Goal: Task Accomplishment & Management: Manage account settings

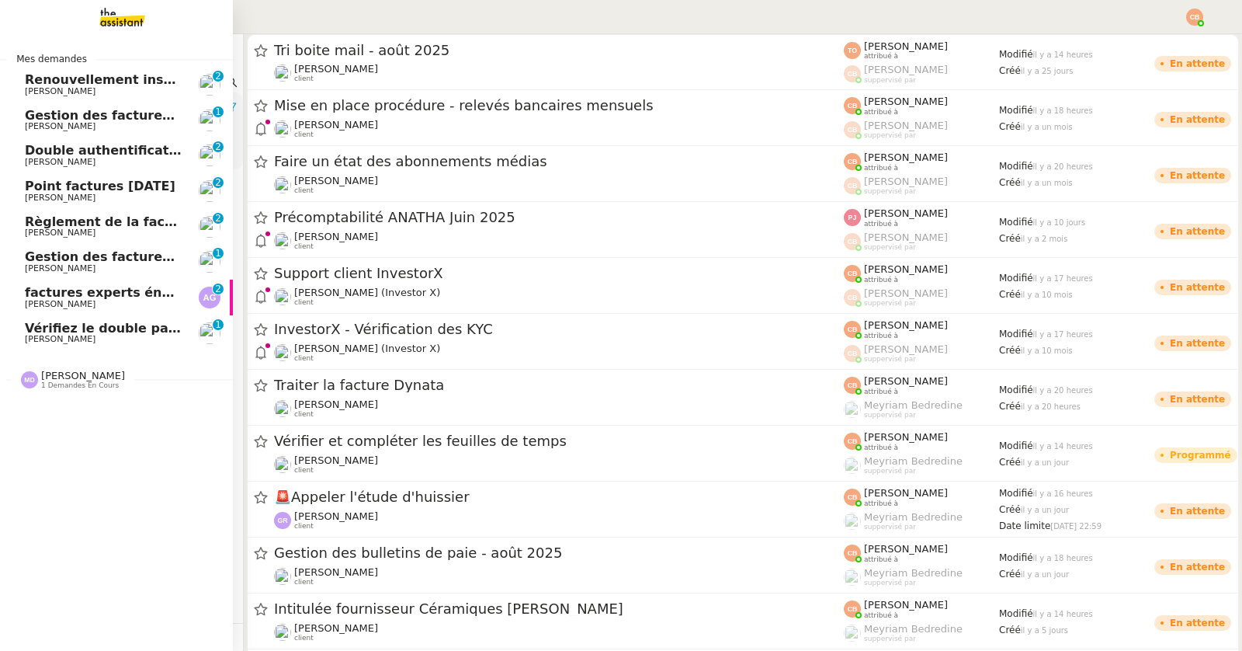
click at [66, 187] on span "Point factures [DATE]" at bounding box center [100, 186] width 151 height 15
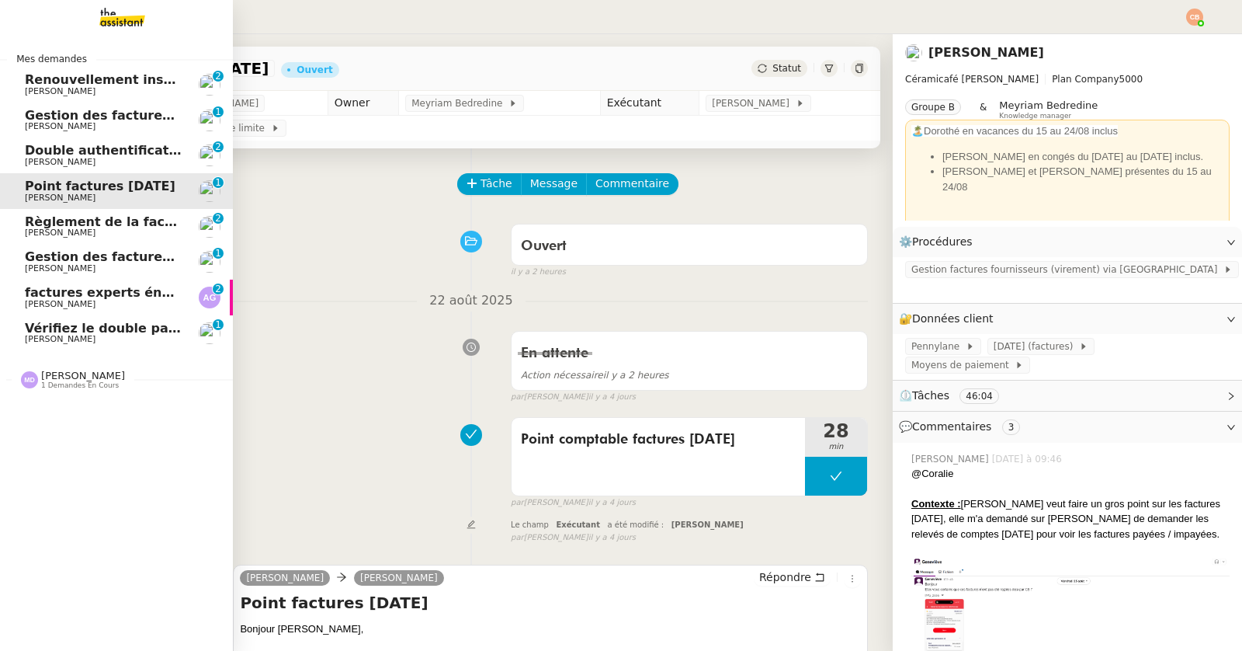
click at [73, 227] on span "[PERSON_NAME]" at bounding box center [60, 232] width 71 height 10
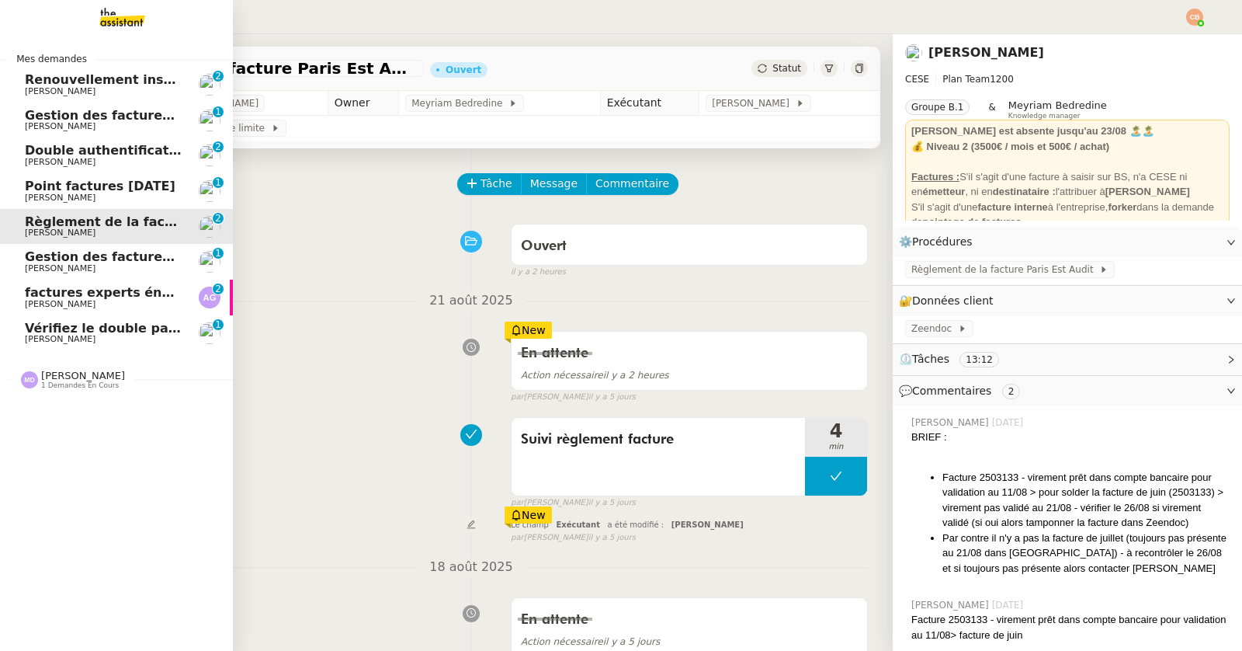
click at [76, 252] on span "Gestion des factures fournisseurs - [DATE]" at bounding box center [174, 256] width 298 height 15
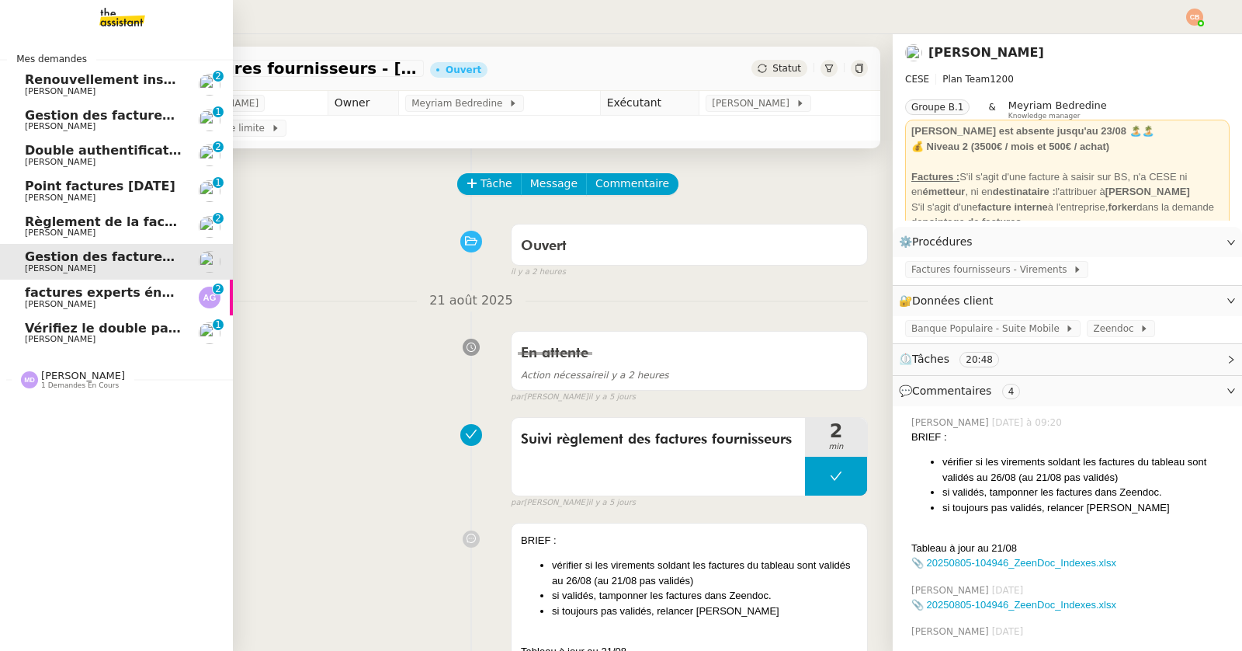
click at [78, 193] on span "[PERSON_NAME]" at bounding box center [60, 198] width 71 height 10
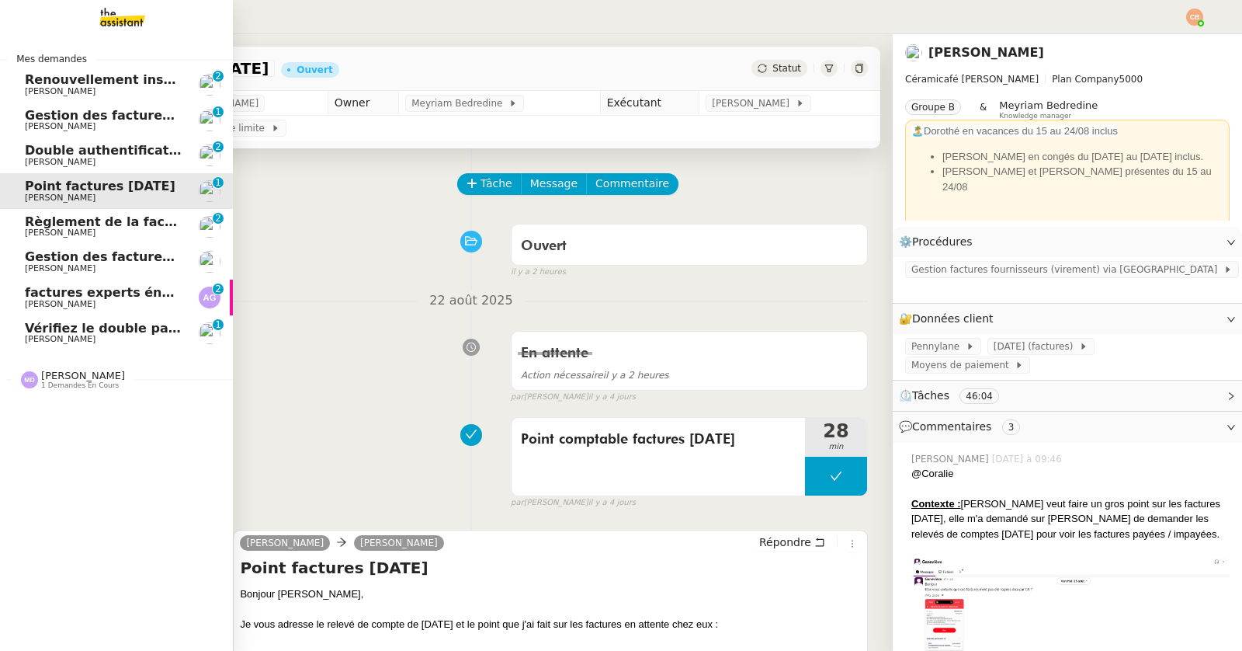
click at [47, 301] on span "[PERSON_NAME]" at bounding box center [60, 304] width 71 height 10
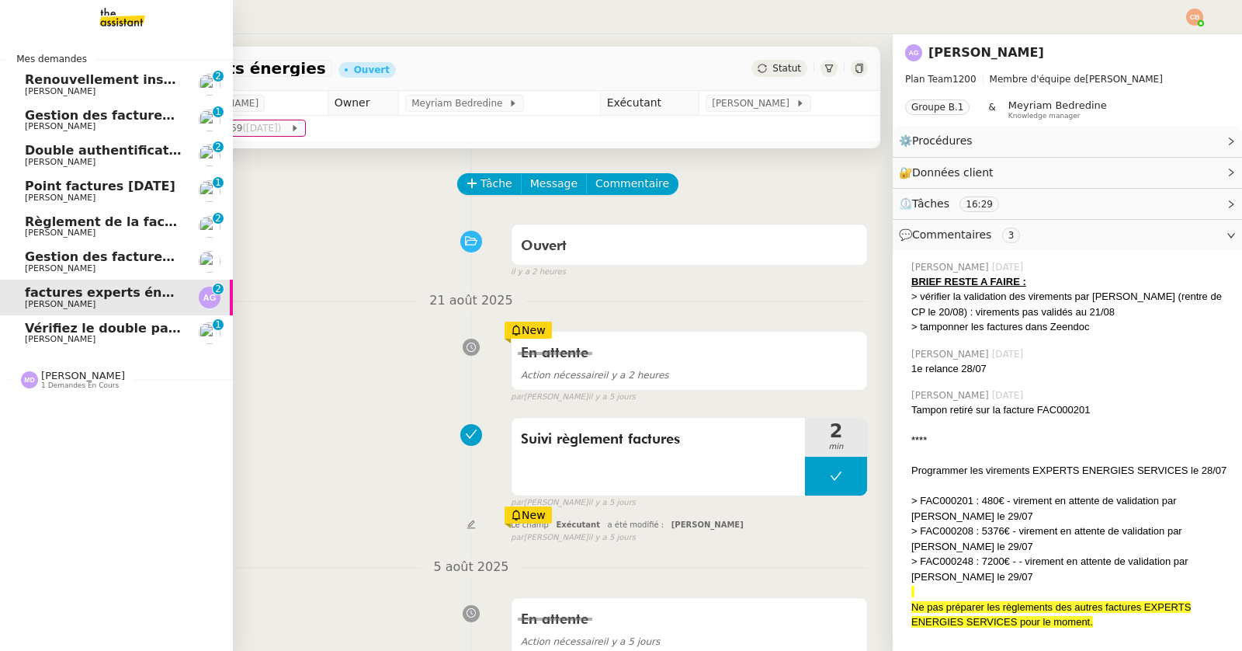
click at [51, 328] on span "Vérifiez le double paiement de la facture" at bounding box center [168, 328] width 286 height 15
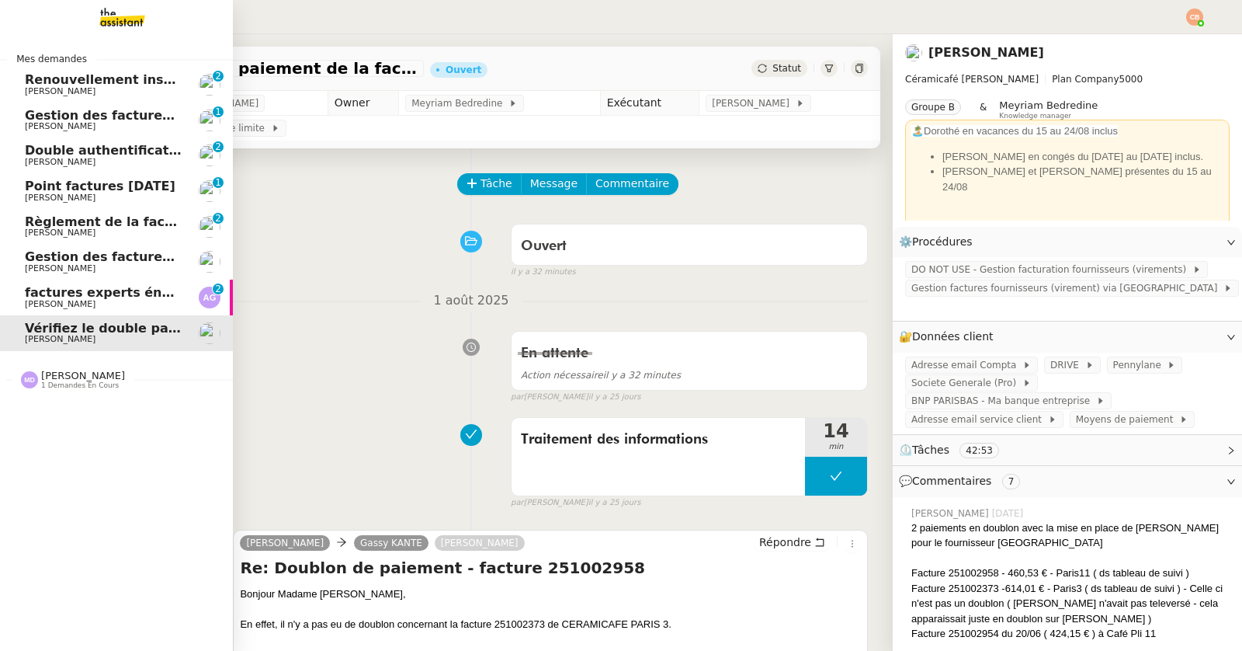
click at [90, 89] on span "[PERSON_NAME]" at bounding box center [60, 91] width 71 height 10
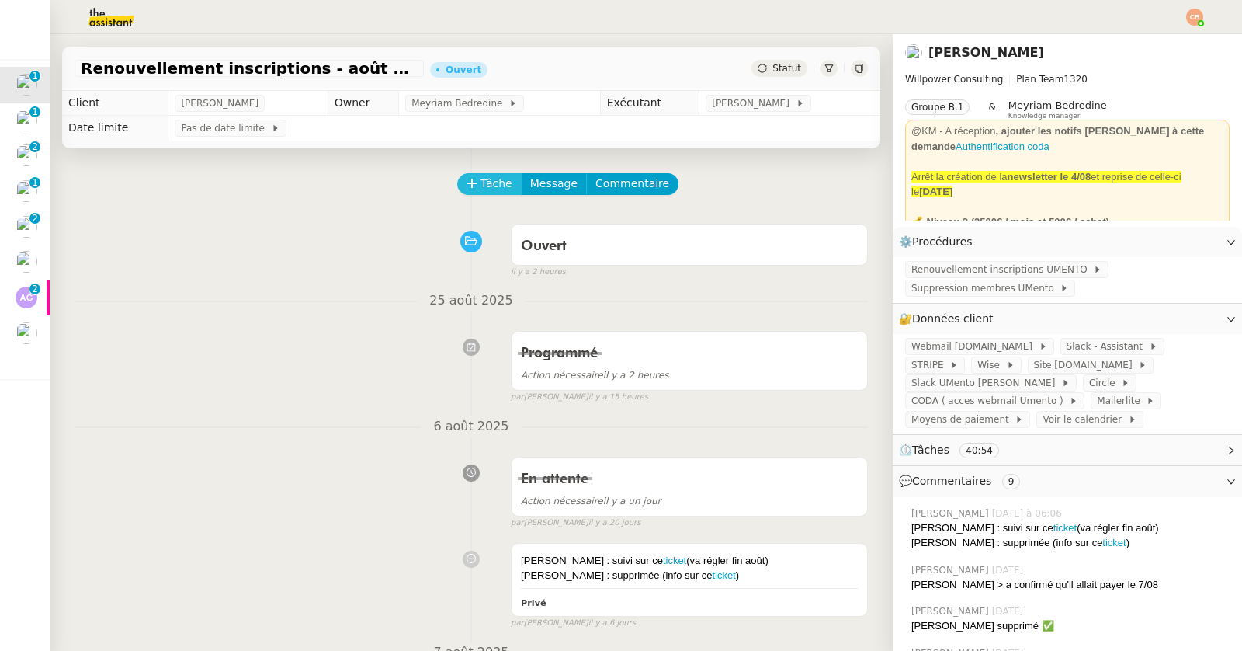
click at [467, 182] on icon at bounding box center [472, 183] width 11 height 11
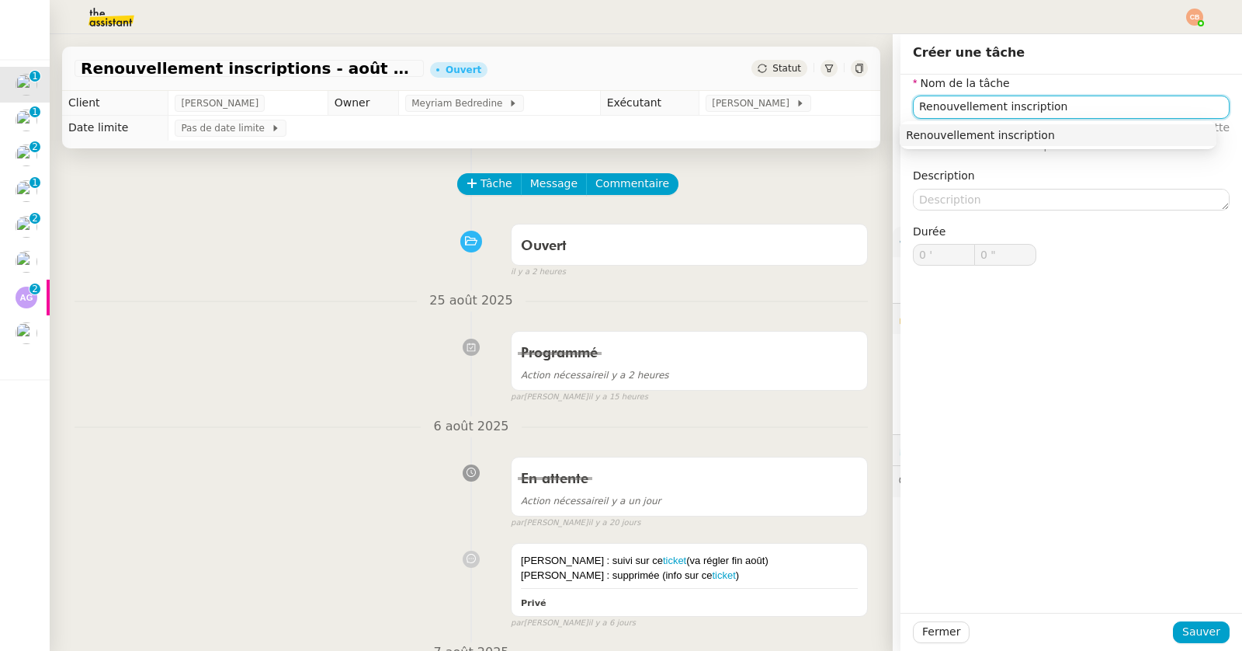
click at [943, 133] on div "Renouvellement inscription" at bounding box center [1058, 135] width 304 height 14
type input "Renouvellement inscription"
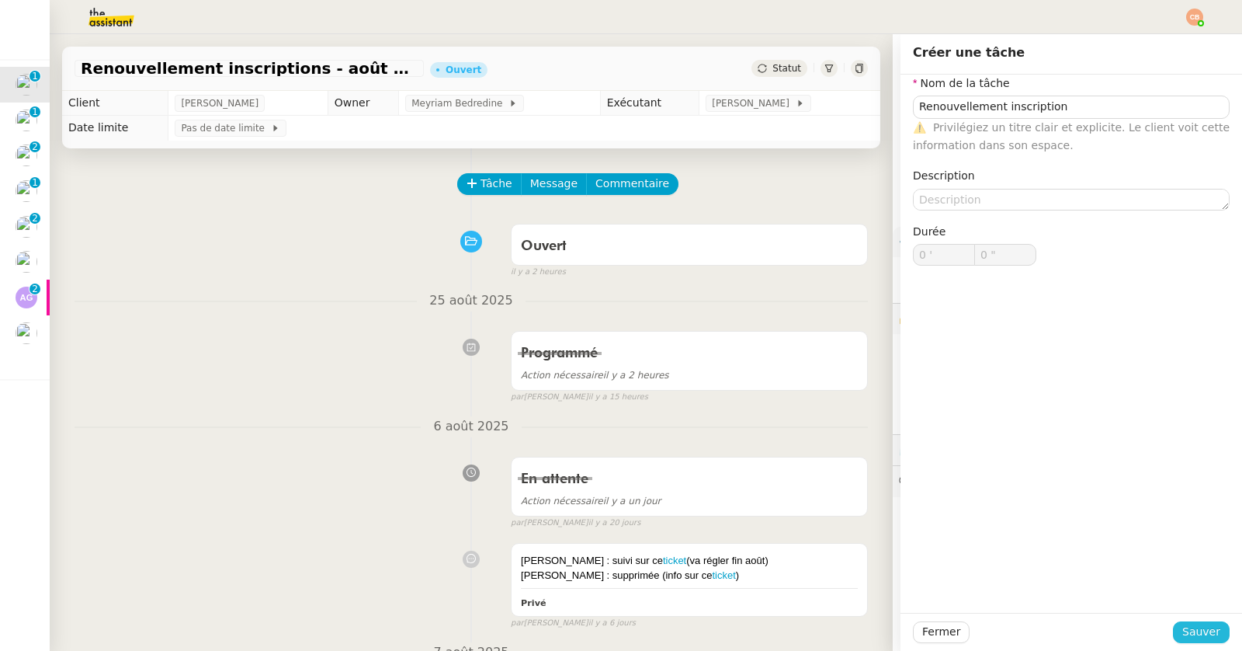
click at [1184, 632] on span "Sauver" at bounding box center [1201, 632] width 38 height 18
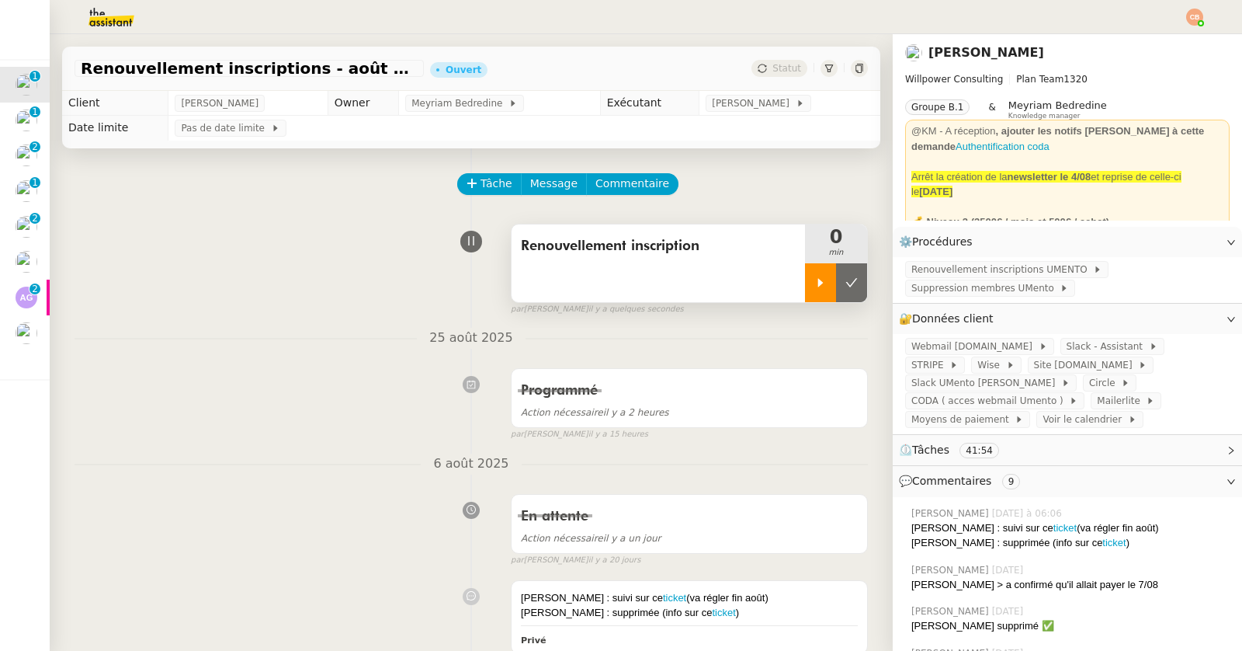
click at [814, 287] on icon at bounding box center [820, 282] width 12 height 12
click at [969, 273] on span "Renouvellement inscriptions UMENTO" at bounding box center [1002, 270] width 182 height 16
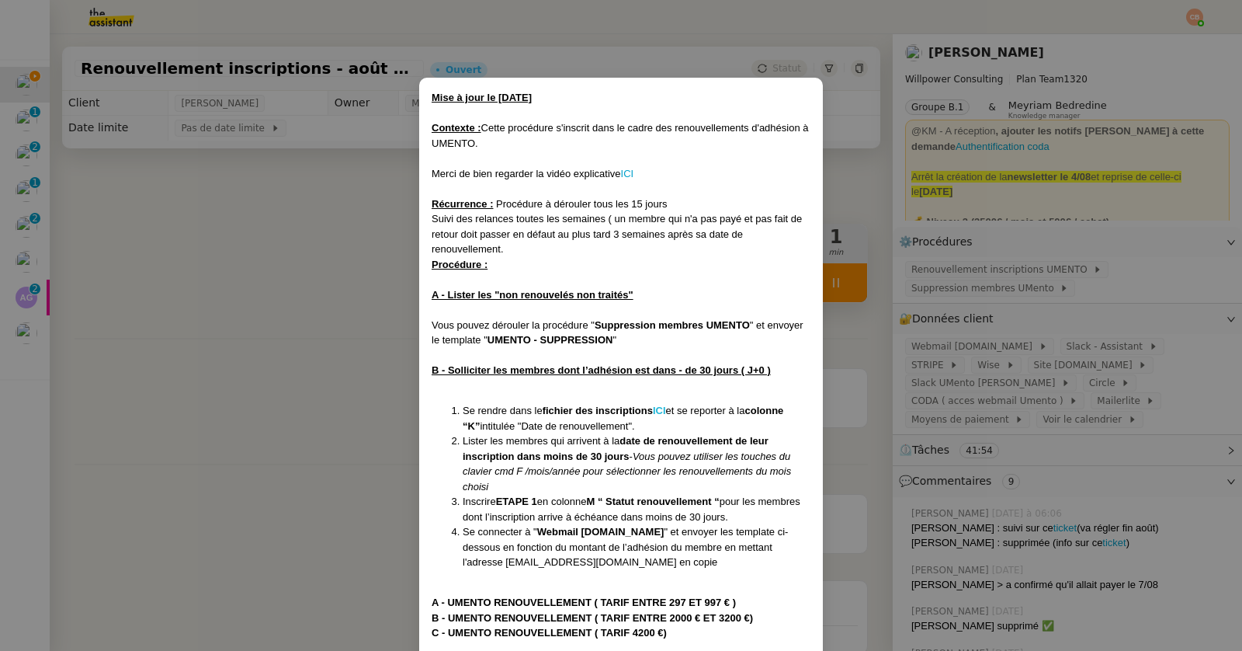
click at [661, 409] on strong "ICI" at bounding box center [659, 410] width 13 height 12
click at [259, 196] on nz-modal-container "Mise à jour le [DATE] Contexte : Cette procédure s'inscrit dans le cadre des re…" at bounding box center [621, 325] width 1242 height 651
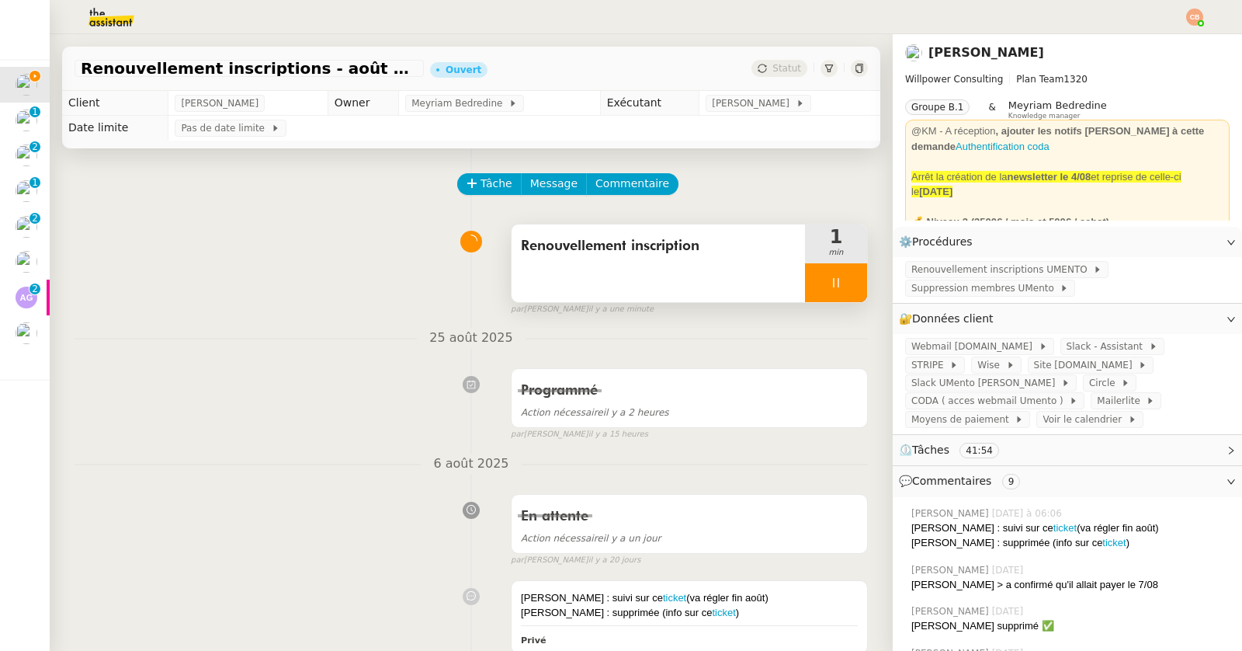
click at [259, 196] on nz-modal-container "Mise à jour le [DATE] Contexte : Cette procédure s'inscrit dans le cadre des re…" at bounding box center [621, 325] width 1242 height 651
click at [596, 178] on span "Commentaire" at bounding box center [632, 184] width 74 height 18
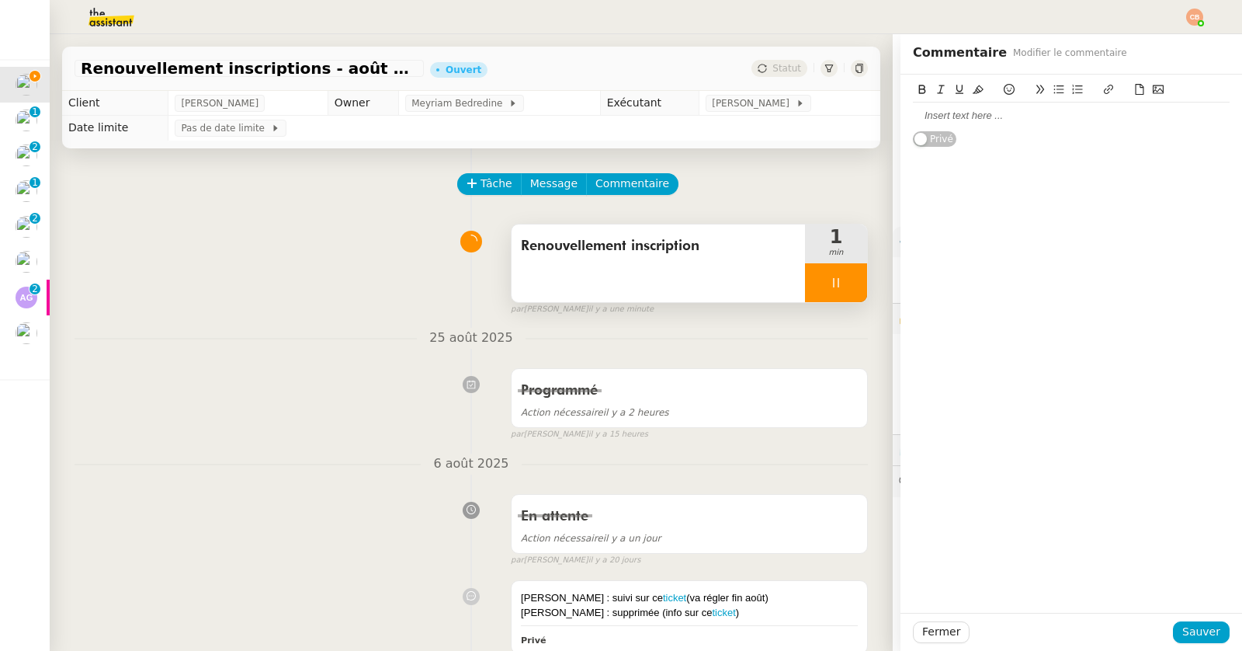
click at [930, 114] on div at bounding box center [1071, 116] width 317 height 14
click at [1004, 126] on div "[PERSON_NAME] - [DATE] -" at bounding box center [1071, 130] width 317 height 14
click at [1074, 128] on div "[PERSON_NAME] - [DATE] -" at bounding box center [1071, 130] width 317 height 14
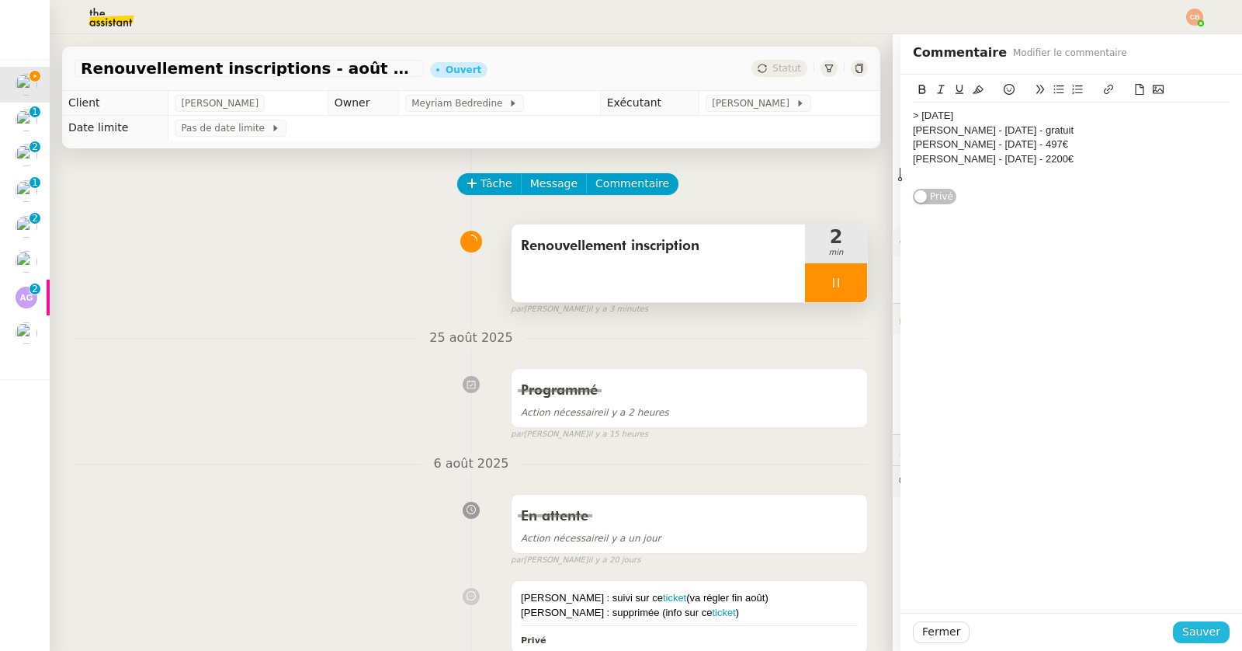
click at [1173, 632] on button "Sauver" at bounding box center [1201, 632] width 57 height 22
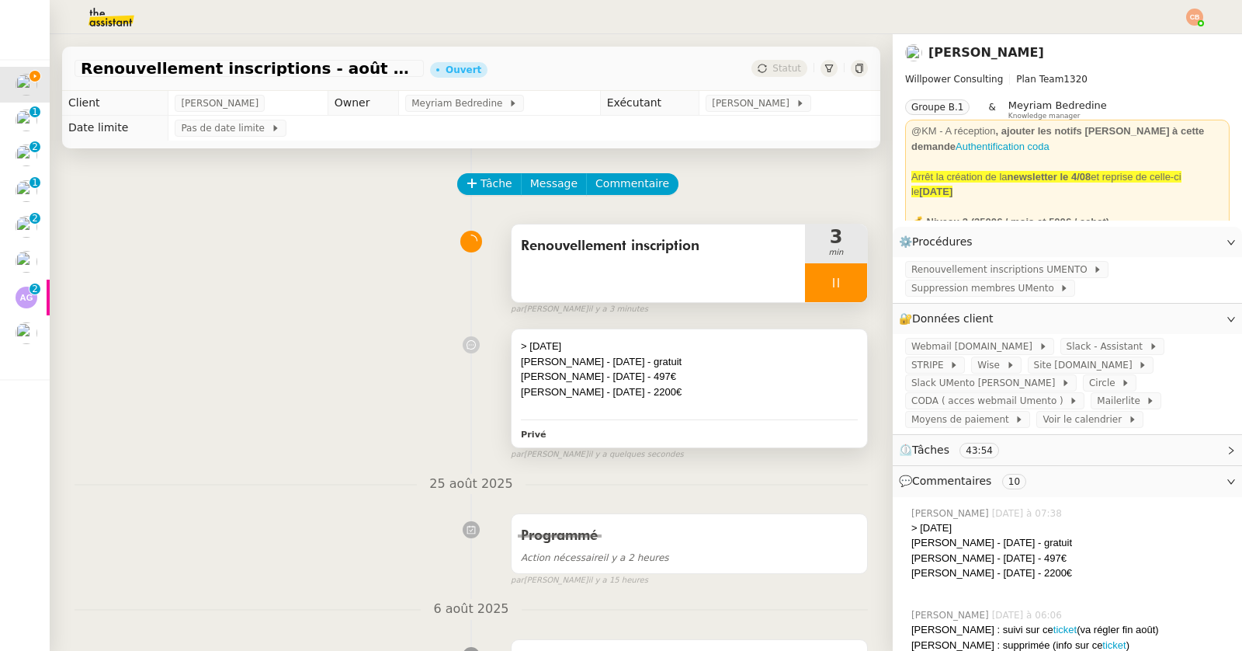
click at [697, 376] on div "[PERSON_NAME] - [DATE] - 497€" at bounding box center [689, 377] width 337 height 16
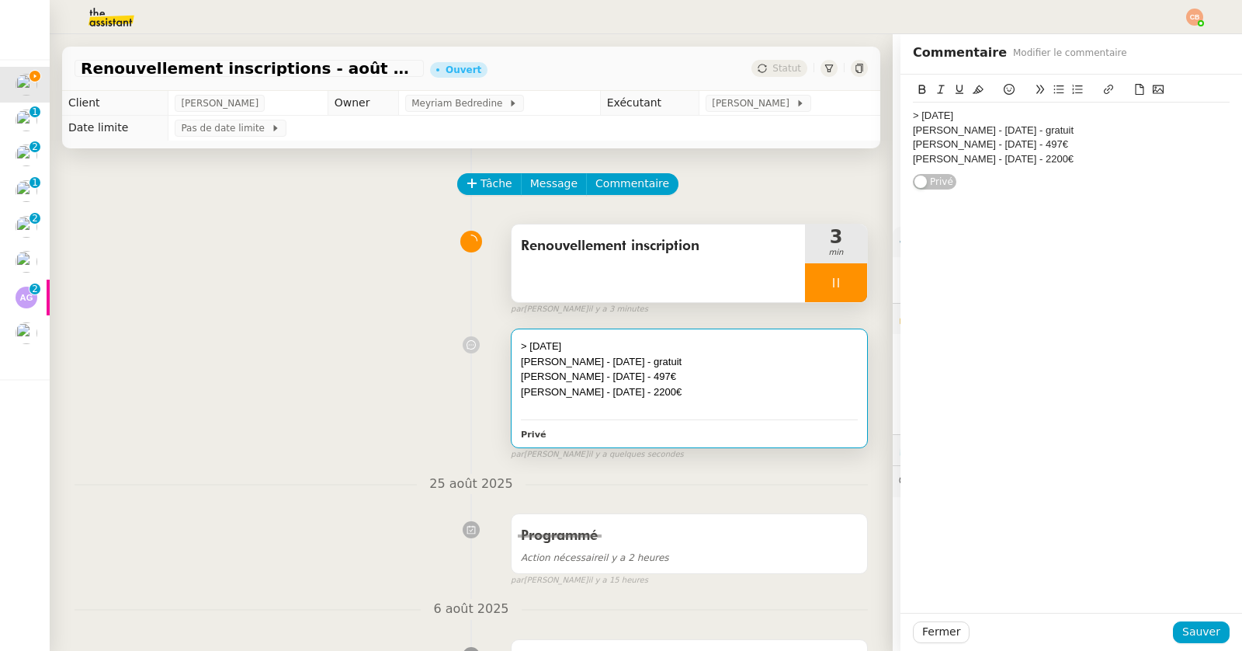
click at [1069, 159] on div "[PERSON_NAME] - [DATE] - 2200€" at bounding box center [1071, 159] width 317 height 14
click at [1199, 630] on span "Sauver" at bounding box center [1201, 632] width 38 height 18
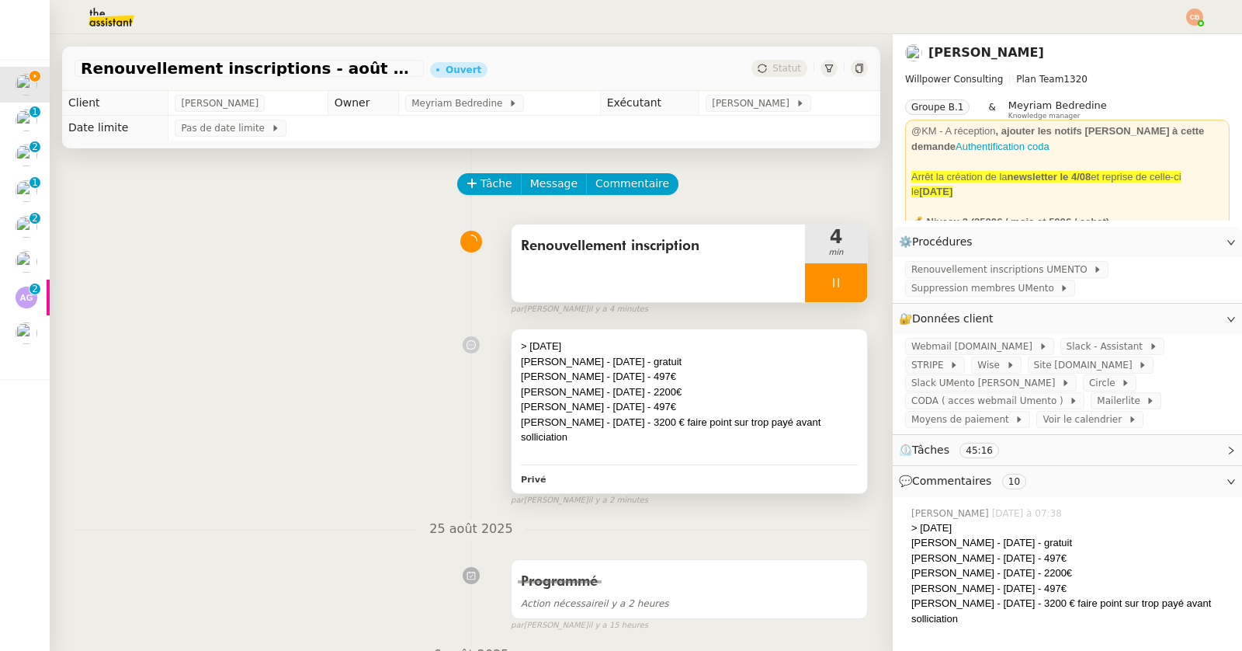
click at [686, 386] on div "[PERSON_NAME] - [DATE] - 2200€" at bounding box center [689, 392] width 337 height 16
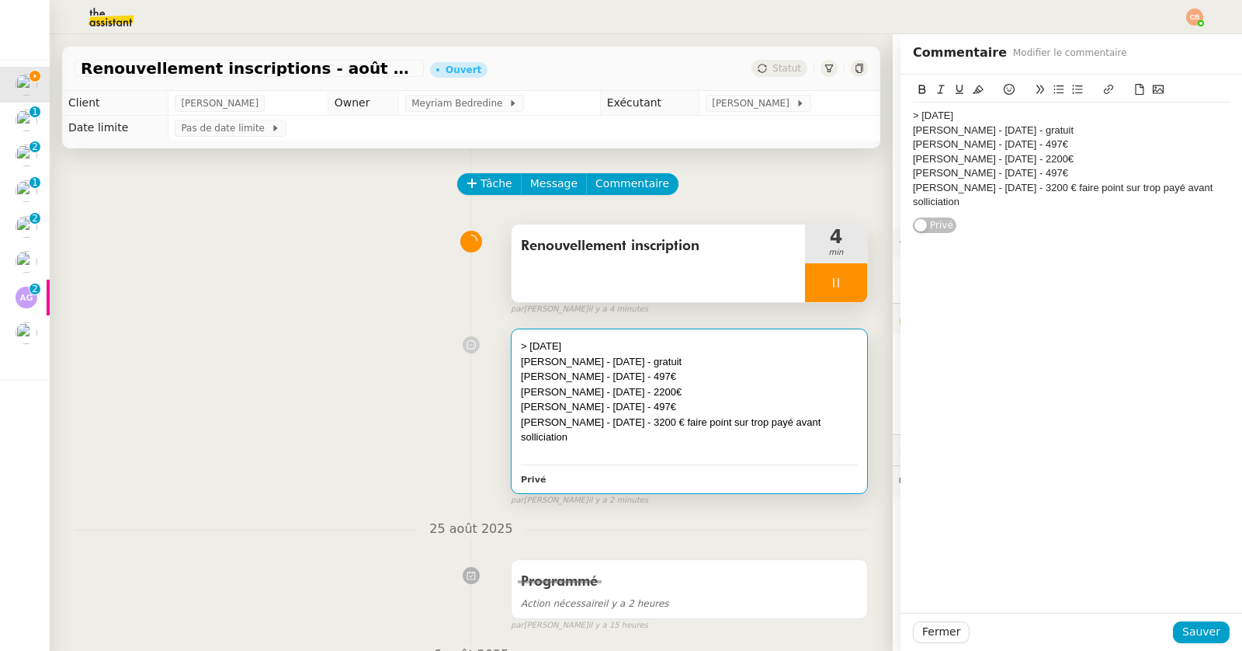
click at [970, 202] on div "[PERSON_NAME] - [DATE] - 3200 € faire point sur trop payé avant solliciation" at bounding box center [1071, 195] width 317 height 29
click at [1189, 632] on span "Sauver" at bounding box center [1201, 632] width 38 height 18
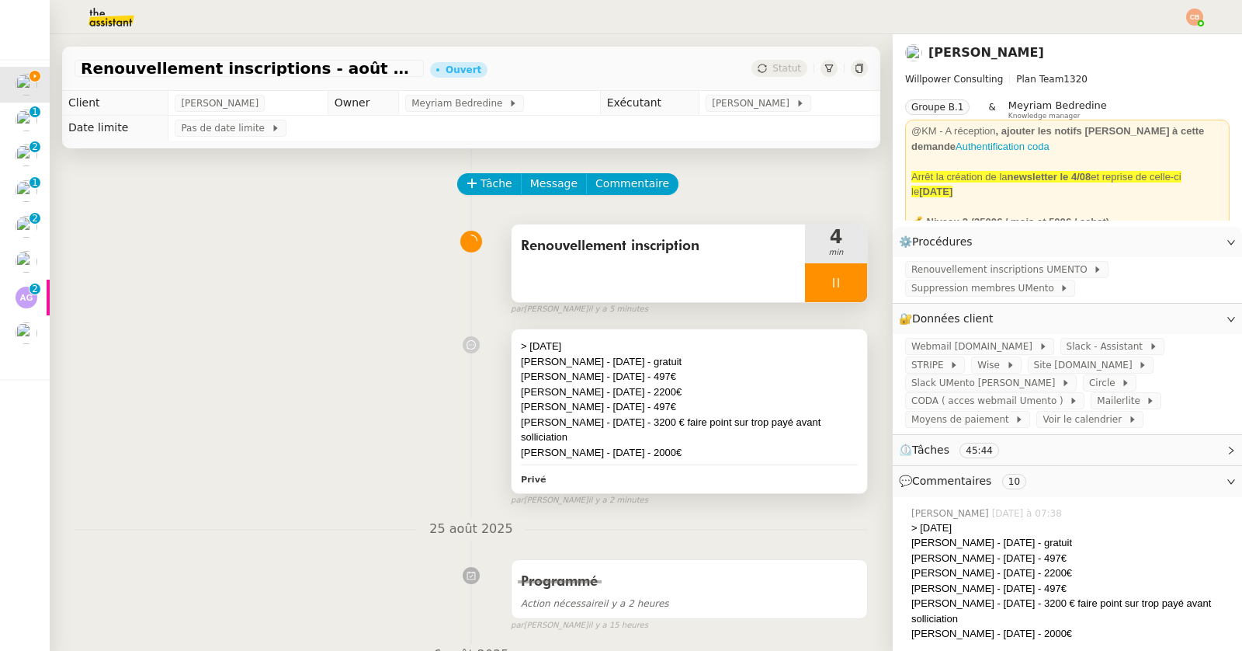
click at [718, 385] on div "[PERSON_NAME] - [DATE] - 2200€" at bounding box center [689, 392] width 337 height 16
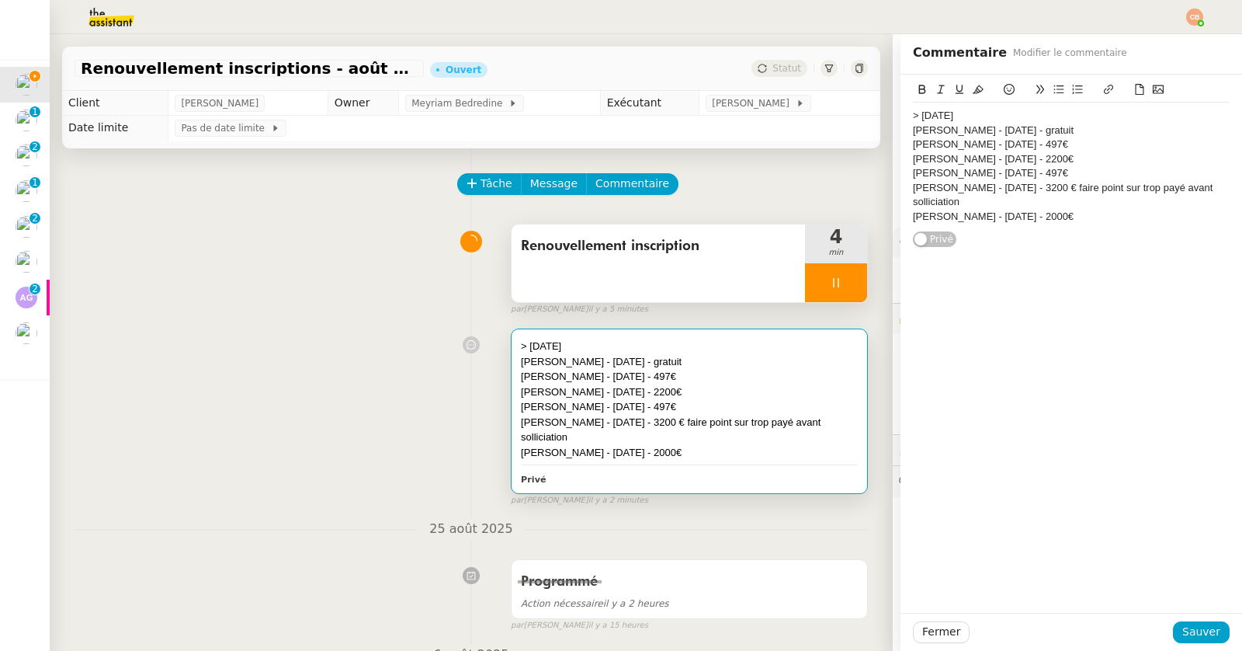
click at [1083, 214] on div "[PERSON_NAME] - [DATE] - 2000€" at bounding box center [1071, 217] width 317 height 14
click at [1182, 629] on span "Sauver" at bounding box center [1201, 632] width 38 height 18
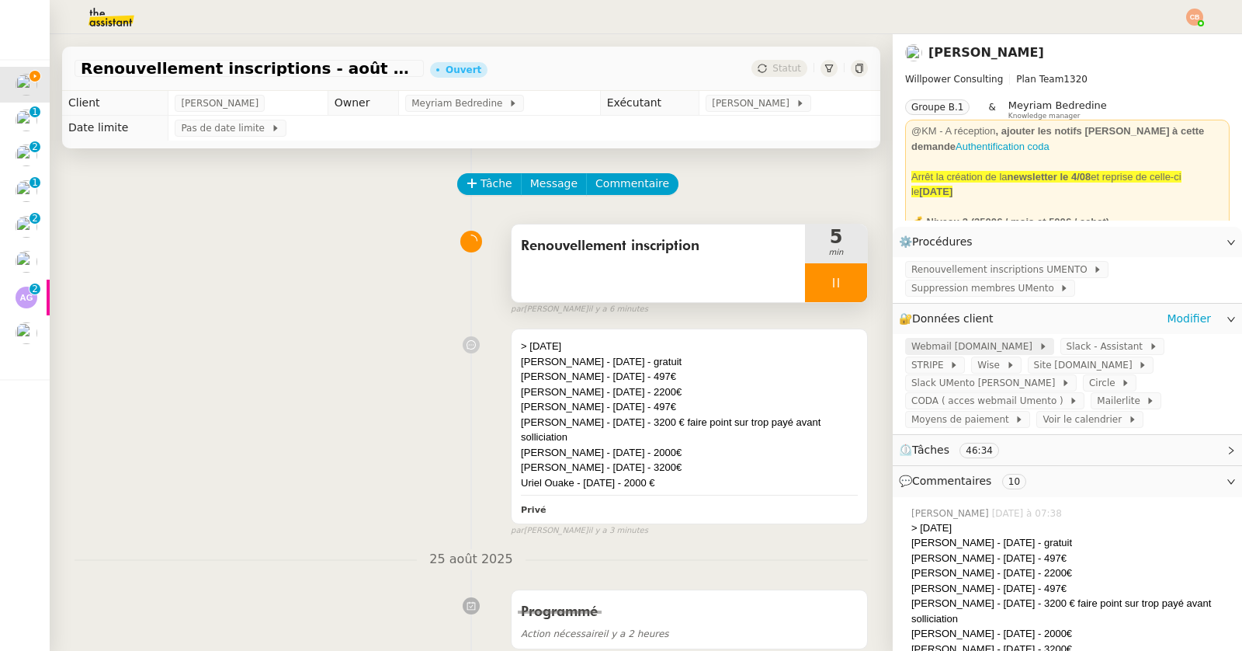
click at [945, 348] on span "Webmail [DOMAIN_NAME]" at bounding box center [974, 346] width 127 height 16
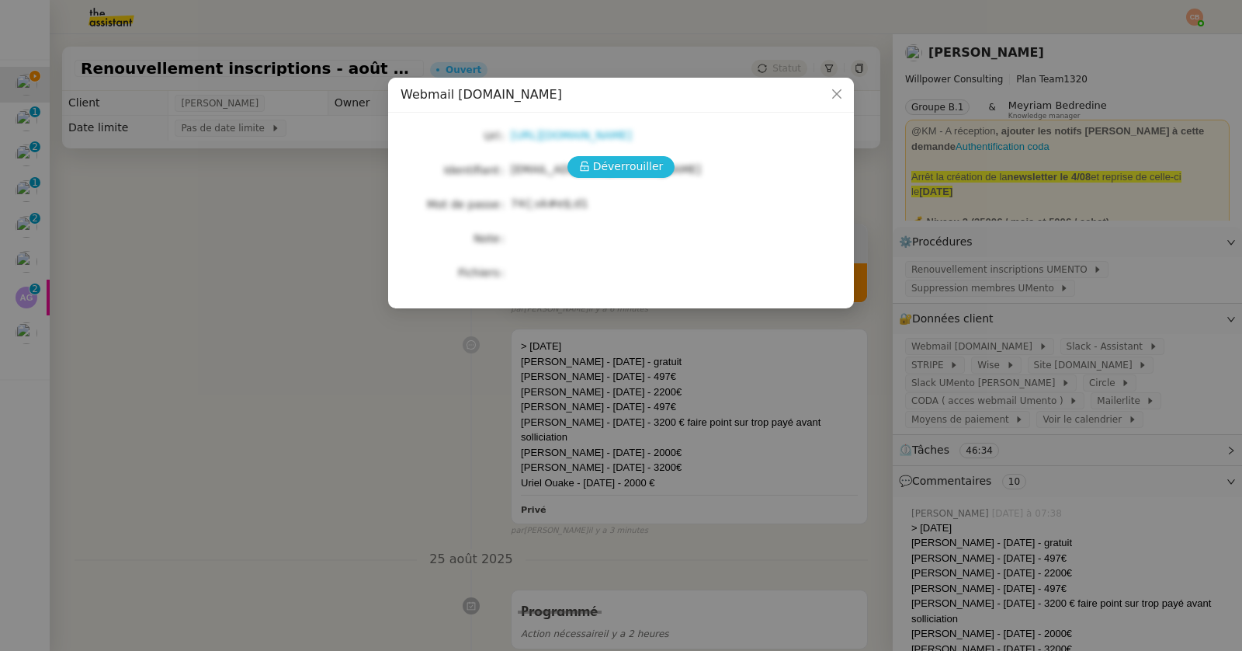
click at [637, 161] on span "Déverrouiller" at bounding box center [628, 167] width 71 height 18
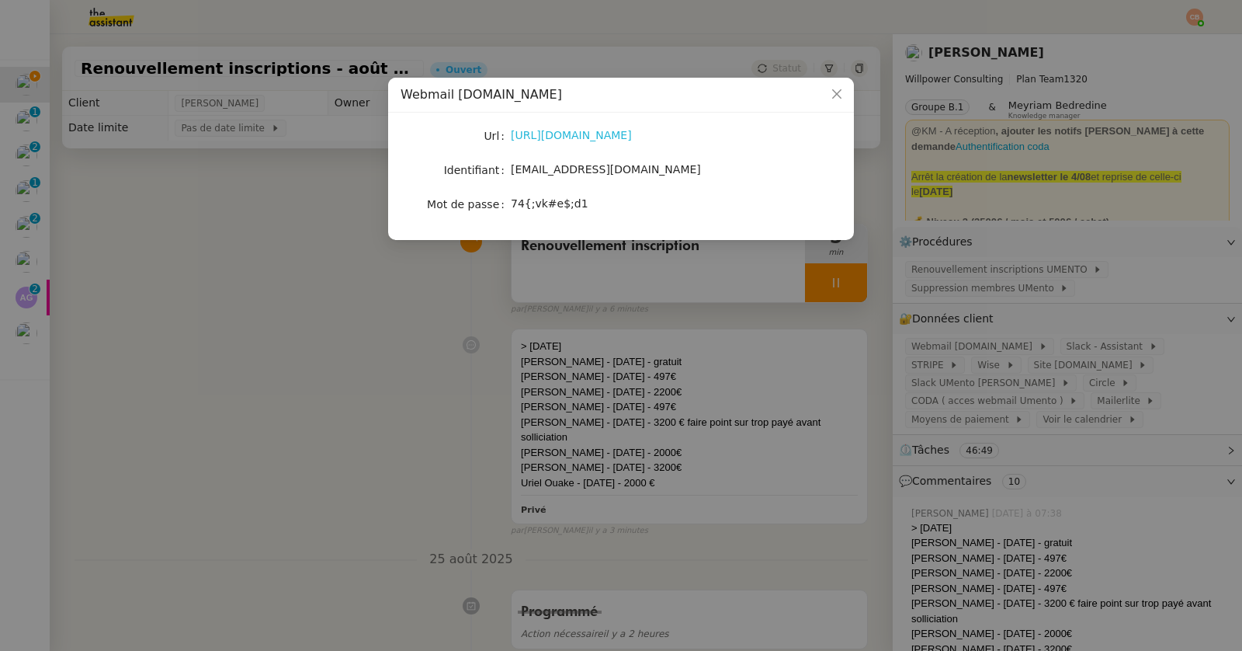
click at [620, 131] on link "[URL][DOMAIN_NAME]" at bounding box center [571, 135] width 121 height 12
drag, startPoint x: 511, startPoint y: 172, endPoint x: 651, endPoint y: 175, distance: 140.5
click at [651, 175] on div "[EMAIL_ADDRESS][DOMAIN_NAME]" at bounding box center [639, 170] width 257 height 18
copy span "[EMAIL_ADDRESS][DOMAIN_NAME]"
drag, startPoint x: 512, startPoint y: 207, endPoint x: 578, endPoint y: 205, distance: 66.0
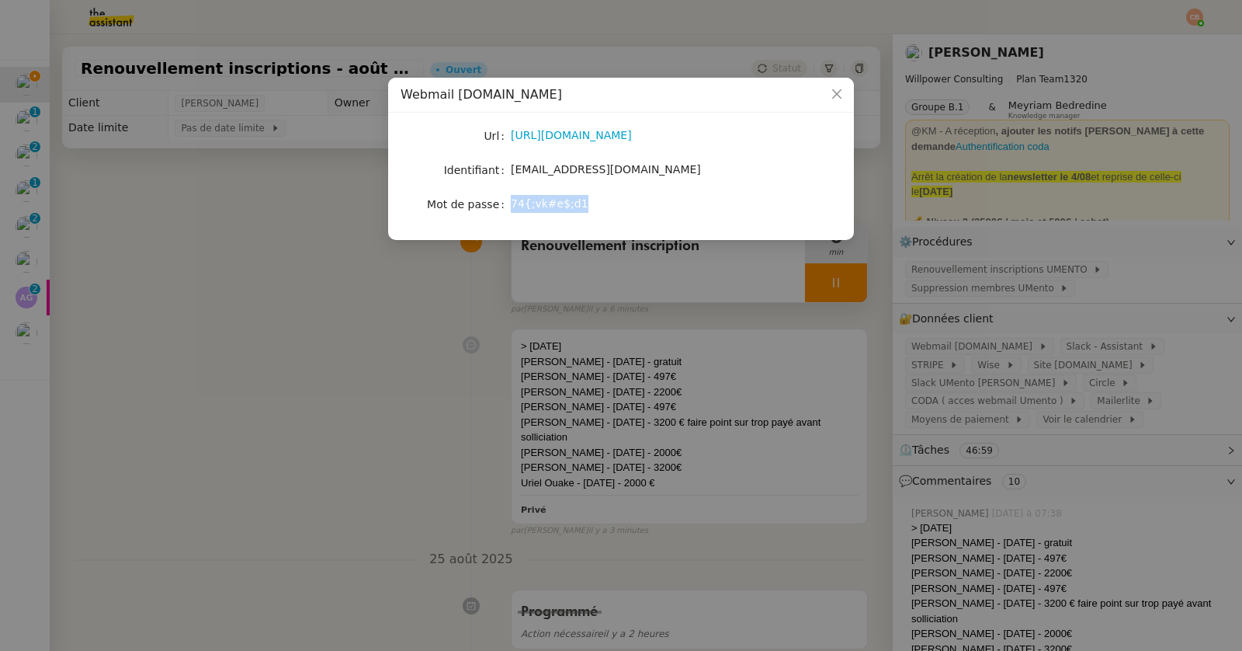
click at [578, 205] on span "74{;vk#e$;d1" at bounding box center [550, 203] width 78 height 12
copy span "74{;vk#e$;d1"
click at [334, 332] on nz-modal-container "Webmail [DOMAIN_NAME] Url [URL][DOMAIN_NAME] Identifiant [EMAIL_ADDRESS][DOMAIN…" at bounding box center [621, 325] width 1242 height 651
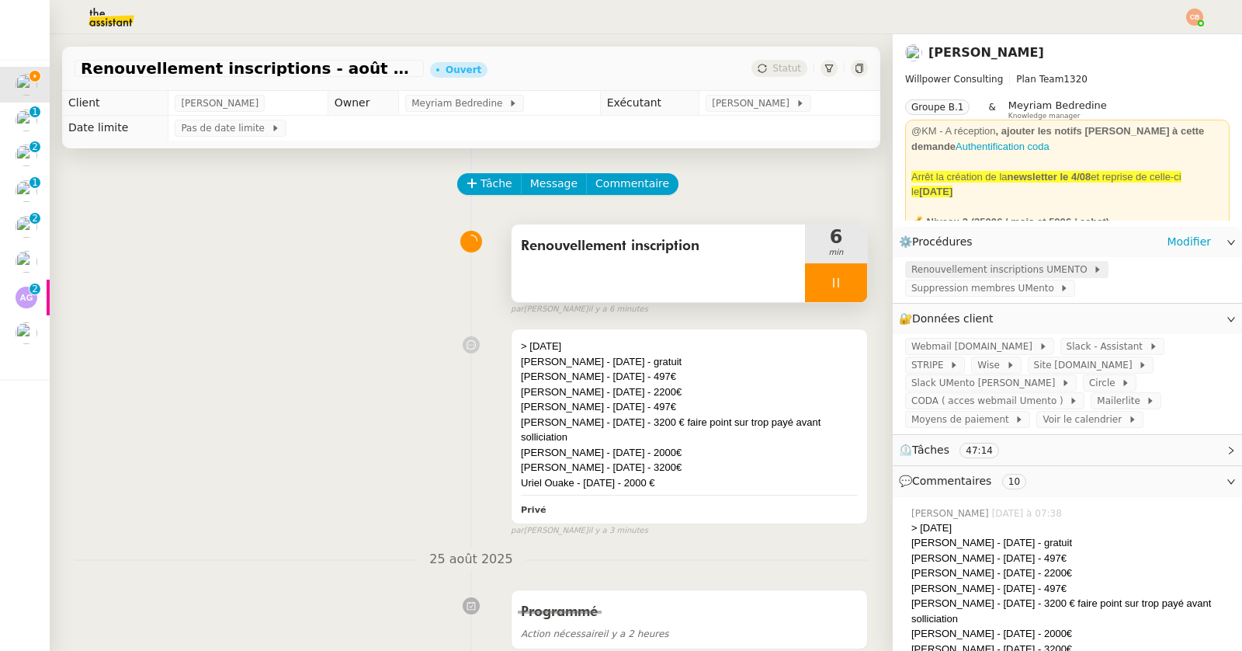
click at [926, 273] on span "Renouvellement inscriptions UMENTO" at bounding box center [1002, 270] width 182 height 16
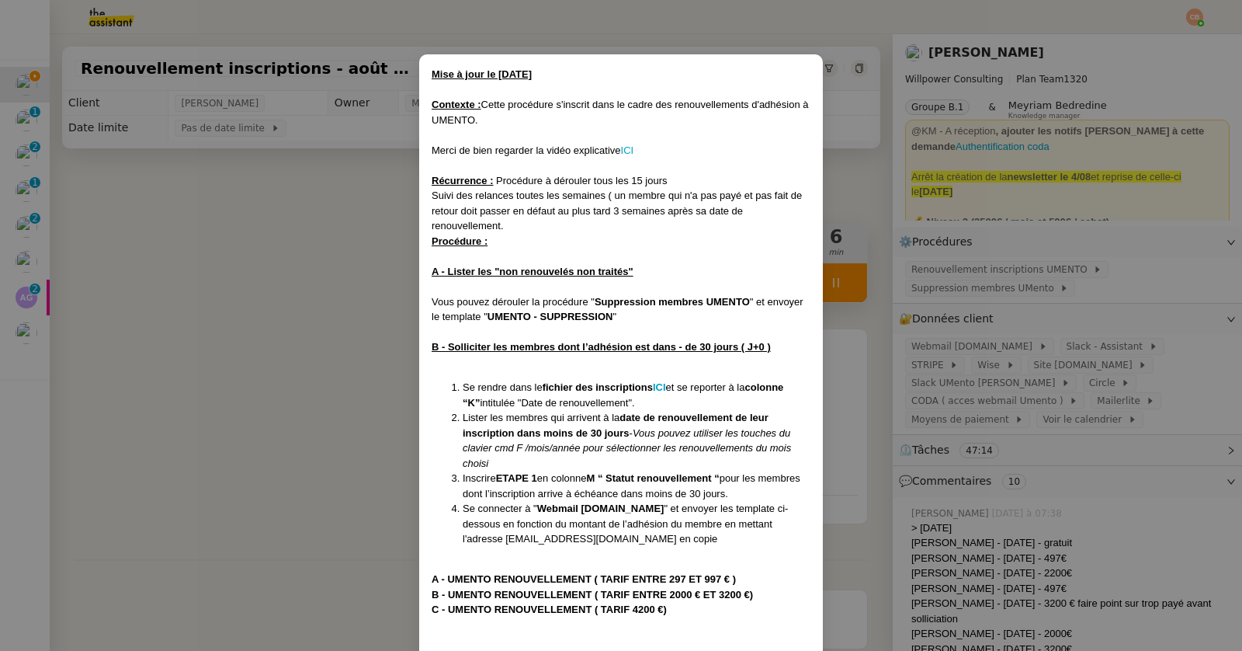
scroll to position [234, 0]
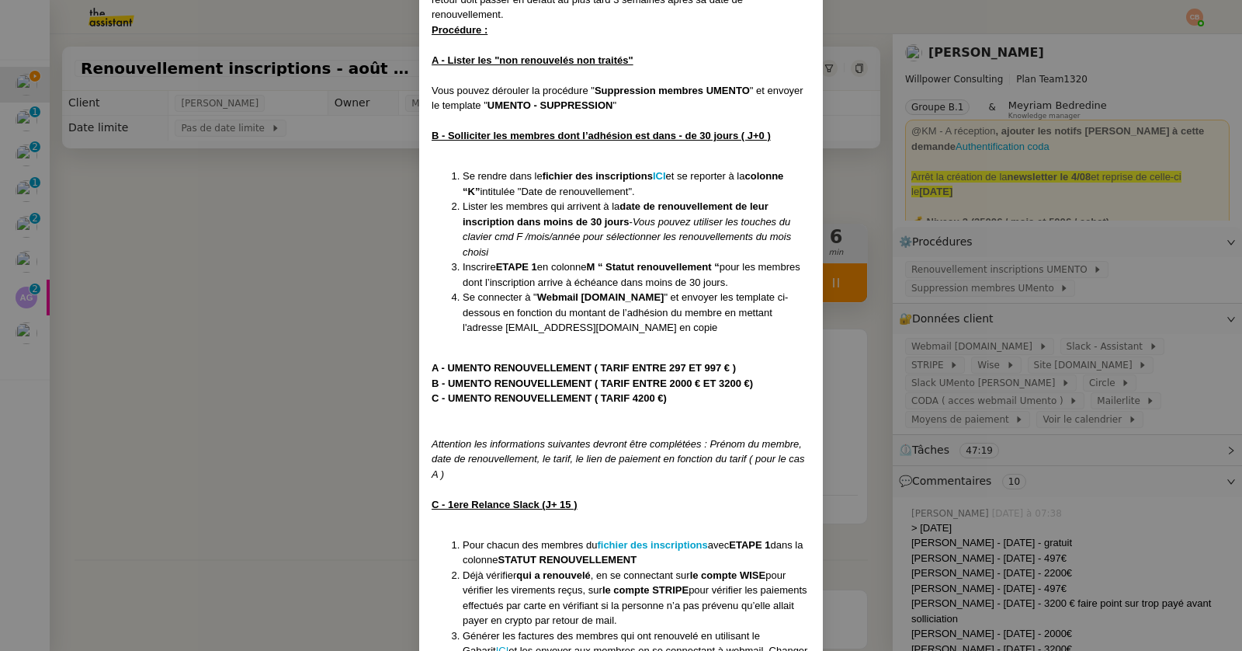
click at [337, 345] on nz-modal-container "Mise à jour le [DATE] Contexte : Cette procédure s'inscrit dans le cadre des re…" at bounding box center [621, 325] width 1242 height 651
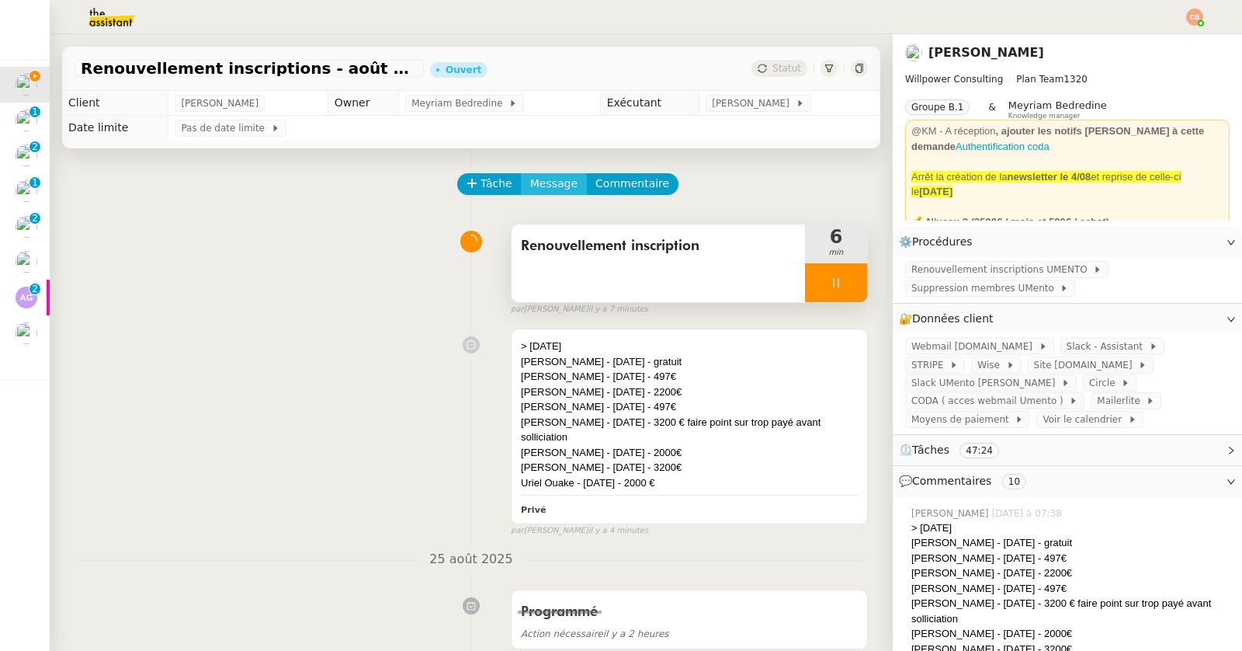
click at [549, 182] on span "Message" at bounding box center [553, 184] width 47 height 18
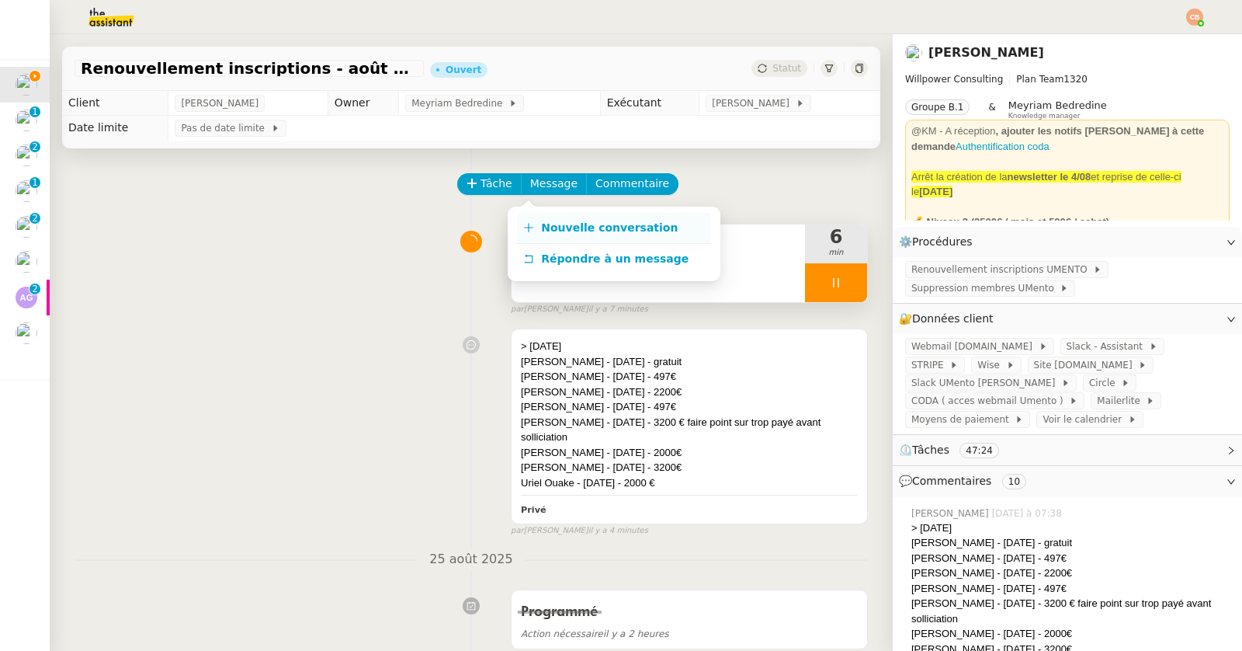
click at [557, 219] on link "Nouvelle conversation" at bounding box center [614, 228] width 194 height 31
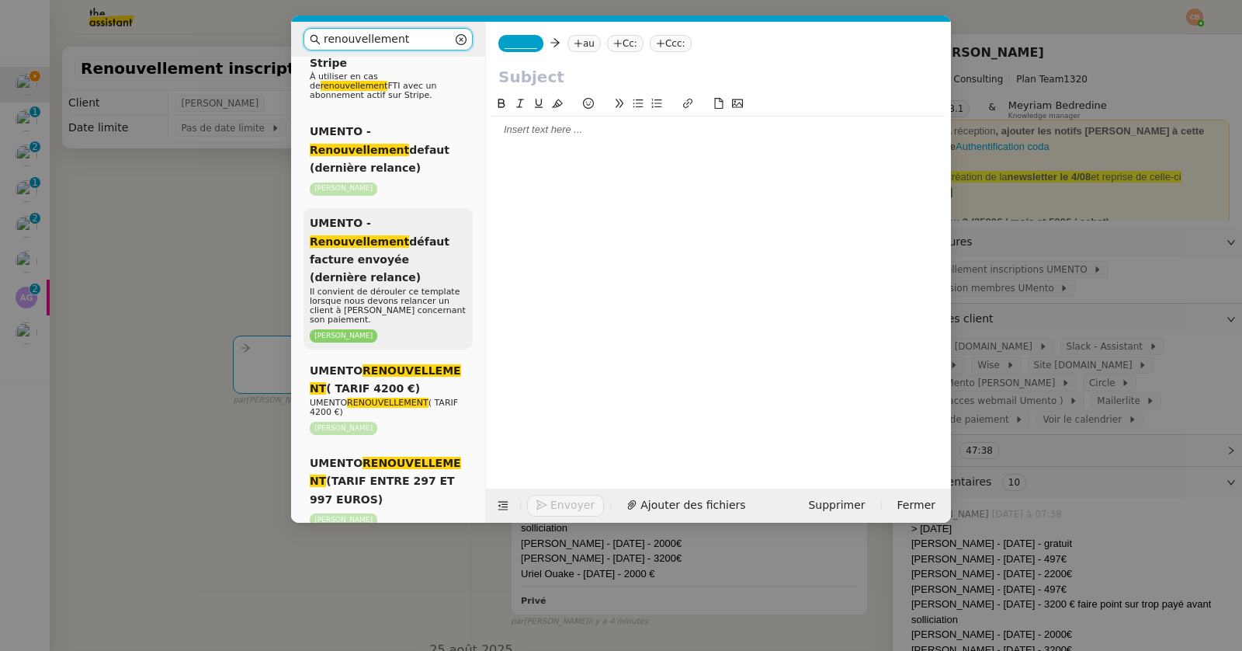
scroll to position [620, 0]
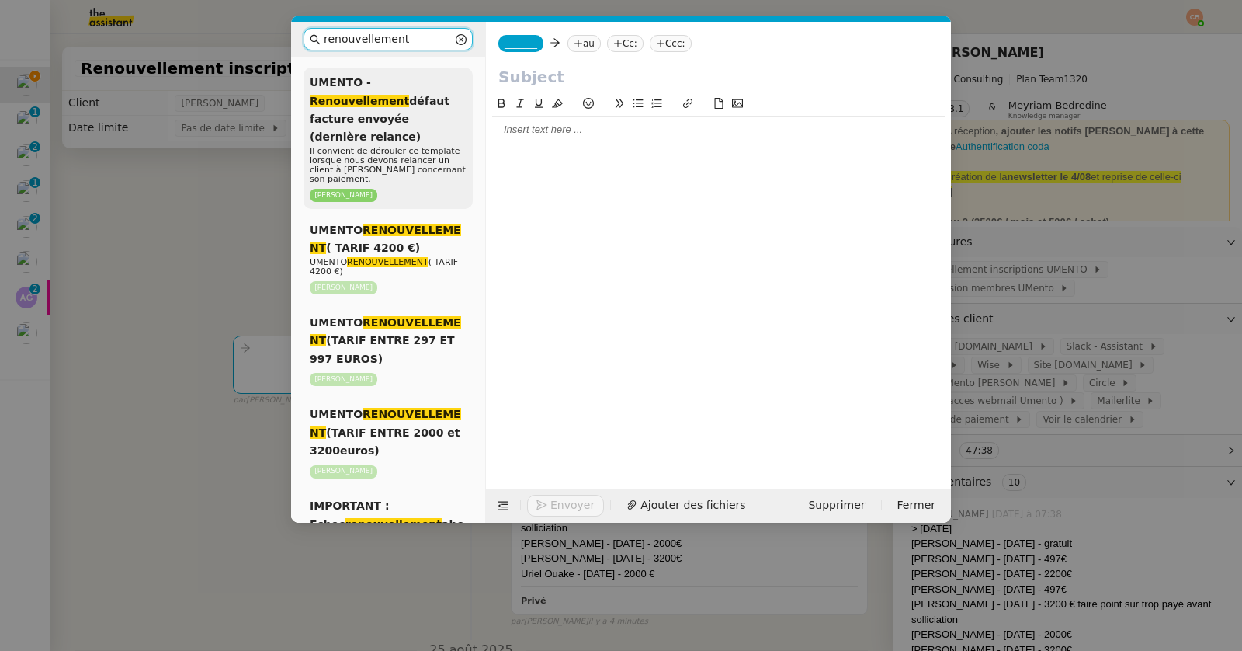
type input "renouvellement"
click at [417, 316] on span "UMENTO RENOUVELLEMENT (TARIF ENTRE 297 ET 997 EUROS)" at bounding box center [385, 340] width 151 height 49
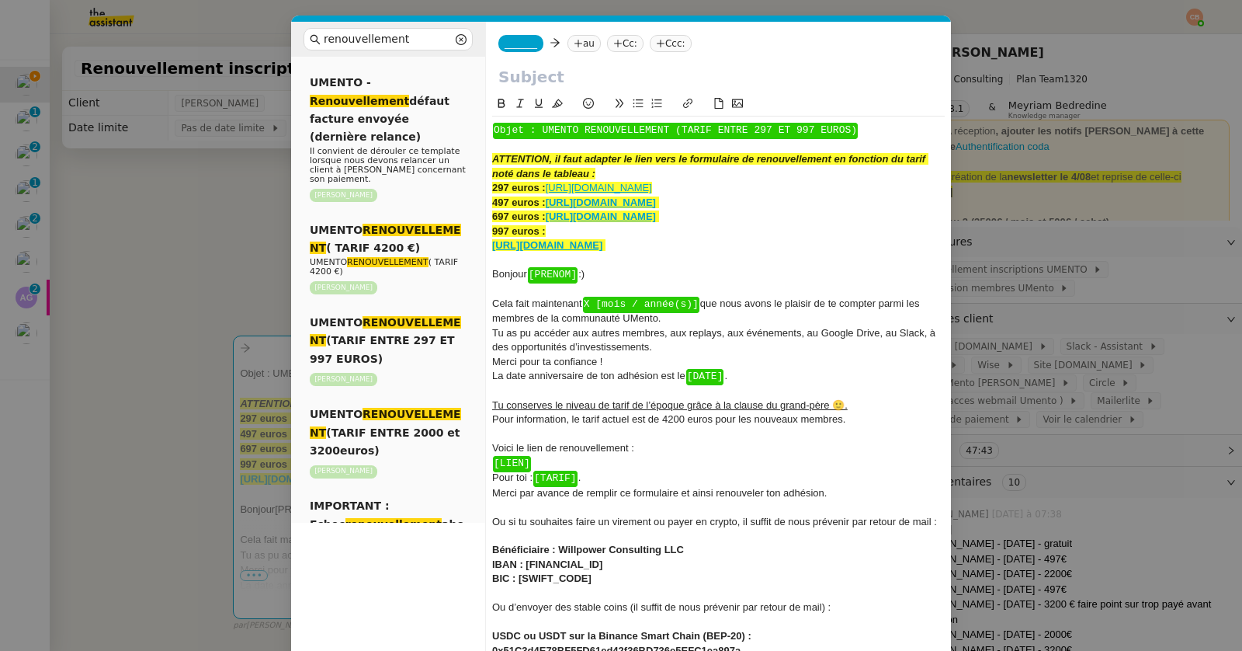
click at [262, 262] on nz-modal-container "renouvellement Service Renouvellement FTI aucun abonnement actif sur Stripe der…" at bounding box center [621, 325] width 1242 height 651
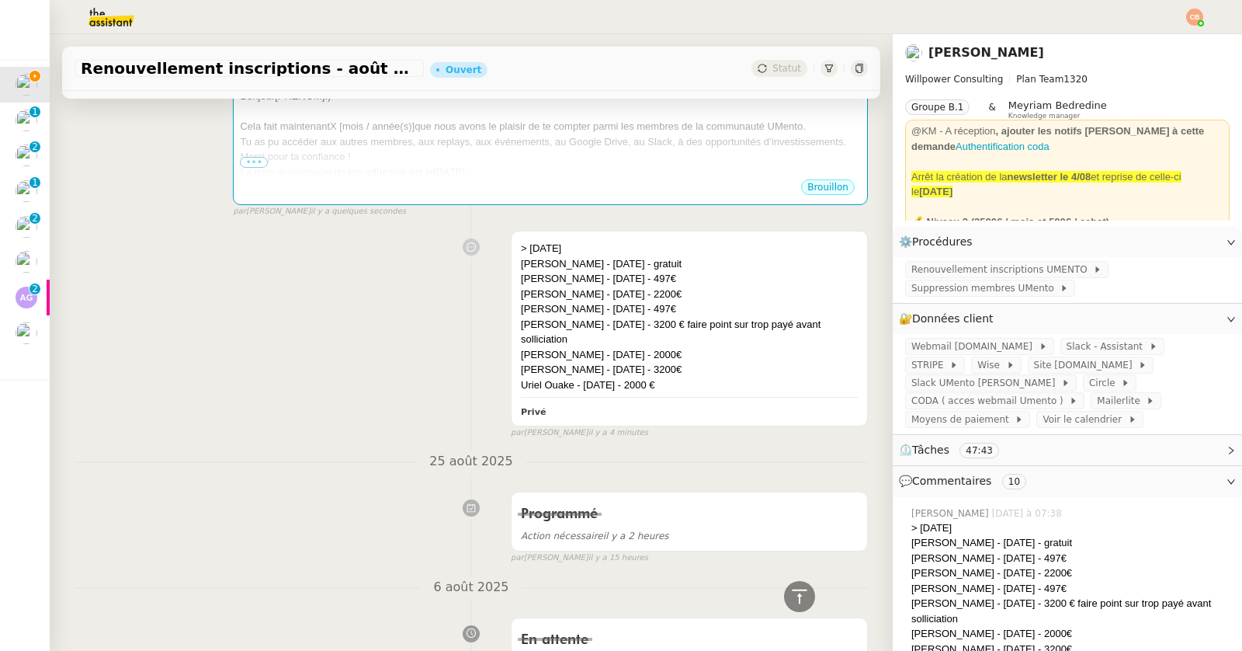
scroll to position [0, 0]
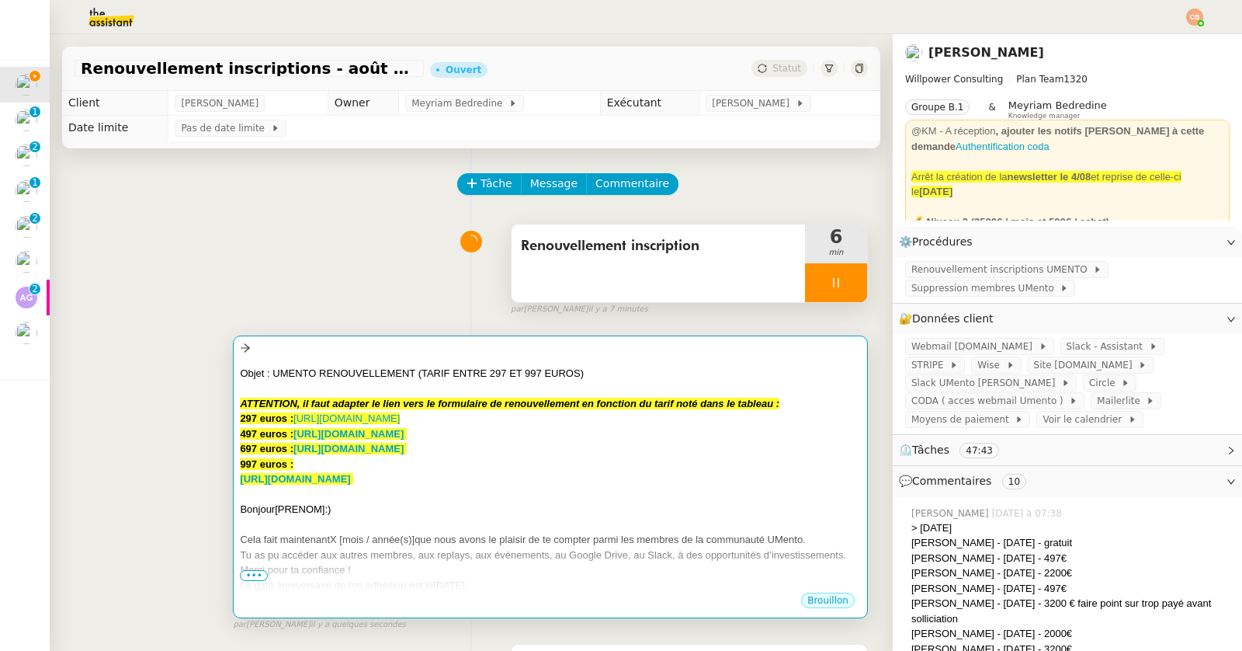
click at [548, 384] on div at bounding box center [550, 388] width 621 height 16
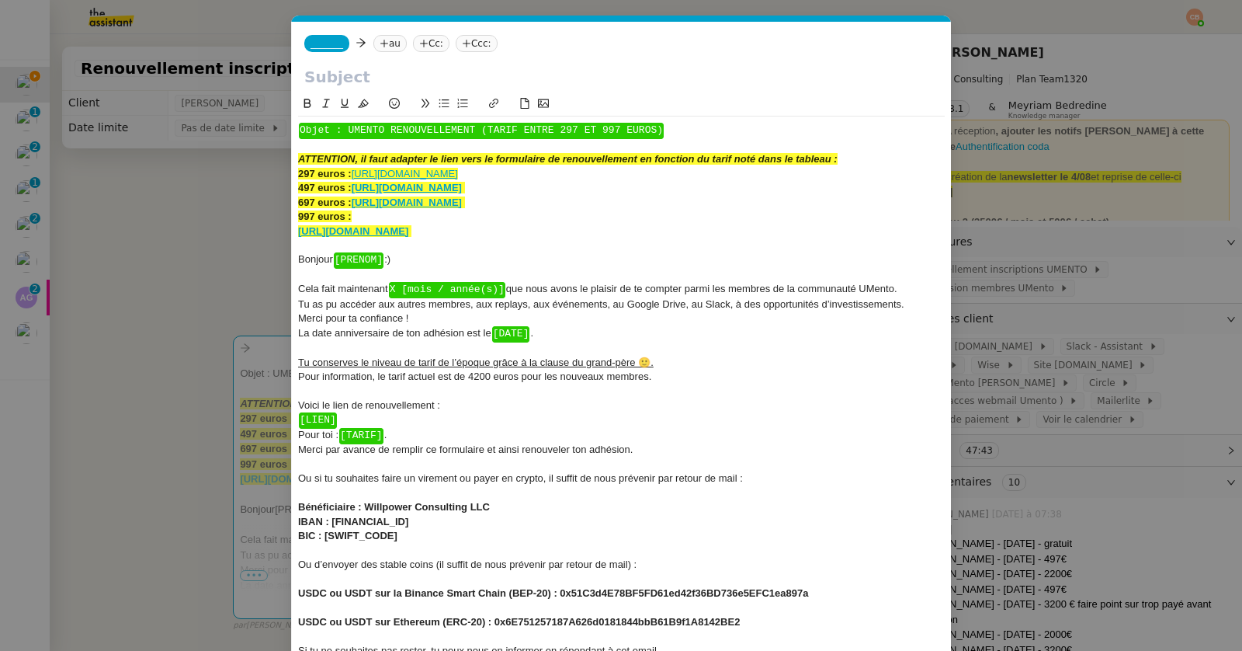
scroll to position [0, 109]
click at [387, 262] on span "Bonjour ﻿ [PRENOM] ﻿ :)" at bounding box center [344, 259] width 92 height 12
click at [413, 262] on div "Bonjour [PERSON_NAME] :)" at bounding box center [621, 259] width 647 height 14
click at [392, 106] on icon at bounding box center [394, 103] width 11 height 11
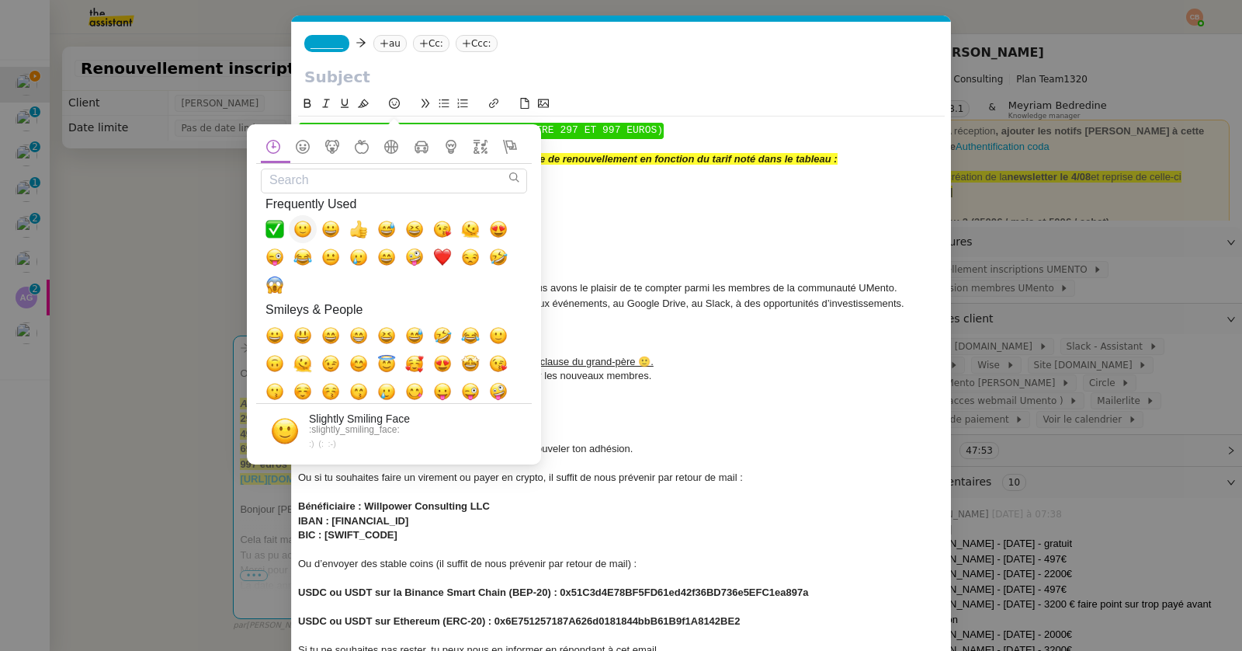
click at [306, 227] on span "🙂, slightly_smiling_face" at bounding box center [302, 229] width 19 height 19
click at [588, 260] on div "Bonjour [PERSON_NAME] 🙂" at bounding box center [621, 259] width 647 height 14
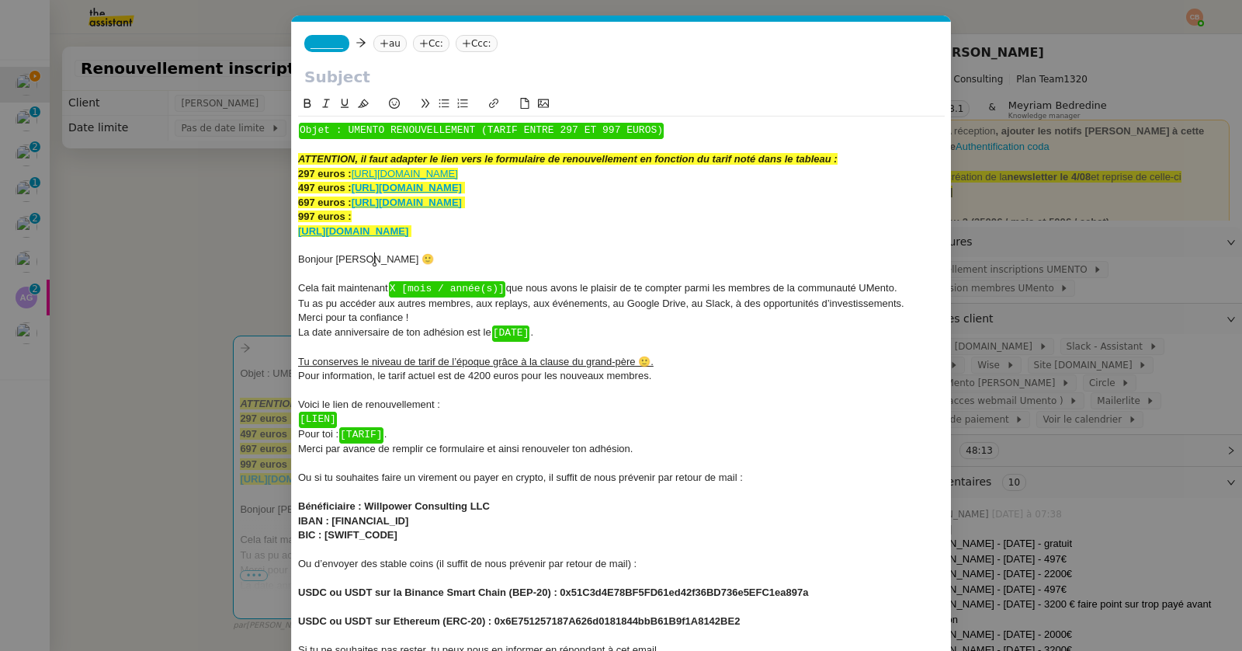
click at [509, 288] on span "Cela fait maintenant ﻿ X [mois / année(s)] ﻿ que nous avons le plaisir de te co…" at bounding box center [597, 288] width 599 height 12
click at [543, 331] on div "La date anniversaire de ton adhésion est le ﻿ [DATE] ﻿ ." at bounding box center [621, 332] width 647 height 15
drag, startPoint x: 492, startPoint y: 332, endPoint x: 561, endPoint y: 325, distance: 68.7
click at [561, 325] on div "La date anniversaire de ton adhésion est le [DATE]." at bounding box center [621, 332] width 647 height 14
click at [307, 102] on icon at bounding box center [307, 103] width 7 height 9
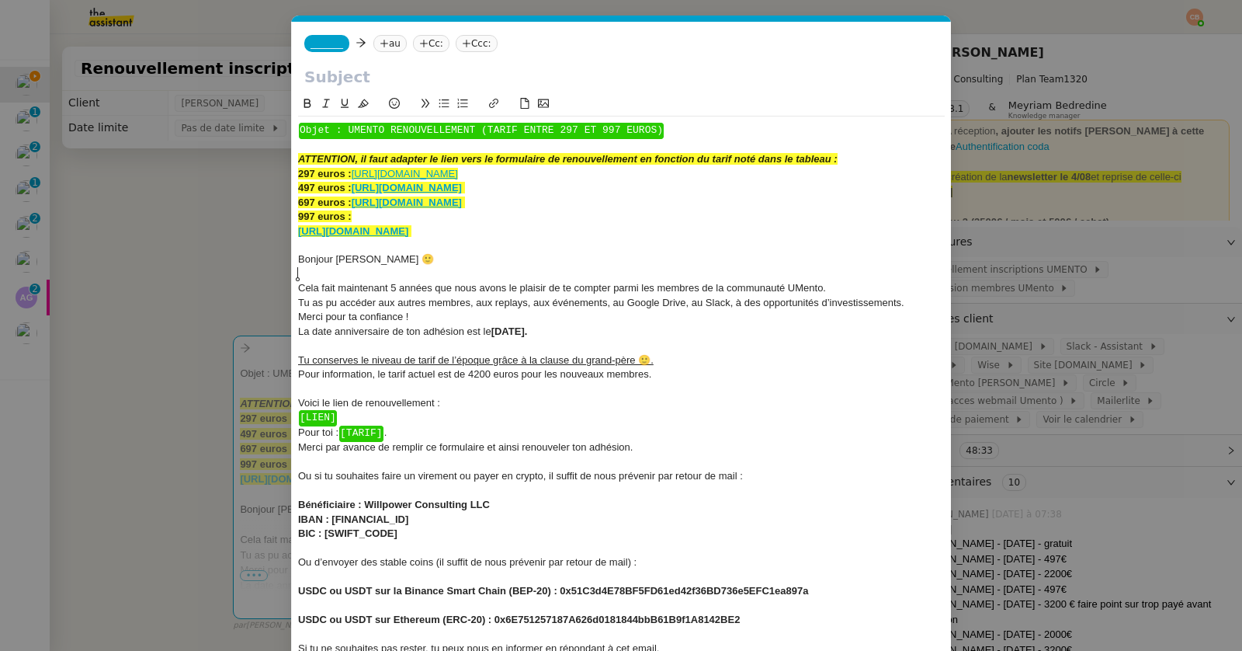
click at [401, 273] on div at bounding box center [621, 274] width 647 height 14
click at [342, 422] on div "﻿ [LIEN] ﻿" at bounding box center [621, 417] width 647 height 15
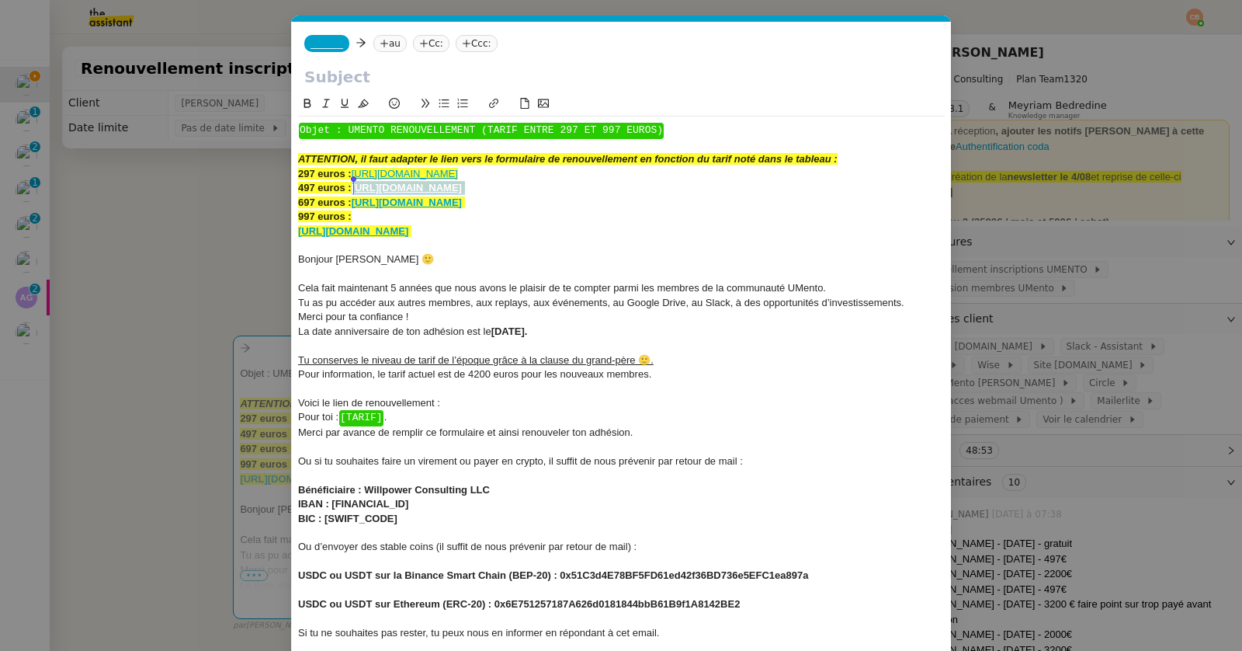
drag, startPoint x: 730, startPoint y: 183, endPoint x: 356, endPoint y: 186, distance: 374.2
click at [356, 186] on div "497 euros : [URL][DOMAIN_NAME]" at bounding box center [621, 188] width 647 height 14
copy div "[URL][DOMAIN_NAME]"
click at [456, 397] on div "Voici le lien de renouvellement :" at bounding box center [621, 403] width 647 height 14
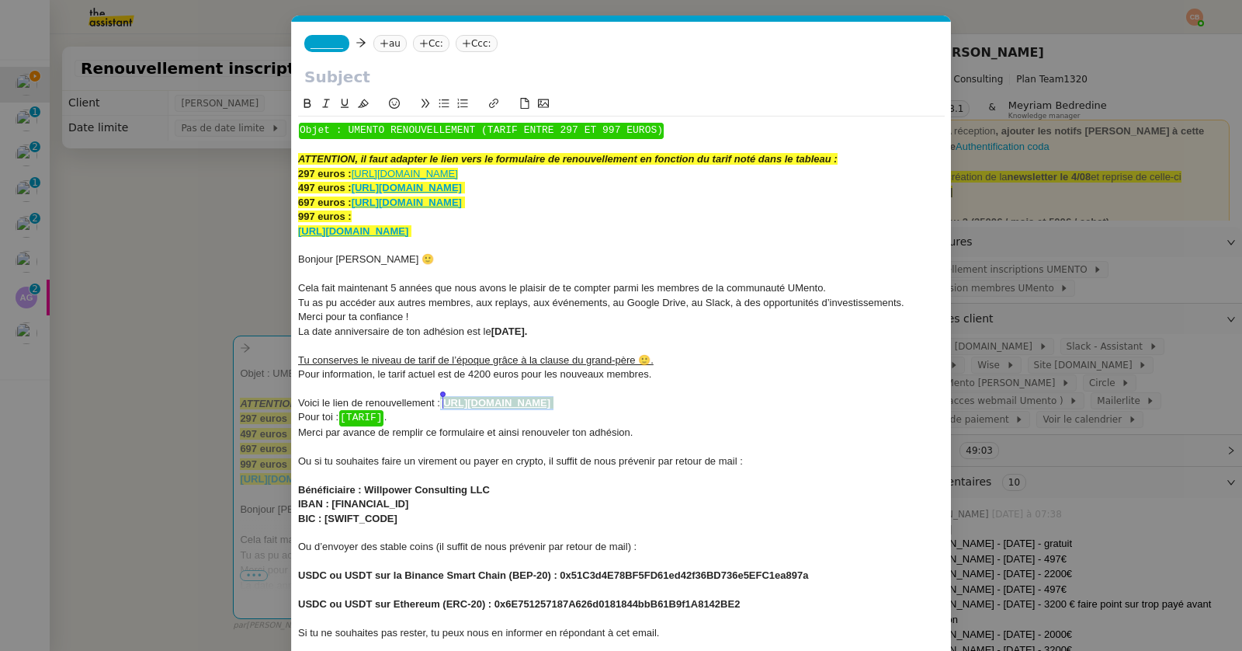
drag, startPoint x: 845, startPoint y: 404, endPoint x: 441, endPoint y: 408, distance: 403.7
click at [441, 408] on div "Voici le lien de renouvellement : [URL][DOMAIN_NAME]" at bounding box center [621, 403] width 647 height 14
click at [365, 103] on icon at bounding box center [363, 103] width 11 height 11
click at [587, 315] on div "Merci pour ta confiance !" at bounding box center [621, 317] width 647 height 14
click at [399, 414] on div "Pour toi : ﻿ [TARIF] ﻿ ." at bounding box center [621, 417] width 647 height 15
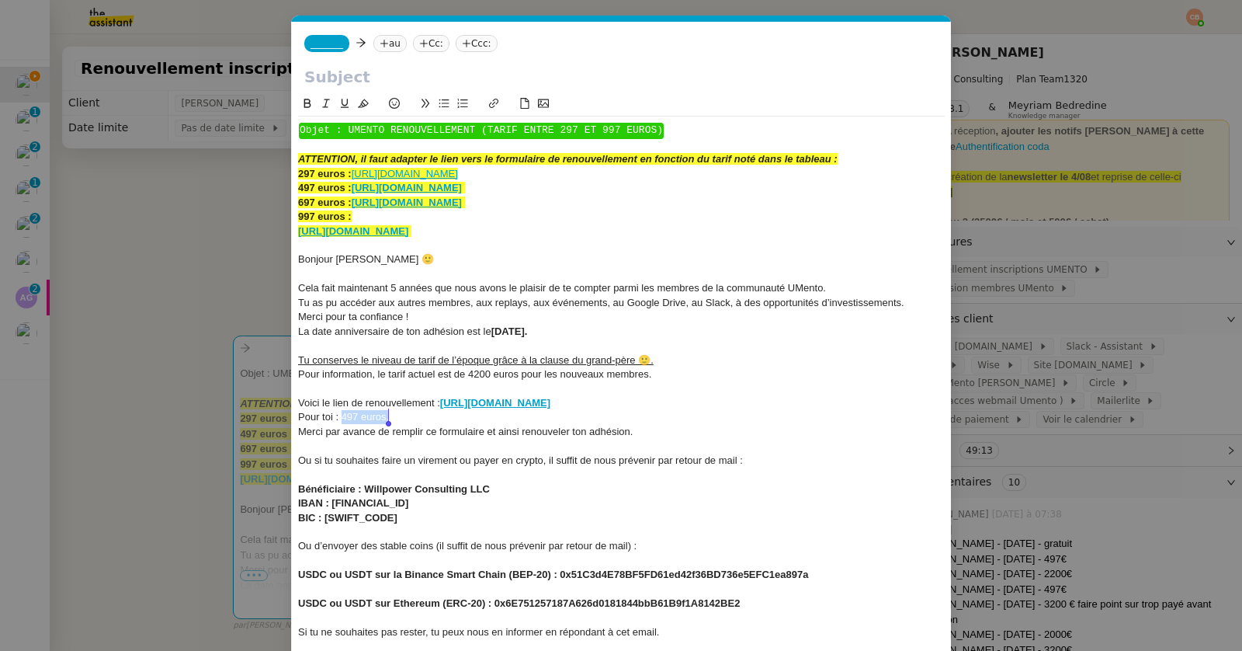
drag, startPoint x: 341, startPoint y: 418, endPoint x: 387, endPoint y: 411, distance: 47.1
click at [387, 411] on span "Pour toi : 497 euros." at bounding box center [343, 417] width 91 height 12
click at [308, 102] on icon at bounding box center [307, 103] width 7 height 9
click at [375, 328] on span "La date anniversaire de ton adhésion est le" at bounding box center [394, 331] width 193 height 12
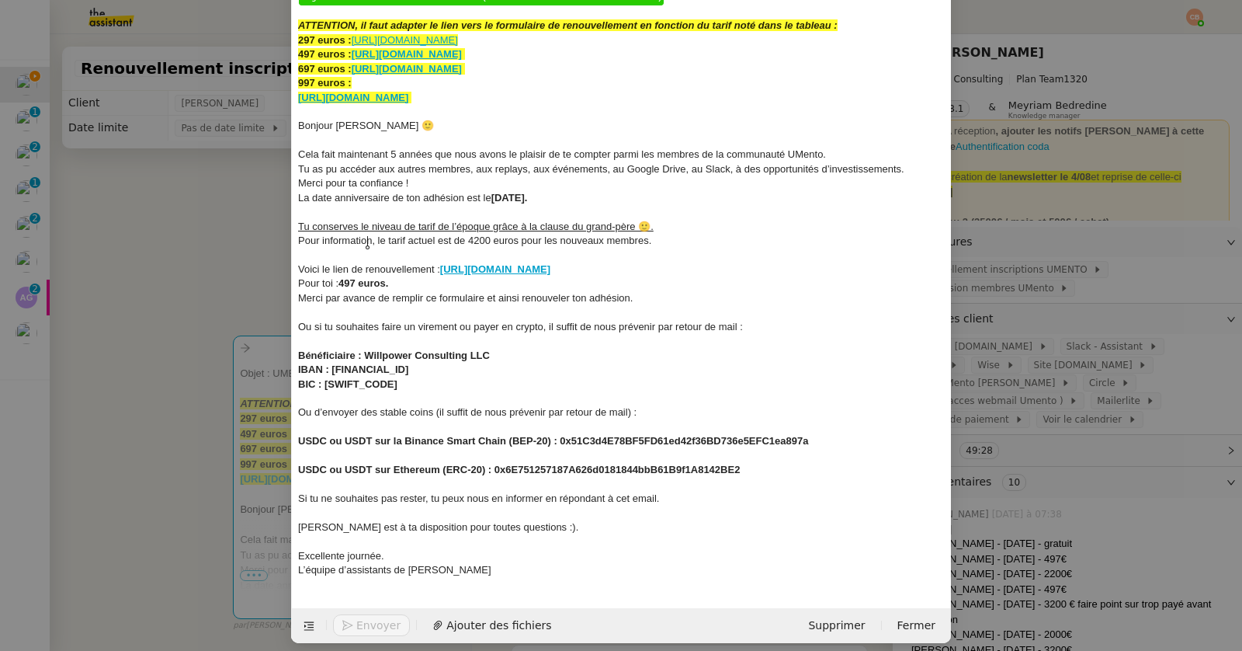
scroll to position [144, 0]
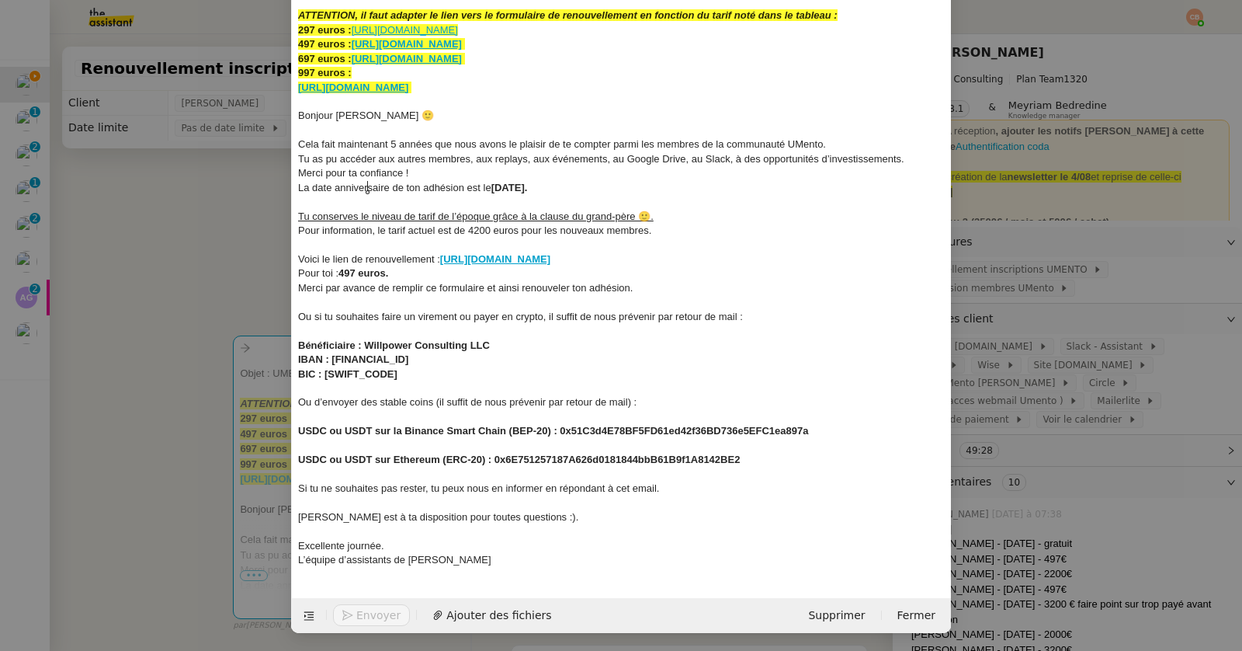
click at [524, 520] on div "[PERSON_NAME] est à ta disposition pour toutes questions :)." at bounding box center [621, 517] width 647 height 14
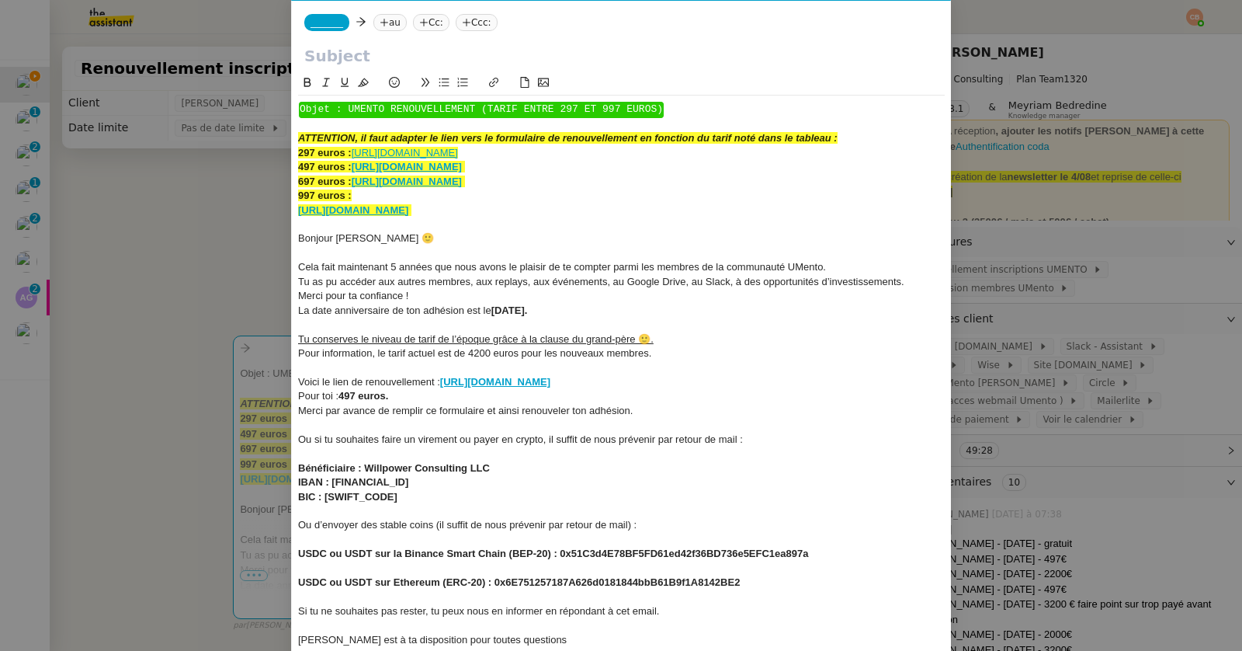
scroll to position [0, 0]
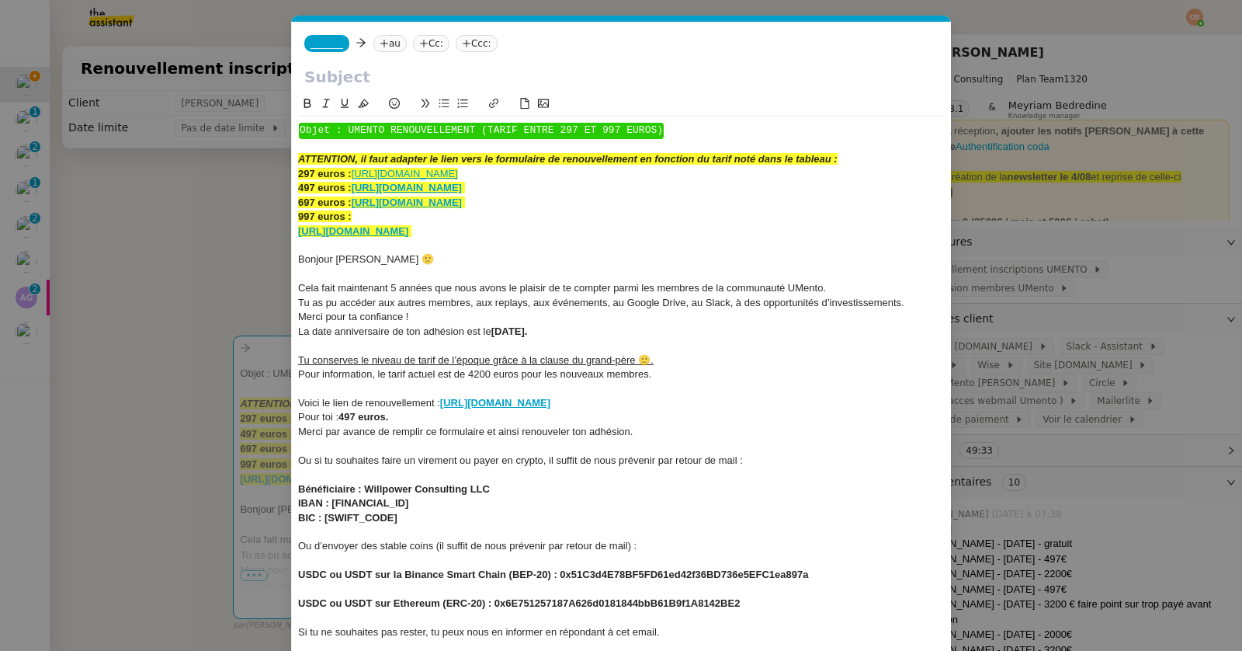
click at [391, 102] on icon at bounding box center [394, 103] width 11 height 11
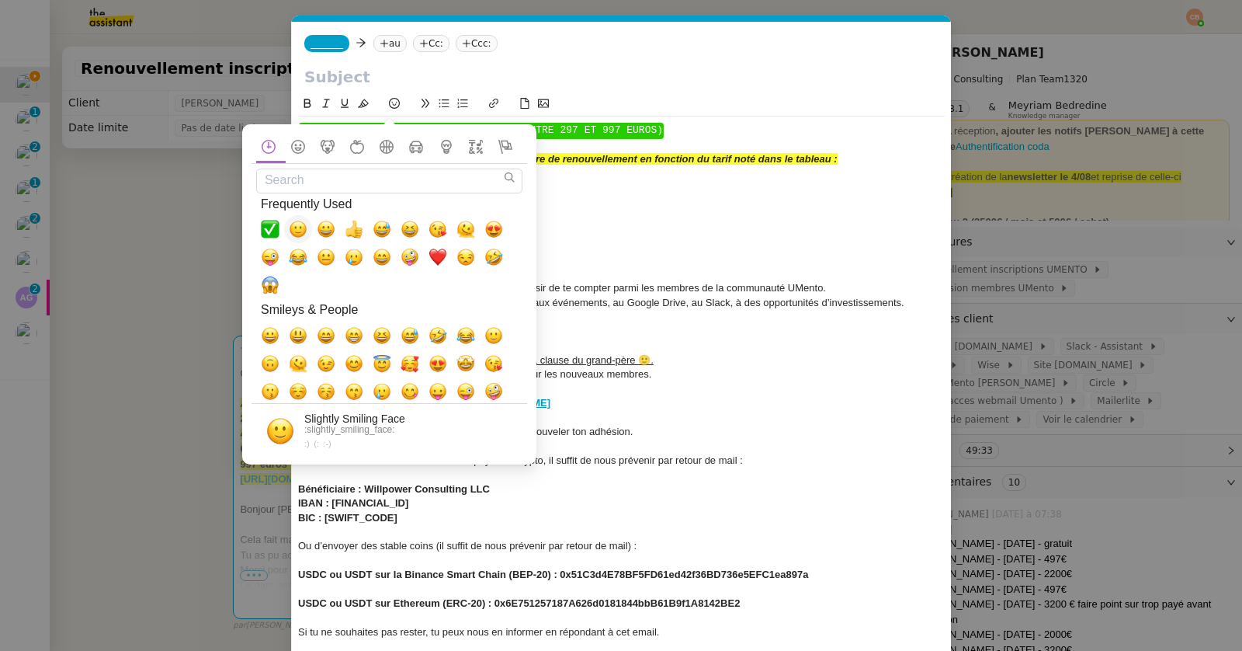
click at [304, 227] on span "🙂, slightly_smiling_face" at bounding box center [298, 229] width 19 height 19
click at [693, 278] on div at bounding box center [621, 274] width 647 height 14
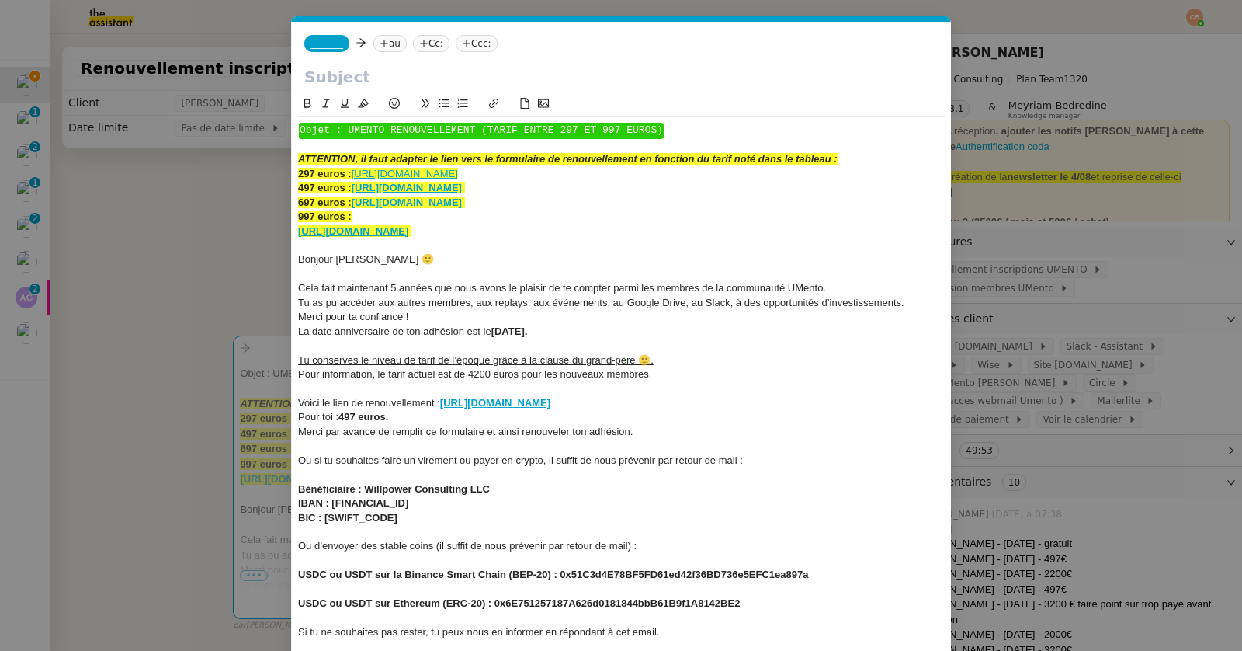
click at [292, 256] on nz-spin "﻿ Objet : UMENTO RENOUVELLEMENT (TARIF ENTRE 297 ET 997 EUROS) ﻿ ATTENTION, il …" at bounding box center [621, 409] width 659 height 629
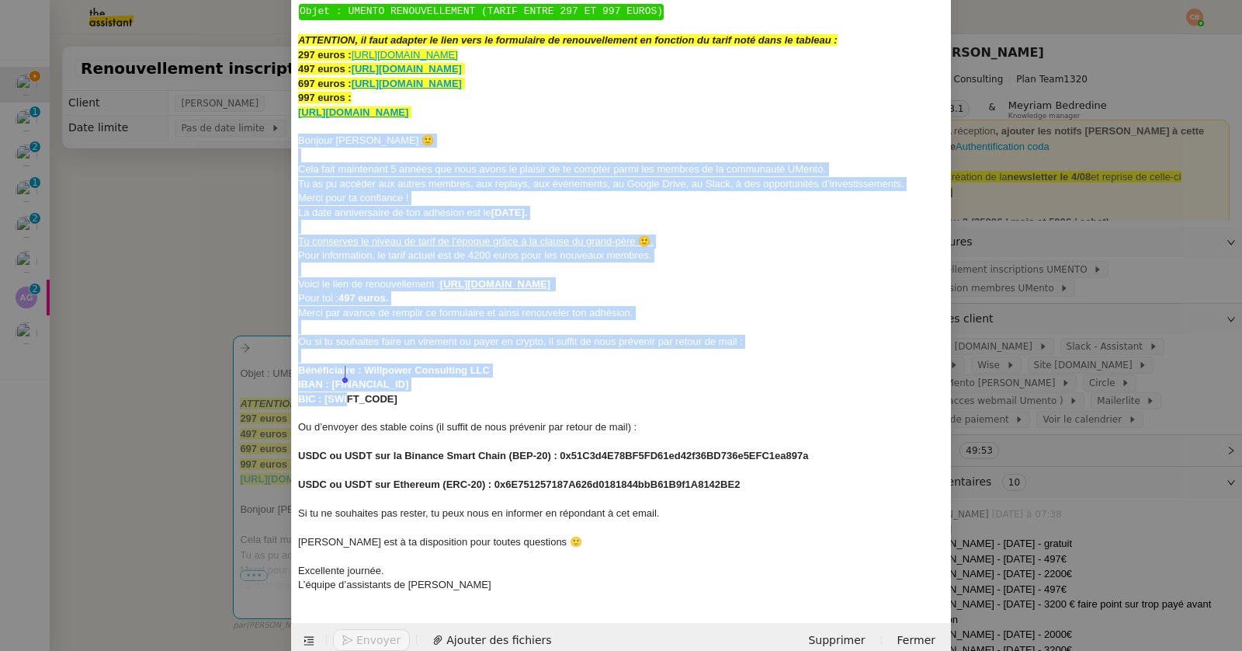
scroll to position [144, 0]
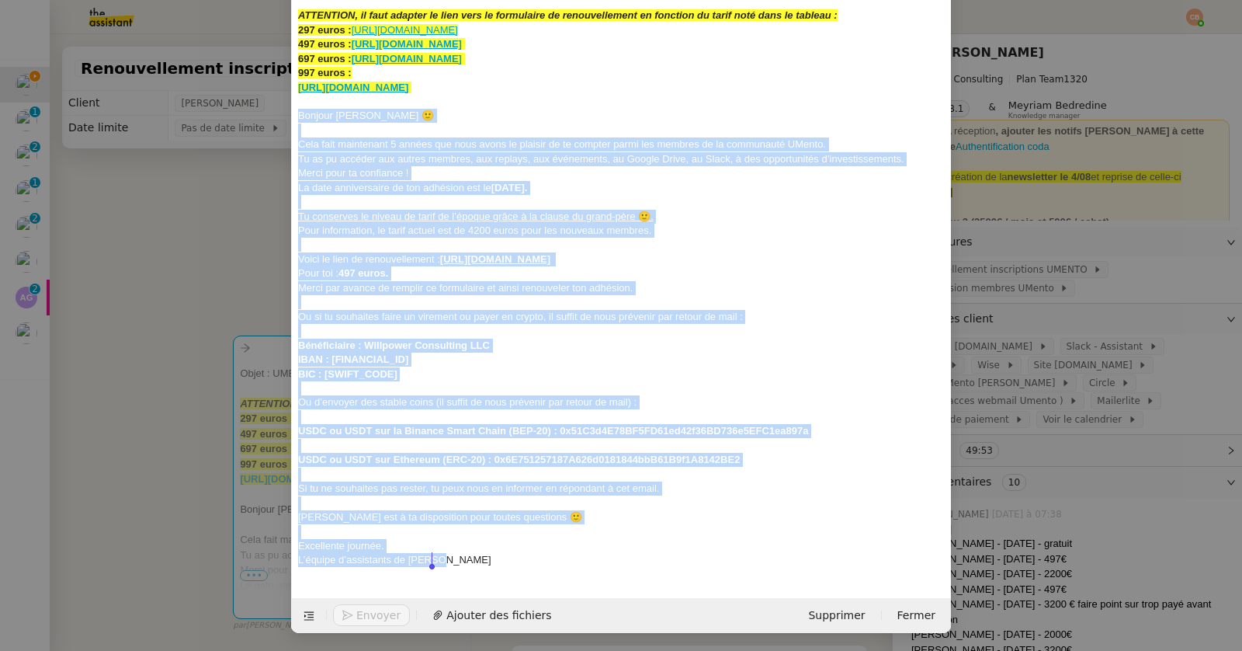
drag, startPoint x: 295, startPoint y: 258, endPoint x: 451, endPoint y: 584, distance: 361.5
click at [451, 584] on form "_______ au Cc: Ccc: ﻿ Objet : UMENTO RENOUVELLEMENT (TARIF ENTRE 297 ET 997 EUR…" at bounding box center [621, 255] width 660 height 755
copy div "Loremip Dolor 🙂 Sita cons adipiscing 5 elitse doe temp incid ut laboree do ma a…"
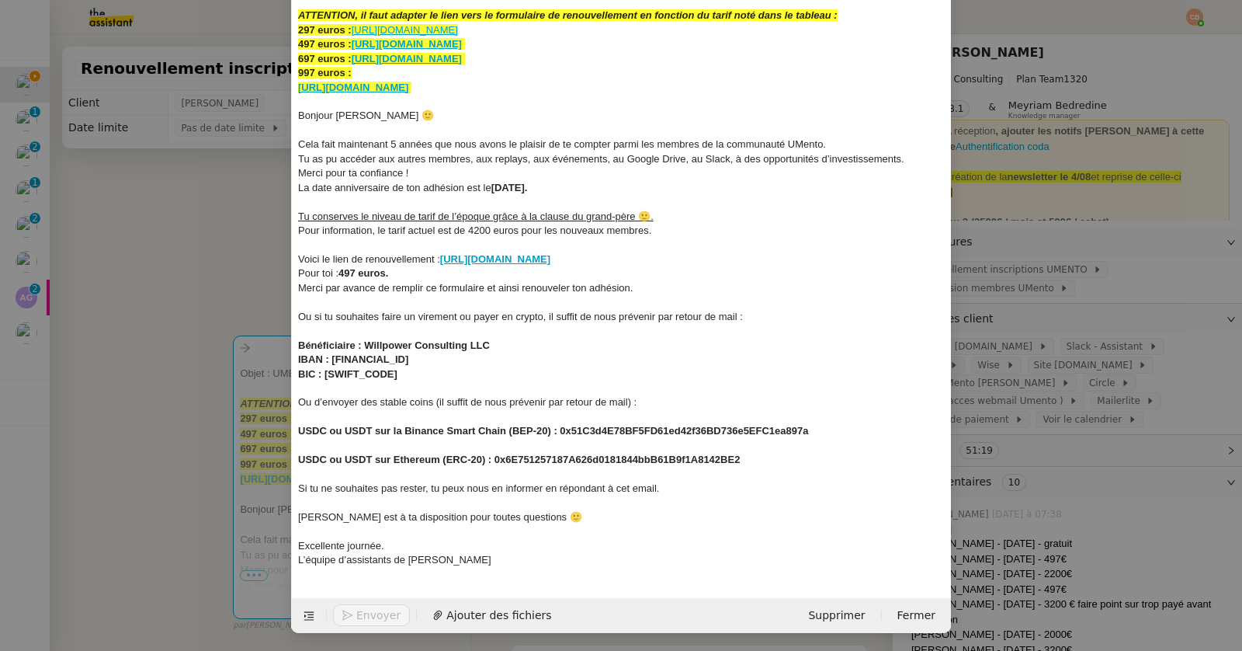
click at [165, 196] on nz-modal-container "renouvellement Service Renouvellement FTI aucun abonnement actif sur Stripe der…" at bounding box center [621, 325] width 1242 height 651
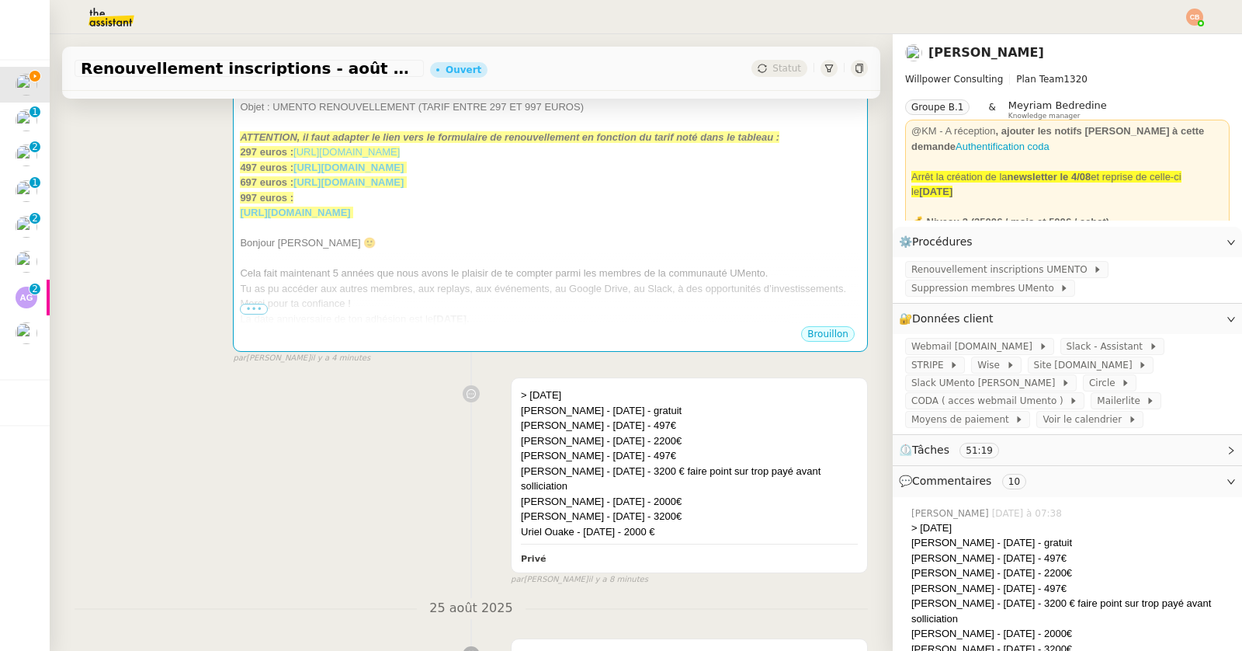
scroll to position [394, 0]
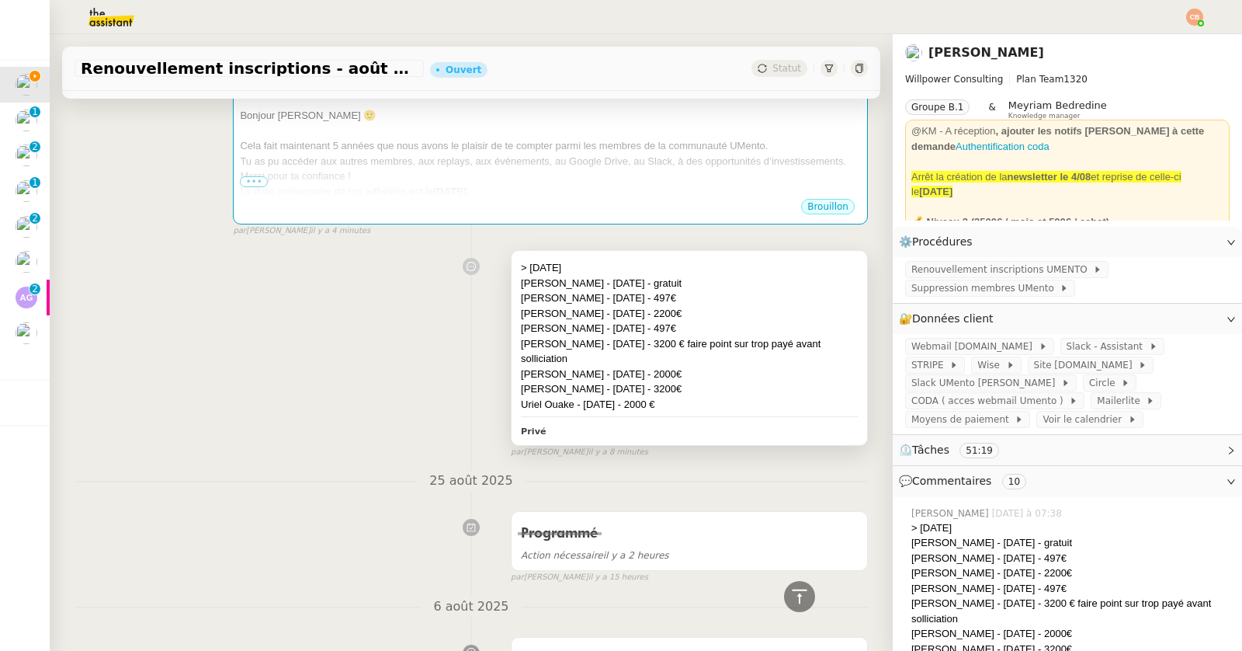
click at [713, 297] on div "[PERSON_NAME] - [DATE] - 497€" at bounding box center [689, 298] width 337 height 16
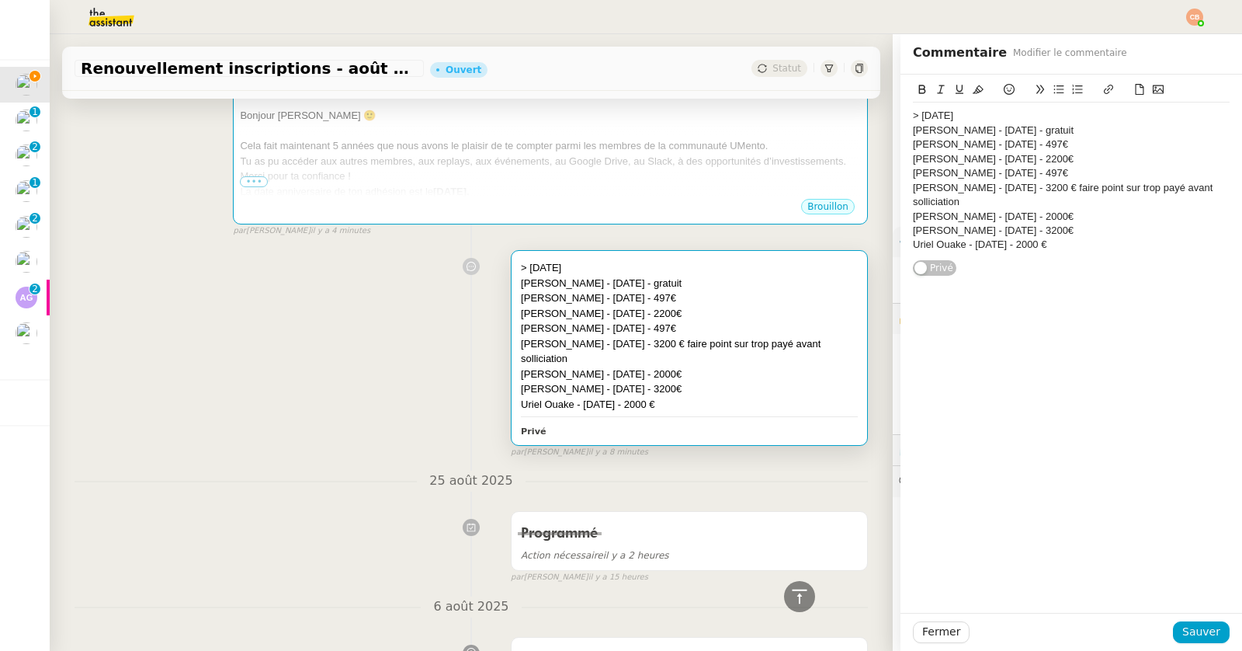
click at [1072, 144] on div "[PERSON_NAME] - [DATE] - 497€" at bounding box center [1071, 144] width 317 height 14
click at [1004, 89] on icon at bounding box center [1009, 89] width 11 height 11
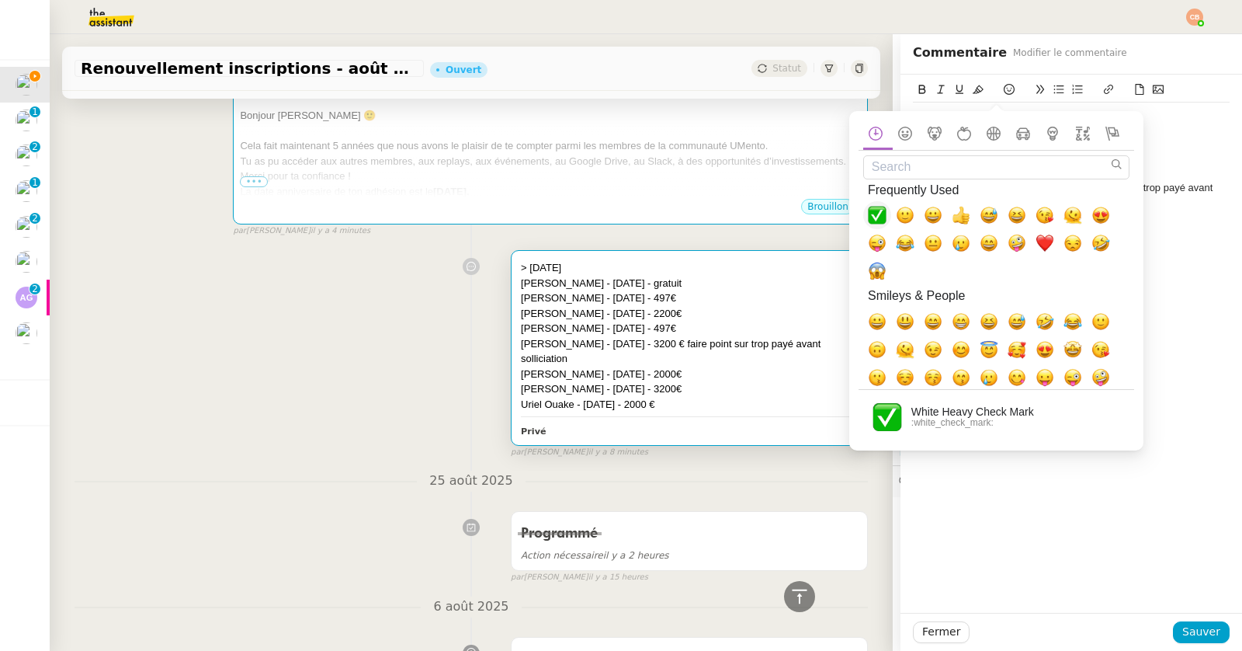
click at [873, 217] on span "✅, white_check_mark" at bounding box center [877, 215] width 19 height 19
click at [1148, 111] on div "> [DATE]" at bounding box center [1071, 116] width 317 height 14
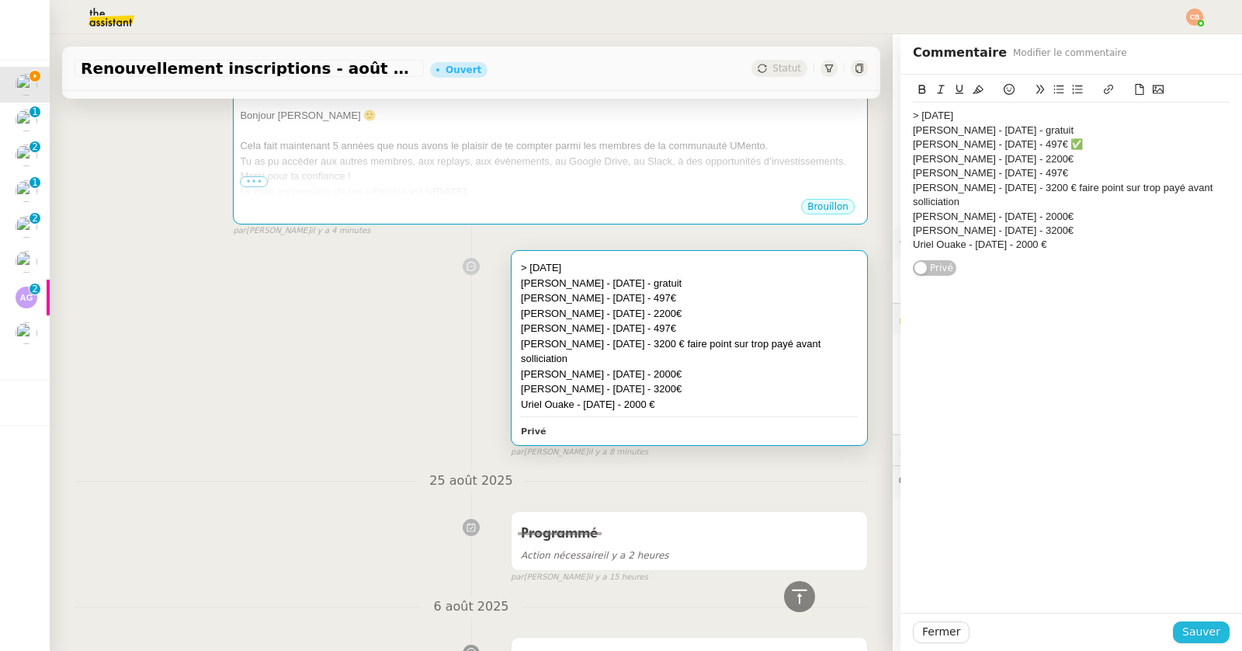
click at [1196, 624] on span "Sauver" at bounding box center [1201, 632] width 38 height 18
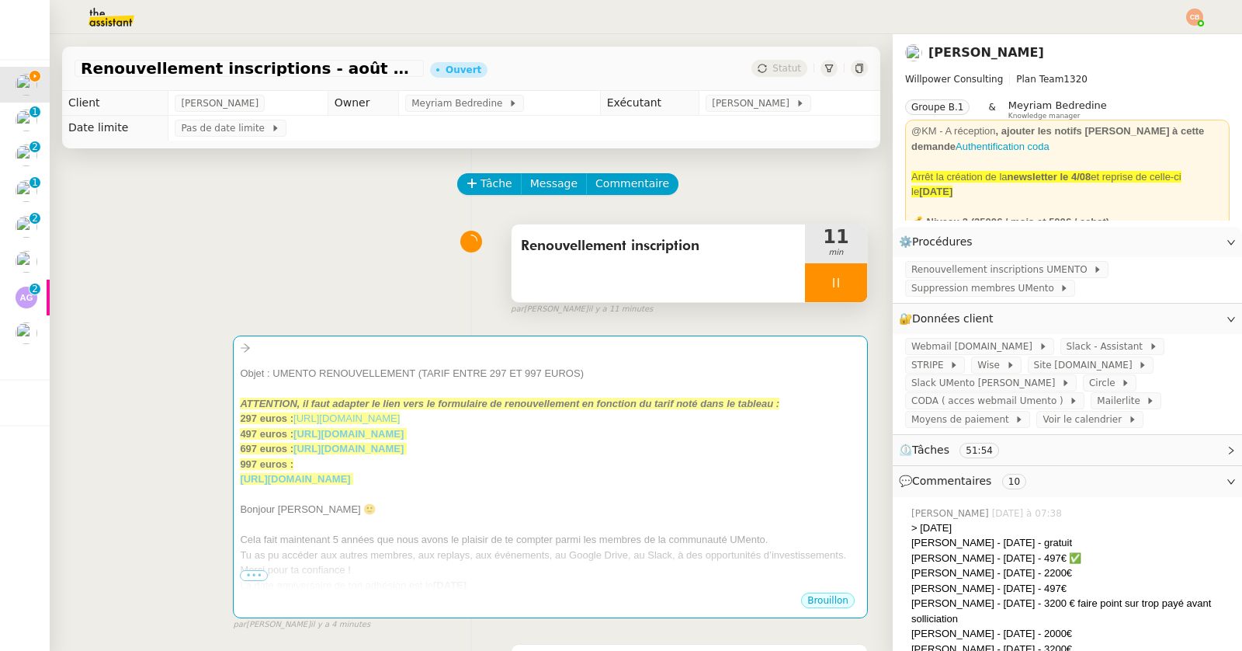
click at [824, 287] on div at bounding box center [836, 282] width 62 height 39
click at [805, 289] on div at bounding box center [820, 282] width 31 height 39
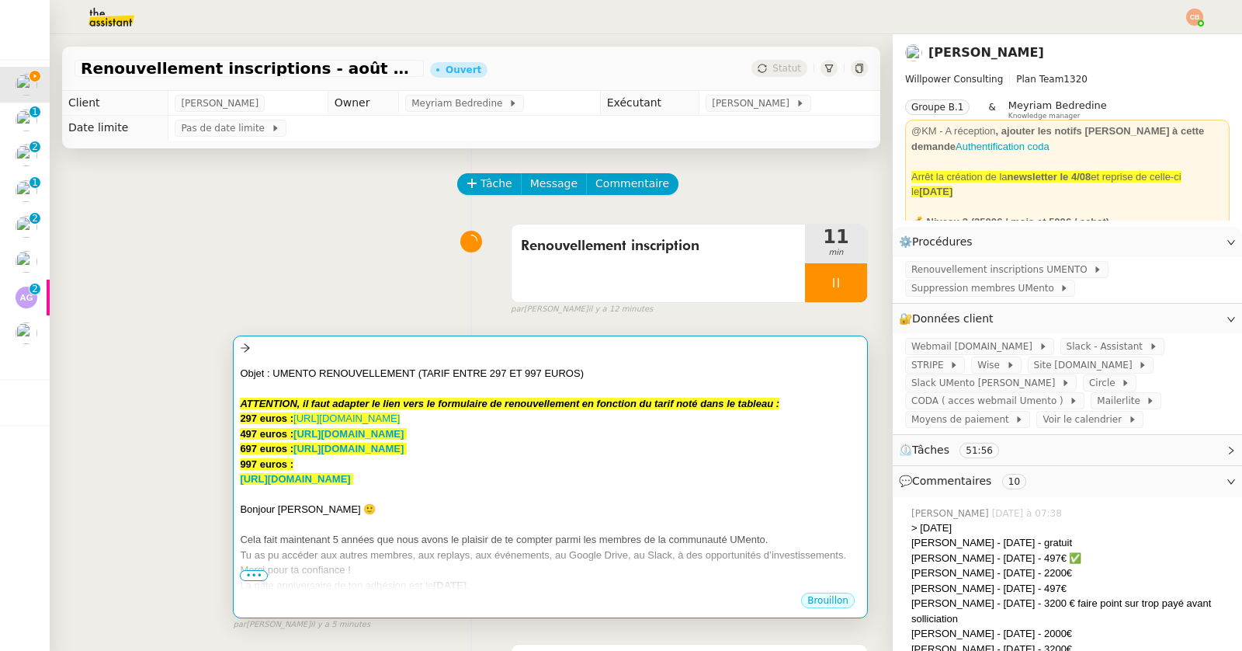
click at [778, 366] on div "﻿ Objet : UMENTO RENOUVELLEMENT (TARIF ENTRE 297 ET 997 EUROS) ﻿" at bounding box center [550, 374] width 621 height 16
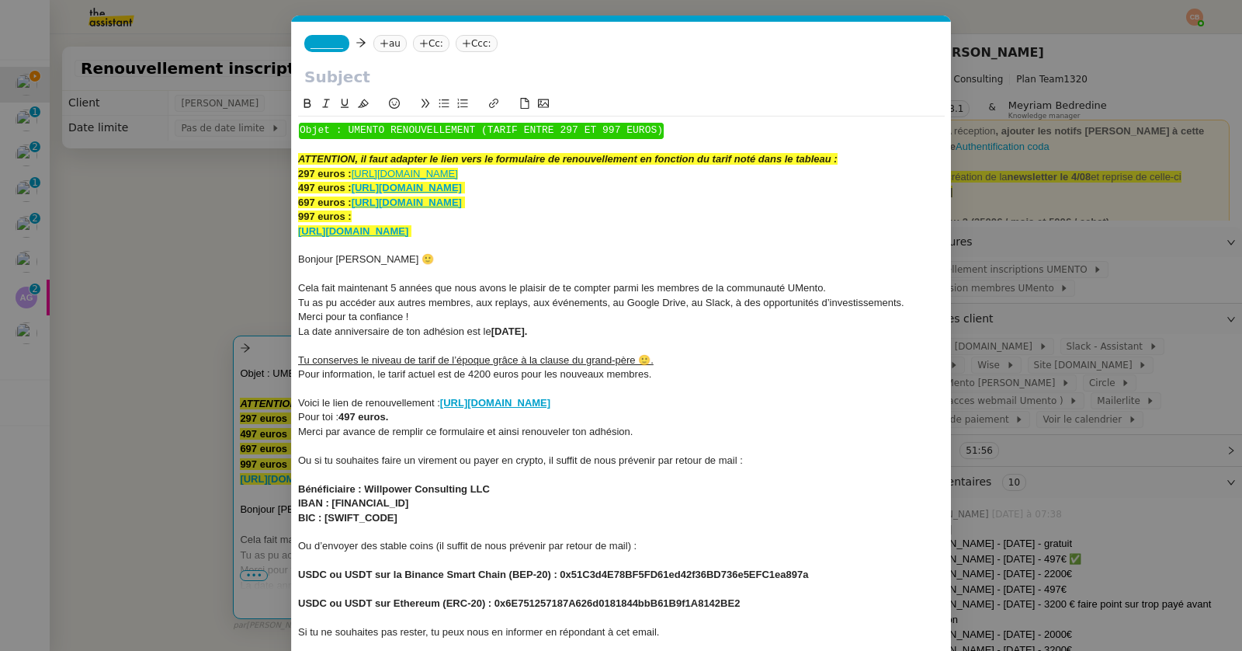
scroll to position [0, 109]
click at [360, 261] on span "Bonjour [PERSON_NAME] 🙂" at bounding box center [366, 259] width 136 height 12
click at [397, 284] on span "Cela fait maintenant 5 années que nous avons le plaisir de te compter parmi les…" at bounding box center [562, 288] width 528 height 12
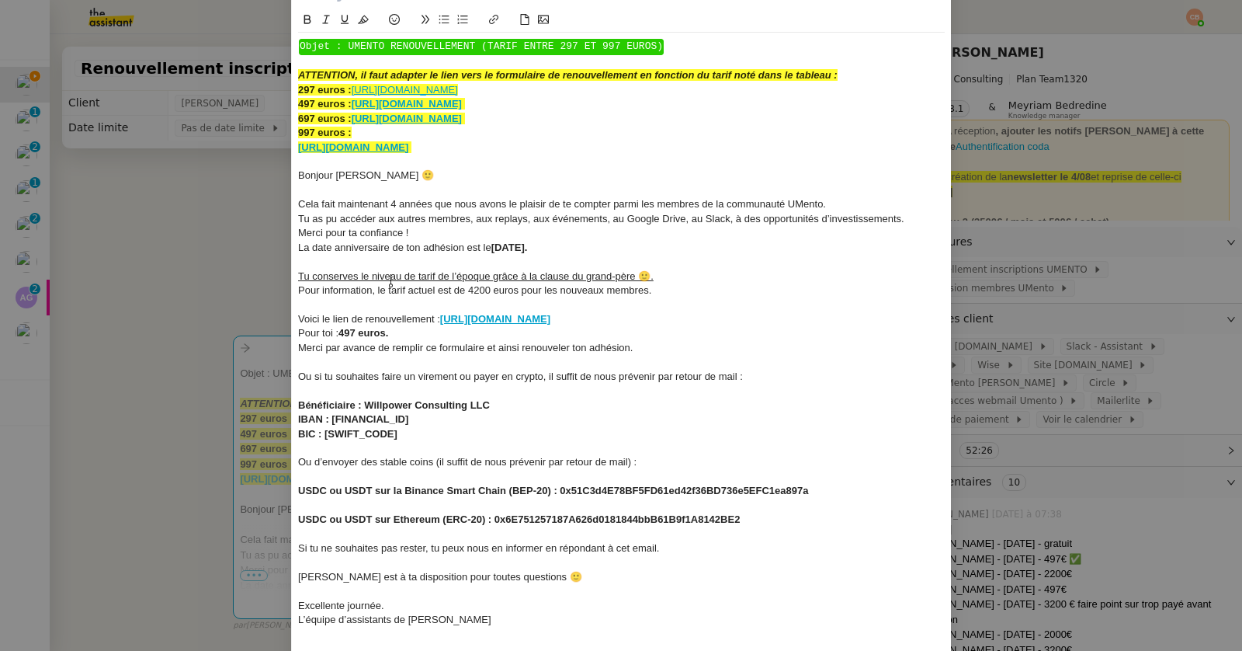
scroll to position [144, 0]
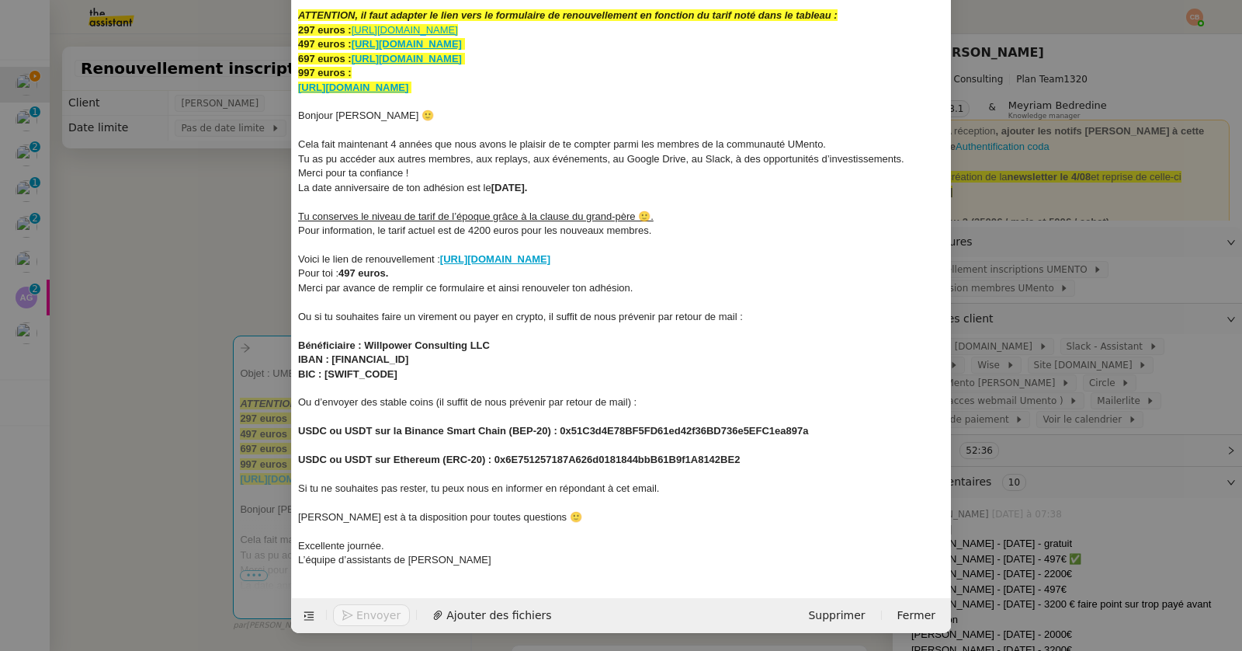
click at [292, 127] on nz-spin "﻿ Objet : UMENTO RENOUVELLEMENT (TARIF ENTRE 297 ET 997 EUROS) ﻿ ATTENTION, il …" at bounding box center [621, 265] width 659 height 629
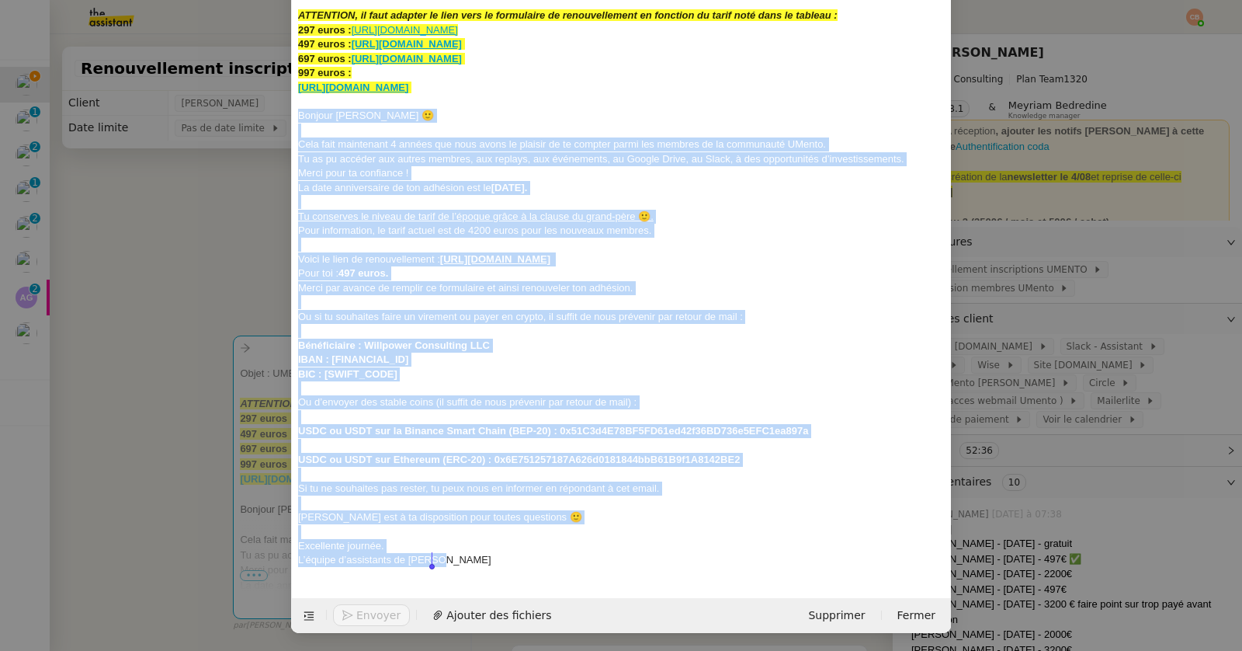
drag, startPoint x: 293, startPoint y: 116, endPoint x: 440, endPoint y: 582, distance: 489.4
click at [440, 582] on form "_______ au Cc: Ccc: ﻿ Objet : UMENTO RENOUVELLEMENT (TARIF ENTRE 297 ET 997 EUR…" at bounding box center [621, 255] width 660 height 755
copy div "Loremip Dolo 🙂 Sita cons adipiscing 3 elitse doe temp incid ut laboree do ma al…"
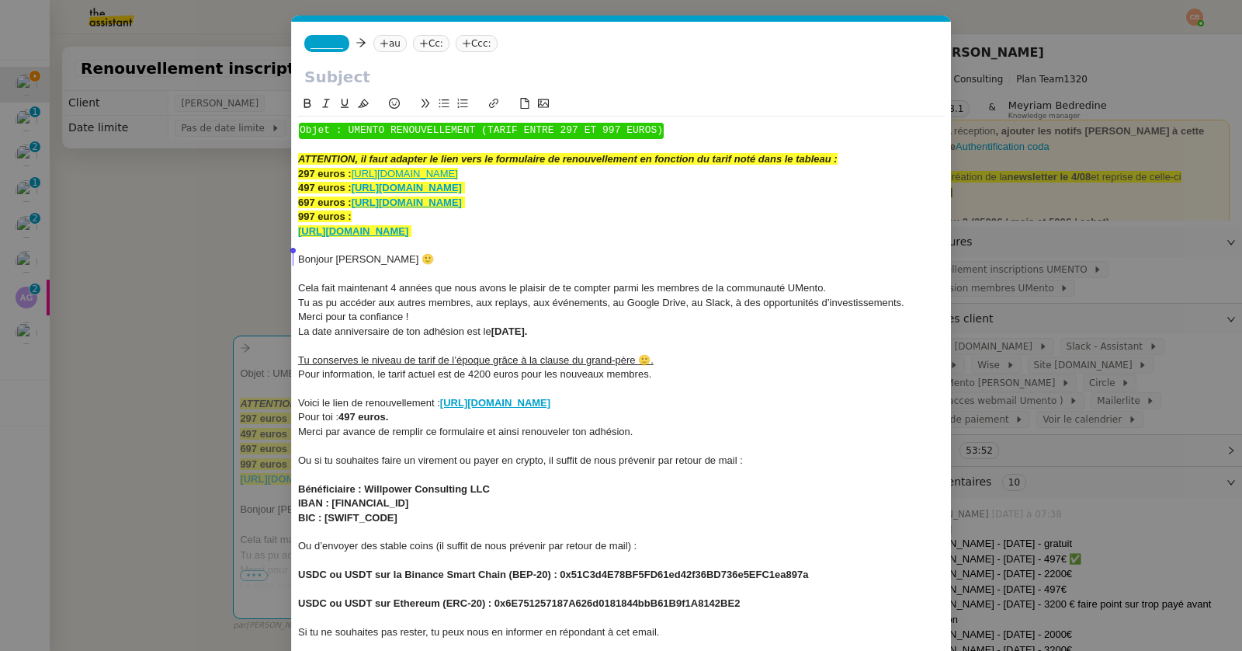
click at [210, 255] on nz-modal-container "renouvellement Service Renouvellement FTI aucun abonnement actif sur Stripe der…" at bounding box center [621, 325] width 1242 height 651
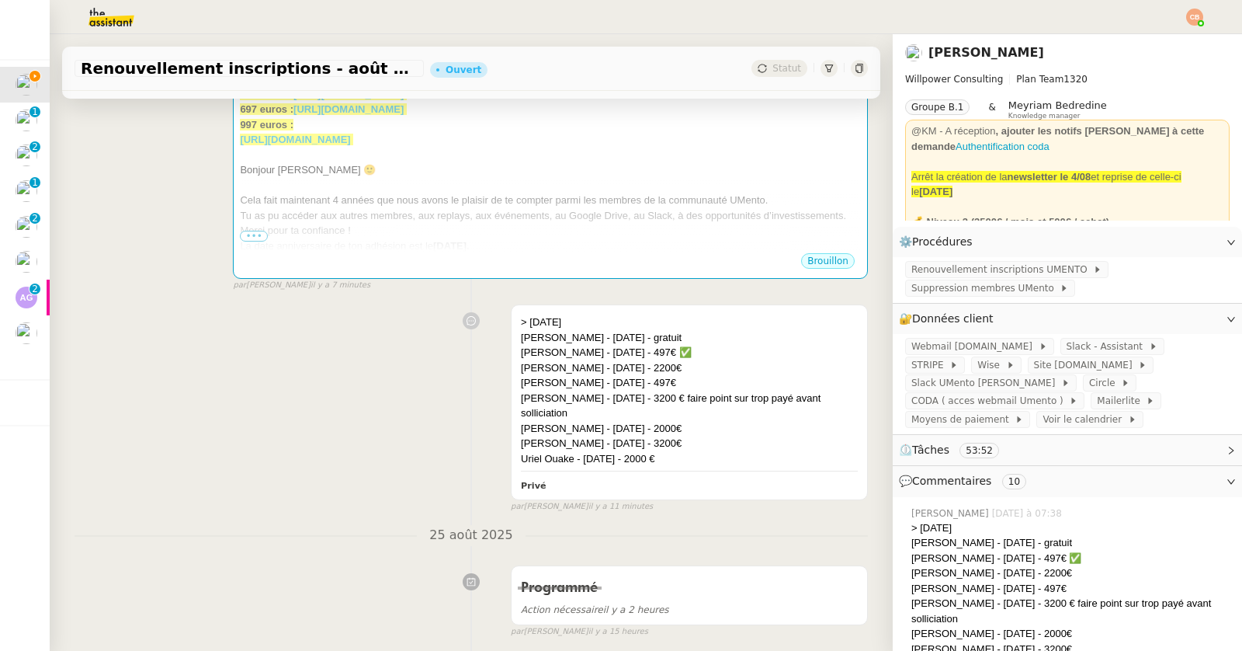
scroll to position [358, 0]
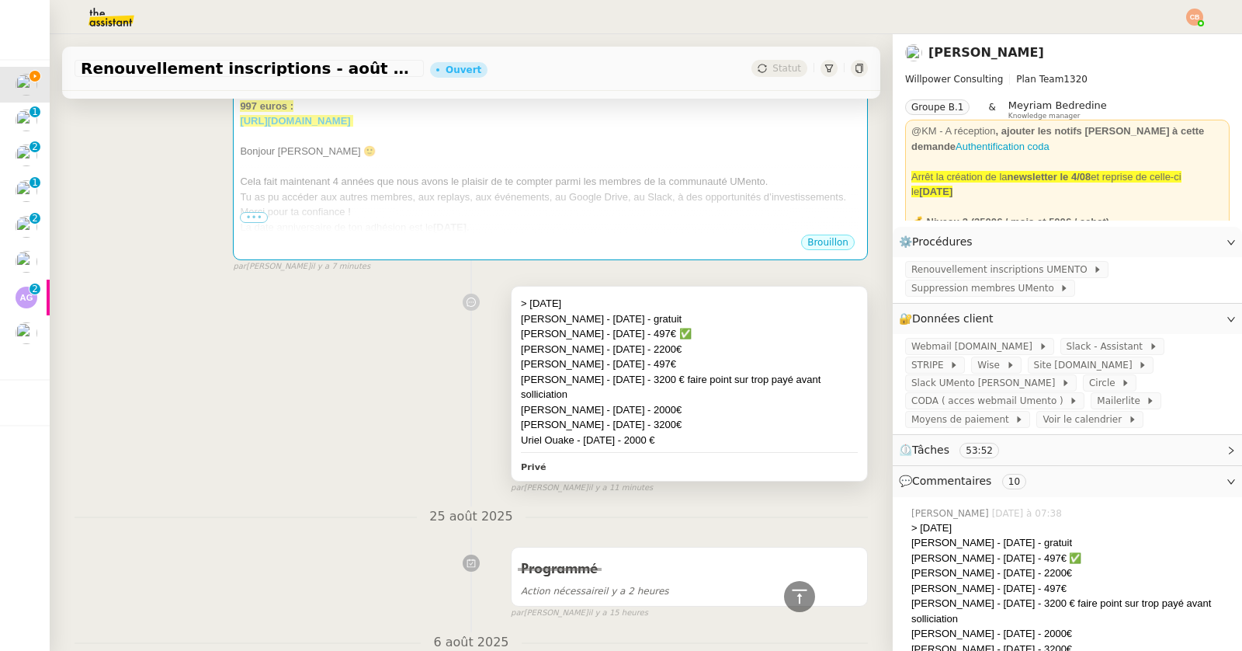
click at [695, 338] on div "[PERSON_NAME] - [DATE] - 497€ ✅" at bounding box center [689, 334] width 337 height 16
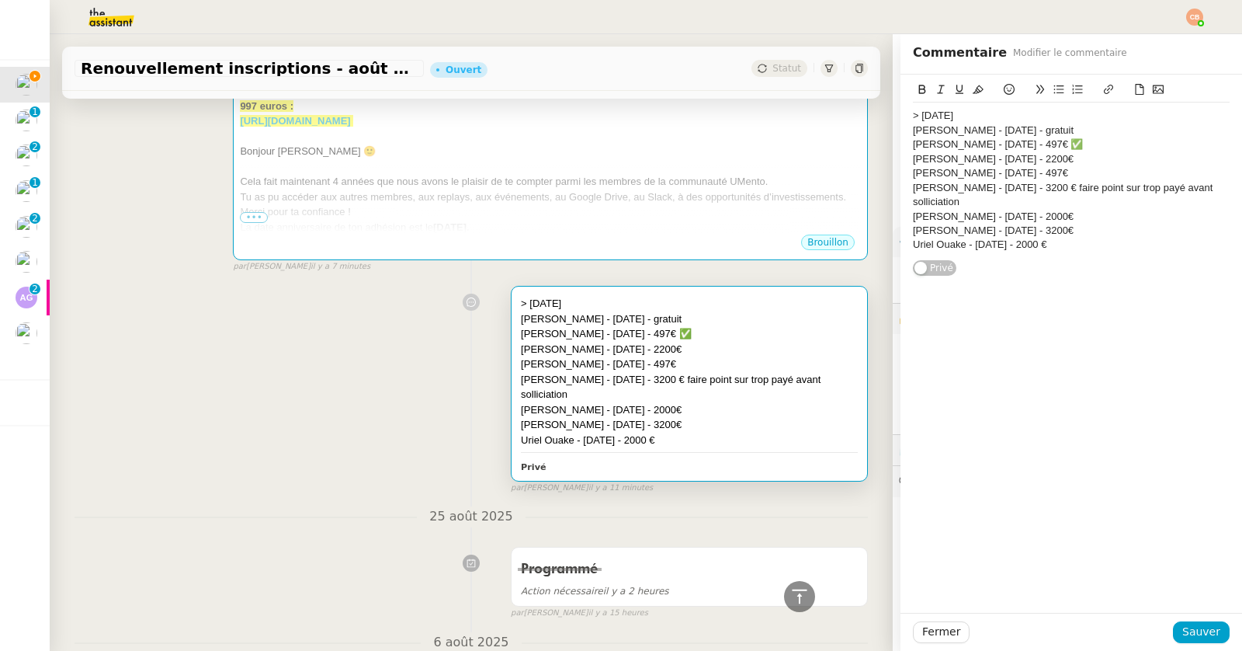
click at [1060, 174] on div "[PERSON_NAME] - [DATE] - 497€" at bounding box center [1071, 173] width 317 height 14
click at [1004, 88] on icon at bounding box center [1009, 89] width 11 height 11
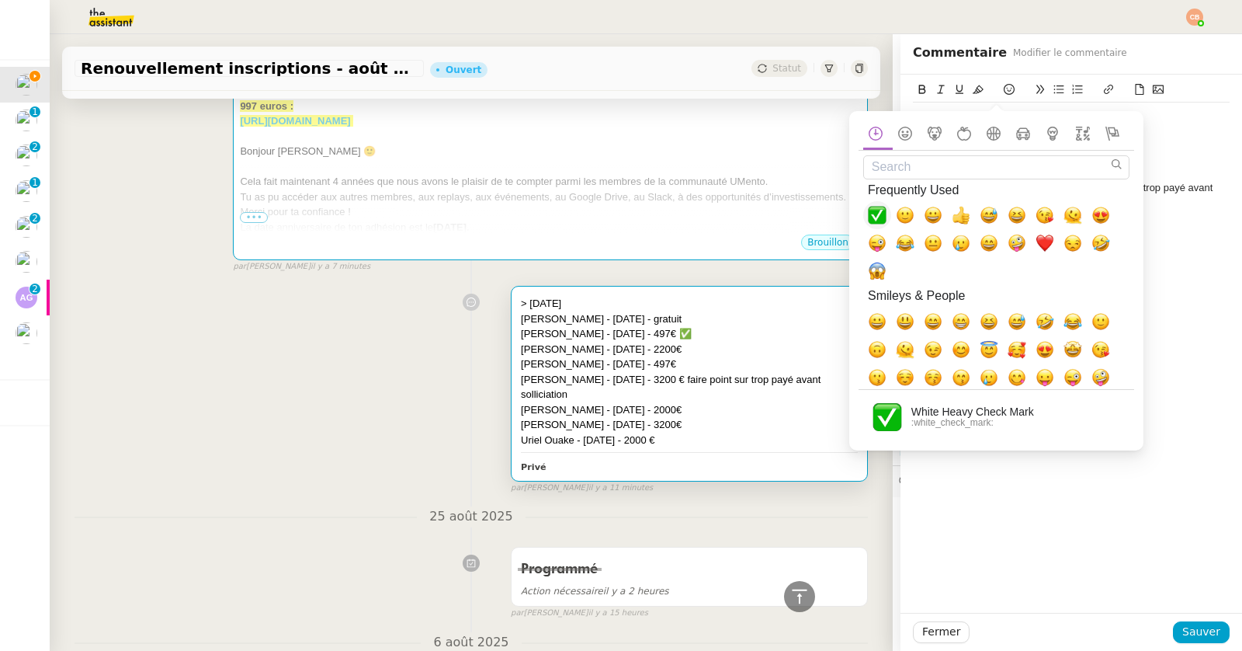
click at [882, 216] on span "✅, white_check_mark" at bounding box center [877, 215] width 19 height 19
click at [1155, 146] on div "[PERSON_NAME] - [DATE] - 497€ ✅" at bounding box center [1071, 144] width 317 height 14
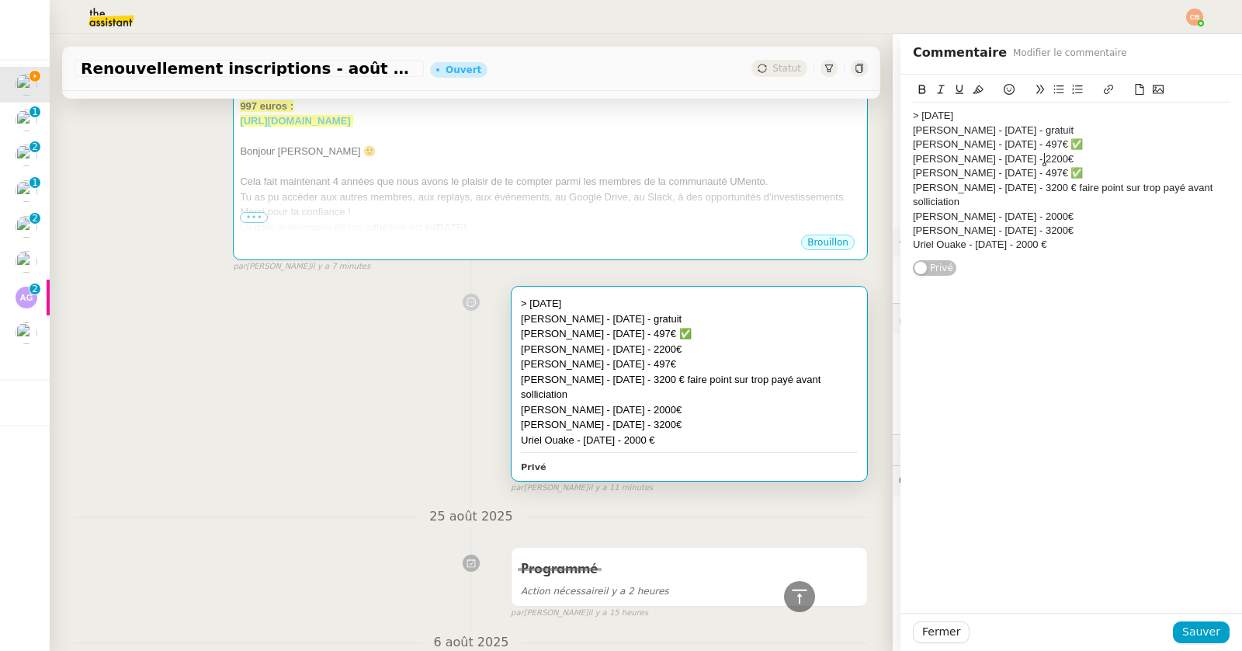
click at [1099, 154] on div "[PERSON_NAME] - [DATE] - 2200€" at bounding box center [1071, 159] width 317 height 14
click at [1185, 641] on span "Sauver" at bounding box center [1201, 632] width 38 height 18
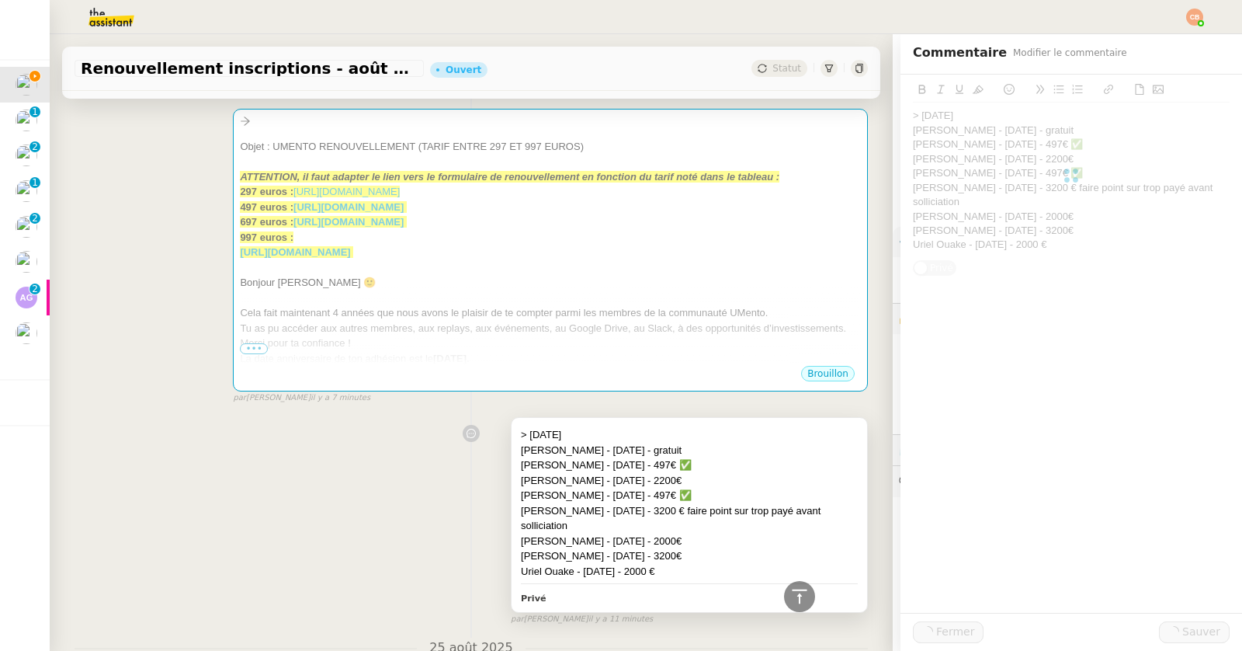
scroll to position [32, 0]
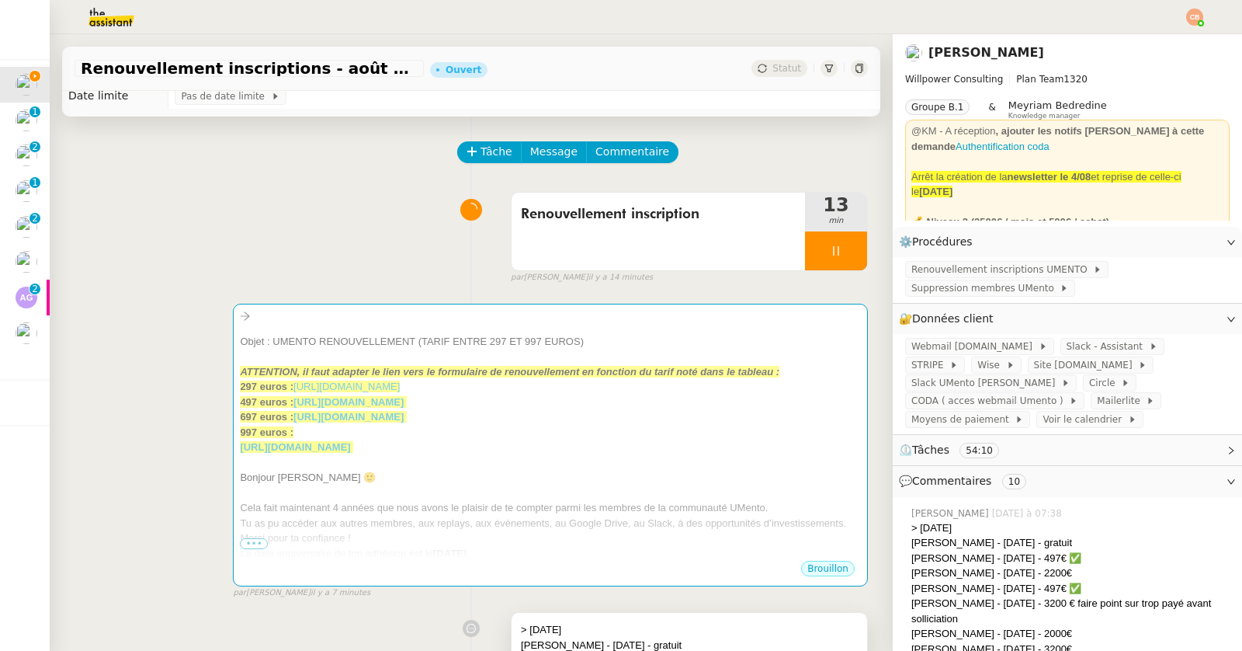
click at [662, 337] on div "﻿ Objet : UMENTO RENOUVELLEMENT (TARIF ENTRE 297 ET 997 EUROS) ﻿" at bounding box center [550, 342] width 621 height 16
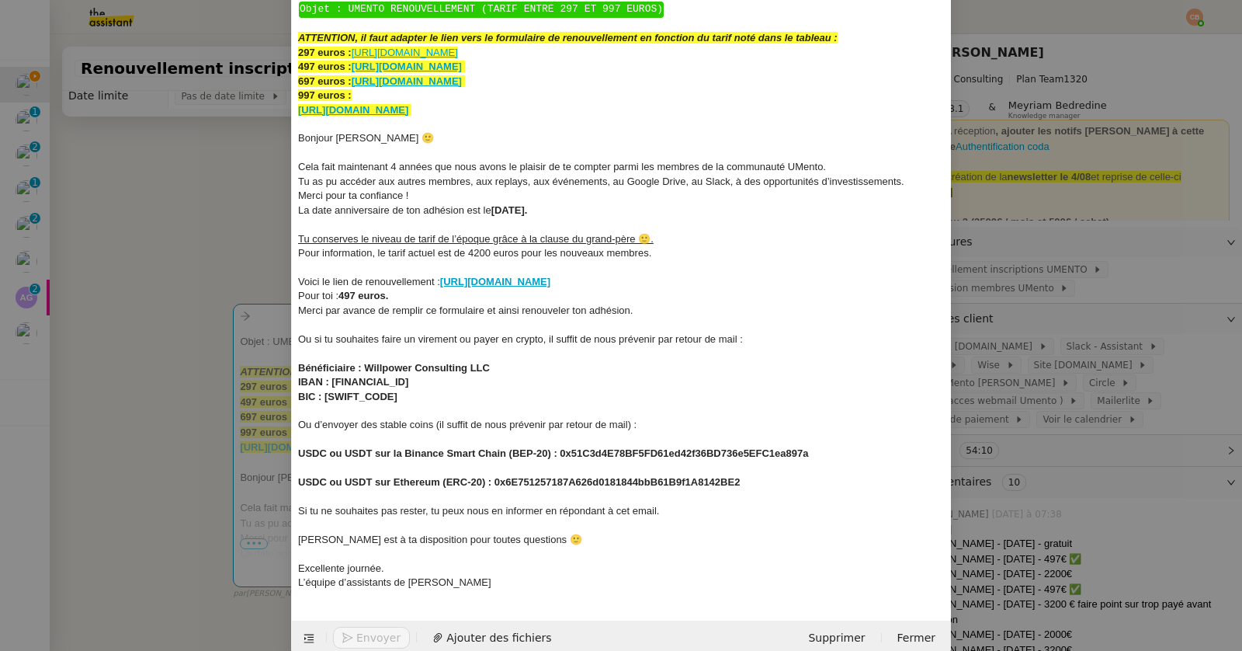
scroll to position [144, 0]
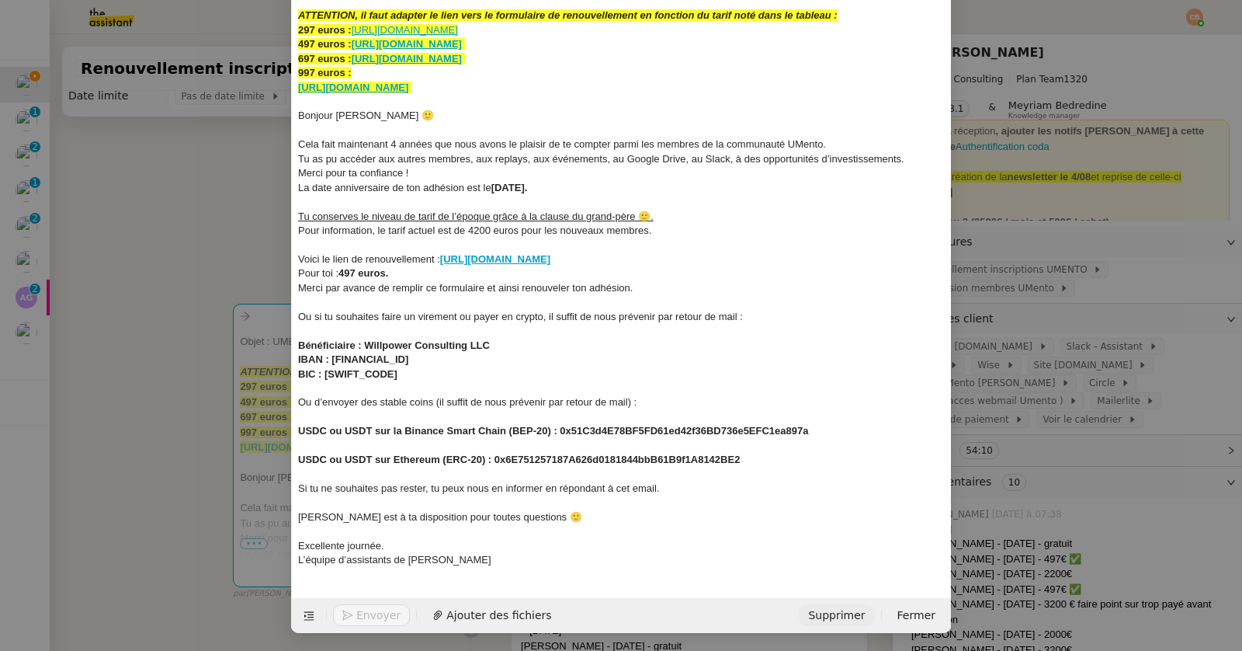
click at [849, 620] on span "Supprimer" at bounding box center [836, 615] width 57 height 18
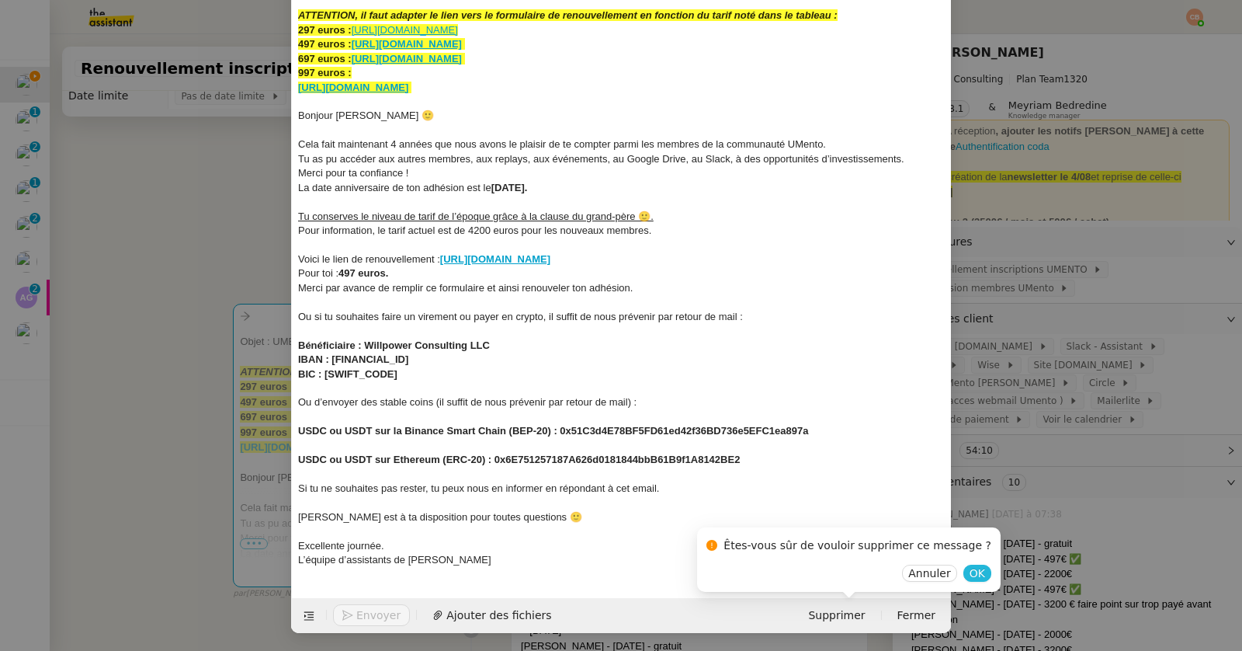
click at [963, 577] on button "OK" at bounding box center [977, 572] width 28 height 17
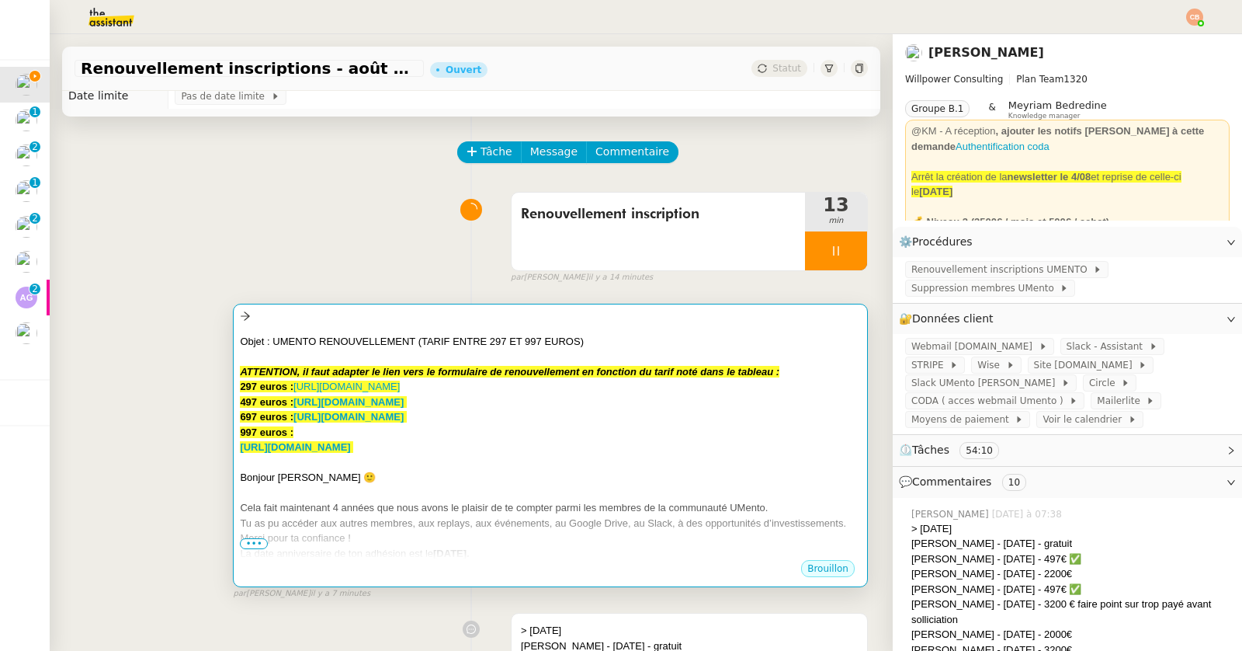
scroll to position [128, 0]
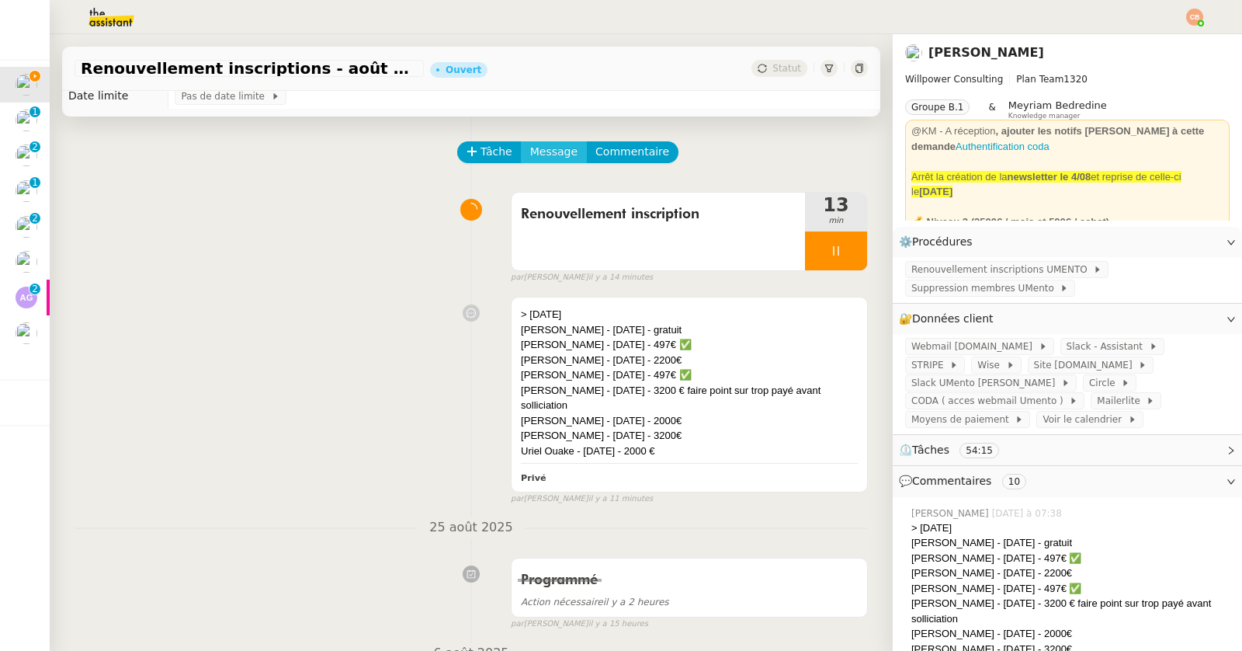
click at [541, 158] on span "Message" at bounding box center [553, 152] width 47 height 18
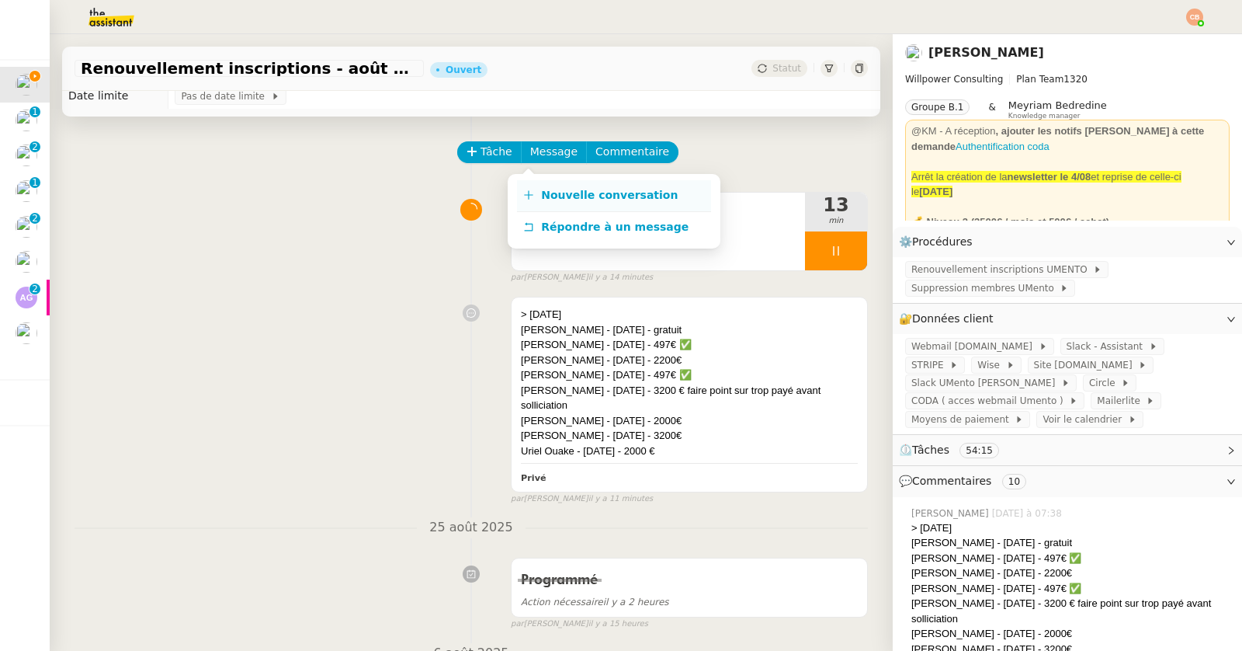
click at [547, 189] on span "Nouvelle conversation" at bounding box center [609, 195] width 137 height 12
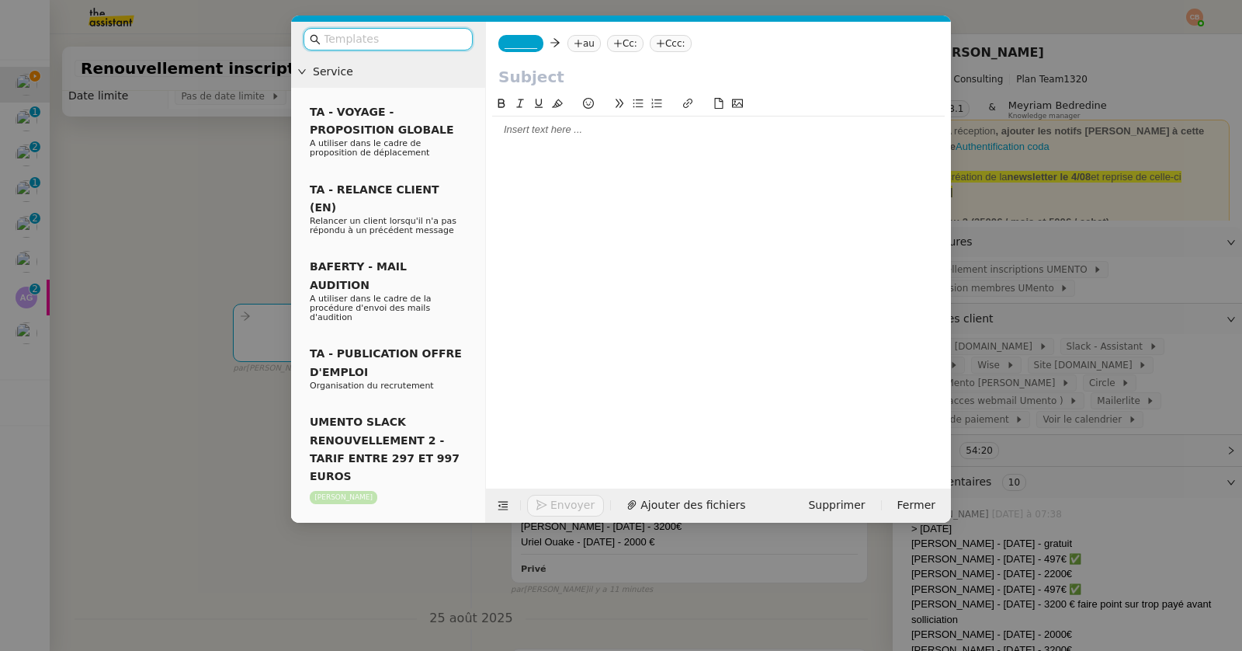
click at [411, 45] on input "text" at bounding box center [394, 39] width 140 height 18
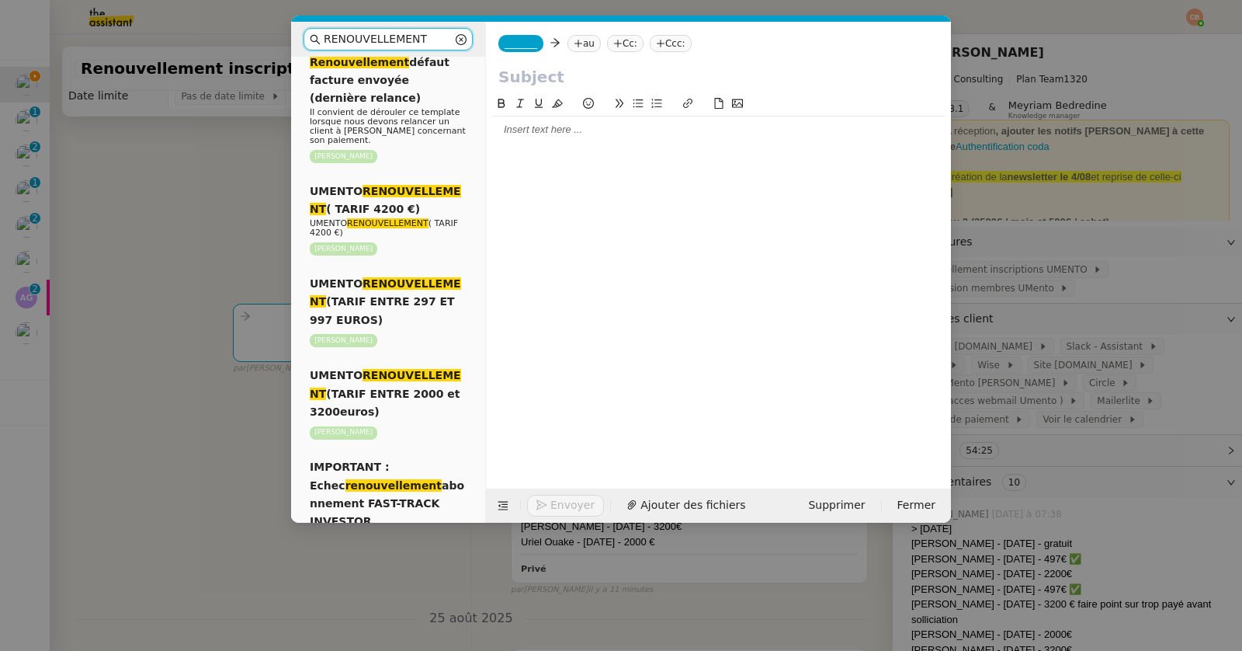
scroll to position [662, 0]
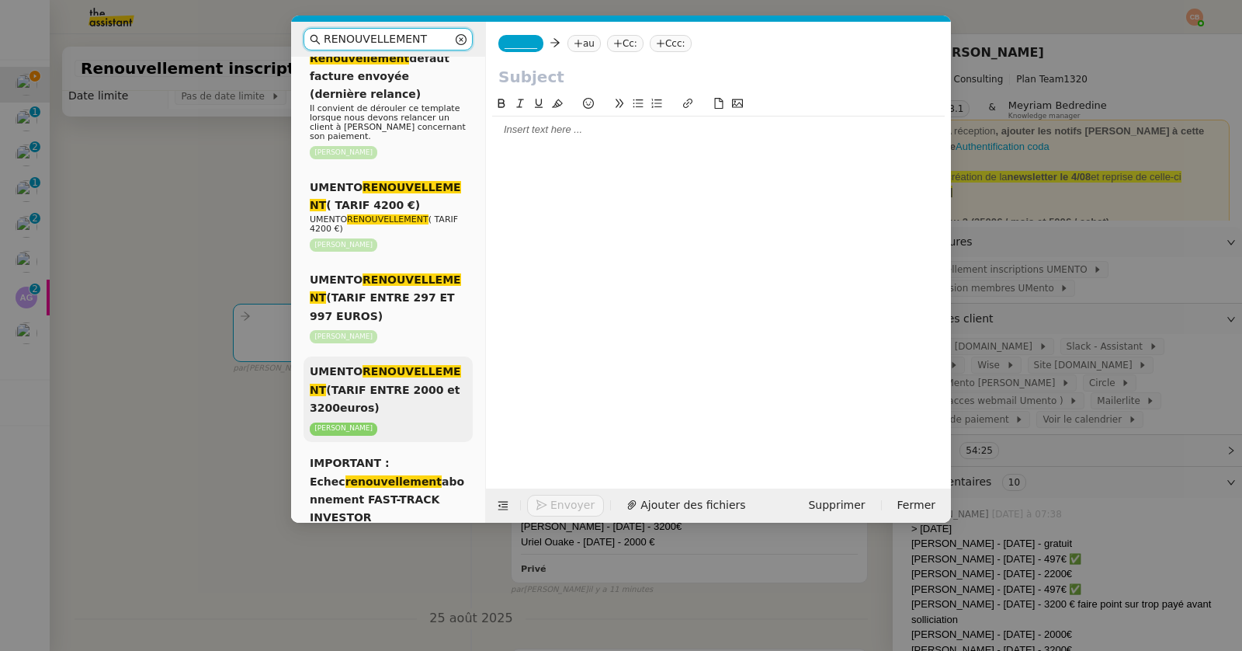
type input "RENOUVELLEMENT"
click at [374, 380] on em "RENOUVELLEMENT" at bounding box center [385, 380] width 151 height 30
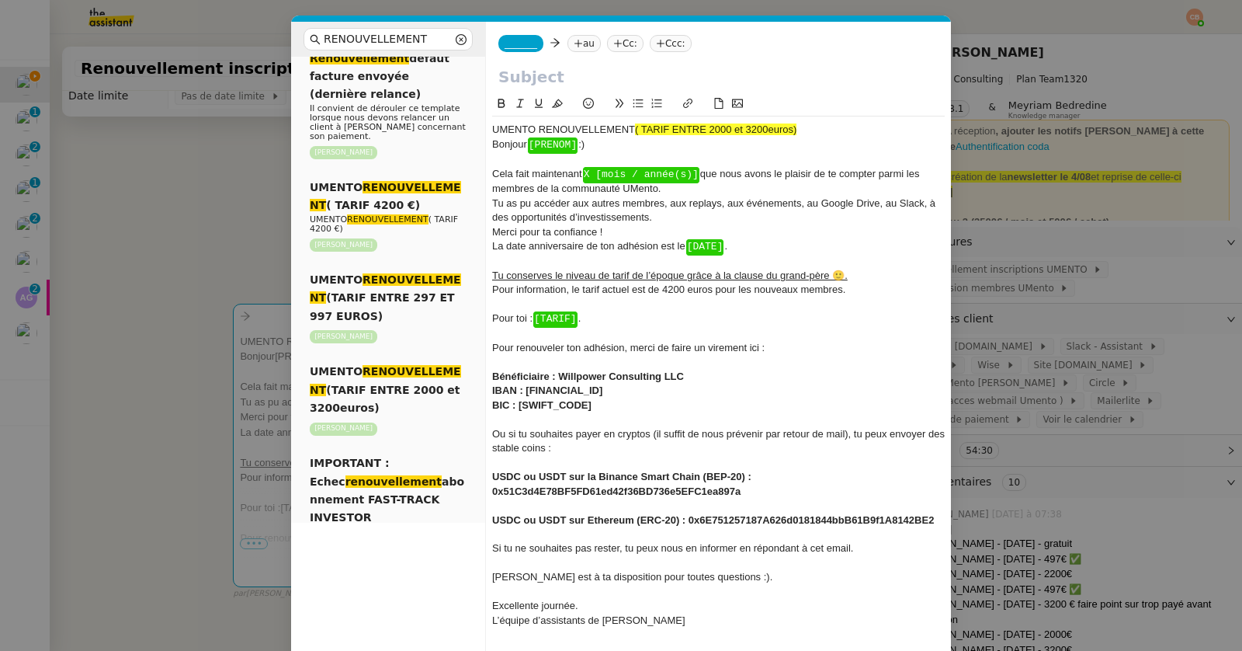
click at [160, 177] on nz-modal-container "RENOUVELLEMENT Service Renouvellement FTI aucun abonnement actif sur Stripe der…" at bounding box center [621, 325] width 1242 height 651
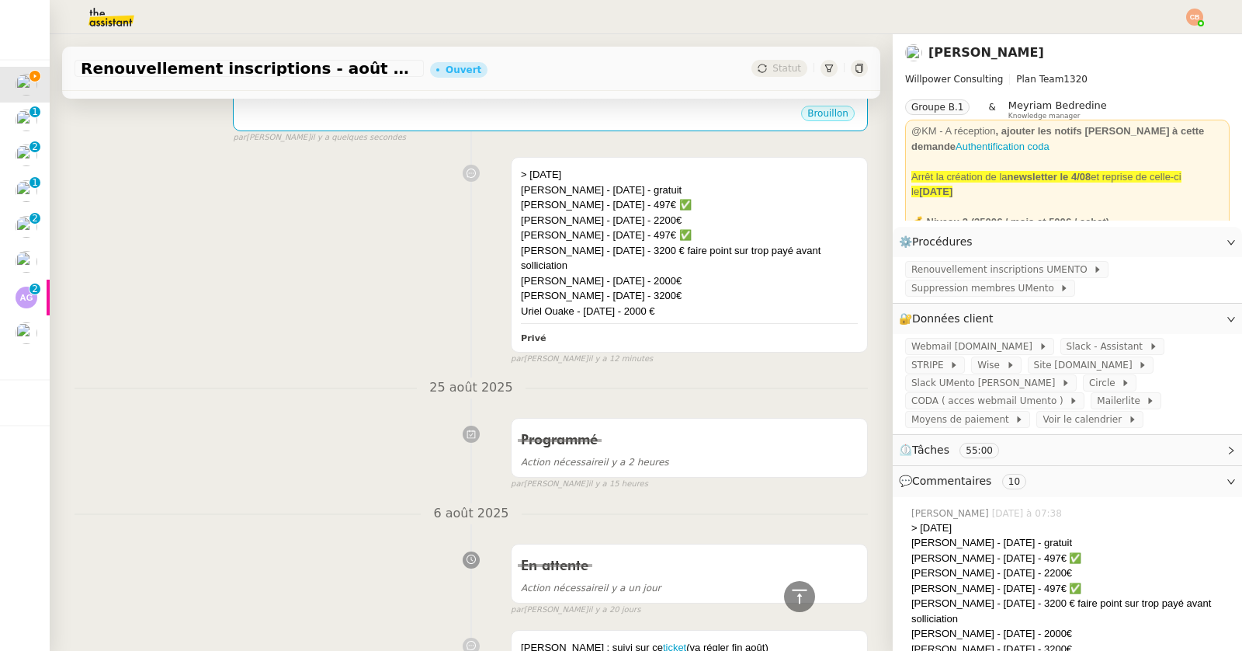
scroll to position [0, 0]
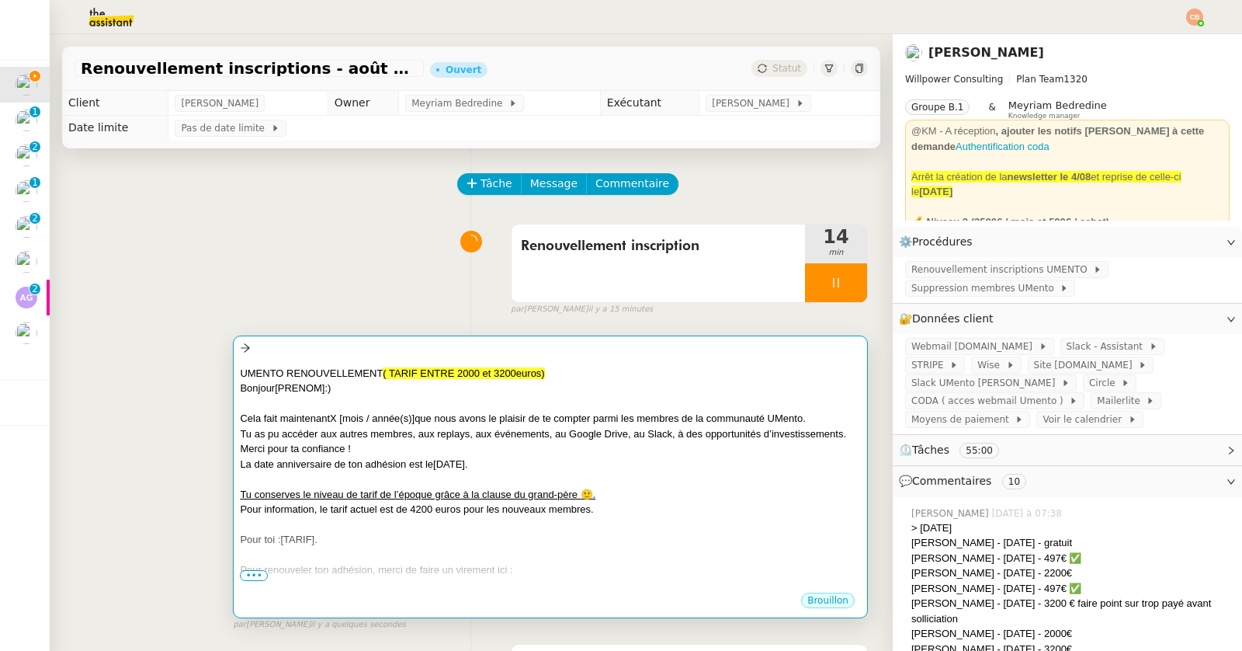
click at [564, 380] on div "﻿ Bonjour ﻿ [PRENOM] ﻿ :)" at bounding box center [550, 388] width 621 height 16
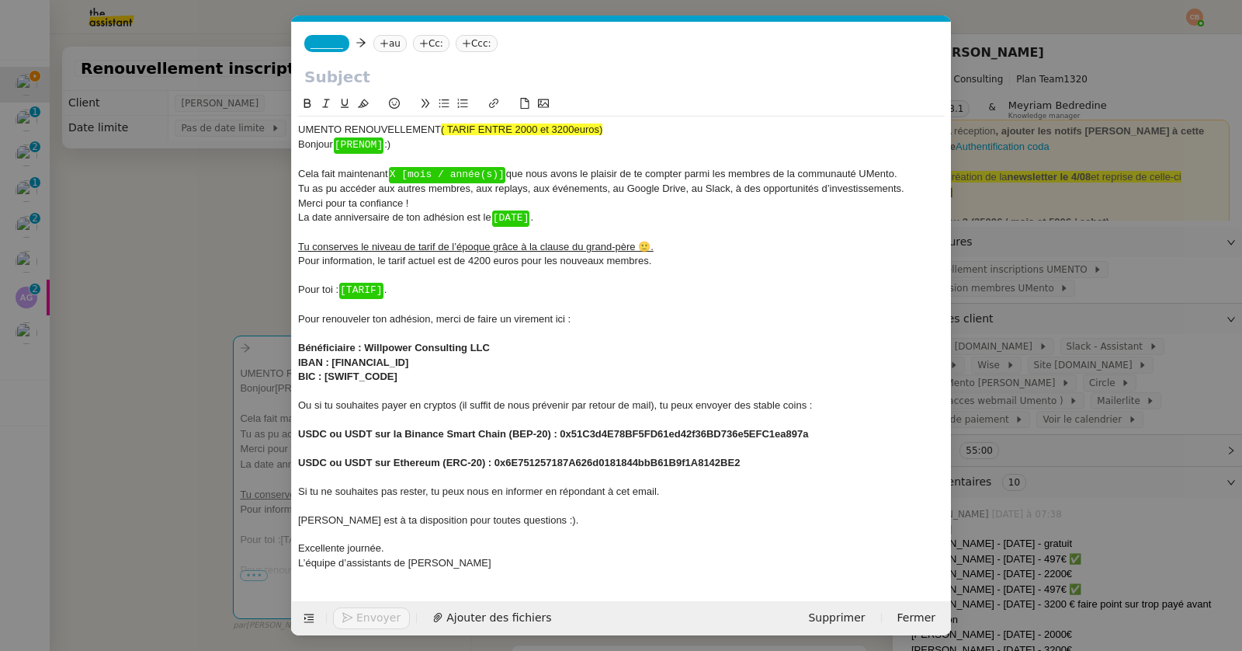
scroll to position [0, 132]
click at [391, 144] on span "Bonjour ﻿ [PRENOM] ﻿ :)" at bounding box center [344, 144] width 92 height 12
click at [391, 144] on div "﻿ Bonjour [PERSON_NAME] :)" at bounding box center [621, 144] width 647 height 14
click at [392, 101] on icon at bounding box center [394, 103] width 11 height 11
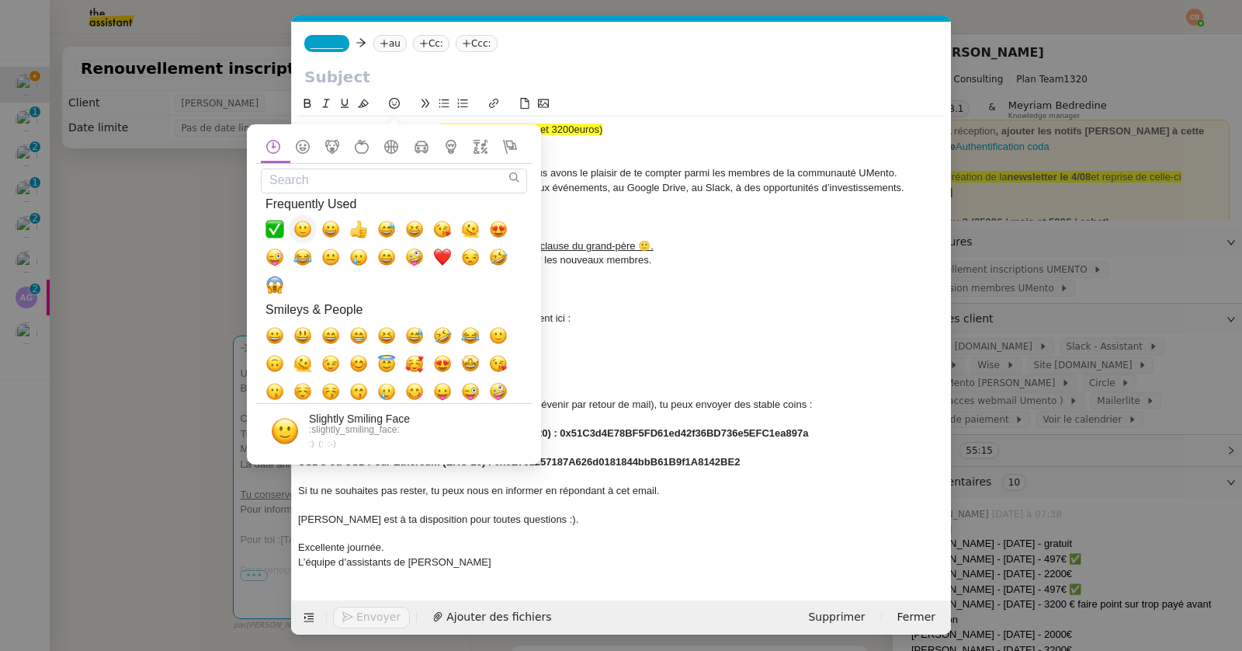
click at [304, 230] on span "🙂, slightly_smiling_face" at bounding box center [302, 229] width 19 height 19
click at [569, 161] on div at bounding box center [621, 158] width 647 height 14
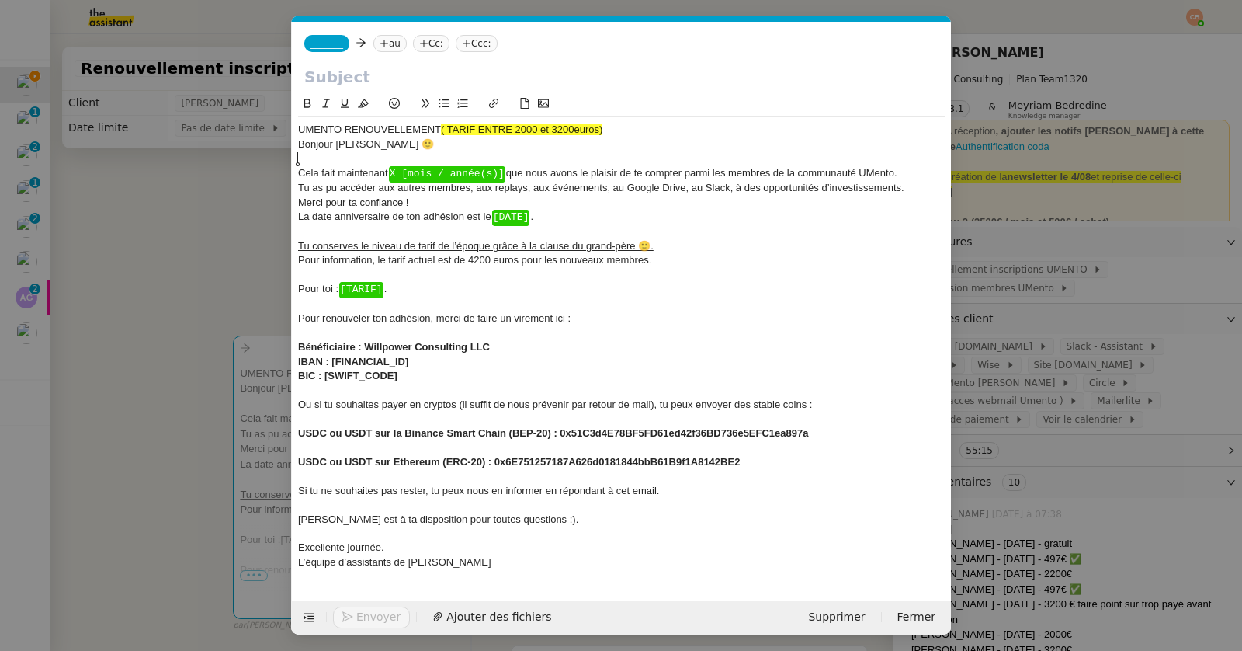
click at [633, 130] on div "UMENTO RENOUVELLEMENT ( TARIF ENTRE 2000 et 3200euros)" at bounding box center [621, 130] width 647 height 14
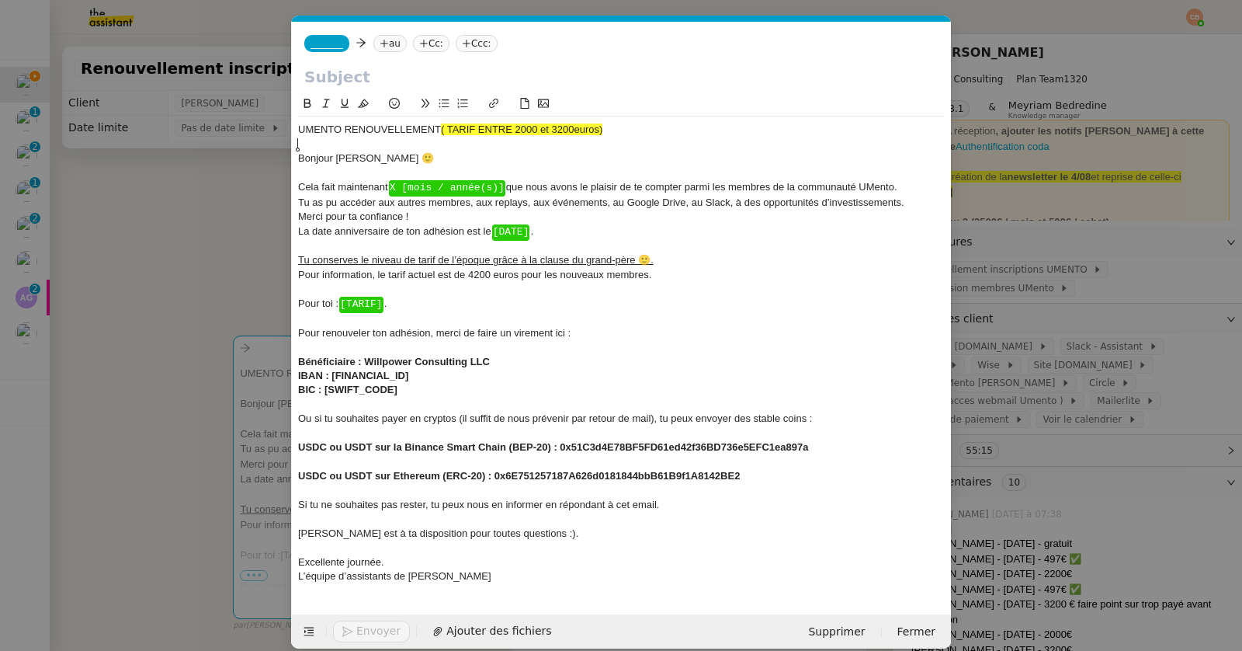
click at [510, 189] on span "Cela fait maintenant ﻿ X [mois / année(s)] ﻿ que nous avons le plaisir de te co…" at bounding box center [597, 187] width 599 height 12
click at [537, 228] on div "La date anniversaire de ton adhésion est le ﻿ [DATE] ﻿ ." at bounding box center [621, 231] width 647 height 15
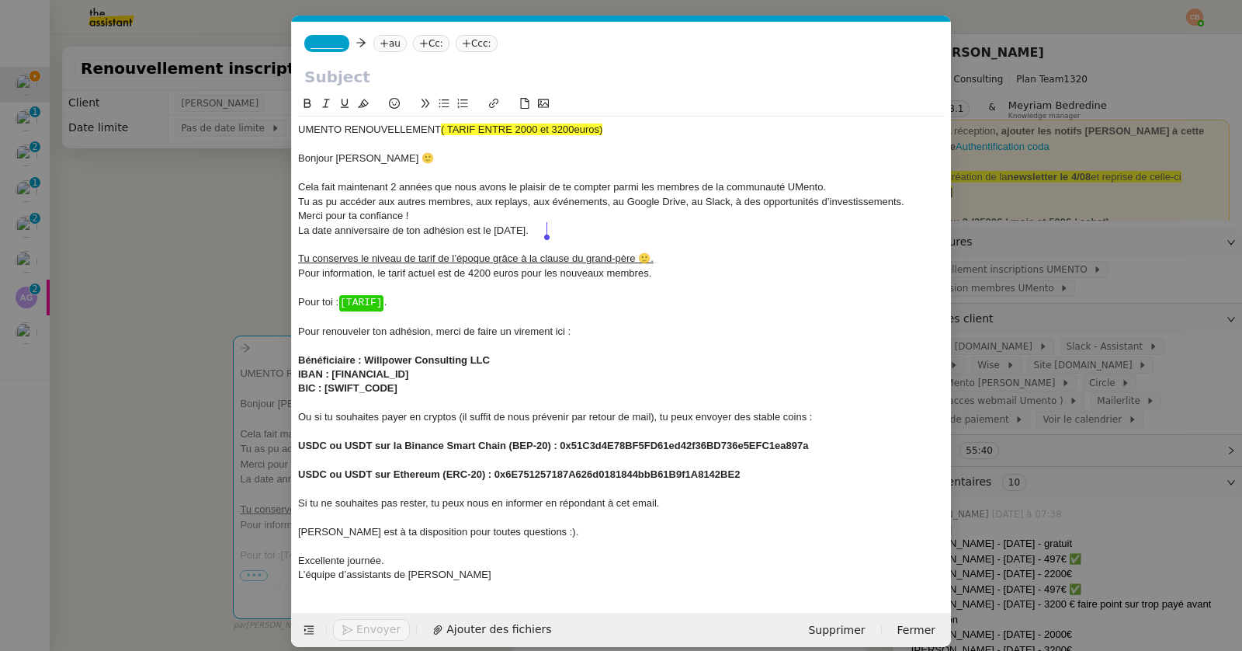
drag, startPoint x: 494, startPoint y: 229, endPoint x: 575, endPoint y: 227, distance: 81.6
click at [575, 227] on div "La date anniversaire de ton adhésion est le [DATE]." at bounding box center [621, 231] width 647 height 14
click at [307, 99] on icon at bounding box center [307, 103] width 11 height 11
click at [412, 306] on div "Pour toi : ﻿ [TARIF] ﻿ ." at bounding box center [621, 302] width 647 height 15
drag, startPoint x: 341, startPoint y: 300, endPoint x: 413, endPoint y: 296, distance: 72.3
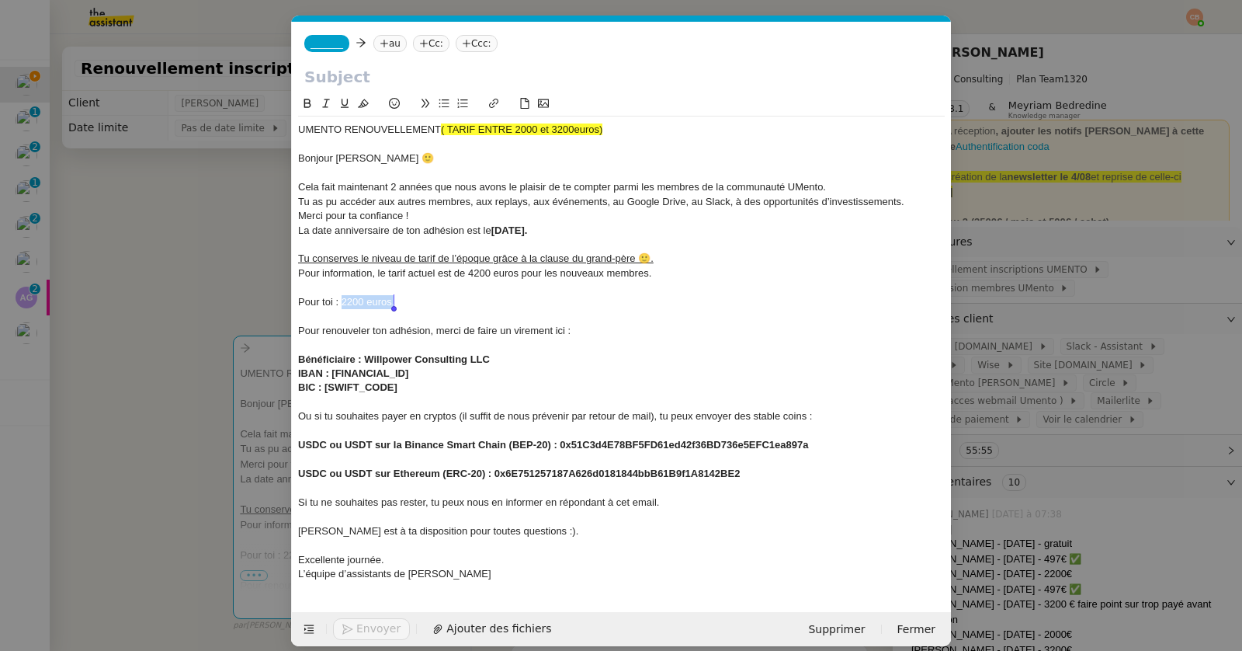
click at [413, 296] on div "Pour toi : 2200 euros." at bounding box center [621, 302] width 647 height 14
click at [308, 106] on icon at bounding box center [307, 103] width 11 height 11
click at [362, 226] on span "La date anniversaire de ton adhésion est le" at bounding box center [394, 230] width 193 height 12
click at [543, 533] on div "[PERSON_NAME] est à ta disposition pour toutes questions :)." at bounding box center [621, 531] width 647 height 14
click at [397, 100] on icon at bounding box center [394, 103] width 11 height 11
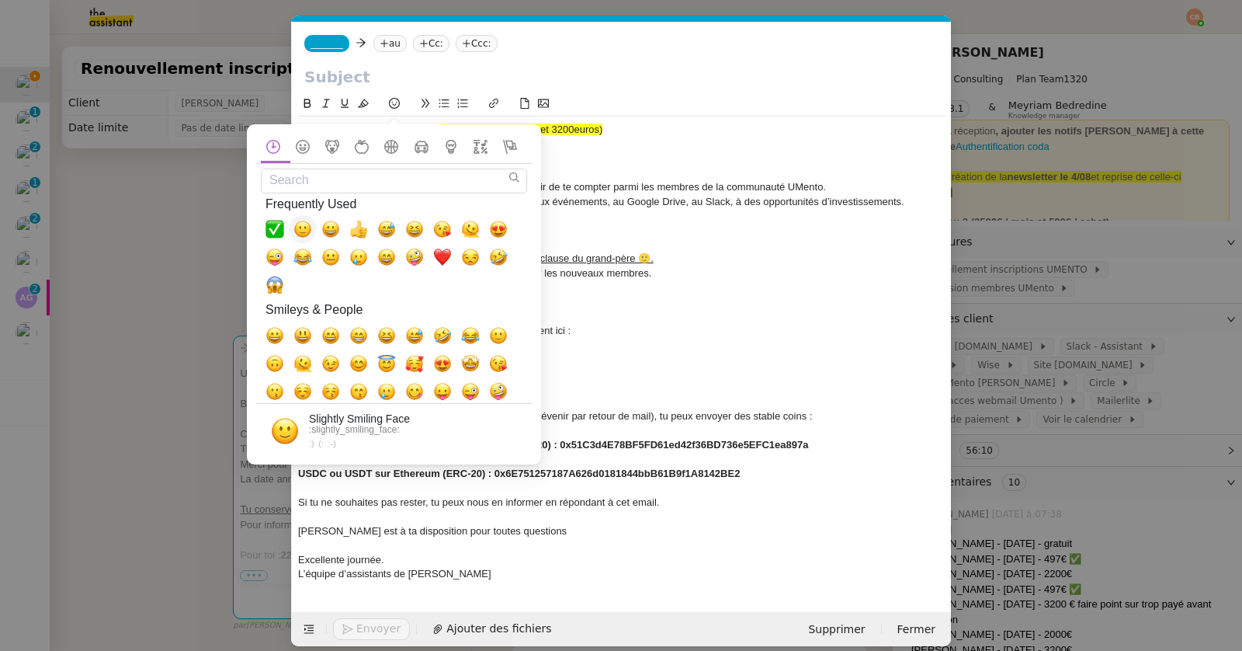
click at [306, 234] on span "🙂, slightly_smiling_face" at bounding box center [302, 229] width 19 height 19
click at [635, 241] on div at bounding box center [621, 245] width 647 height 14
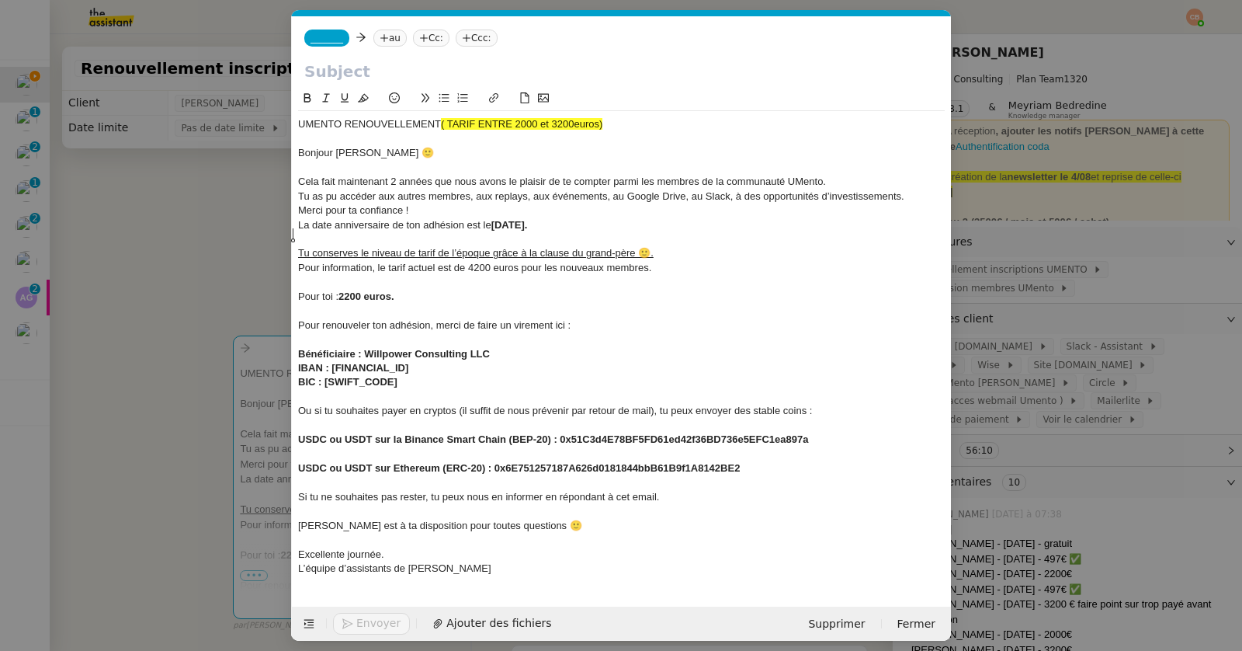
scroll to position [0, 0]
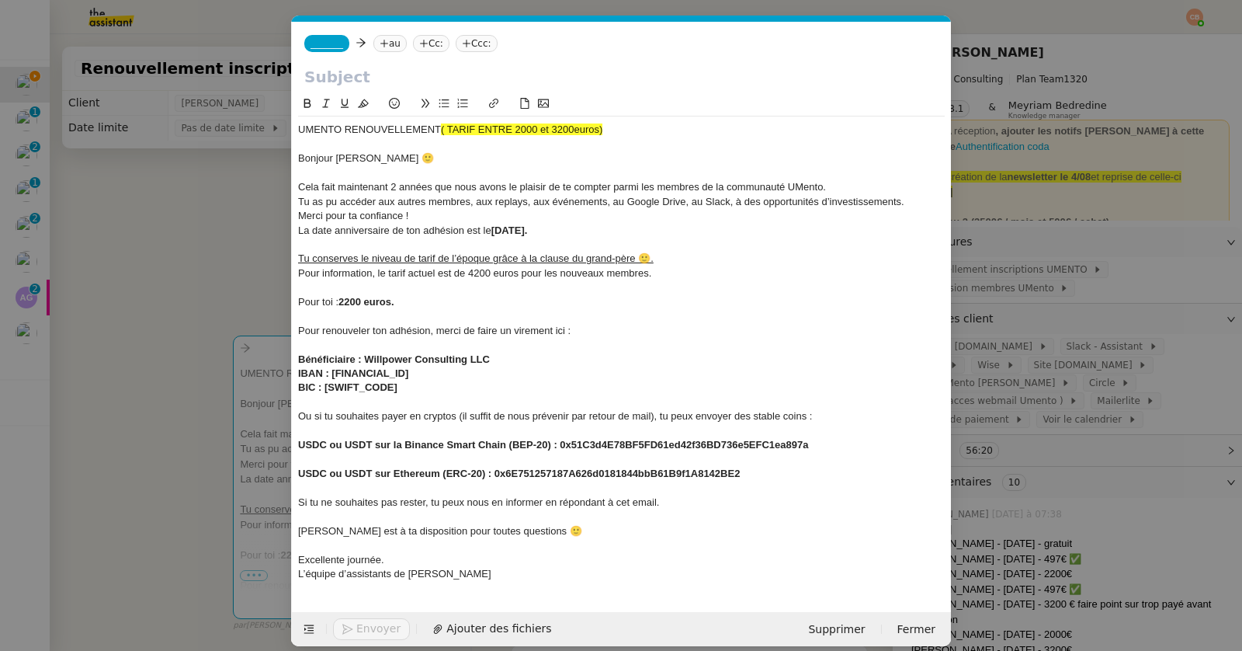
click at [292, 158] on nz-spin "UMENTO RENOUVELLEMENT ( TARIF ENTRE 2000 et 3200euros) ﻿ Bonjour [PERSON_NAME] …" at bounding box center [621, 344] width 659 height 499
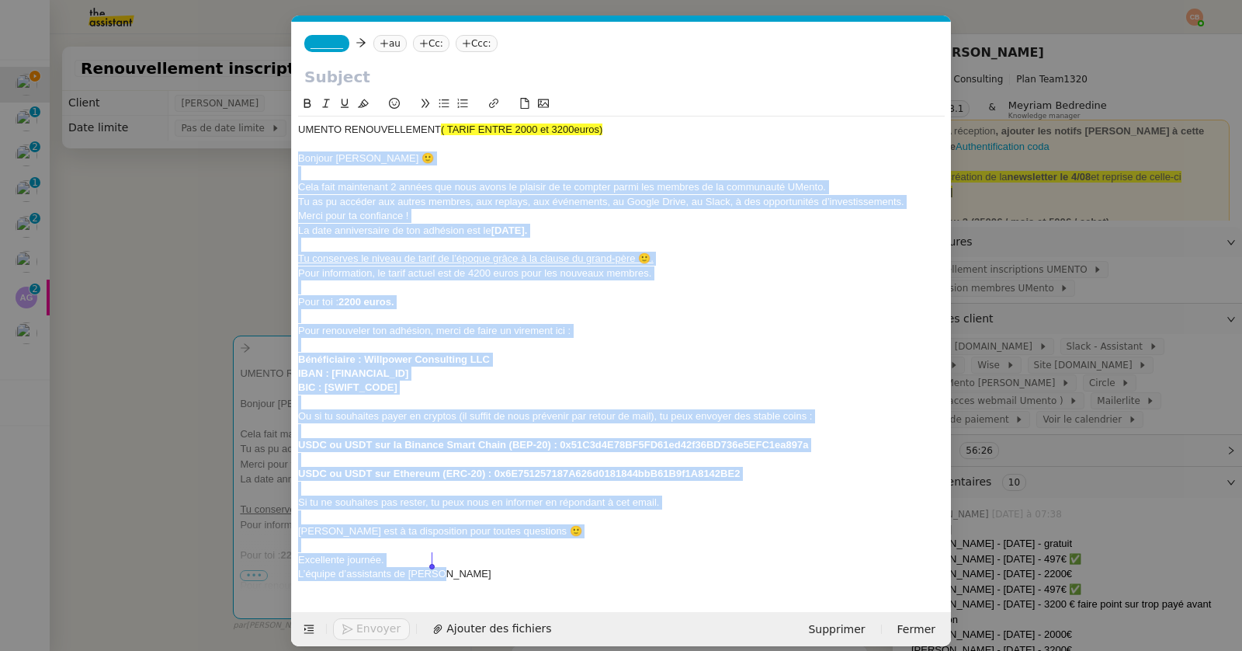
scroll to position [14, 0]
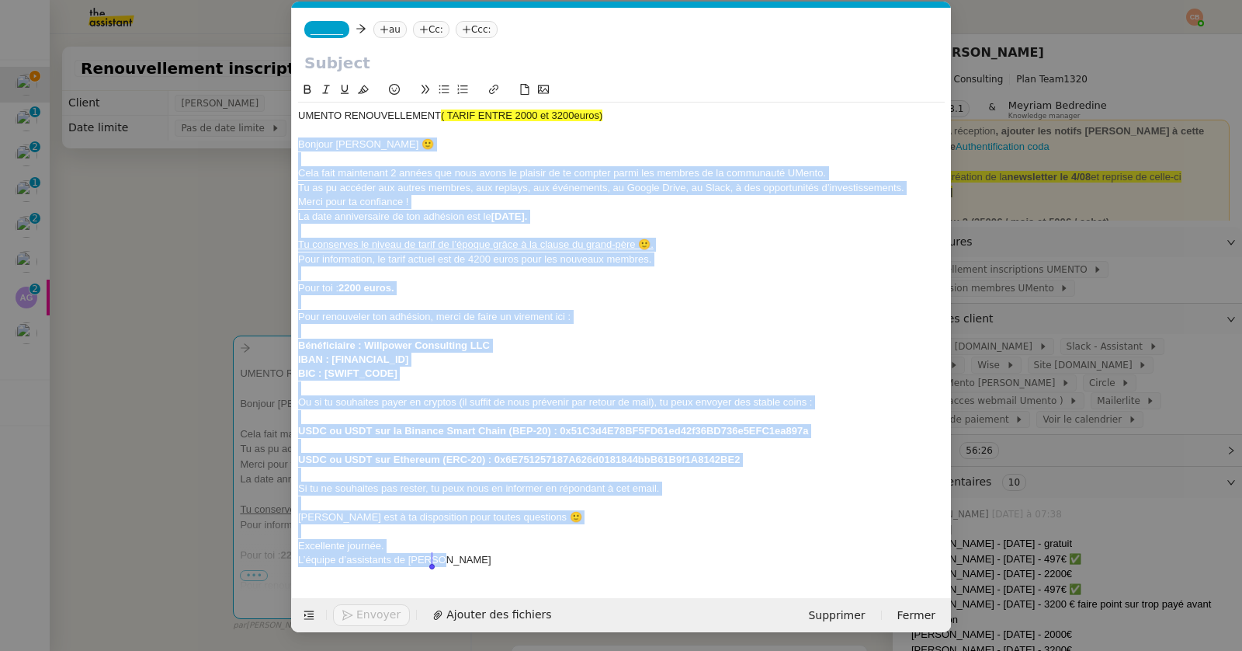
drag, startPoint x: 293, startPoint y: 158, endPoint x: 540, endPoint y: 567, distance: 477.5
click at [540, 567] on div "UMENTO RENOUVELLEMENT ( TARIF ENTRE 2000 et 3200euros) ﻿ Bonjour [PERSON_NAME] …" at bounding box center [621, 337] width 647 height 471
copy div "Loremip Dolo 🙂 Sita cons adipiscing 3 elitse doe temp incid ut laboree do ma al…"
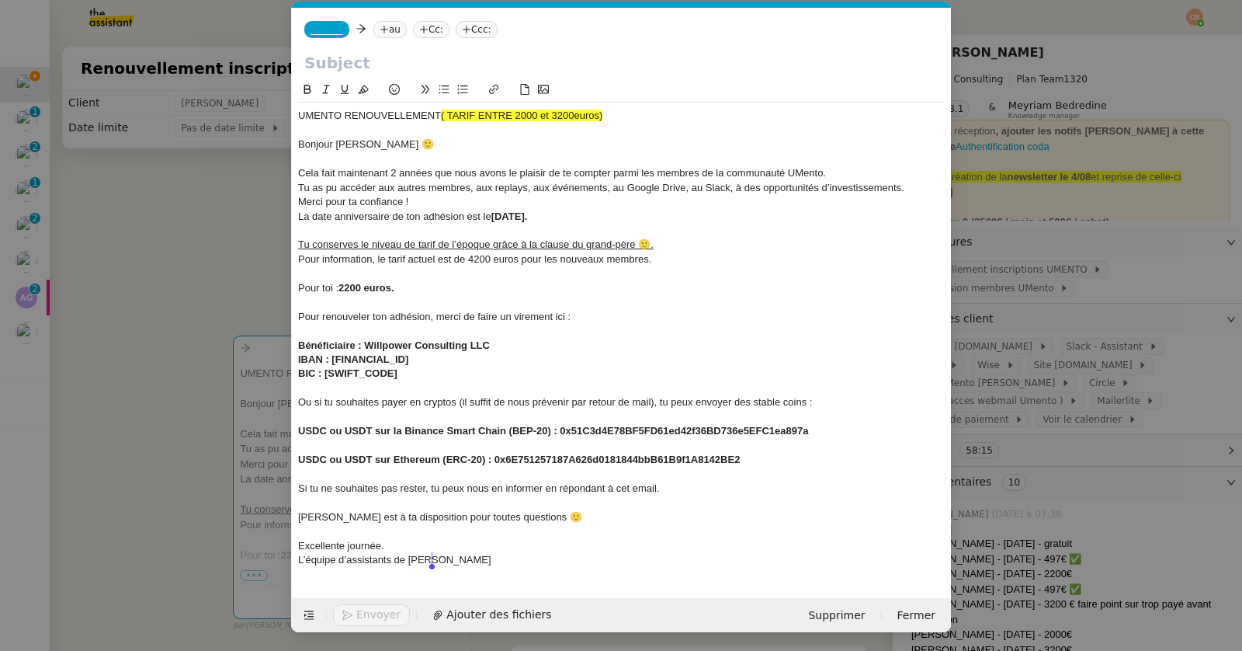
click at [194, 166] on nz-modal-container "RENOUVELLEMENT Service Renouvellement FTI aucun abonnement actif sur Stripe der…" at bounding box center [621, 325] width 1242 height 651
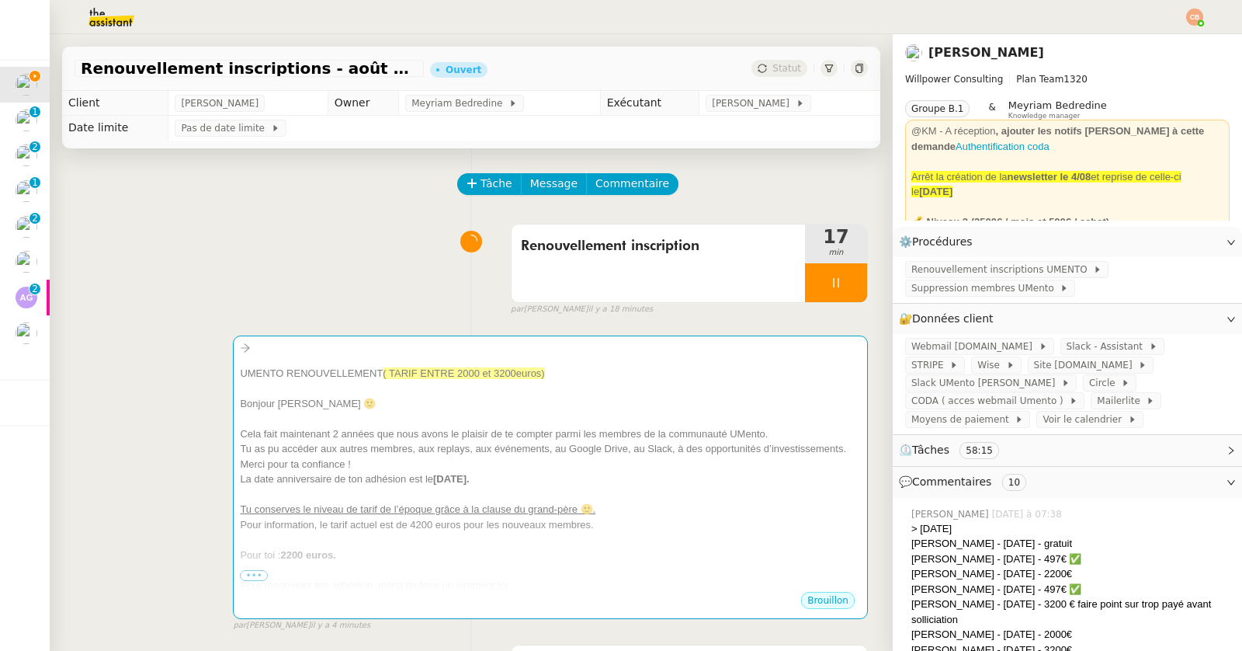
scroll to position [0, 0]
click at [1167, 245] on link "Modifier" at bounding box center [1189, 242] width 44 height 18
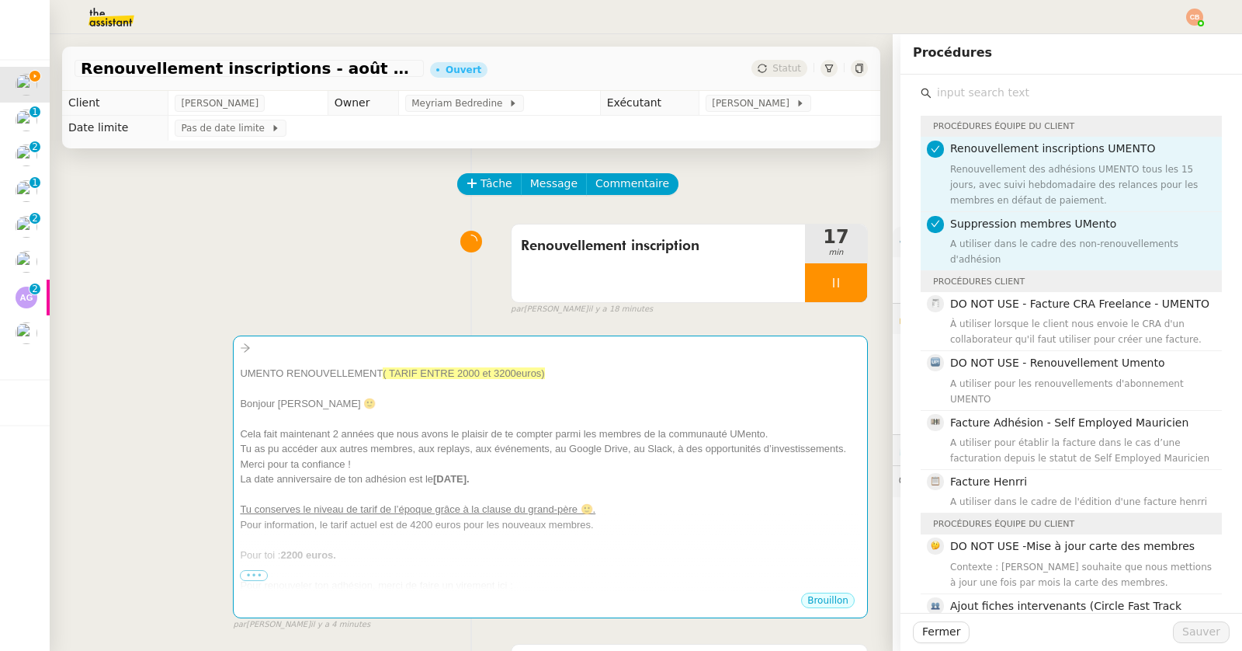
click at [958, 99] on input "text" at bounding box center [1077, 92] width 290 height 21
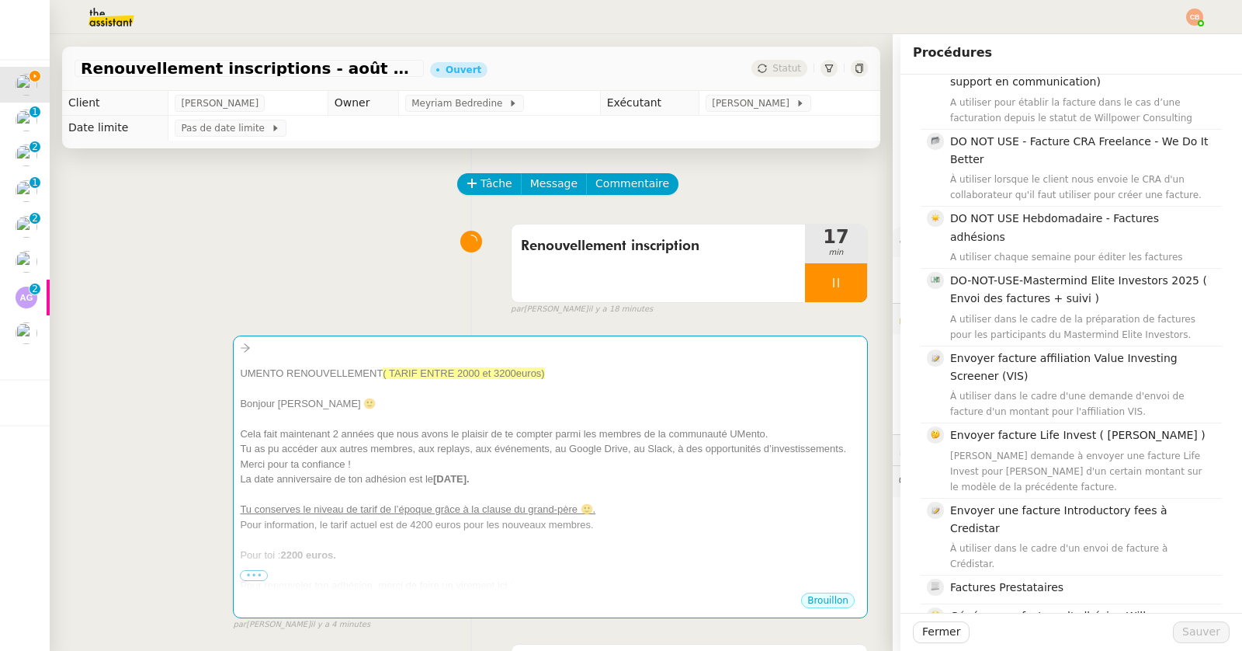
scroll to position [564, 0]
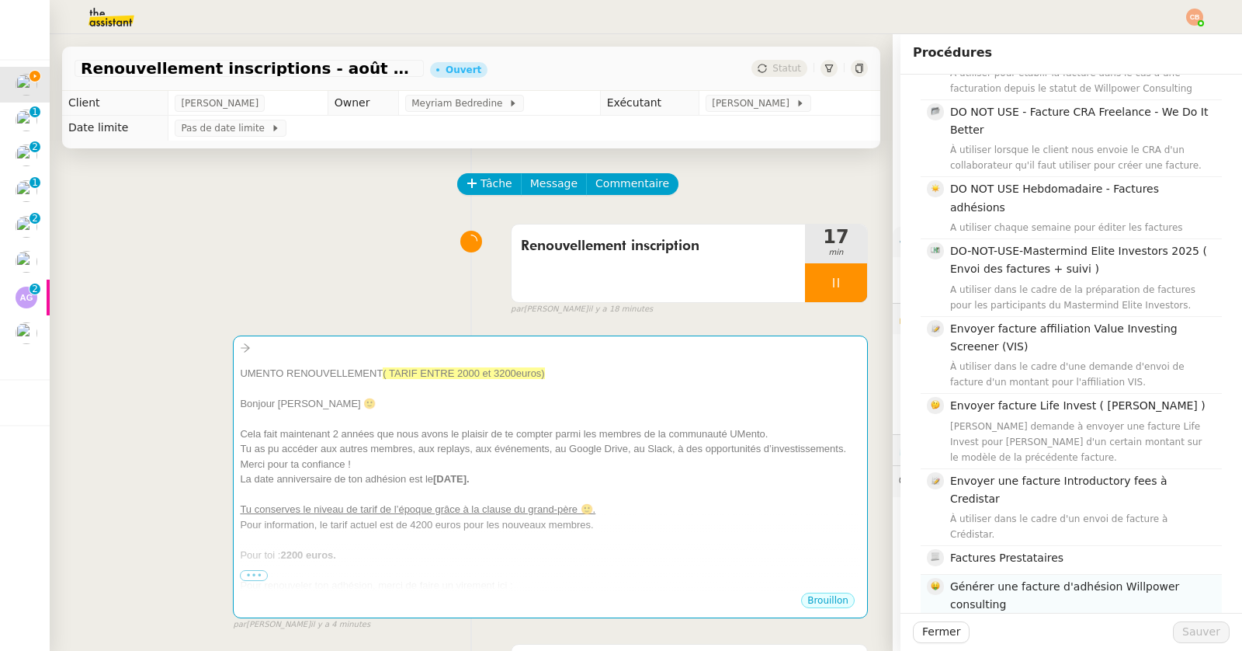
type input "facture"
click at [1000, 578] on h4 "Générer une facture d'adhésion Willpower consulting" at bounding box center [1081, 596] width 262 height 36
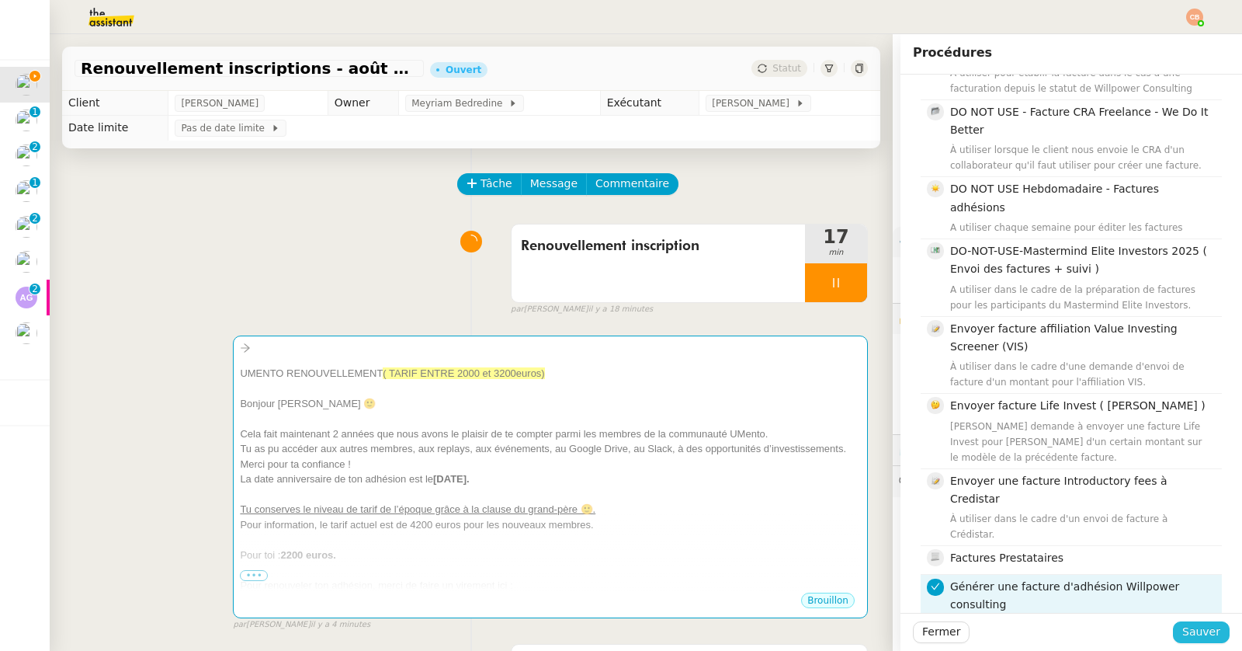
click at [1182, 629] on span "Sauver" at bounding box center [1201, 632] width 38 height 18
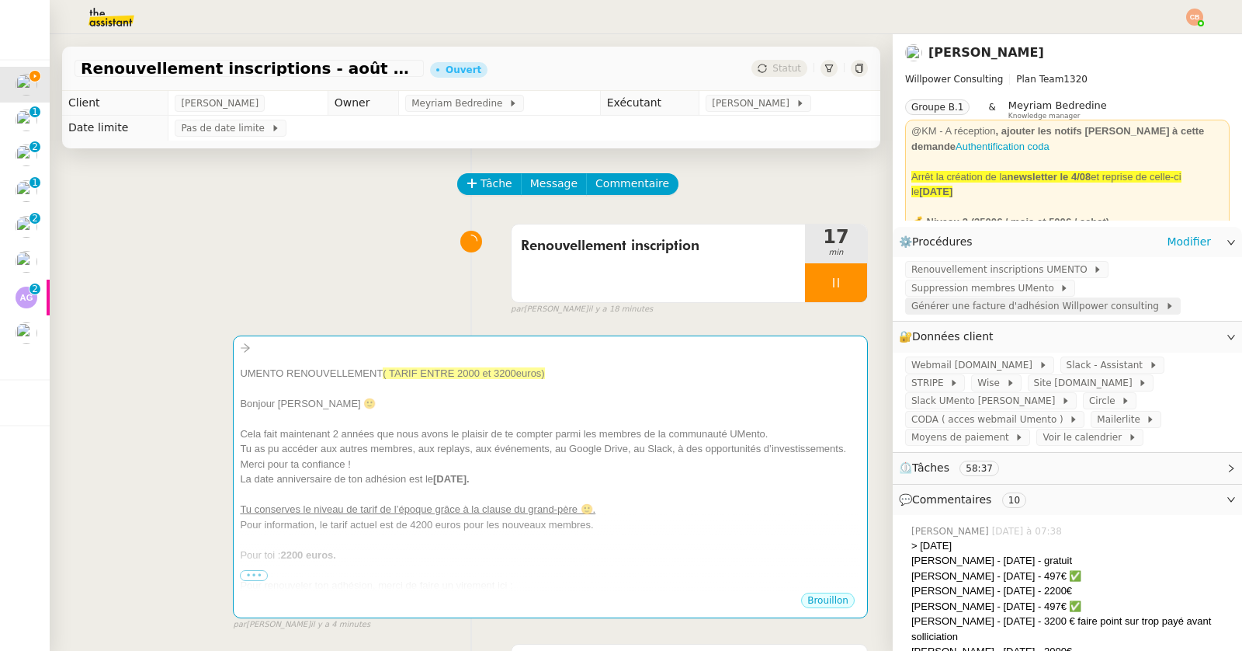
click at [968, 309] on span "Générer une facture d'adhésion Willpower consulting" at bounding box center [1038, 306] width 254 height 16
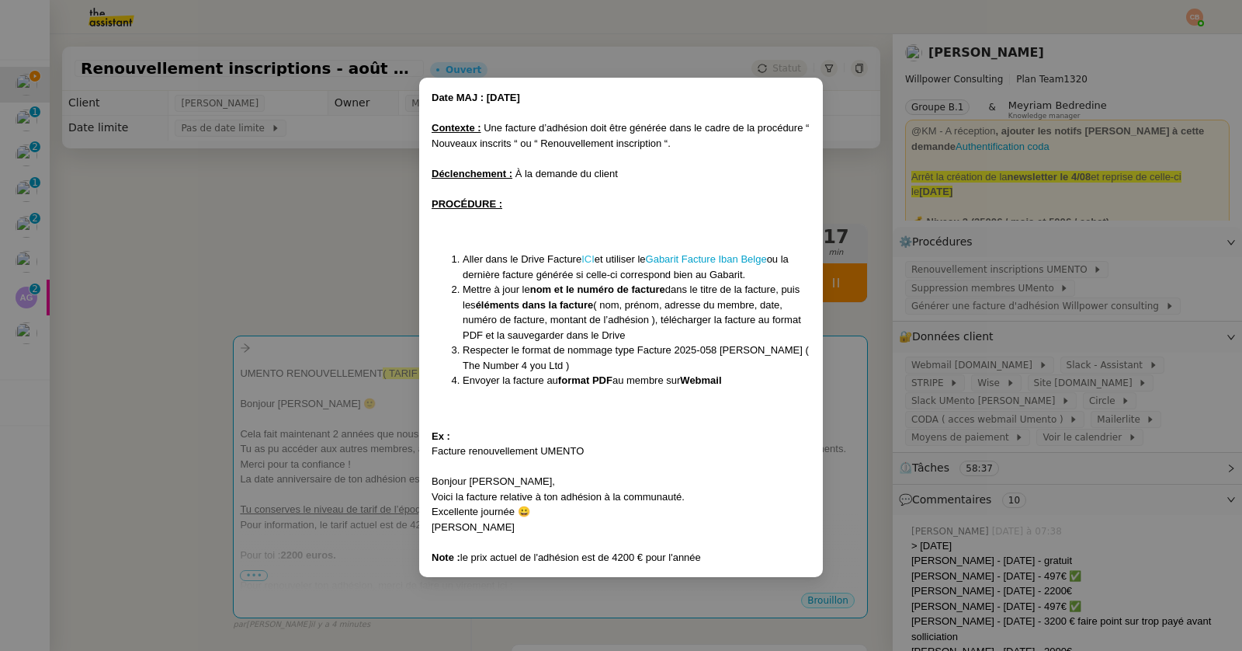
click at [592, 260] on link "ICI" at bounding box center [587, 259] width 13 height 12
click at [299, 273] on nz-modal-container "Date MAJ : [DATE] Contexte : Une facture d’adhésion doit être générée dans le c…" at bounding box center [621, 325] width 1242 height 651
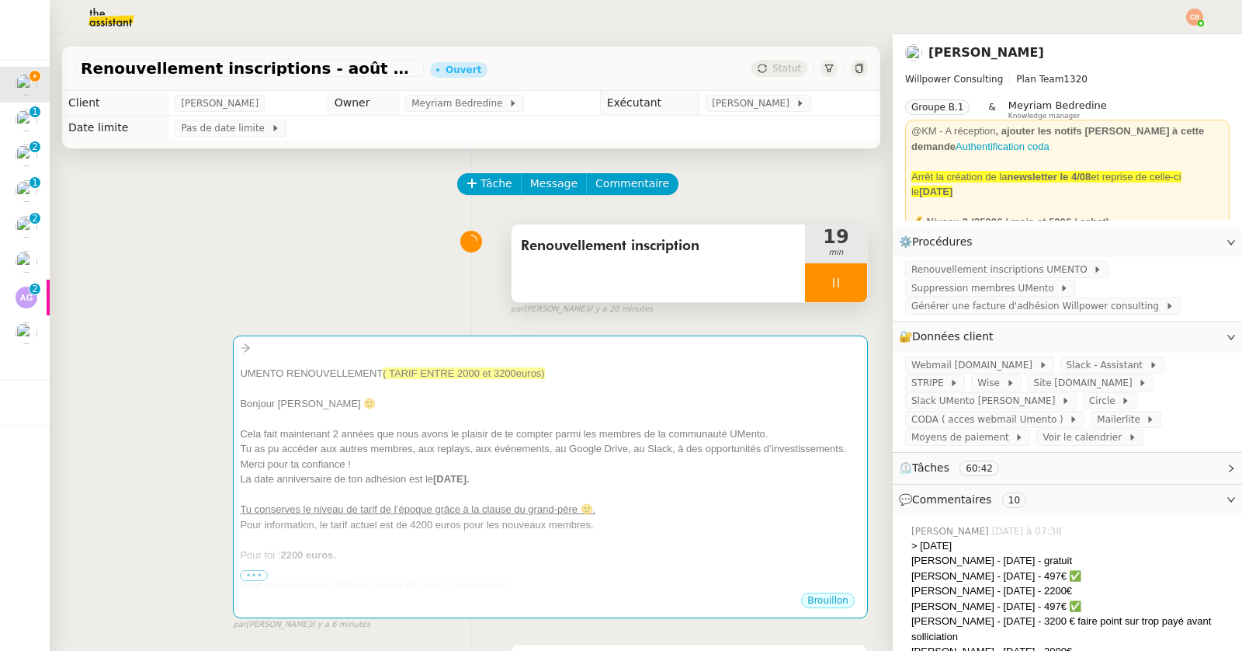
click at [807, 291] on div at bounding box center [836, 282] width 62 height 39
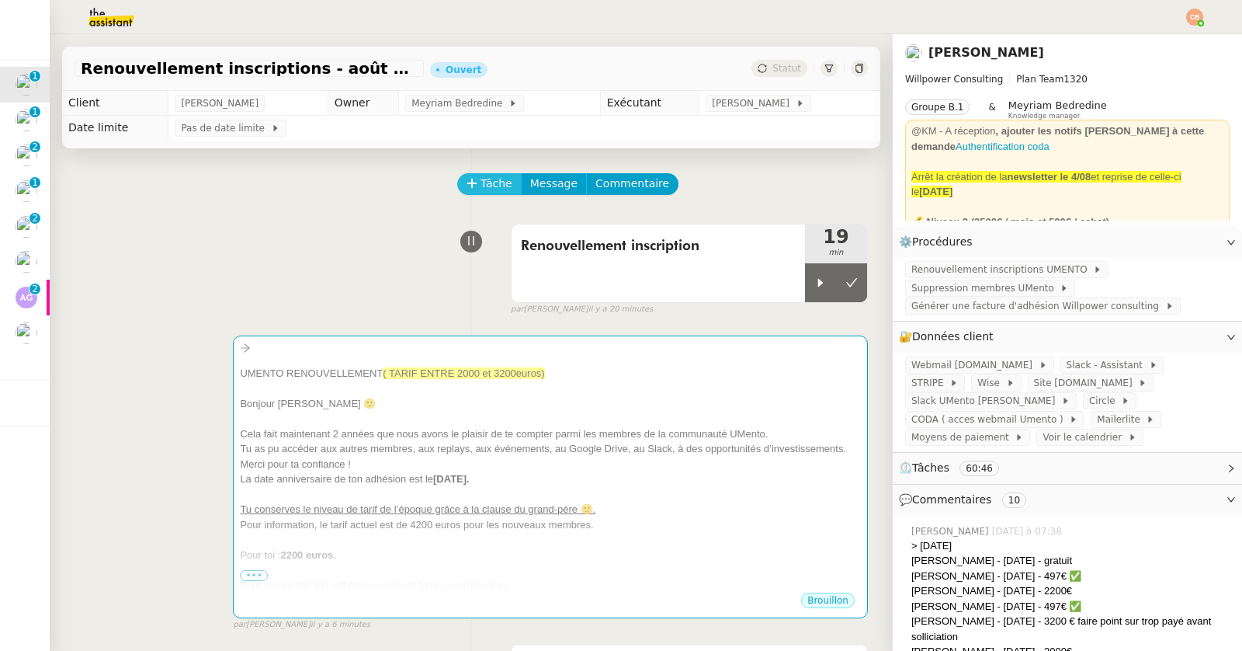
click at [481, 183] on span "Tâche" at bounding box center [497, 184] width 32 height 18
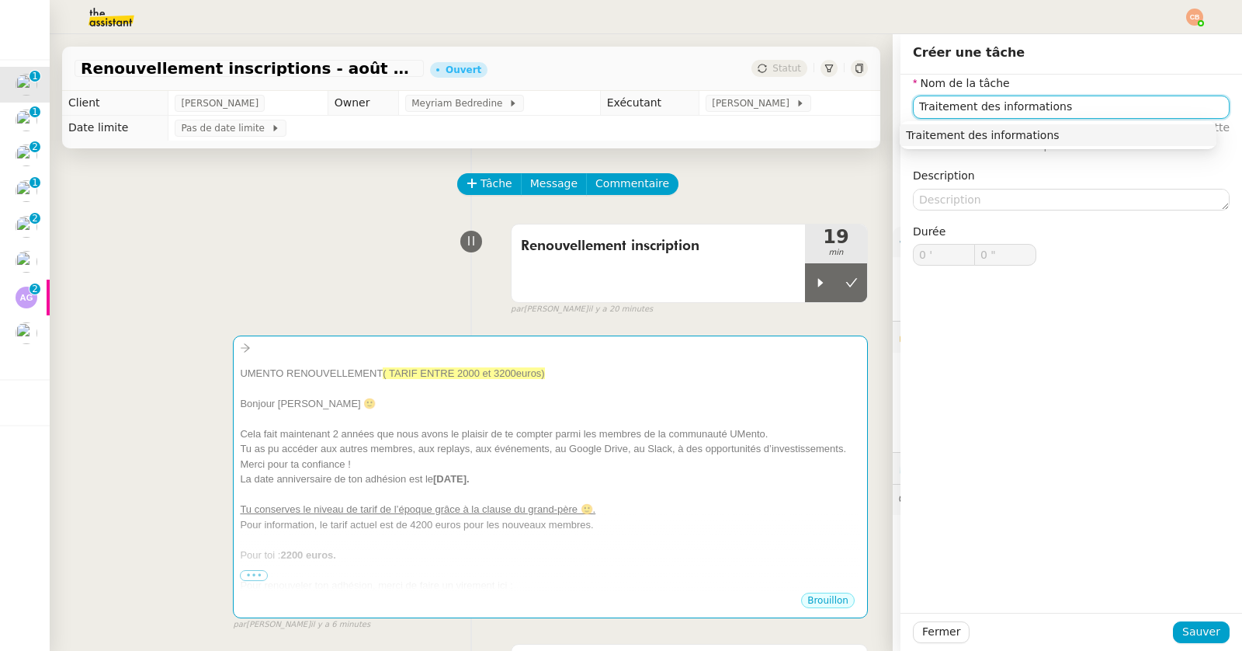
click at [961, 142] on nz-auto-option "Traitement des informations" at bounding box center [1058, 135] width 317 height 22
type input "Traitement des informations"
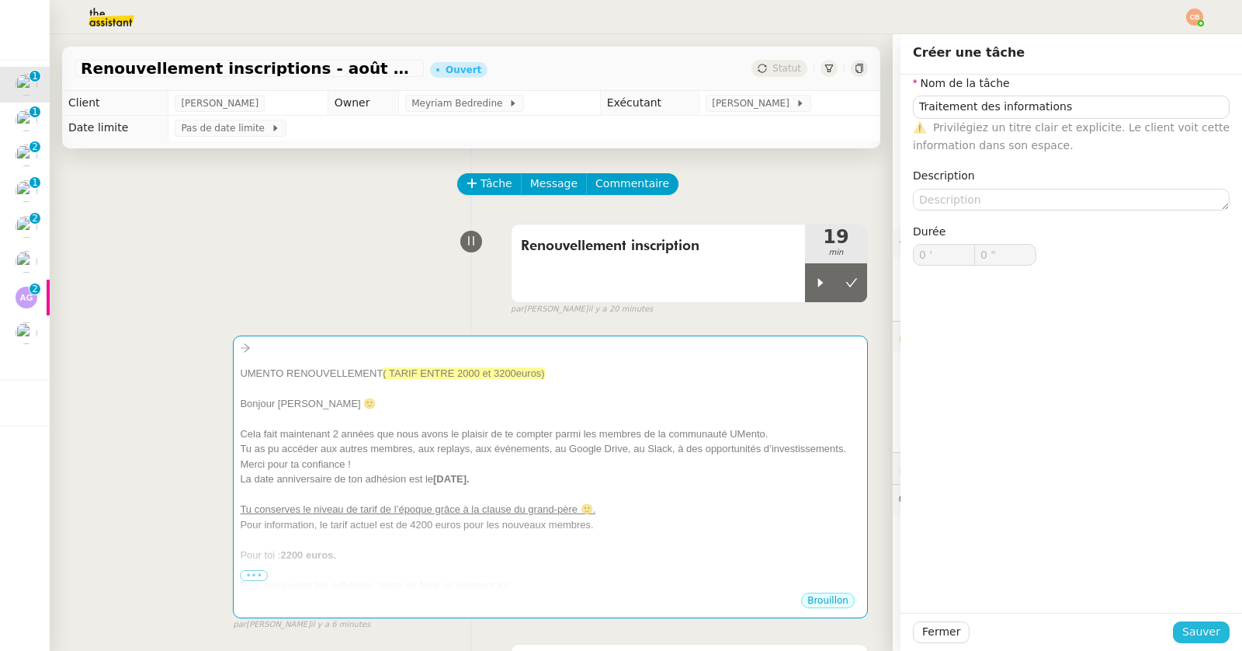
click at [1182, 627] on span "Sauver" at bounding box center [1201, 632] width 38 height 18
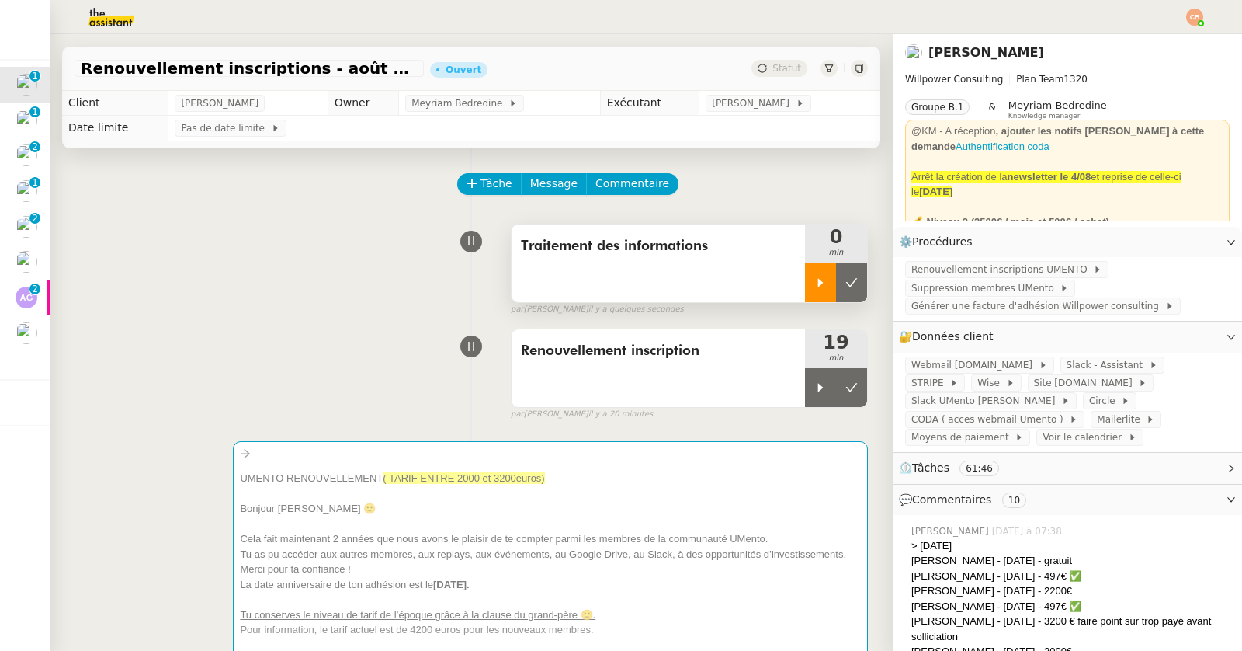
click at [814, 288] on icon at bounding box center [820, 282] width 12 height 12
click at [108, 16] on img at bounding box center [99, 17] width 120 height 34
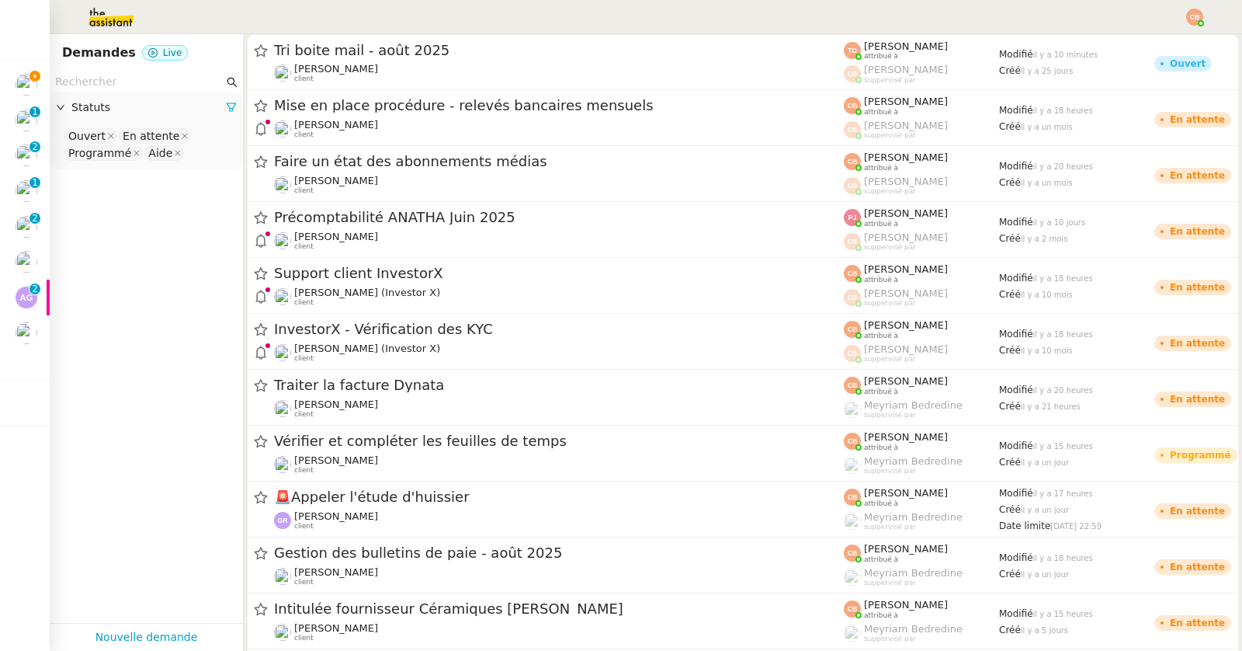
click at [115, 75] on input "text" at bounding box center [139, 82] width 168 height 18
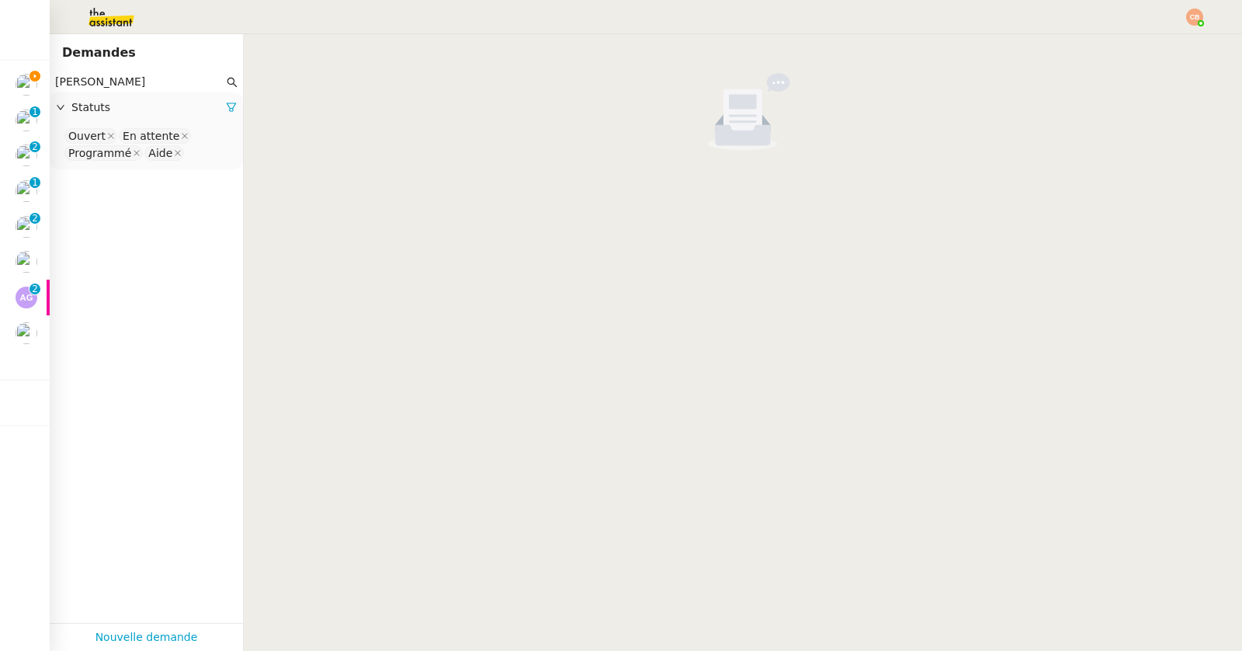
type input "[PERSON_NAME]"
click at [189, 148] on input at bounding box center [190, 153] width 3 height 16
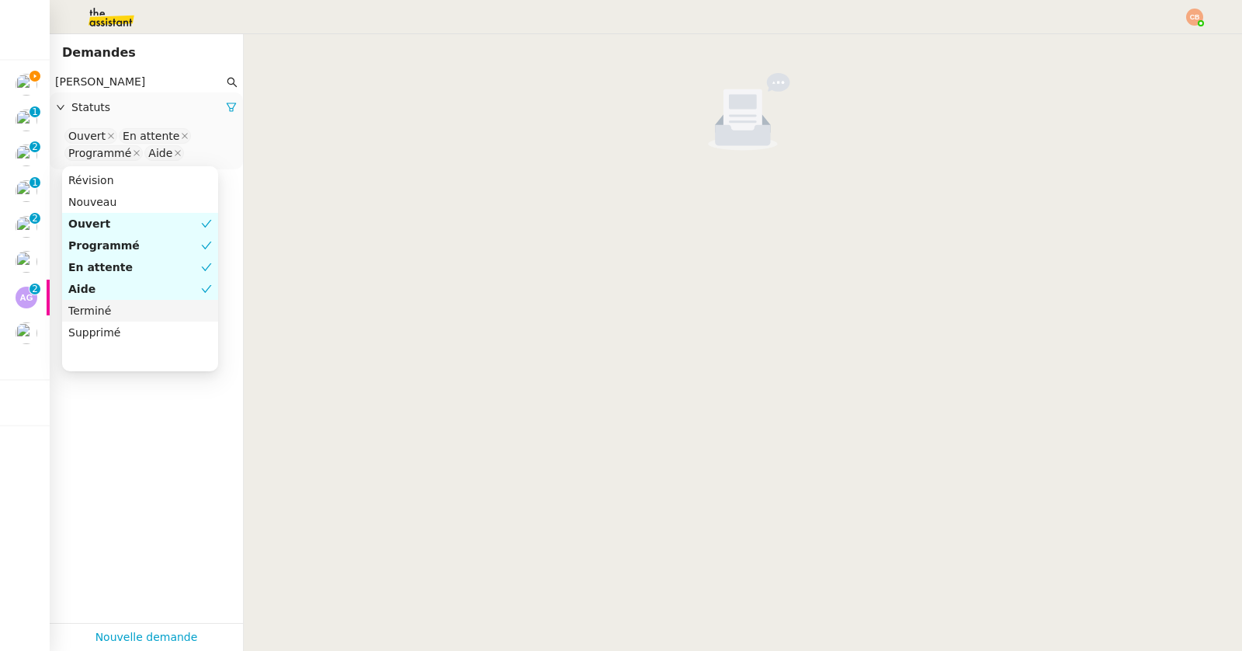
click at [100, 306] on div "Terminé" at bounding box center [140, 311] width 144 height 14
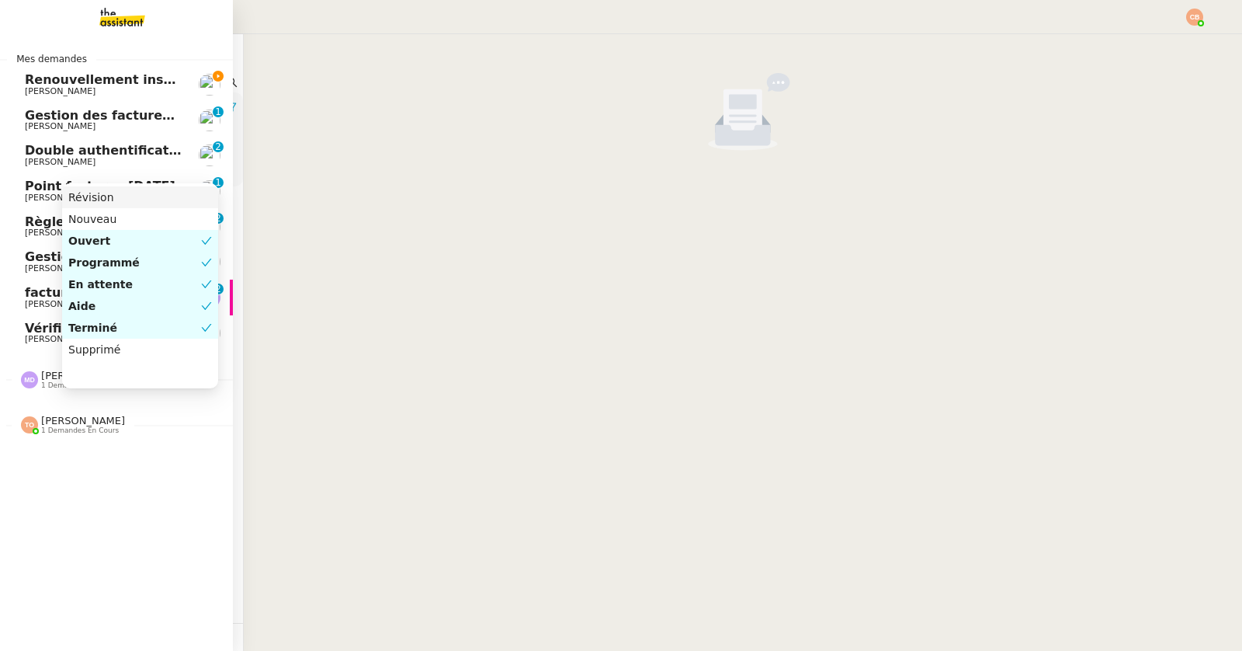
click at [30, 83] on span "Renouvellement inscriptions - août 2025" at bounding box center [167, 79] width 285 height 15
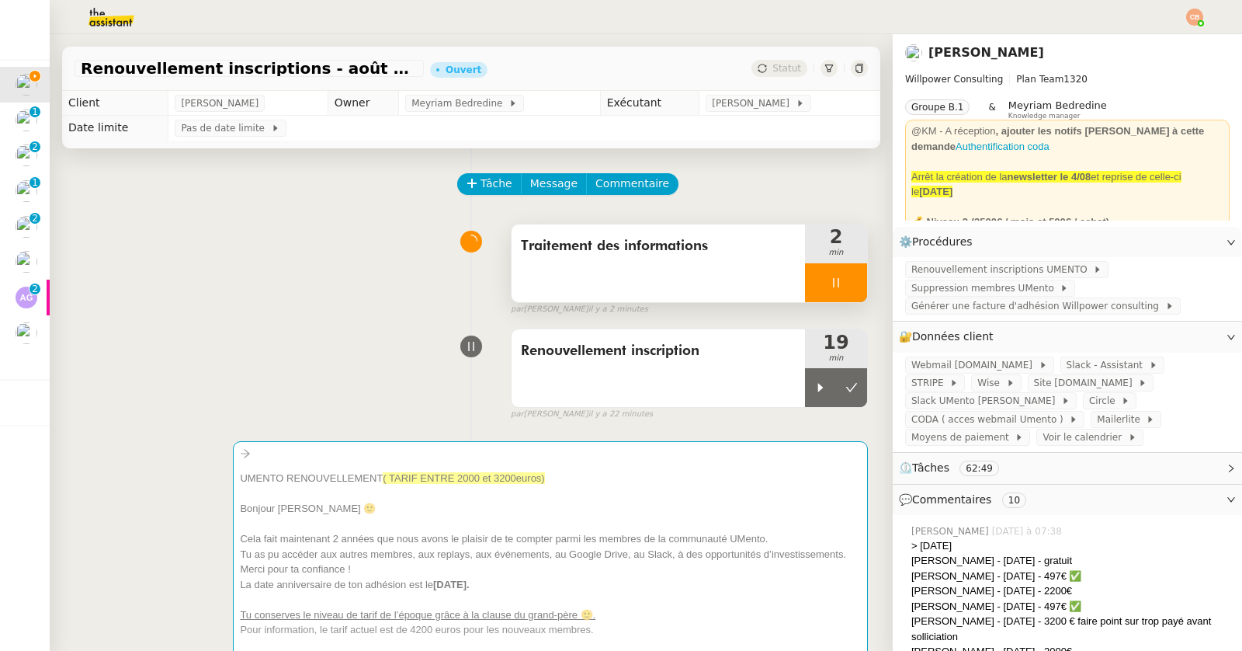
click at [805, 274] on div at bounding box center [836, 282] width 62 height 39
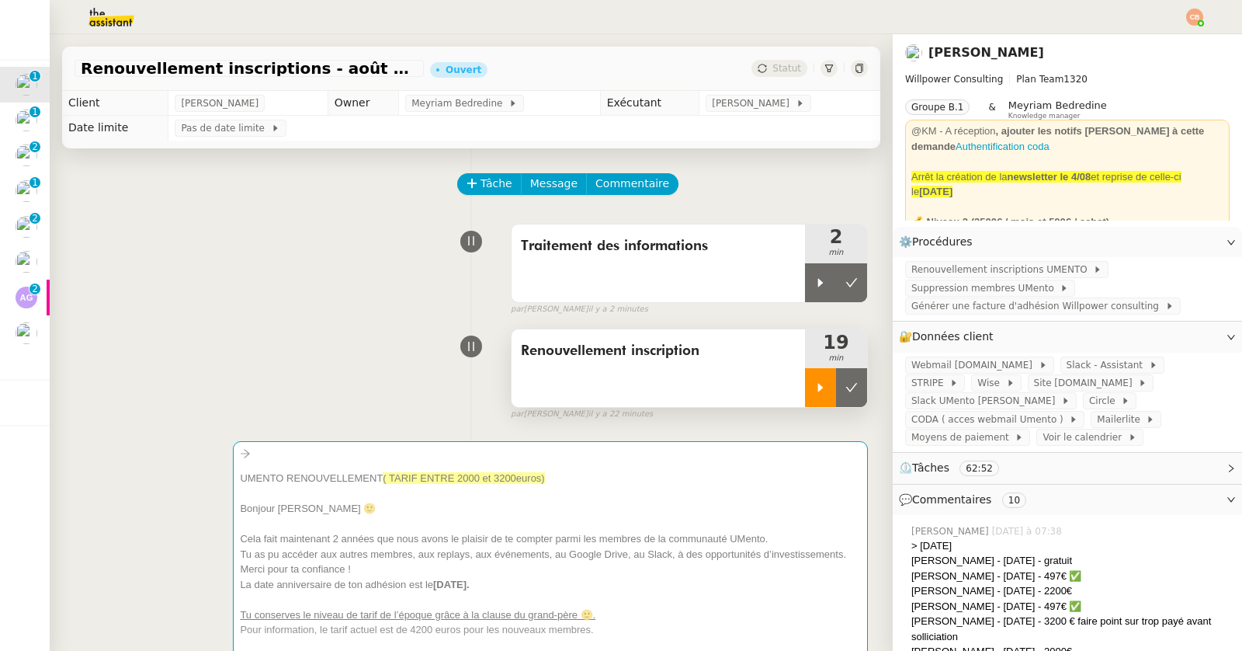
click at [806, 378] on div at bounding box center [820, 387] width 31 height 39
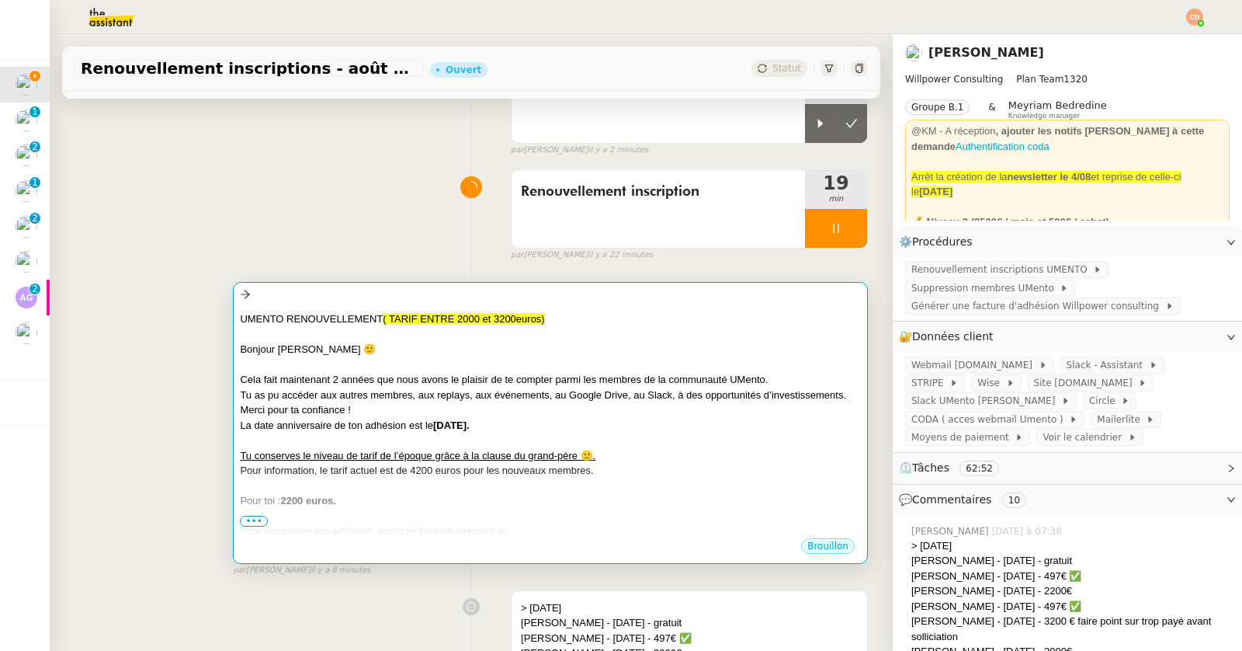
scroll to position [211, 0]
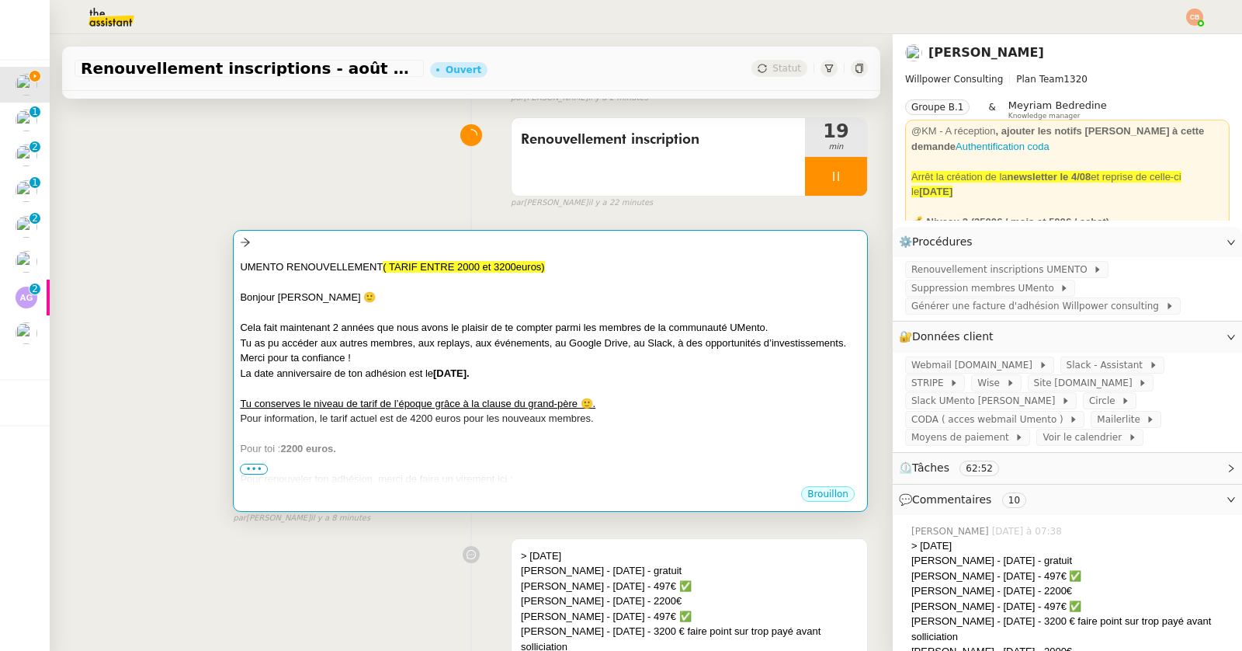
click at [394, 302] on div "﻿ Bonjour [PERSON_NAME] 🙂" at bounding box center [550, 298] width 621 height 16
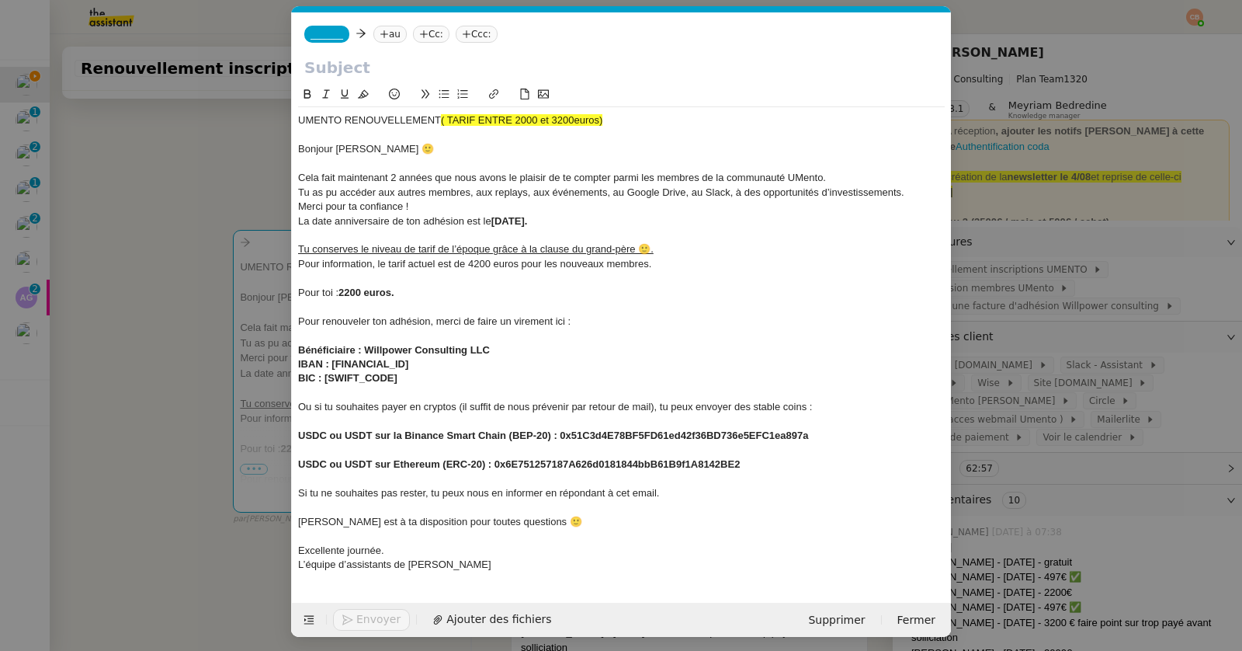
scroll to position [14, 0]
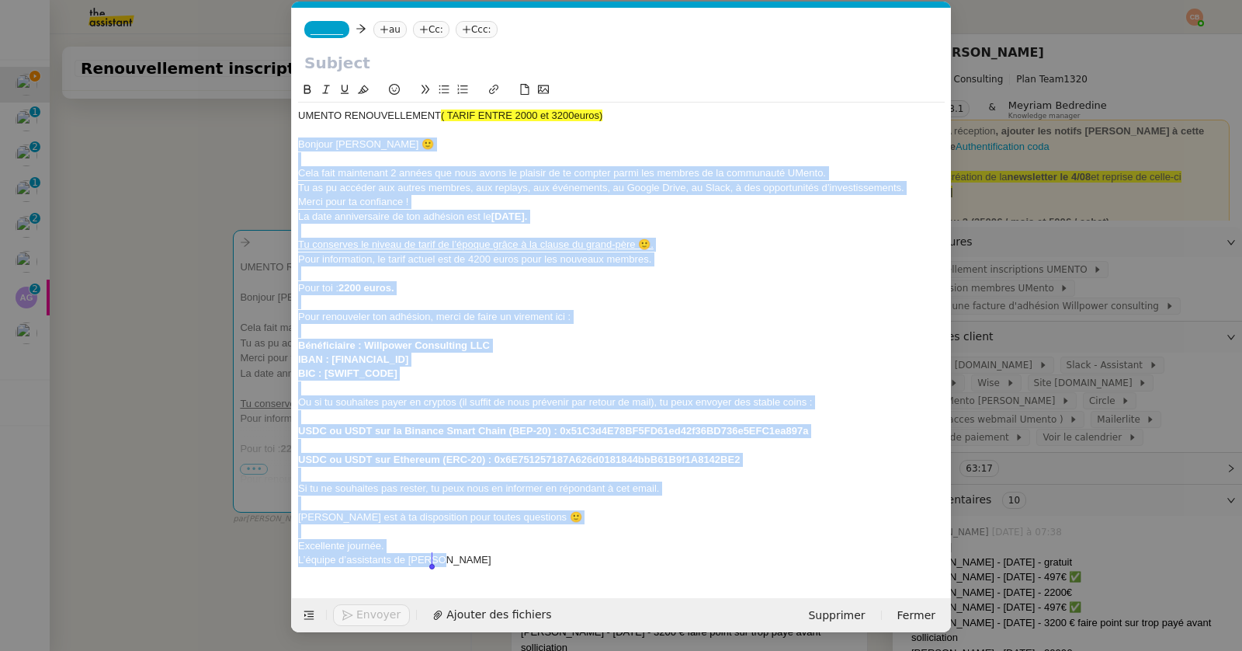
drag, startPoint x: 293, startPoint y: 142, endPoint x: 472, endPoint y: 563, distance: 457.1
click at [472, 563] on div "UMENTO RENOUVELLEMENT ( TARIF ENTRE 2000 et 3200euros) ﻿ Bonjour [PERSON_NAME] …" at bounding box center [621, 337] width 647 height 471
copy div "Loremip Dolo 🙂 Sita cons adipiscing 3 elitse doe temp incid ut laboree do ma al…"
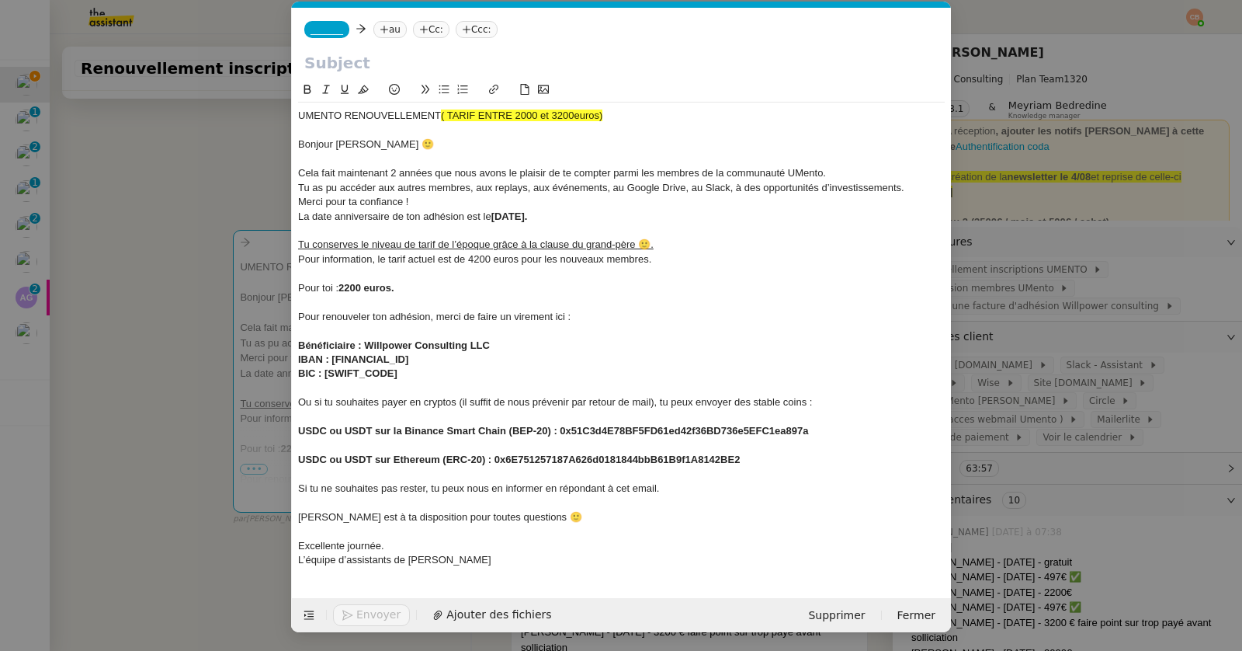
click at [157, 110] on nz-modal-container "Service TA - VOYAGE - PROPOSITION GLOBALE A utiliser dans le cadre de propositi…" at bounding box center [621, 325] width 1242 height 651
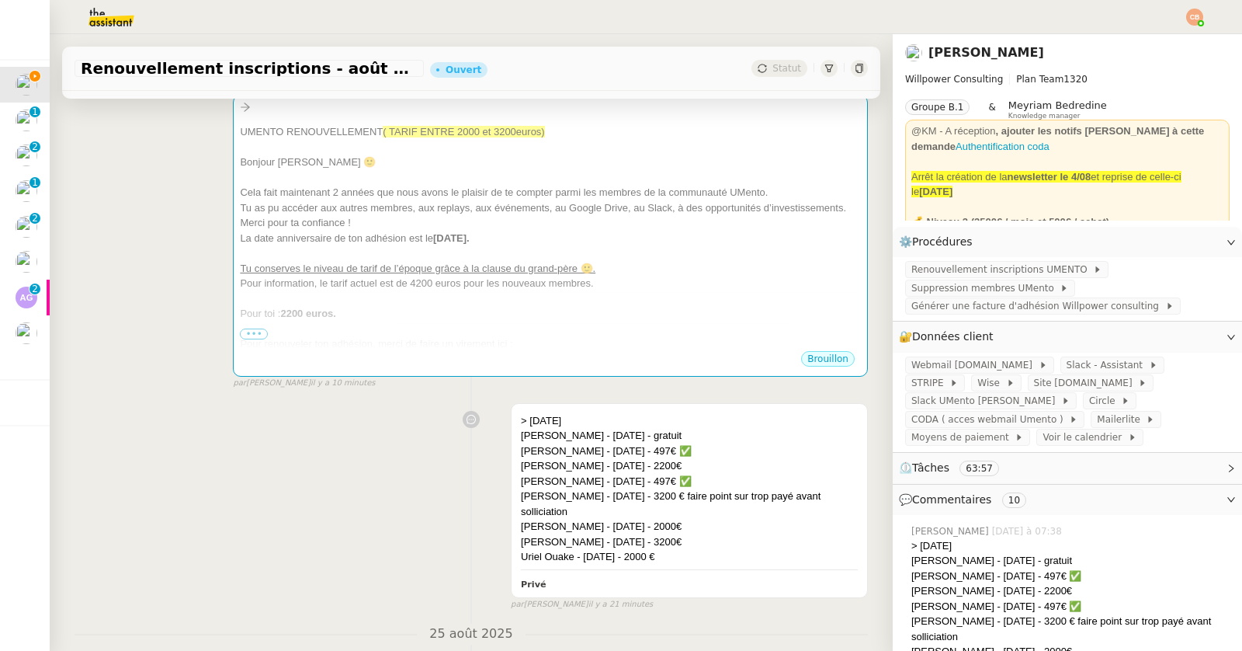
scroll to position [425, 0]
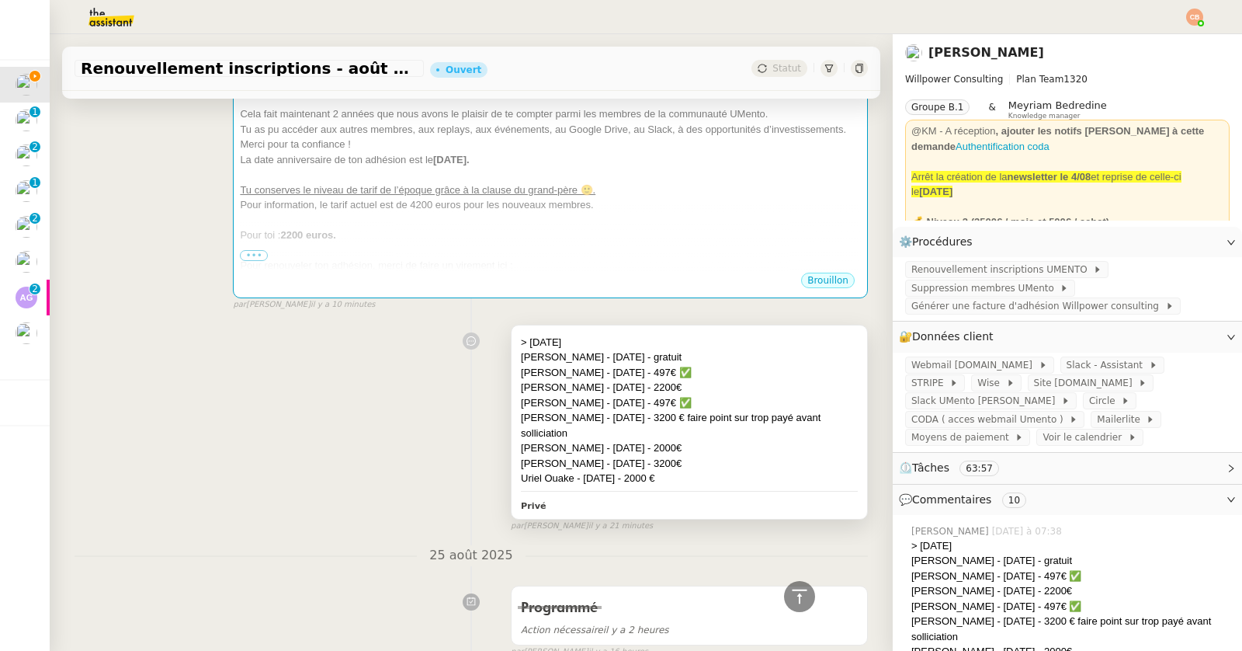
click at [745, 385] on div "[PERSON_NAME] - [DATE] - 2200€" at bounding box center [689, 388] width 337 height 16
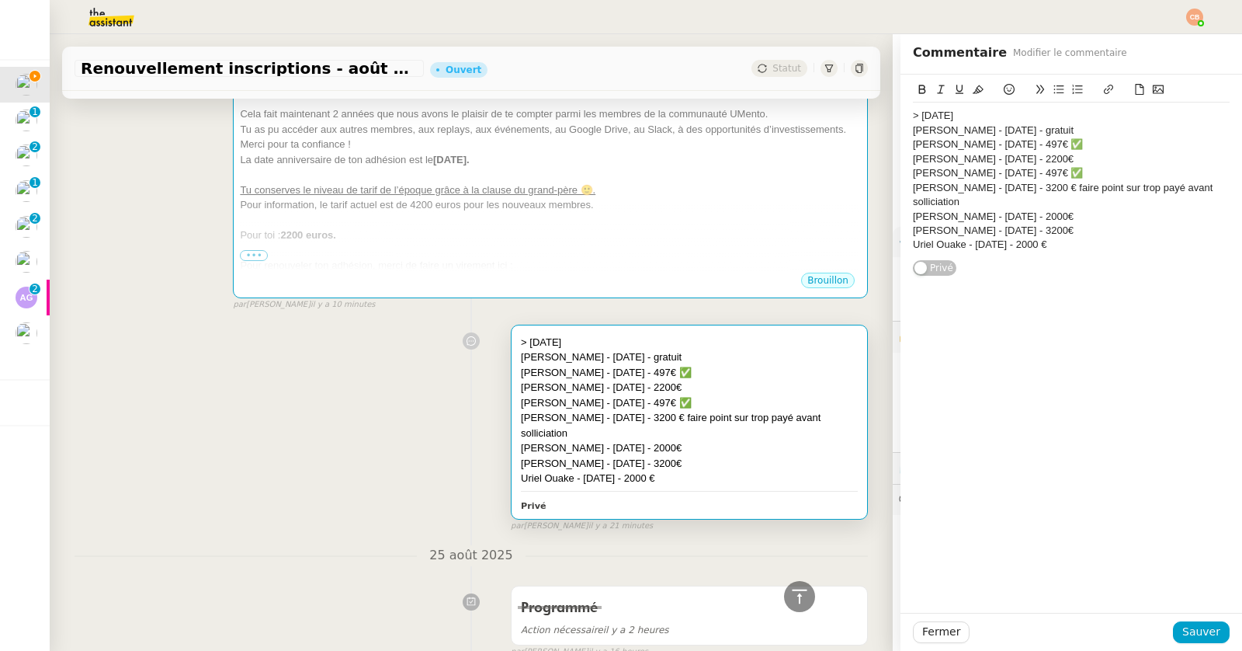
click at [1058, 158] on div "[PERSON_NAME] - [DATE] - 2200€" at bounding box center [1071, 159] width 317 height 14
click at [1004, 87] on icon at bounding box center [1009, 89] width 11 height 11
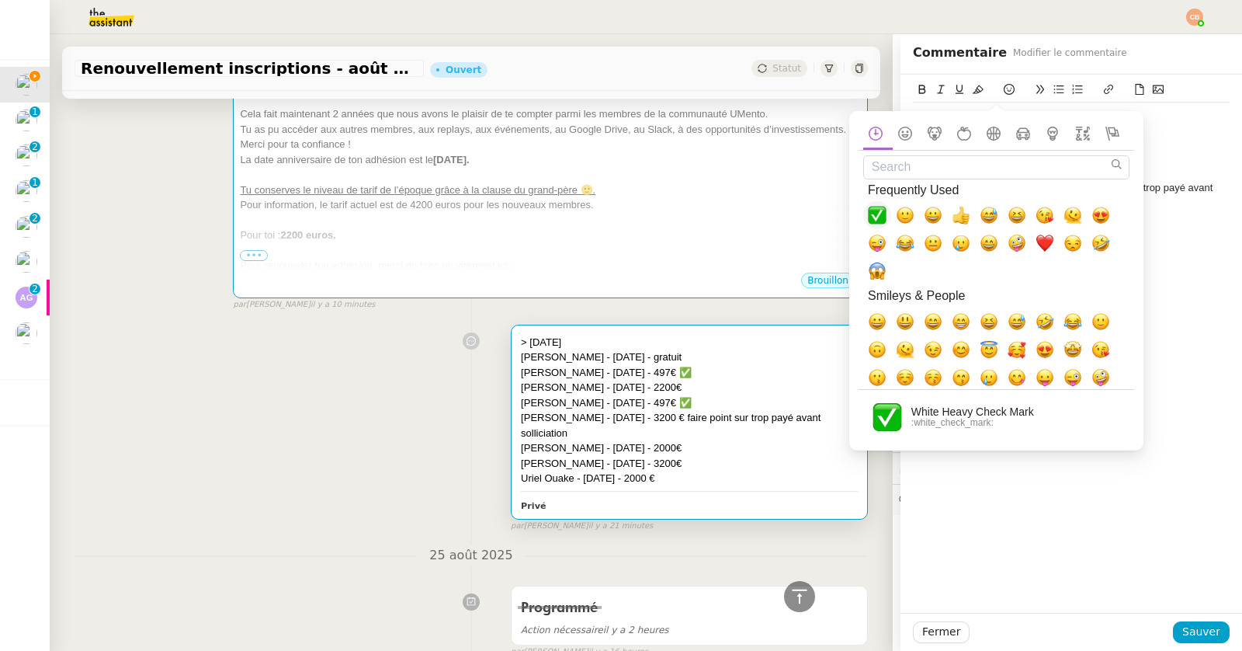
click at [880, 218] on span "✅, white_check_mark" at bounding box center [877, 215] width 19 height 19
click at [1136, 144] on div "Search Search Results No Emoji Found Frequently Used Smileys & People Animals &…" at bounding box center [996, 280] width 294 height 339
click at [1152, 141] on div "[PERSON_NAME] - [DATE] - 497€ ✅" at bounding box center [1071, 144] width 317 height 14
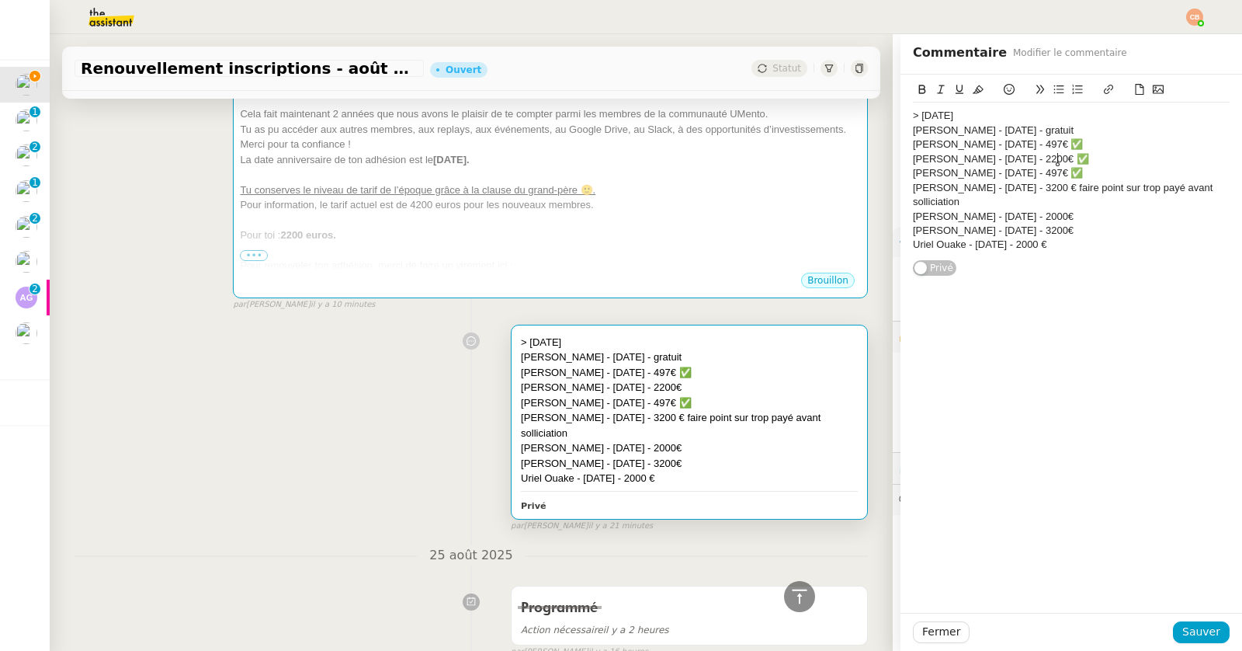
click at [1080, 152] on div "[PERSON_NAME] - [DATE] - 2200€ ✅" at bounding box center [1071, 159] width 317 height 14
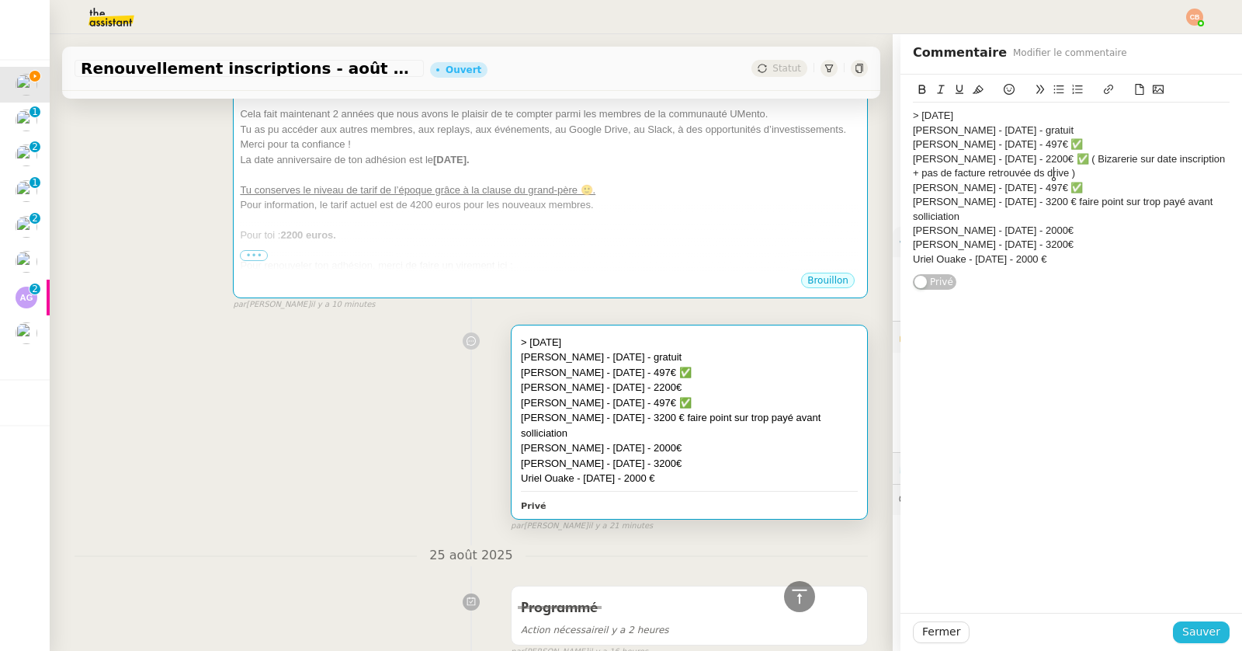
click at [1182, 630] on span "Sauver" at bounding box center [1201, 632] width 38 height 18
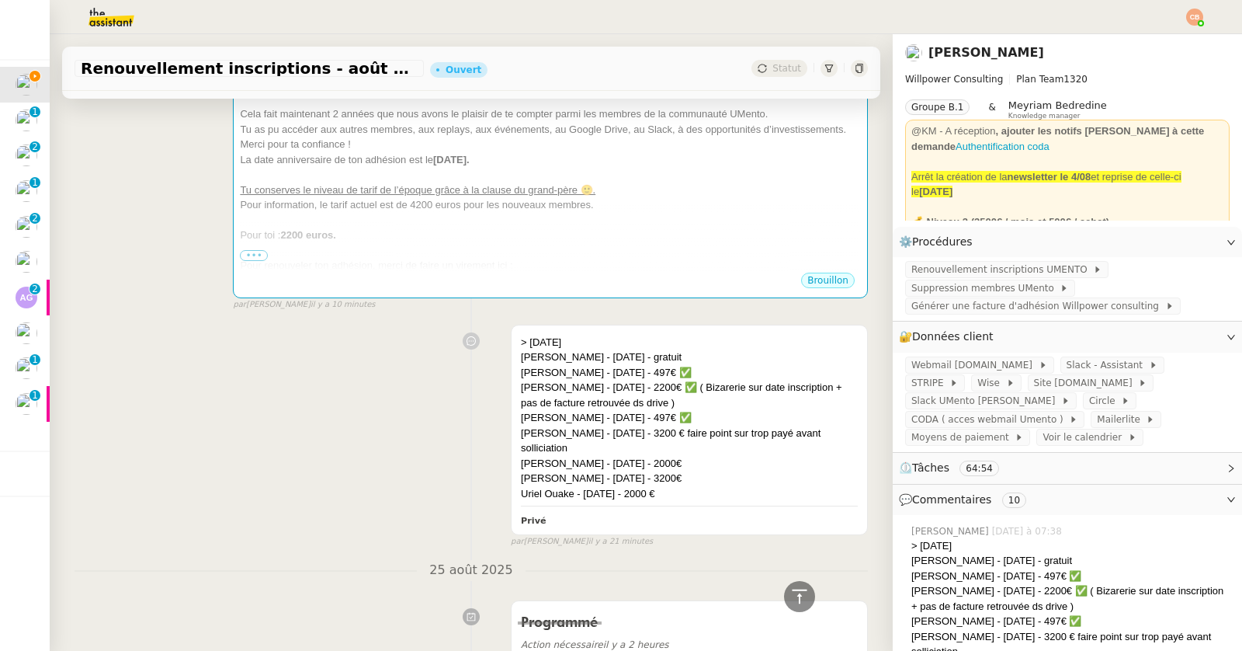
scroll to position [71, 0]
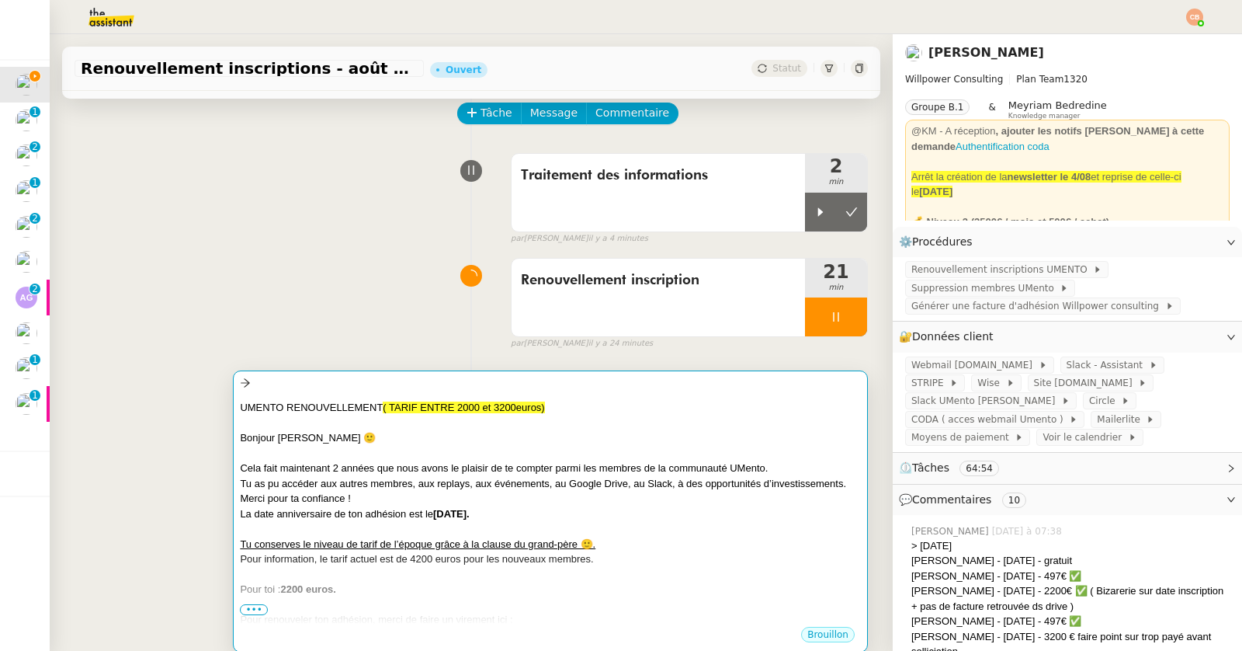
click at [566, 446] on div at bounding box center [550, 454] width 621 height 16
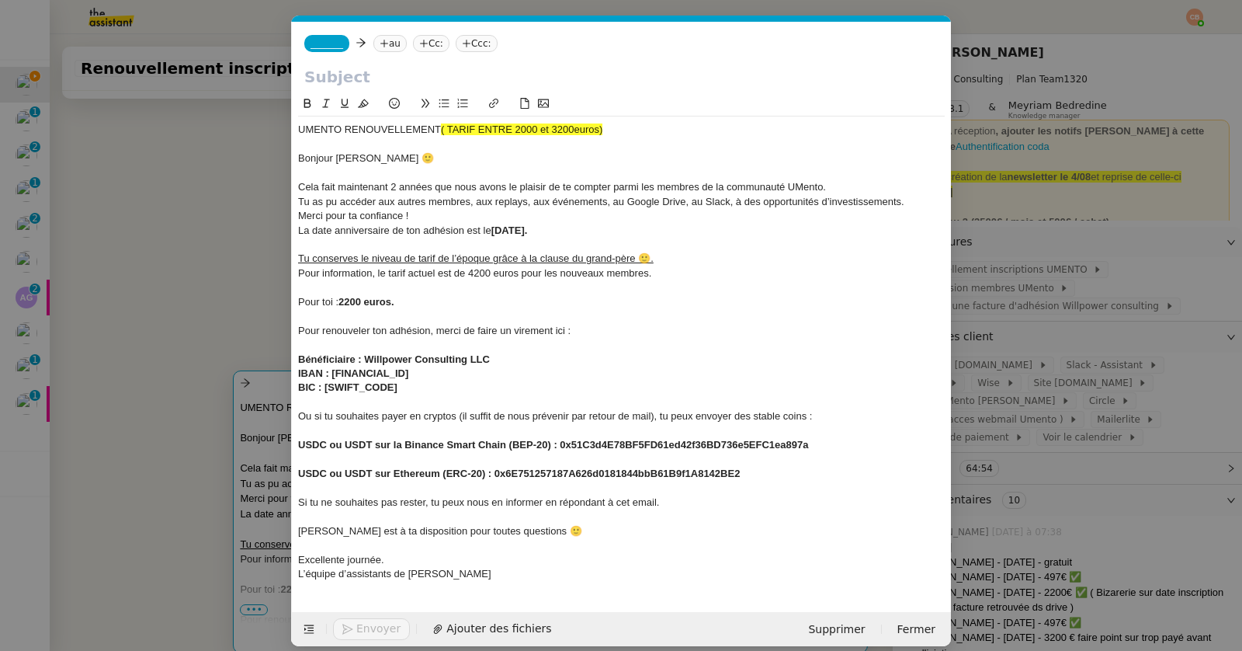
scroll to position [0, 33]
click at [350, 161] on span "Bonjour [PERSON_NAME] 🙂" at bounding box center [366, 158] width 136 height 12
click at [395, 187] on span "Cela fait maintenant 2 années que nous avons le plaisir de te compter parmi les…" at bounding box center [562, 187] width 528 height 12
click at [505, 231] on strong "[DATE]." at bounding box center [509, 230] width 36 height 12
click at [351, 302] on strong "2200 euros." at bounding box center [366, 302] width 56 height 12
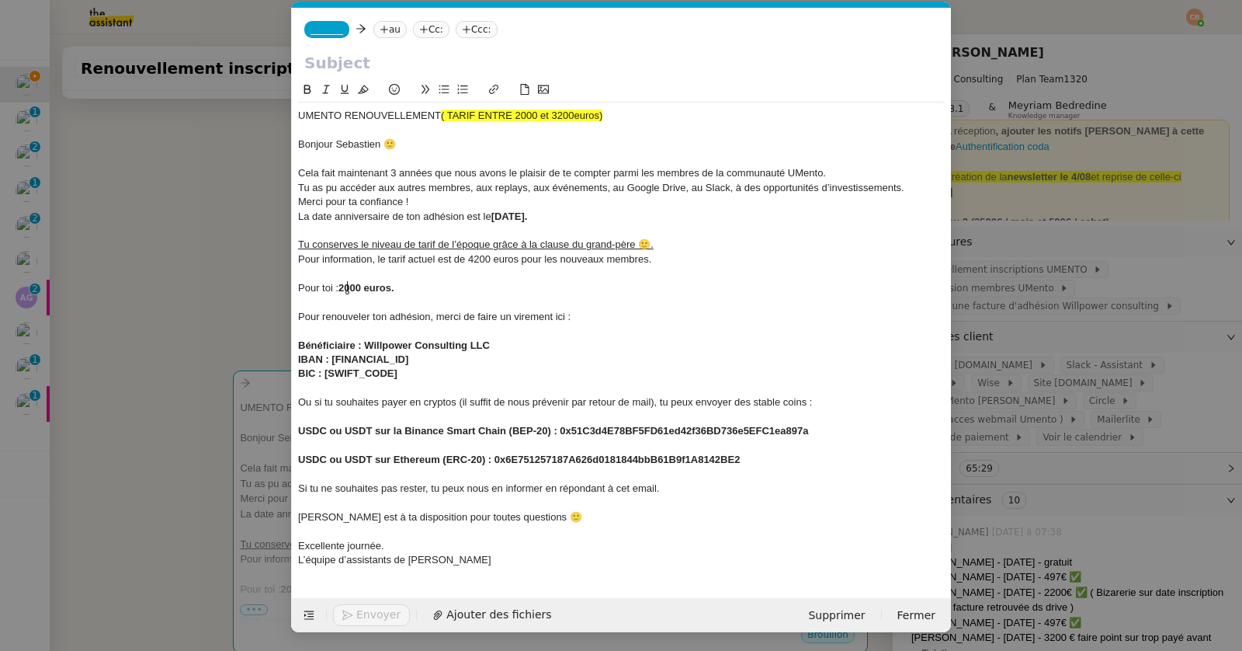
scroll to position [0, 0]
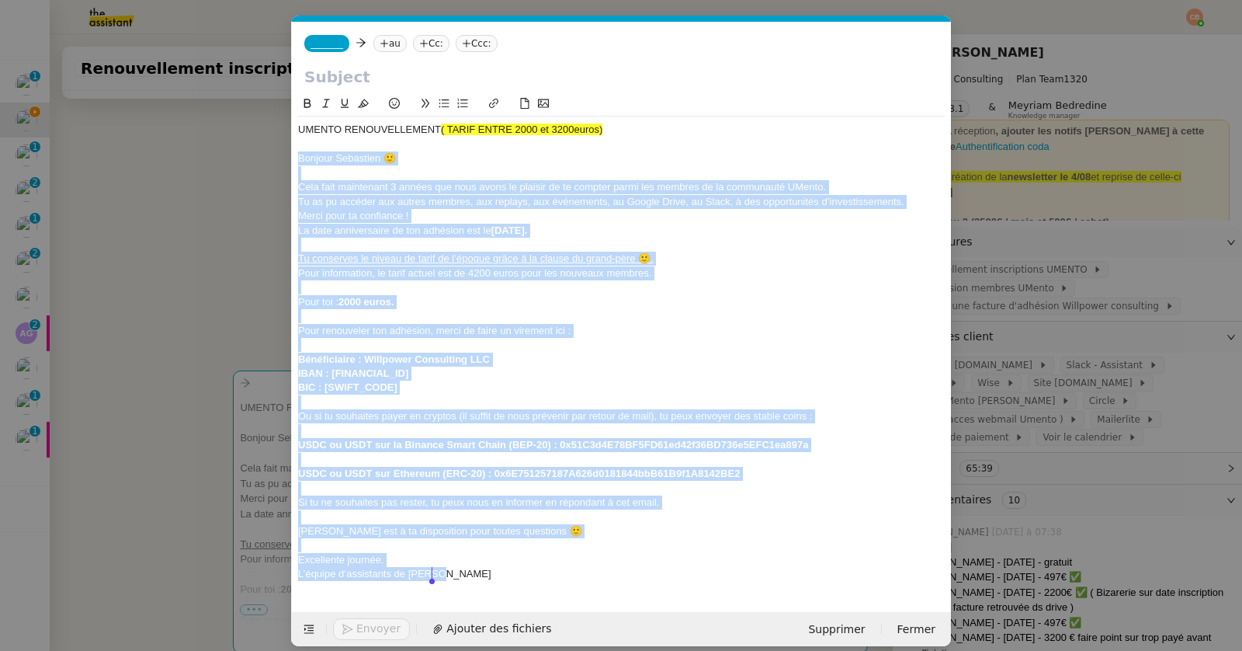
drag, startPoint x: 294, startPoint y: 154, endPoint x: 453, endPoint y: 573, distance: 448.4
click at [453, 573] on div "UMENTO RENOUVELLEMENT ( TARIF ENTRE 2000 et 3200euros) ﻿ Bonjour Sebastien 🙂 Ce…" at bounding box center [621, 351] width 647 height 471
copy div "Loremip Dolorsita 🙂 Cons adip elitseddoe 0 tempor inc utla etdol ma aliquae ad …"
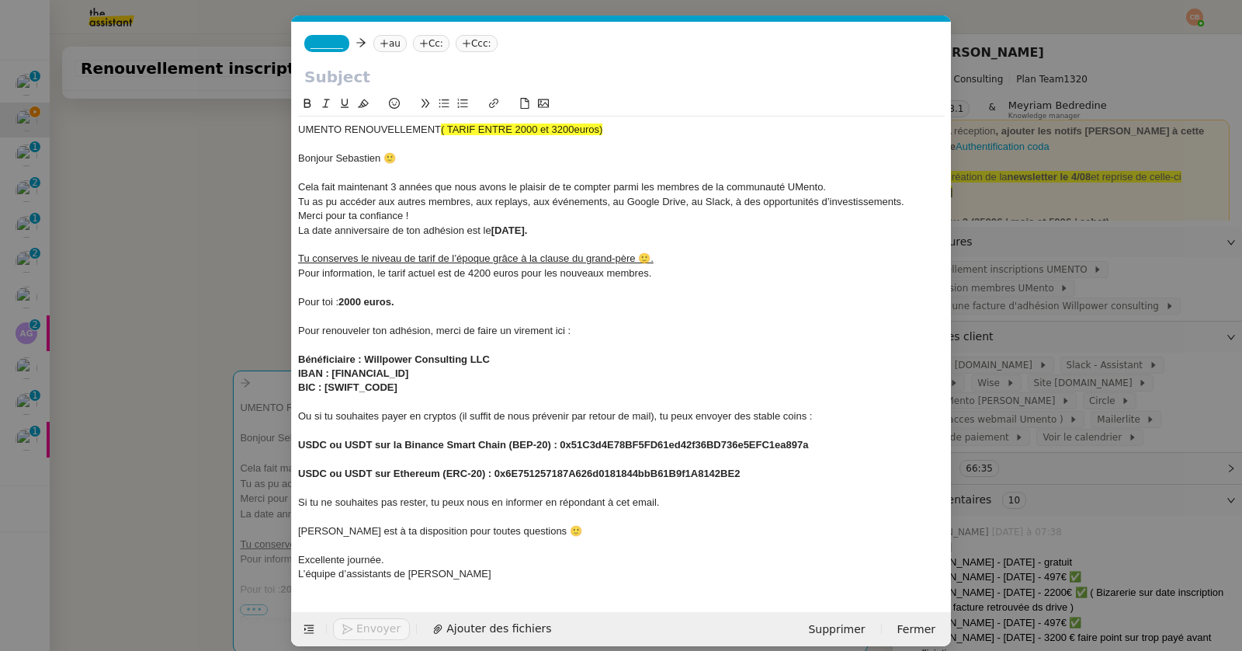
click at [169, 227] on nz-modal-container "Service TA - VOYAGE - PROPOSITION GLOBALE A utiliser dans le cadre de propositi…" at bounding box center [621, 325] width 1242 height 651
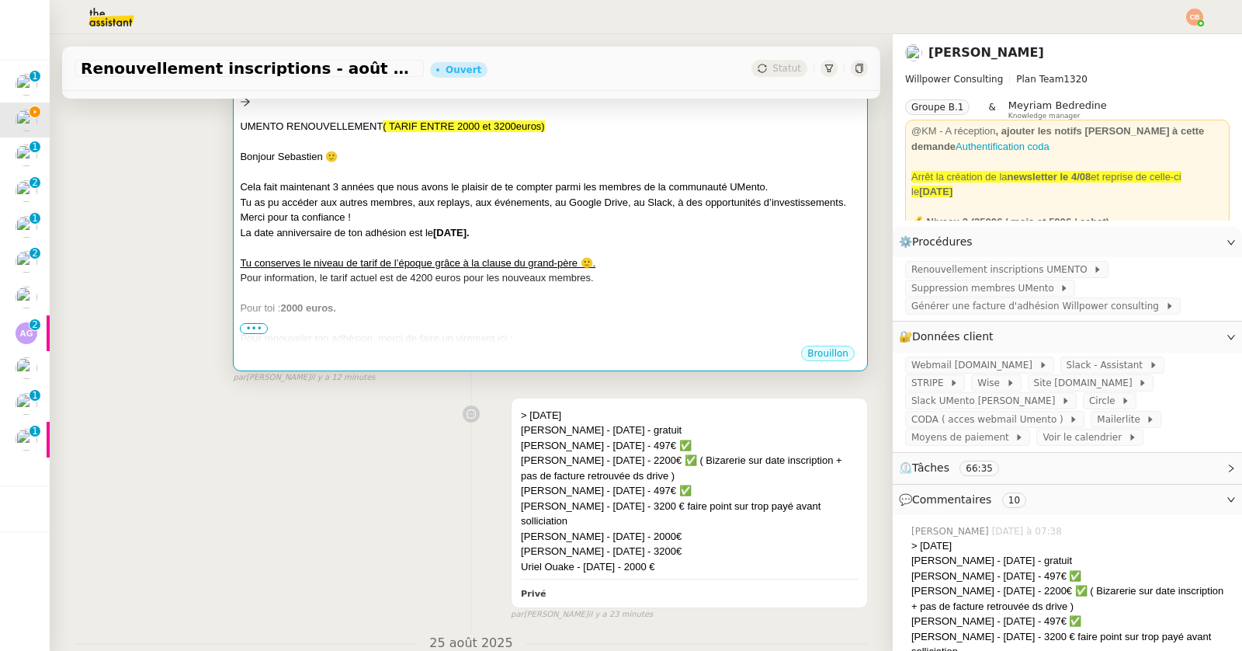
scroll to position [356, 0]
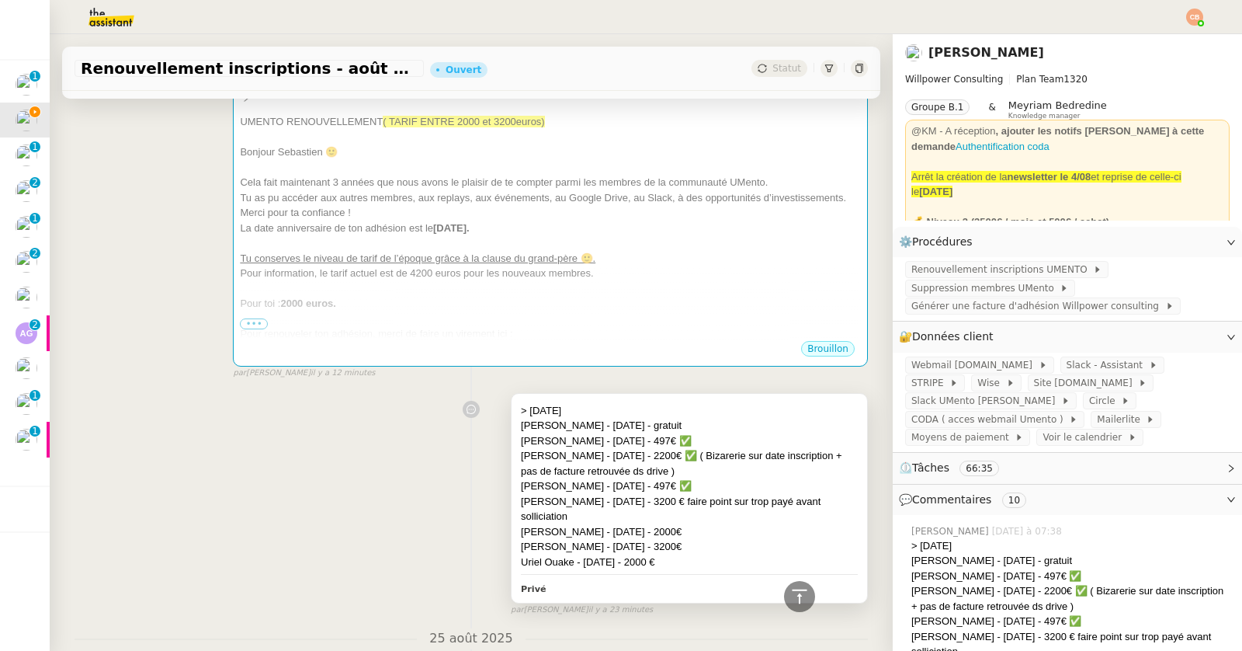
click at [699, 443] on div "[PERSON_NAME] - [DATE] - 497€ ✅" at bounding box center [689, 441] width 337 height 16
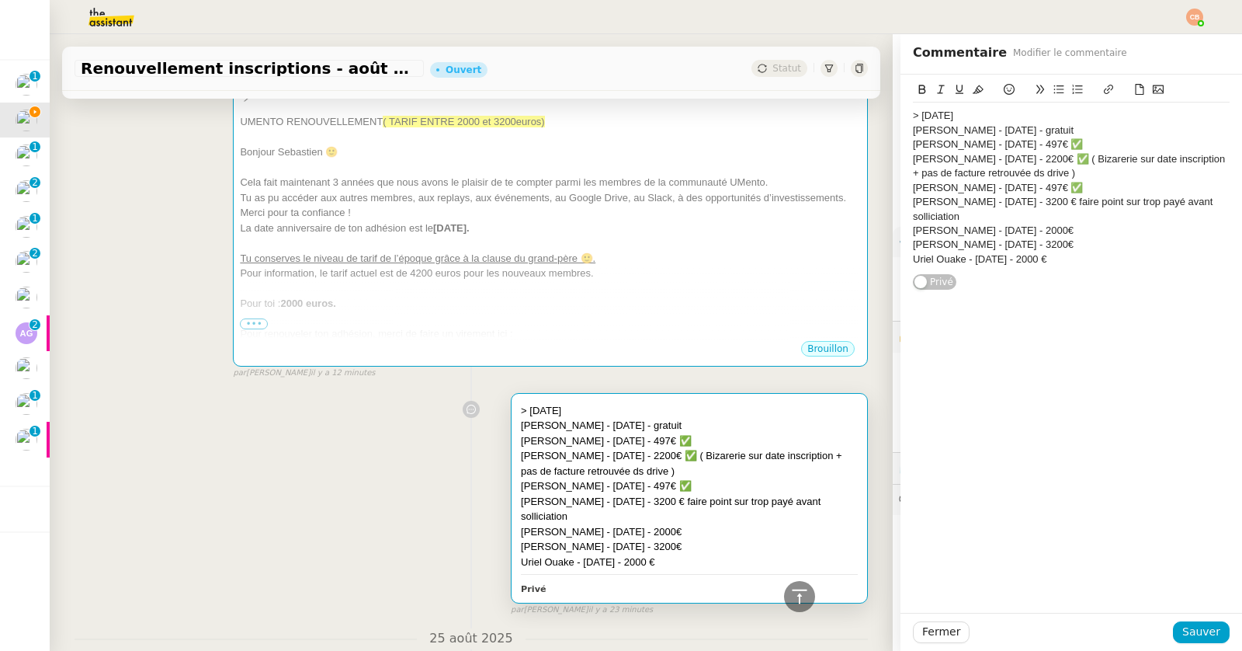
click at [703, 426] on div "[PERSON_NAME] - [DATE] - gratuit" at bounding box center [689, 426] width 337 height 16
click at [1089, 227] on div "[PERSON_NAME] - [DATE] - 2000€" at bounding box center [1071, 231] width 317 height 14
click at [1004, 92] on icon at bounding box center [1009, 89] width 11 height 11
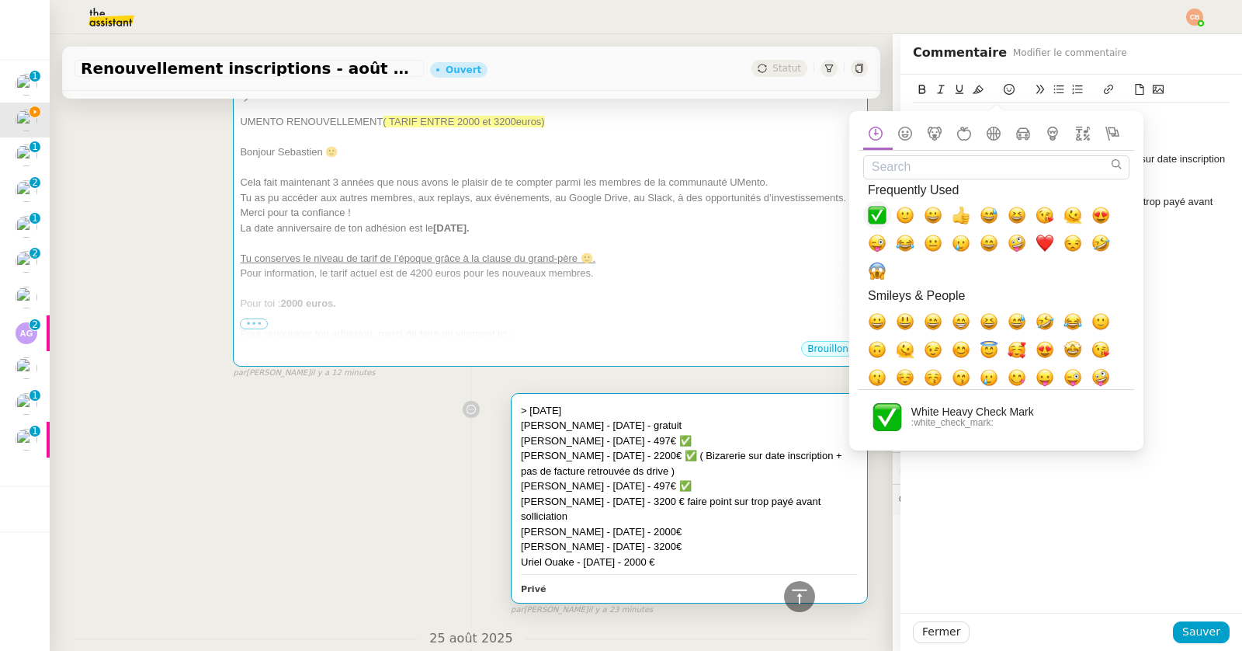
click at [884, 211] on span "✅, white_check_mark" at bounding box center [877, 215] width 19 height 19
click at [1190, 196] on div "[PERSON_NAME] - [DATE] - 3200 € faire point sur trop payé avant solliciation" at bounding box center [1071, 209] width 317 height 29
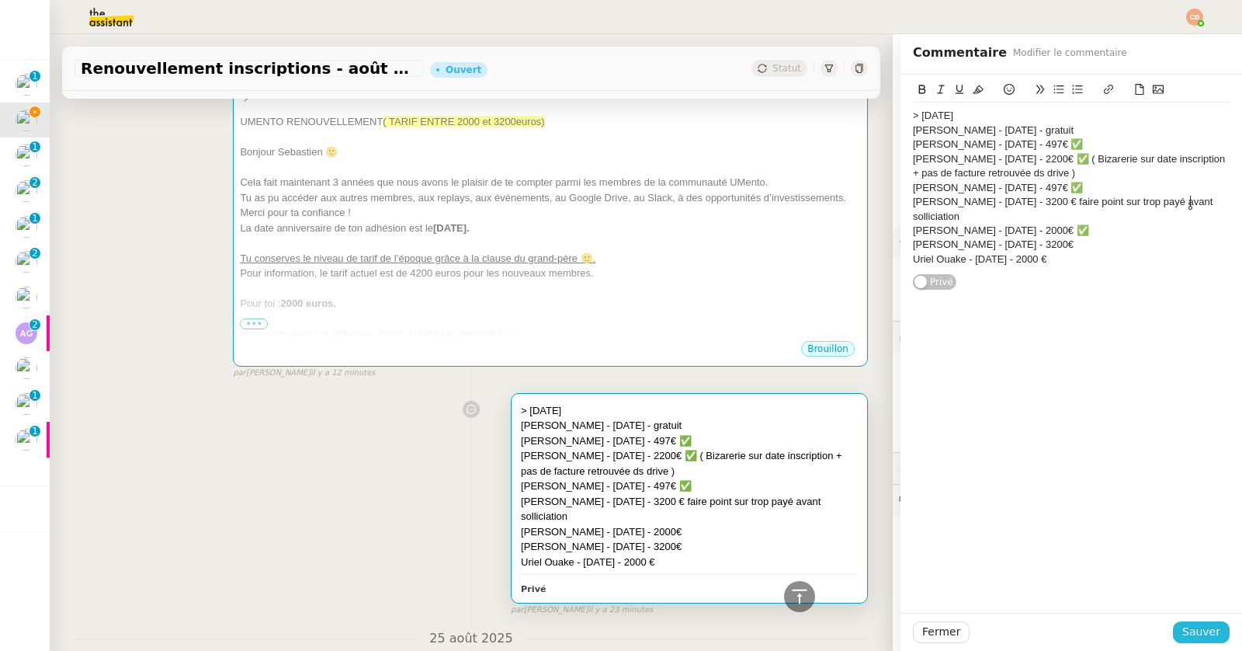
click at [1182, 632] on span "Sauver" at bounding box center [1201, 632] width 38 height 18
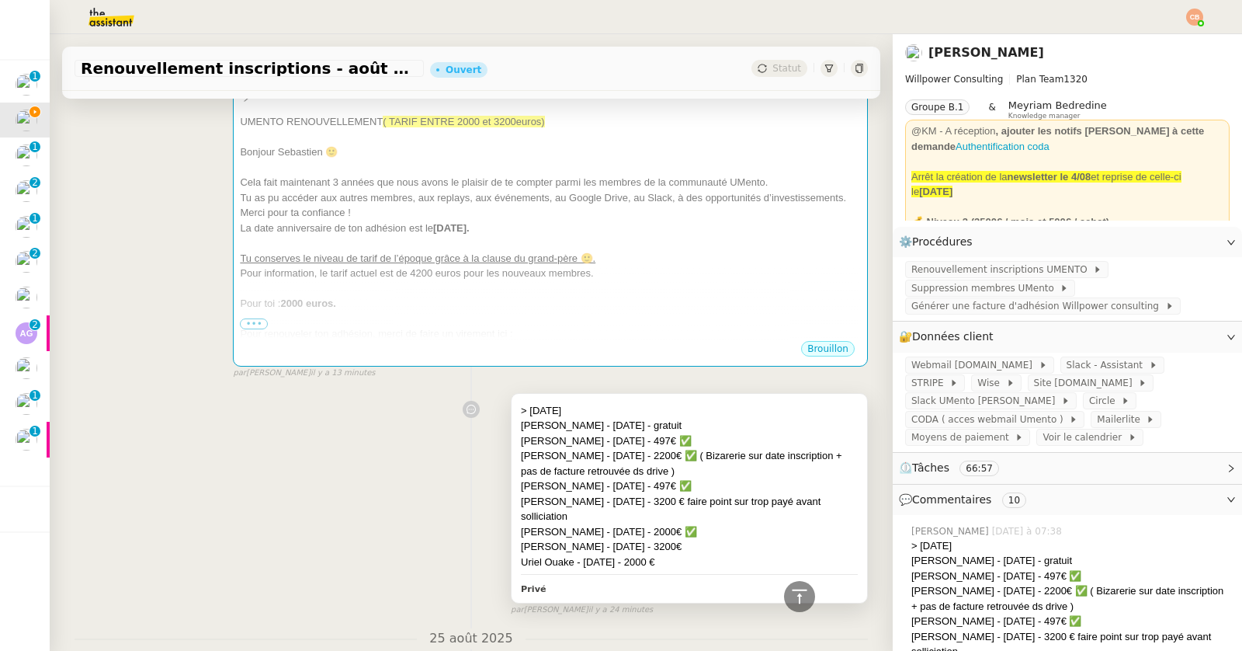
click at [745, 543] on div "[PERSON_NAME] - [DATE] - 3200€" at bounding box center [689, 547] width 337 height 16
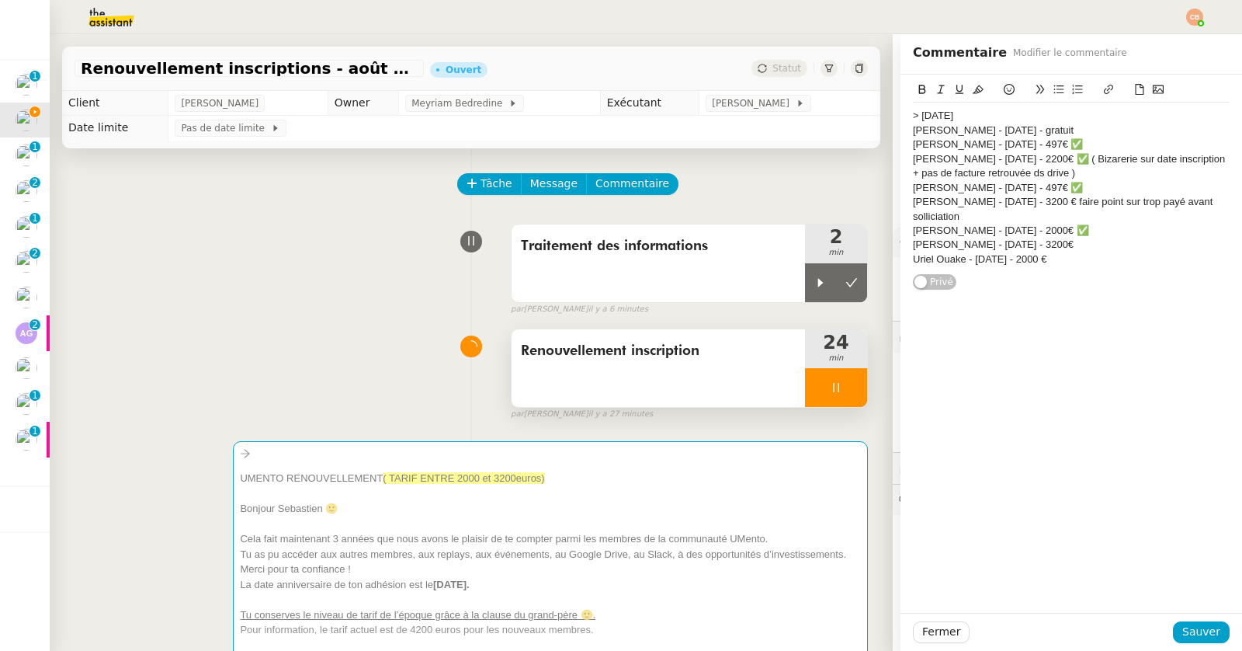
click at [805, 385] on div at bounding box center [836, 387] width 62 height 39
click at [818, 389] on icon at bounding box center [820, 388] width 5 height 9
click at [810, 379] on div at bounding box center [836, 387] width 62 height 39
click at [814, 385] on icon at bounding box center [820, 387] width 12 height 12
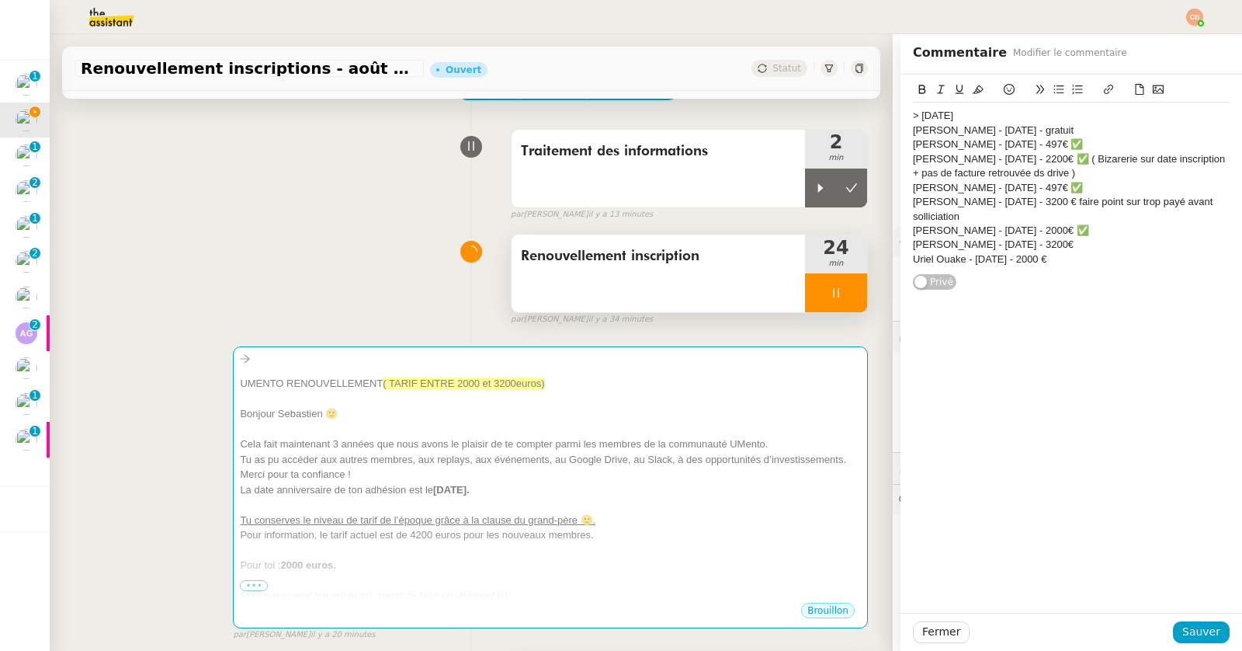
scroll to position [108, 0]
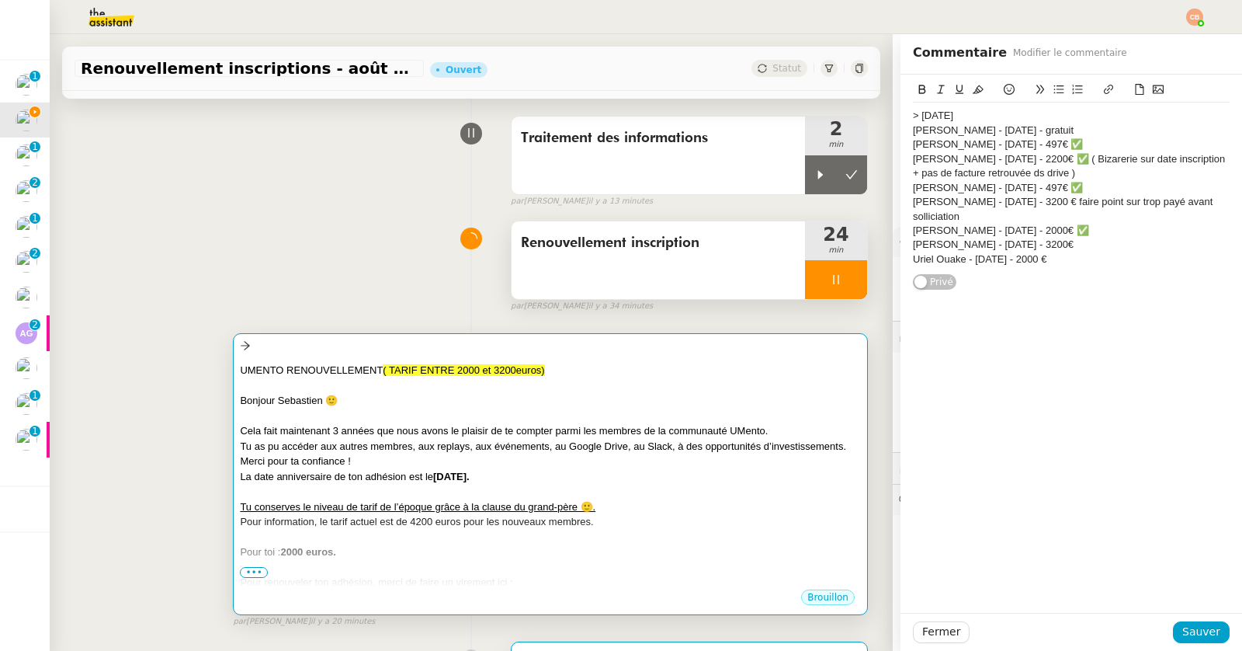
click at [506, 410] on div at bounding box center [550, 416] width 621 height 16
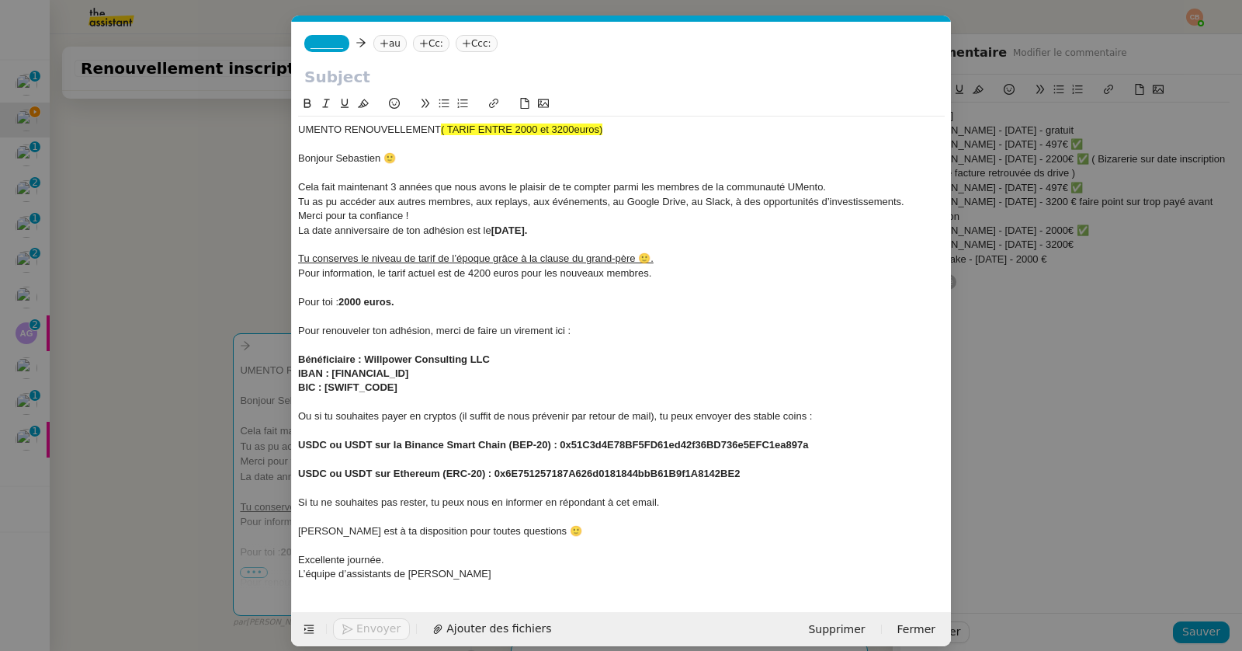
scroll to position [0, 33]
click at [374, 153] on span "Bonjour Sebastien 🙂" at bounding box center [347, 158] width 98 height 12
click at [379, 158] on span "Bonjour Sebastien 🙂" at bounding box center [347, 158] width 98 height 12
click at [394, 186] on span "Cela fait maintenant 3 années que nous avons le plaisir de te compter parmi les…" at bounding box center [562, 187] width 528 height 12
click at [432, 186] on span "Cela fait maintenant 1 années que nous avons le plaisir de te compter parmi les…" at bounding box center [562, 187] width 528 height 12
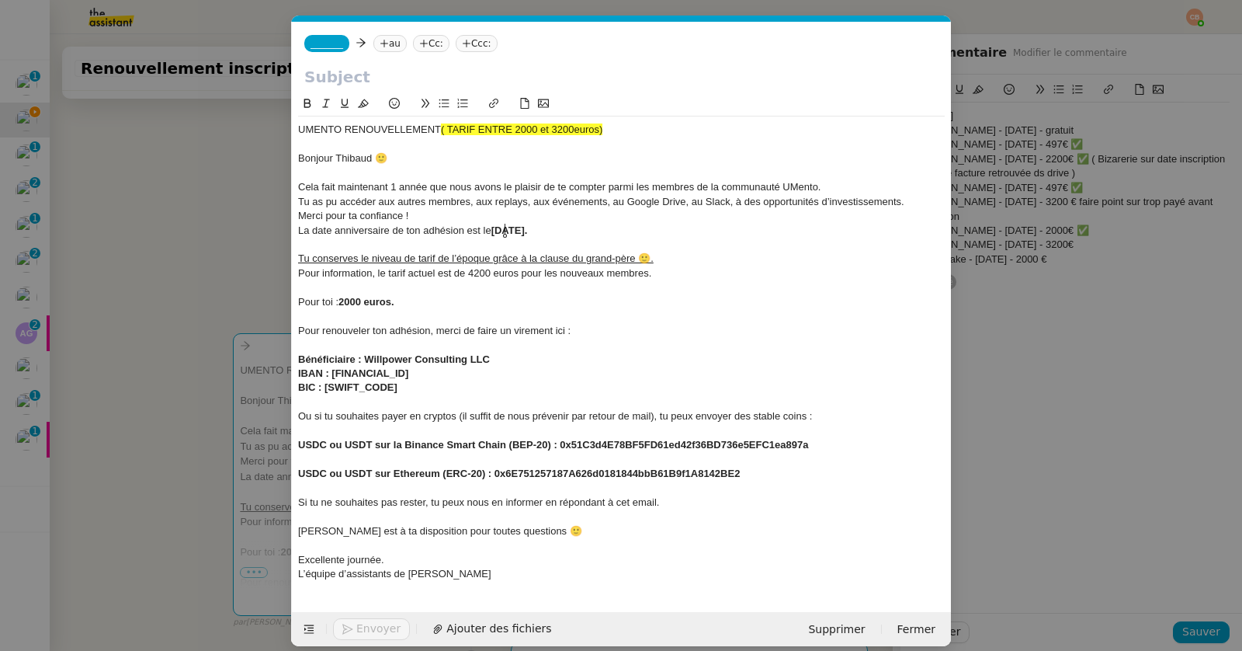
click at [504, 233] on strong "[DATE]." at bounding box center [509, 230] width 36 height 12
click at [345, 299] on strong "2000 euros." at bounding box center [366, 302] width 56 height 12
click at [352, 299] on strong "000 euros." at bounding box center [372, 302] width 50 height 12
drag, startPoint x: 342, startPoint y: 302, endPoint x: 417, endPoint y: 303, distance: 75.3
click at [417, 303] on div "Pour toi : 32 00 euros." at bounding box center [621, 302] width 647 height 14
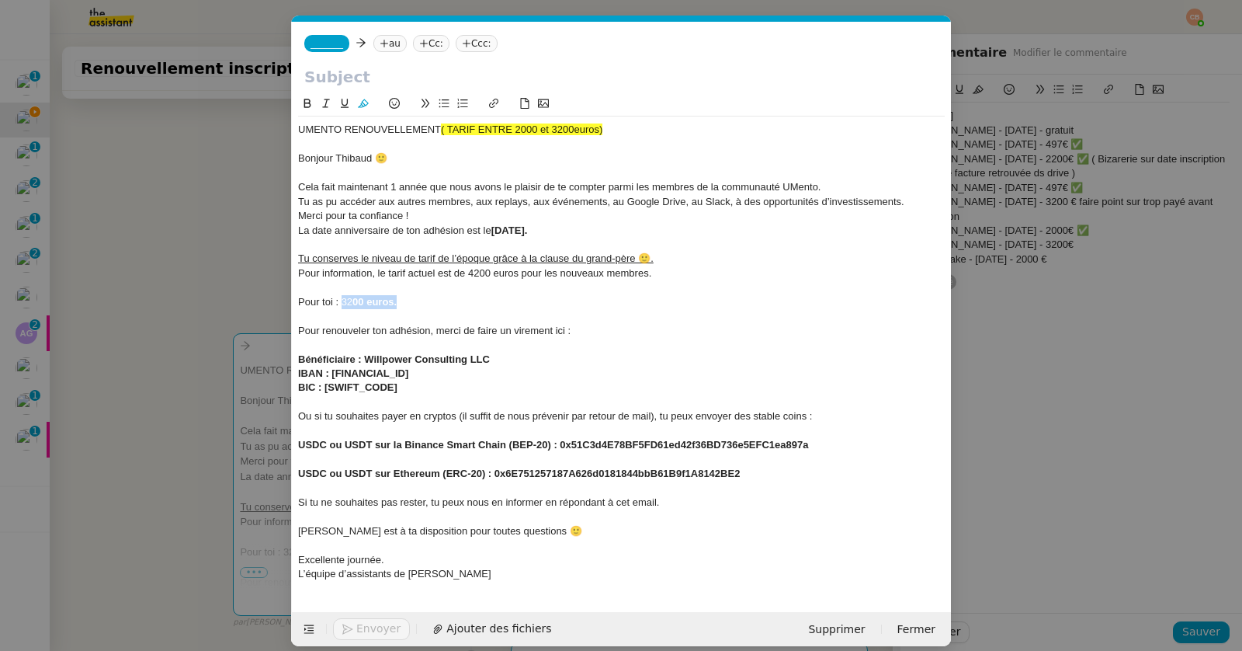
click at [304, 101] on icon at bounding box center [307, 103] width 7 height 9
click at [377, 227] on span "La date anniversaire de ton adhésion est le" at bounding box center [394, 230] width 193 height 12
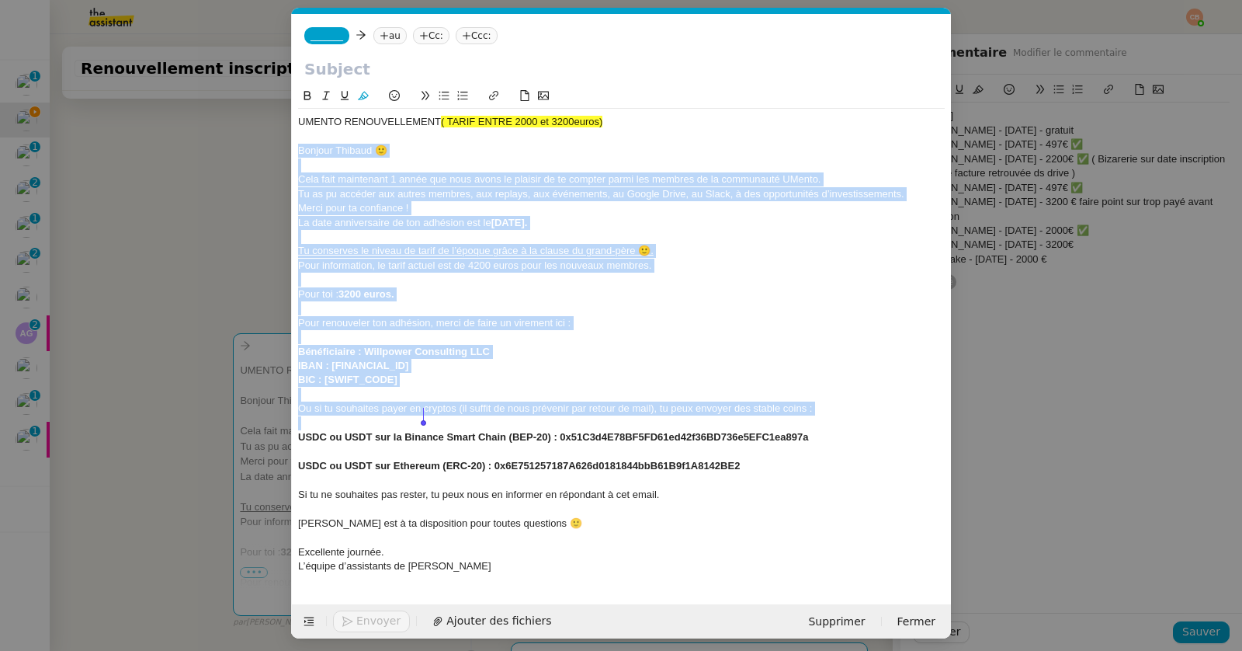
scroll to position [14, 0]
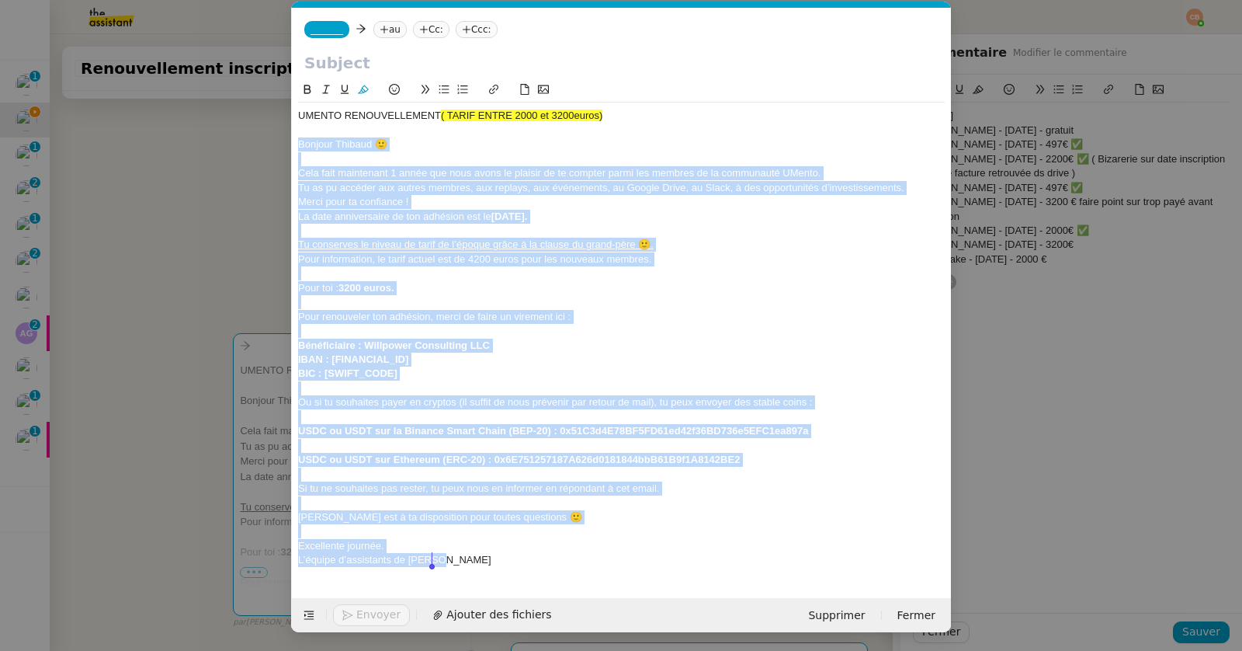
drag, startPoint x: 295, startPoint y: 158, endPoint x: 468, endPoint y: 560, distance: 437.1
click at [468, 560] on div "UMENTO RENOUVELLEMENT ( TARIF ENTRE 2000 et 3200euros) ﻿ Bonjour [PERSON_NAME] …" at bounding box center [621, 337] width 647 height 471
copy div "Loremip Dolorsi 🙂 Amet cons adipiscing 7 elits doe temp incid ut laboree do ma …"
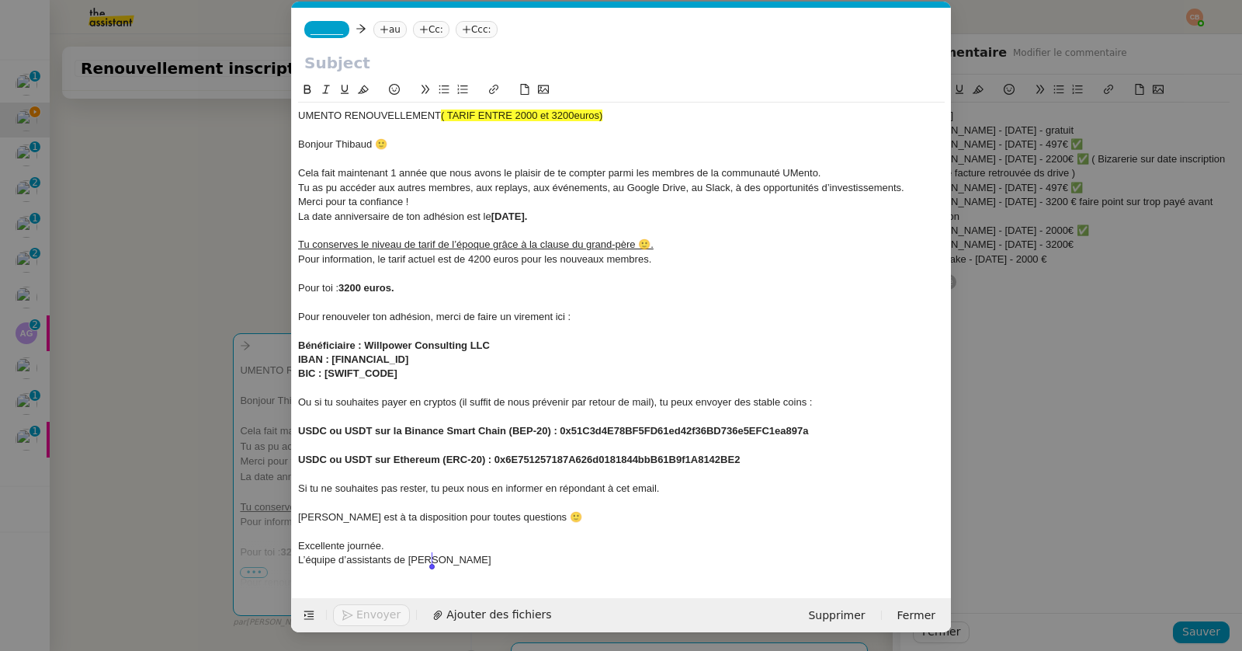
click at [160, 145] on nz-modal-container "Service TA - VOYAGE - PROPOSITION GLOBALE A utiliser dans le cadre de propositi…" at bounding box center [621, 325] width 1242 height 651
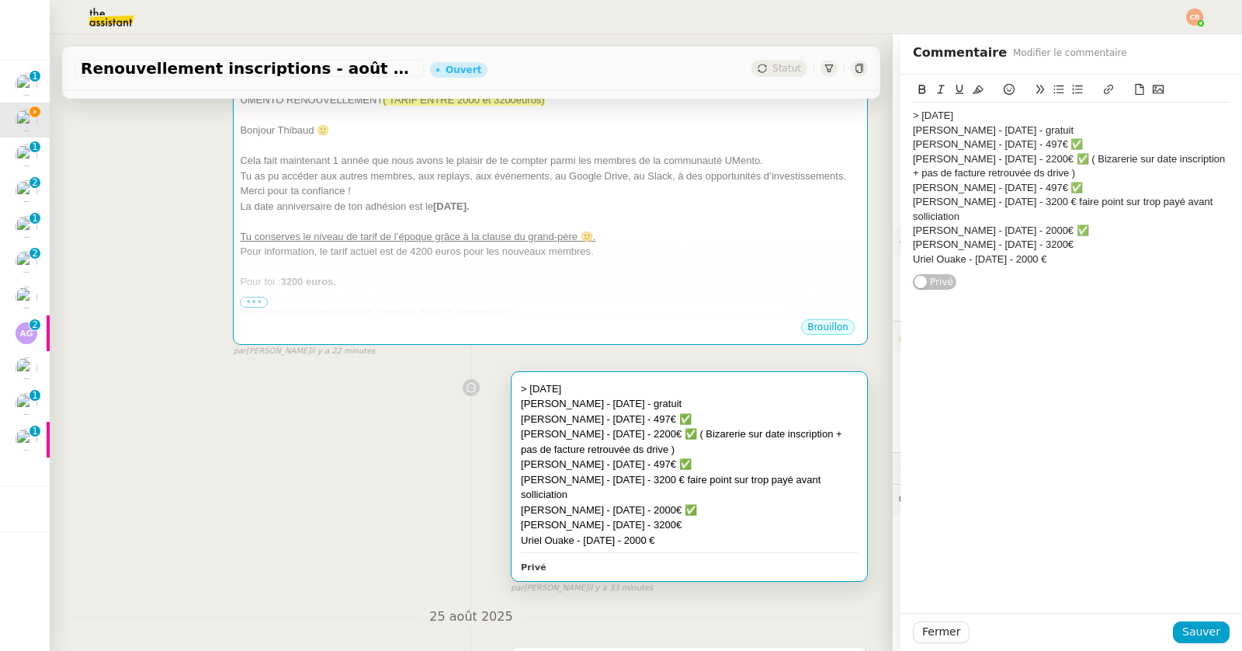
scroll to position [378, 0]
click at [1071, 241] on div "[PERSON_NAME] - [DATE] - 3200€" at bounding box center [1071, 245] width 317 height 14
click at [1079, 244] on div "[PERSON_NAME] - [DATE] - 3200€" at bounding box center [1071, 245] width 317 height 14
click at [1004, 88] on icon at bounding box center [1009, 89] width 11 height 11
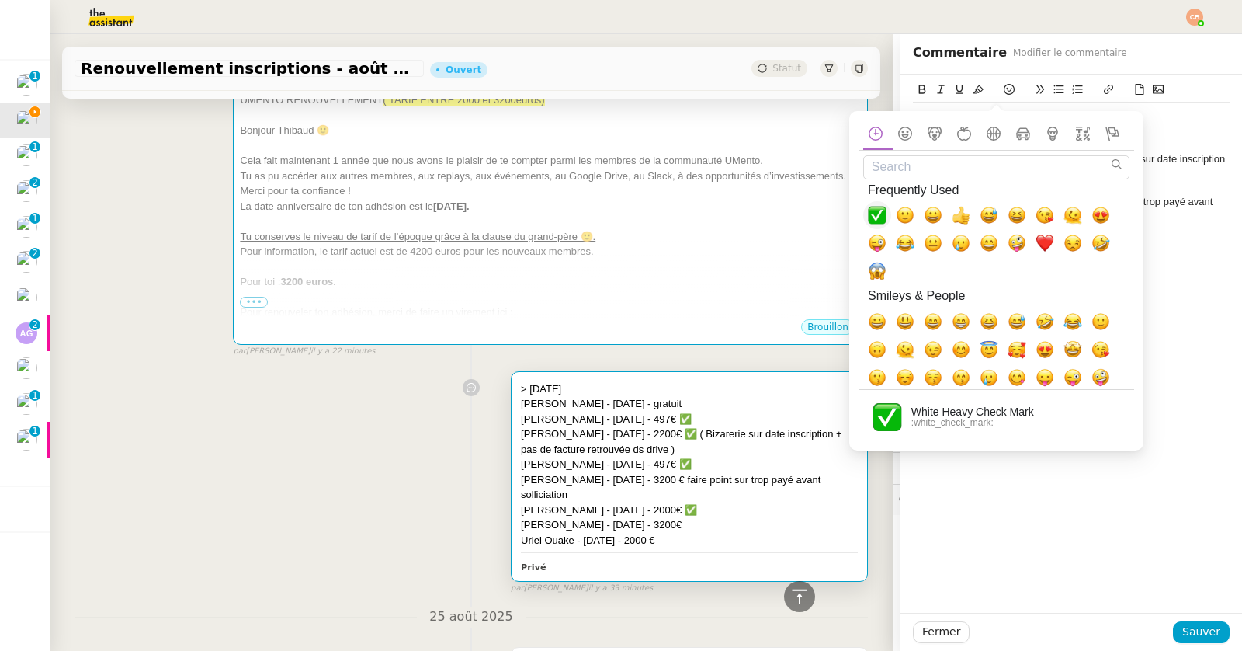
click at [874, 210] on span "✅, white_check_mark" at bounding box center [877, 215] width 19 height 19
click at [1151, 175] on div "[PERSON_NAME] - [DATE] - 2200€ ✅ ( Bizarerie sur date inscription + pas de fact…" at bounding box center [1071, 166] width 317 height 29
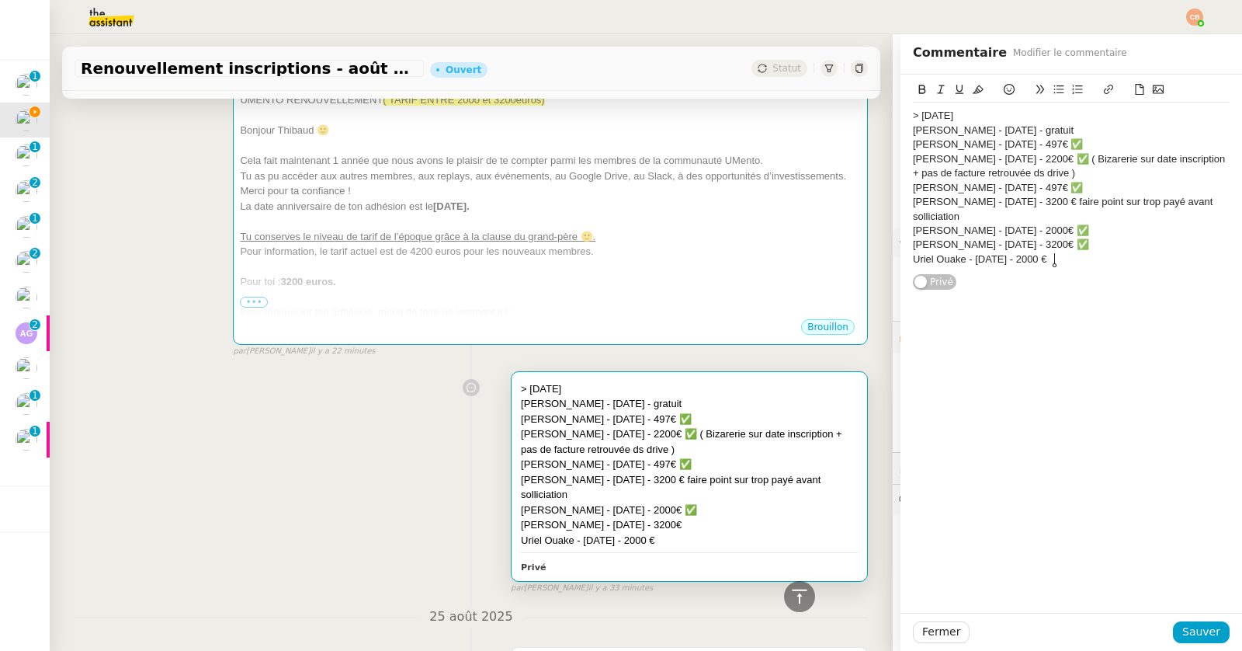
click at [1077, 259] on div "Uriel Ouake - [DATE] - 2000 €" at bounding box center [1071, 259] width 317 height 14
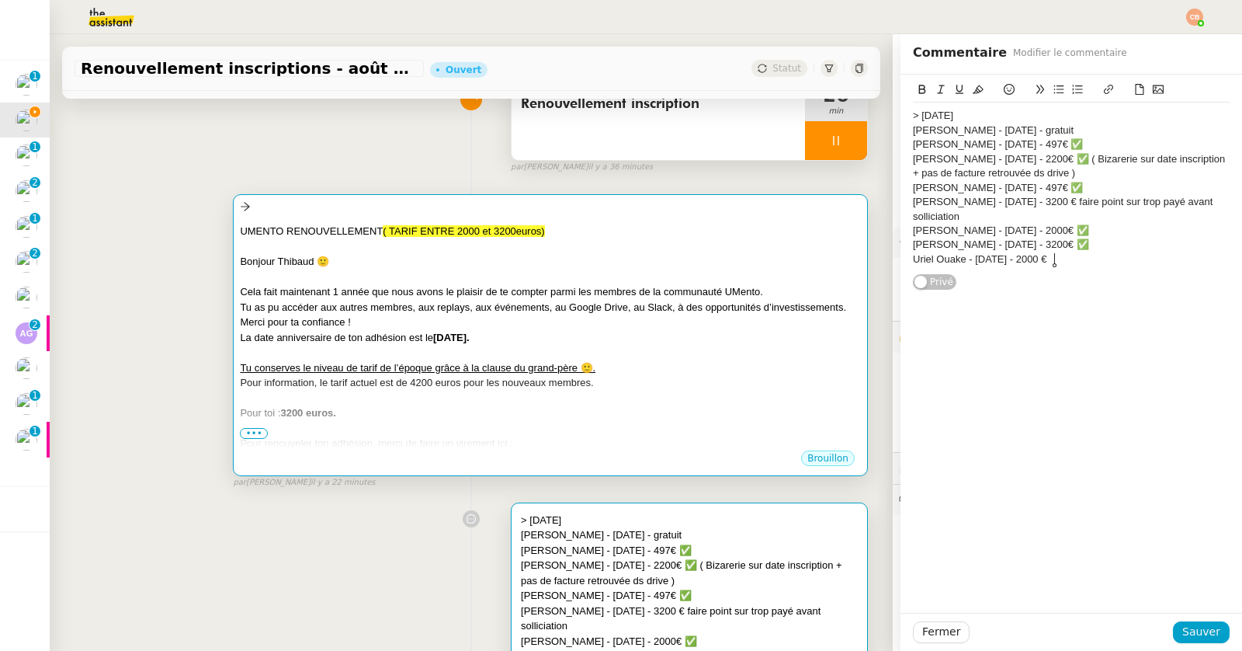
scroll to position [220, 0]
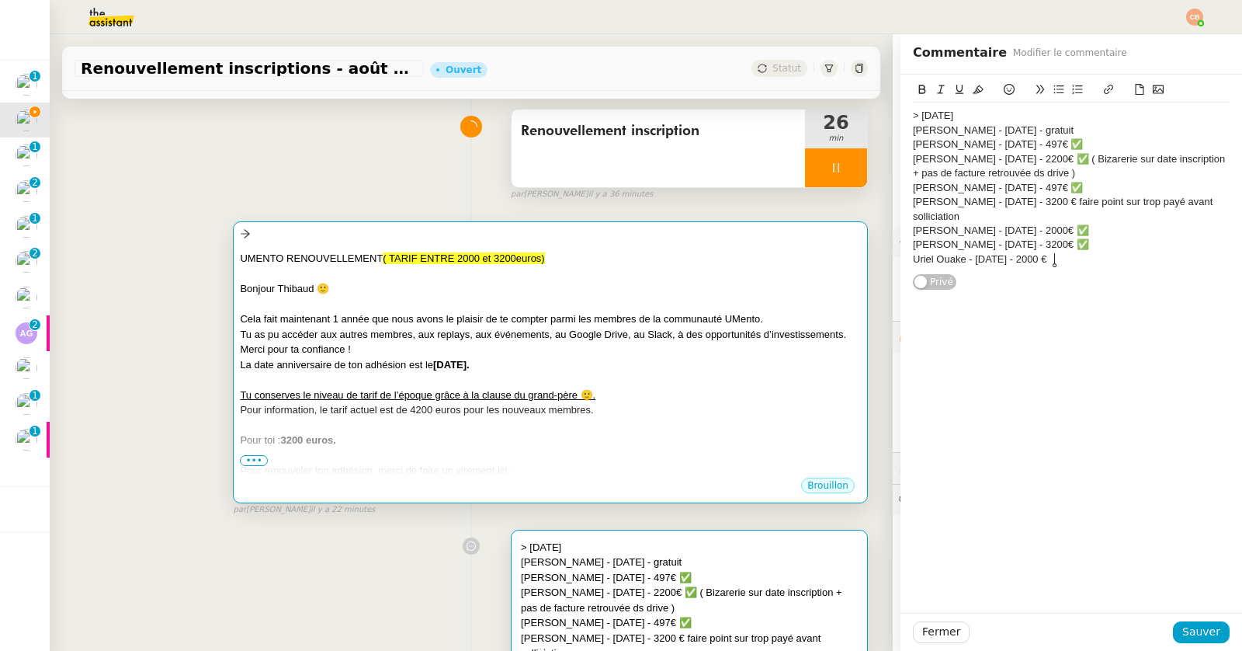
click at [543, 291] on div "﻿ Bonjour [PERSON_NAME] 🙂" at bounding box center [550, 289] width 621 height 16
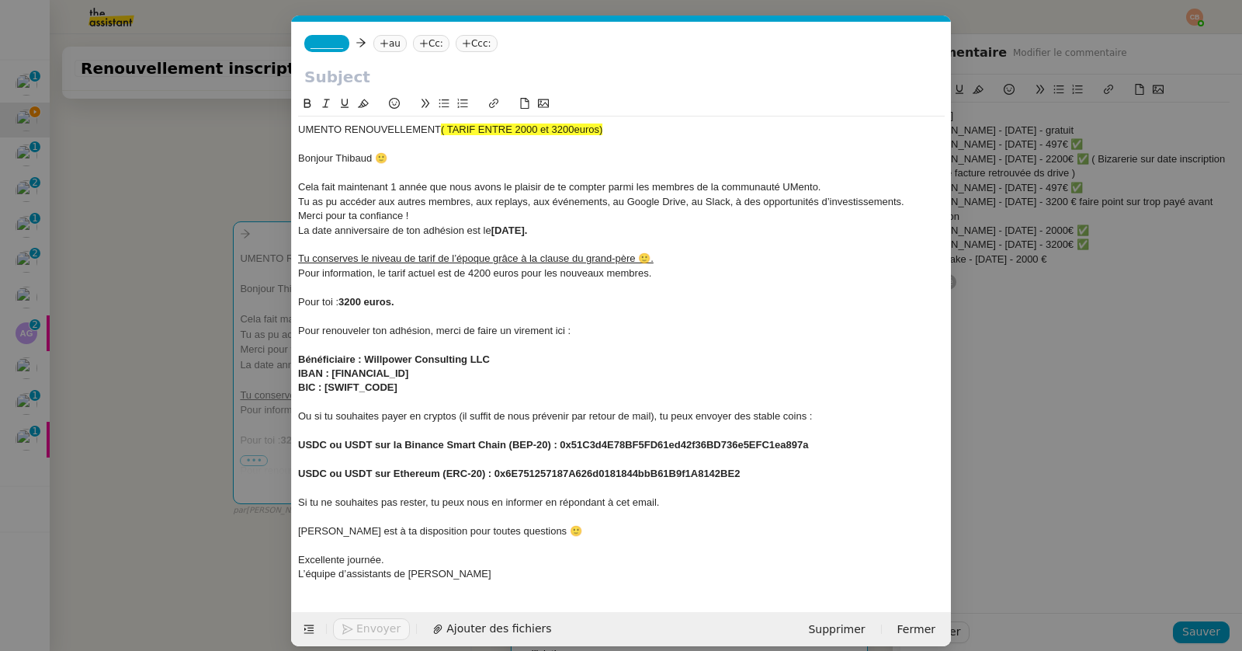
scroll to position [0, 33]
click at [373, 158] on span "Bonjour Thibaud 🙂" at bounding box center [342, 158] width 89 height 12
click at [396, 185] on span "Cela fait maintenant 1 année que nous avons le plaisir de te compter parmi les …" at bounding box center [559, 187] width 522 height 12
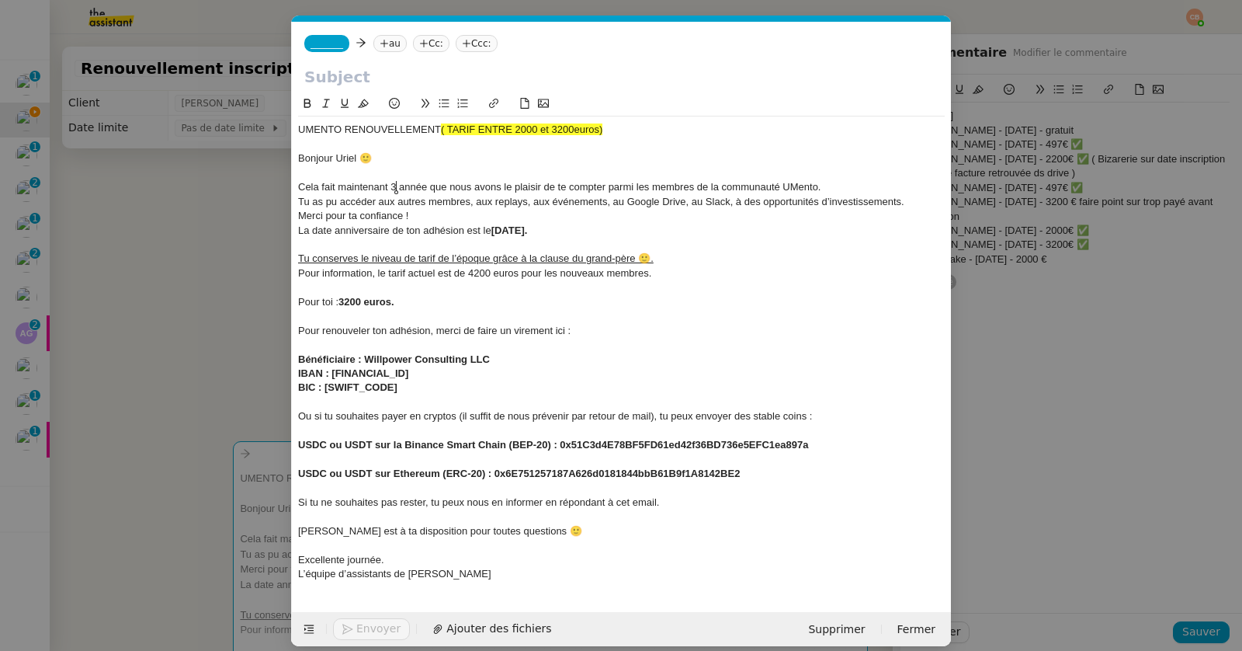
scroll to position [0, 33]
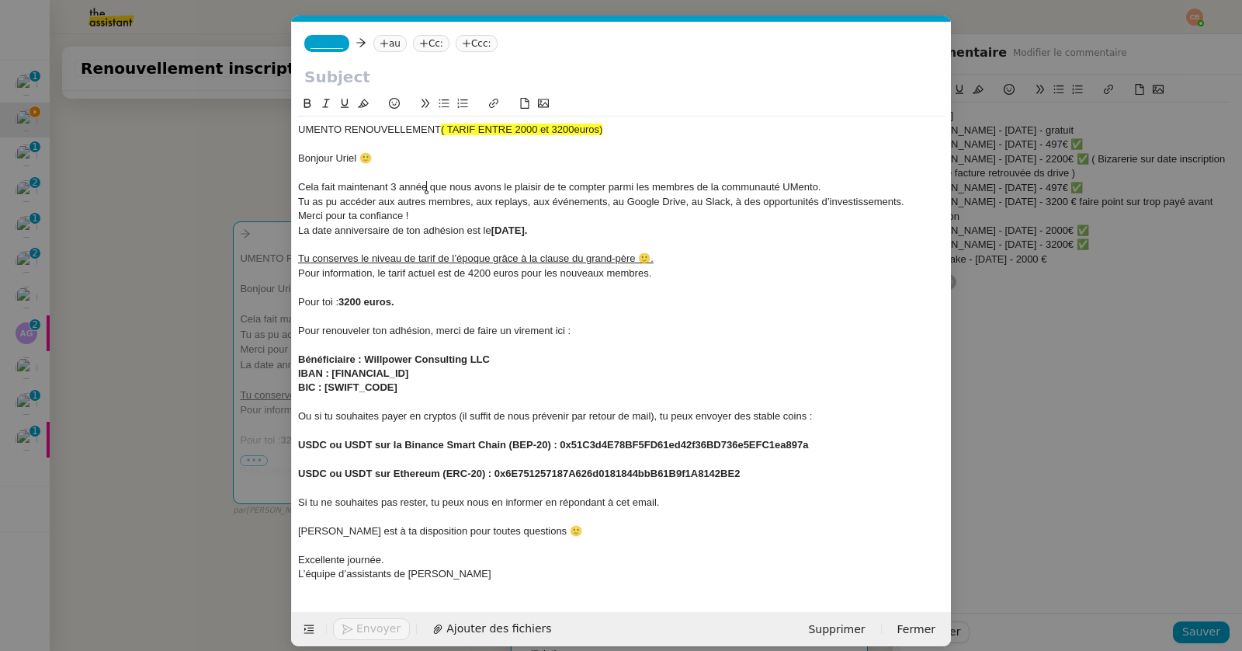
click at [425, 186] on span "Cela fait maintenant 3 année que nous avons le plaisir de te compter parmi les …" at bounding box center [559, 187] width 522 height 12
click at [501, 231] on strong "[DATE]." at bounding box center [509, 230] width 36 height 12
click at [503, 231] on strong "[DATE]." at bounding box center [509, 230] width 36 height 12
click at [349, 300] on strong "3200 euros." at bounding box center [366, 302] width 56 height 12
drag, startPoint x: 341, startPoint y: 304, endPoint x: 399, endPoint y: 304, distance: 58.2
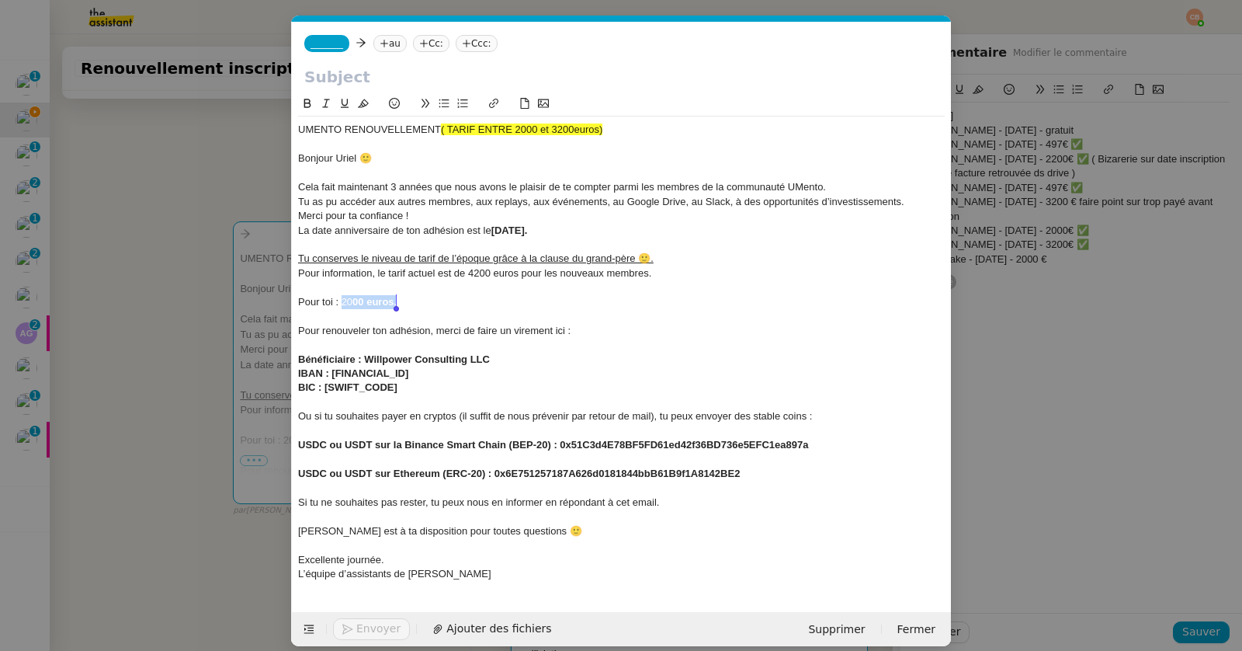
click at [399, 304] on div "Pour toi : 20 00 euros." at bounding box center [621, 302] width 647 height 14
click at [308, 106] on icon at bounding box center [307, 103] width 11 height 11
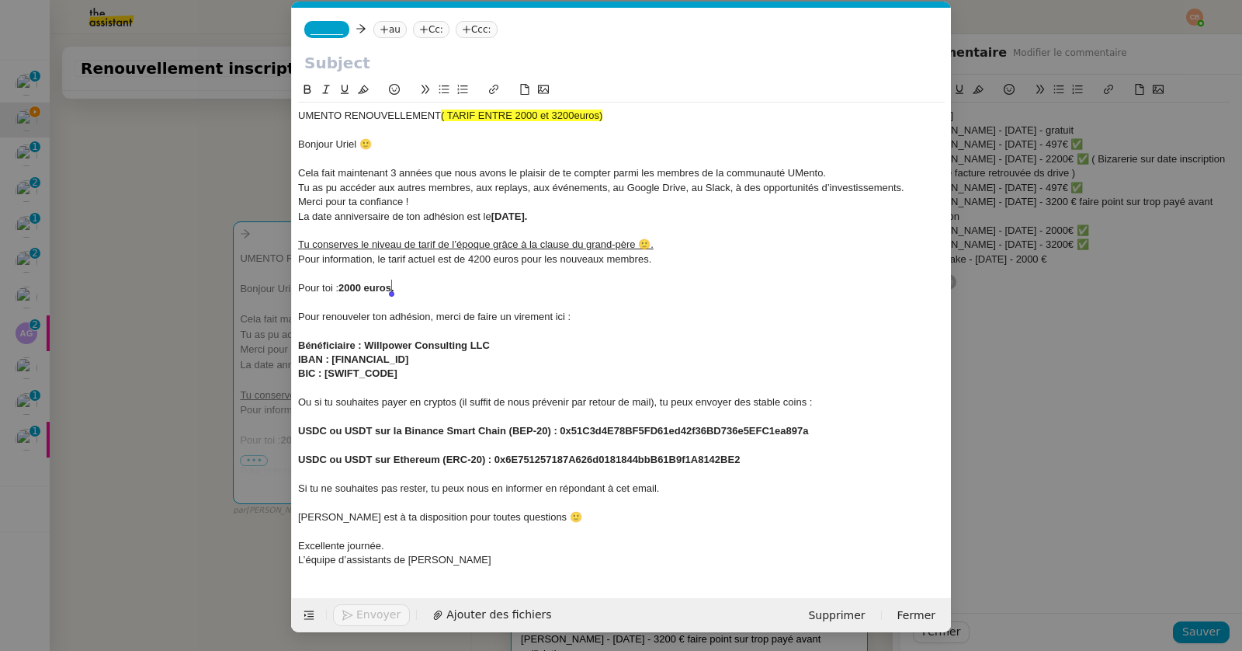
drag, startPoint x: 307, startPoint y: 170, endPoint x: 300, endPoint y: 159, distance: 12.9
click at [307, 169] on span "Cela fait maintenant 3 années que nous avons le plaisir de te compter parmi les…" at bounding box center [562, 173] width 528 height 12
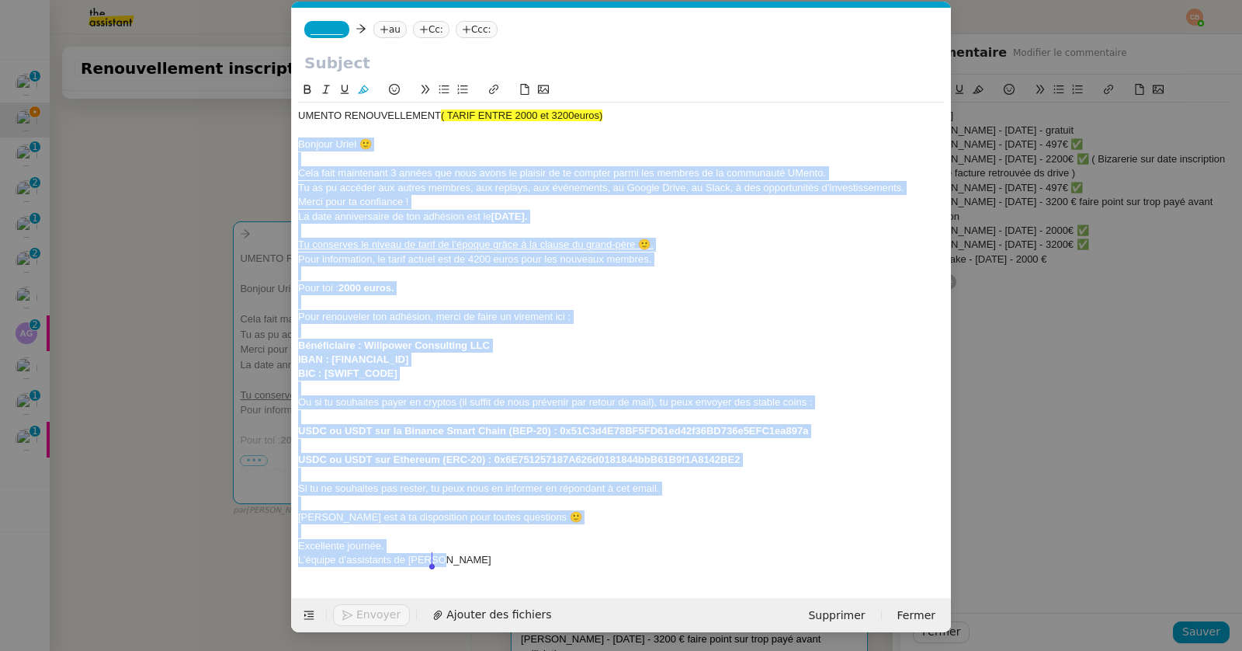
drag, startPoint x: 293, startPoint y: 143, endPoint x: 479, endPoint y: 559, distance: 455.6
click at [479, 559] on div "UMENTO RENOUVELLEMENT ( TARIF ENTRE 2000 et 3200euros) ﻿ Bonjour Uriel 🙂 Cela f…" at bounding box center [621, 337] width 647 height 471
copy div "Bonjour Uriel 🙂 Cela fait maintenant 3 années que nous avons le plaisir de te c…"
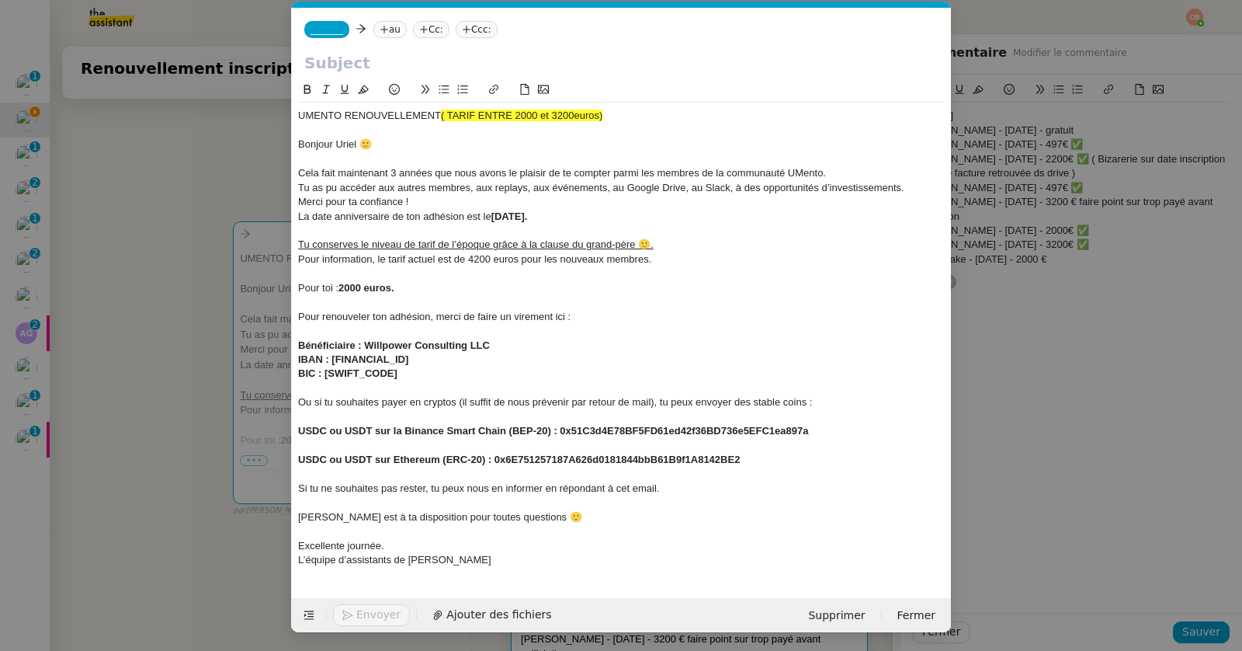
click at [208, 125] on nz-modal-container "Service TA - VOYAGE - PROPOSITION GLOBALE A utiliser dans le cadre de propositi…" at bounding box center [621, 325] width 1242 height 651
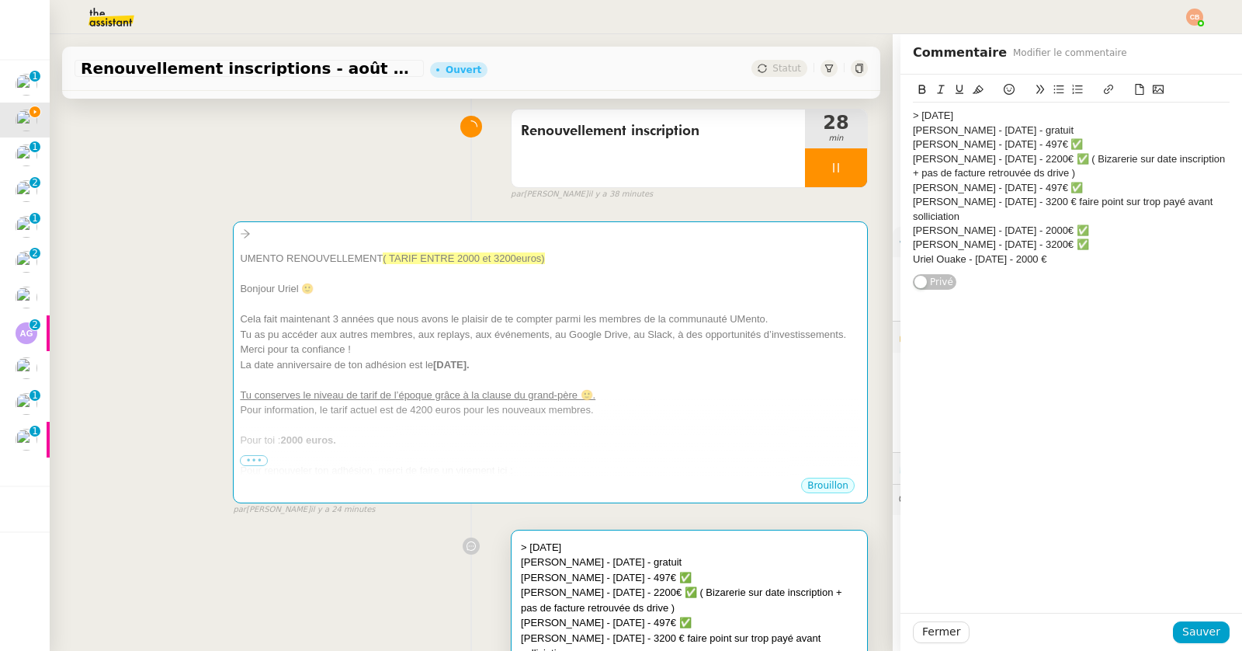
click at [1085, 366] on div "> 5 septembre Andréa Bonetto - 16/09/2025 - gratuit Diana Savio - 28/09/2025 - …" at bounding box center [1072, 344] width 342 height 538
click at [1083, 262] on div "Uriel Ouake - [DATE] - 2000 €" at bounding box center [1071, 259] width 317 height 14
click at [1004, 86] on icon at bounding box center [1009, 89] width 11 height 11
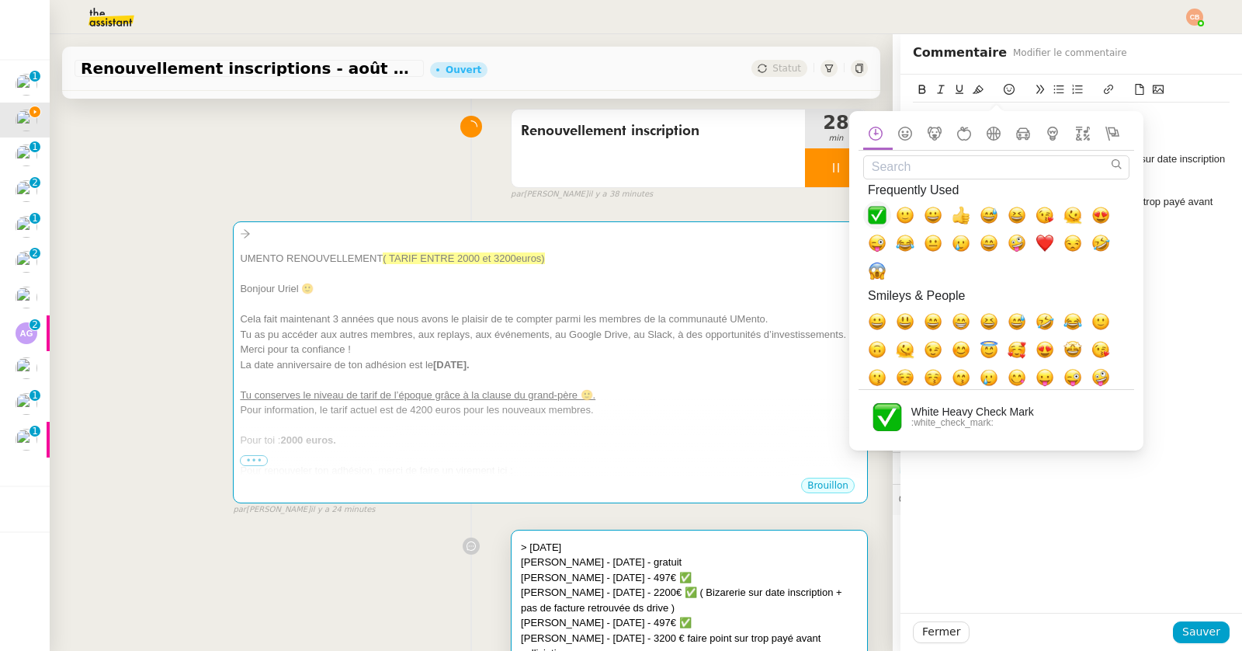
click at [877, 212] on span "✅, white_check_mark" at bounding box center [877, 215] width 19 height 19
click at [1158, 181] on div "[PERSON_NAME] - [DATE] - 497€ ✅" at bounding box center [1071, 188] width 317 height 14
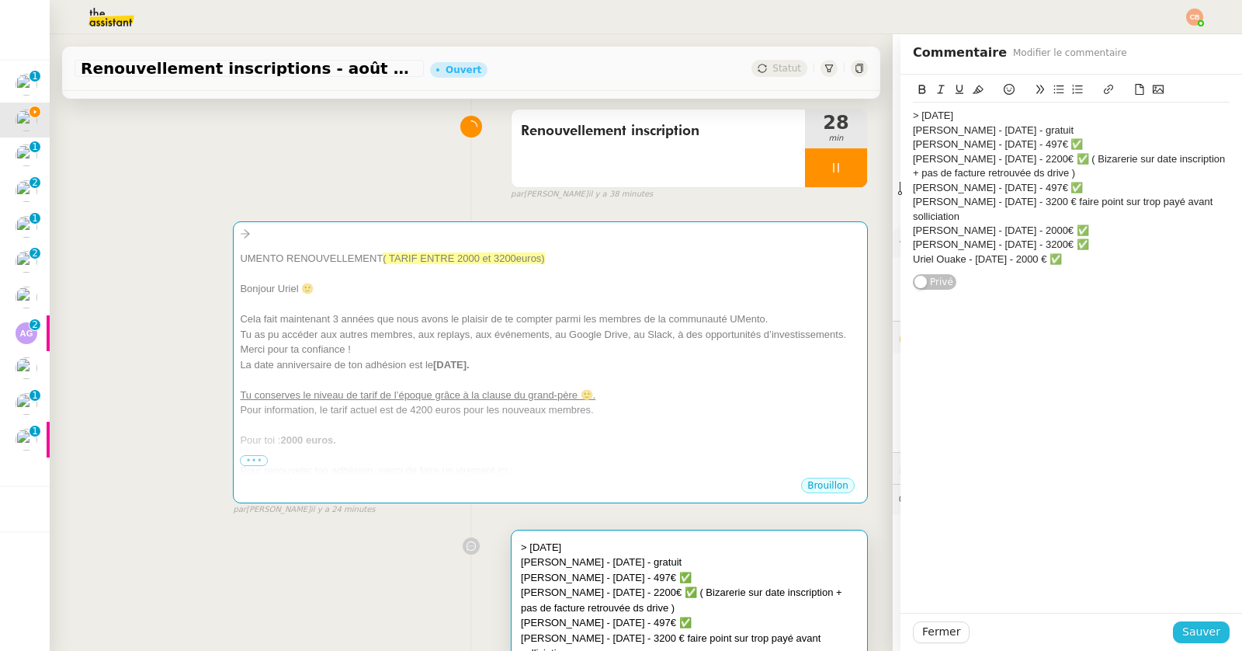
click at [1182, 627] on span "Sauver" at bounding box center [1201, 632] width 38 height 18
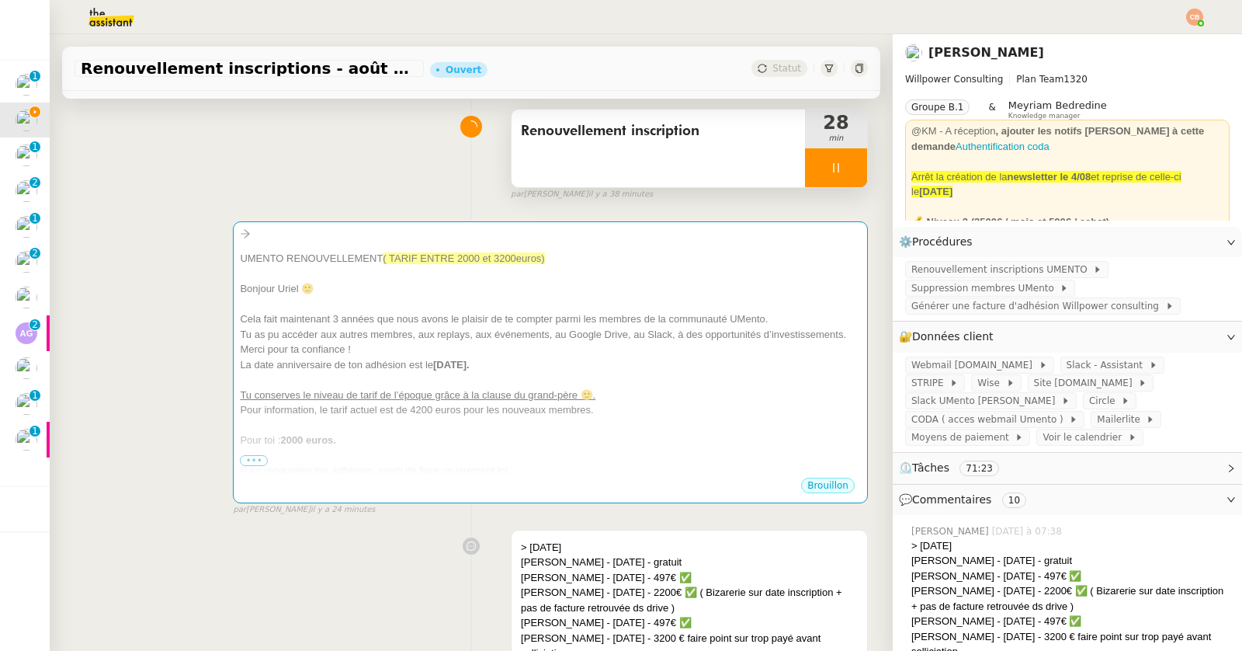
click at [807, 176] on div at bounding box center [836, 167] width 62 height 39
click at [845, 172] on icon at bounding box center [851, 167] width 12 height 12
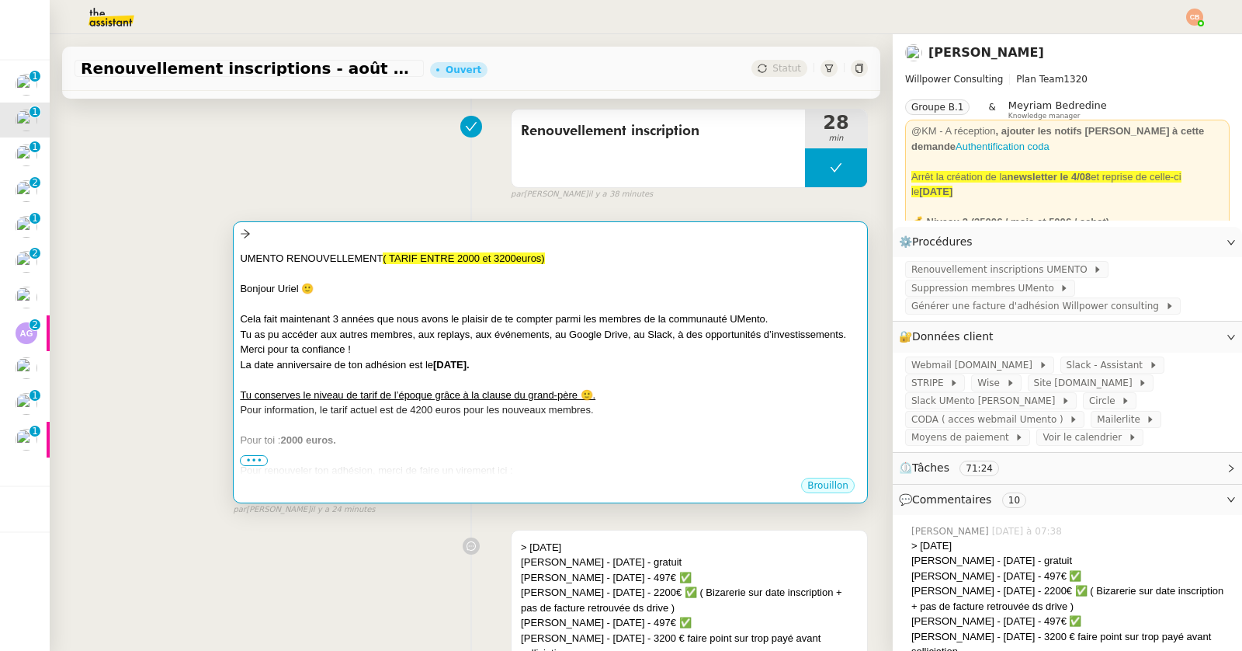
click at [797, 245] on div "UMENTO RENOUVELLEMENT ( TARIF ENTRE 2000 et 3200euros) ﻿ Bonjour Uriel 🙂 Cela f…" at bounding box center [550, 359] width 621 height 233
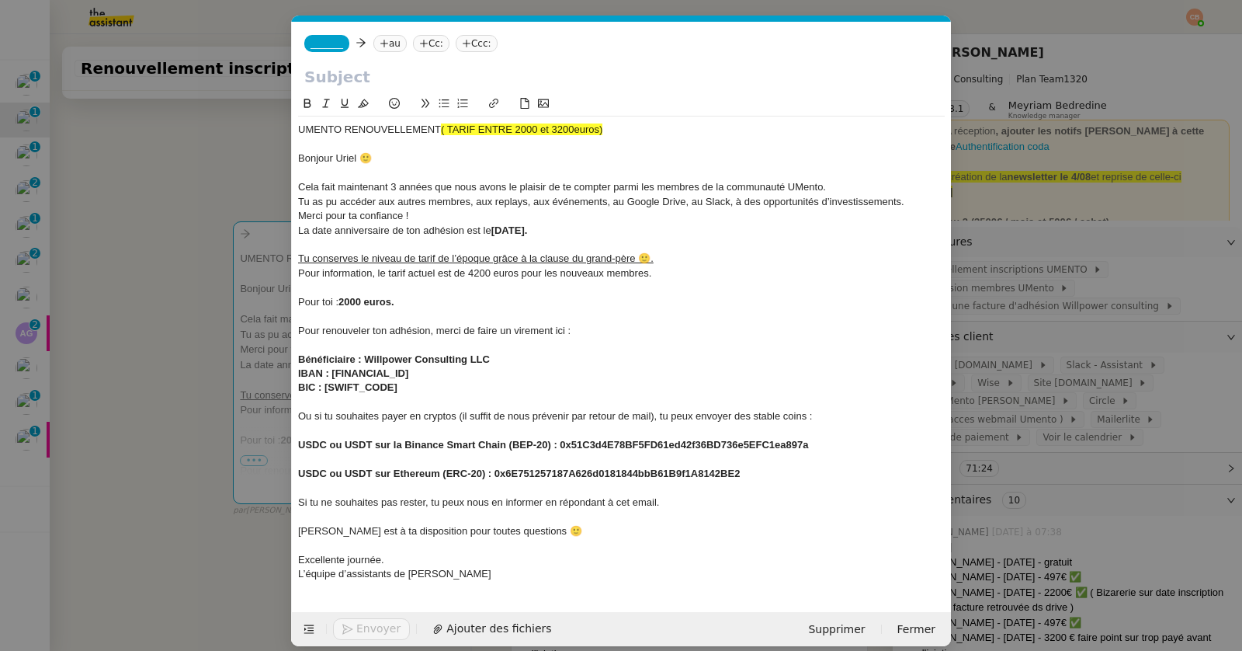
scroll to position [0, 33]
click at [843, 627] on span "Supprimer" at bounding box center [836, 629] width 57 height 18
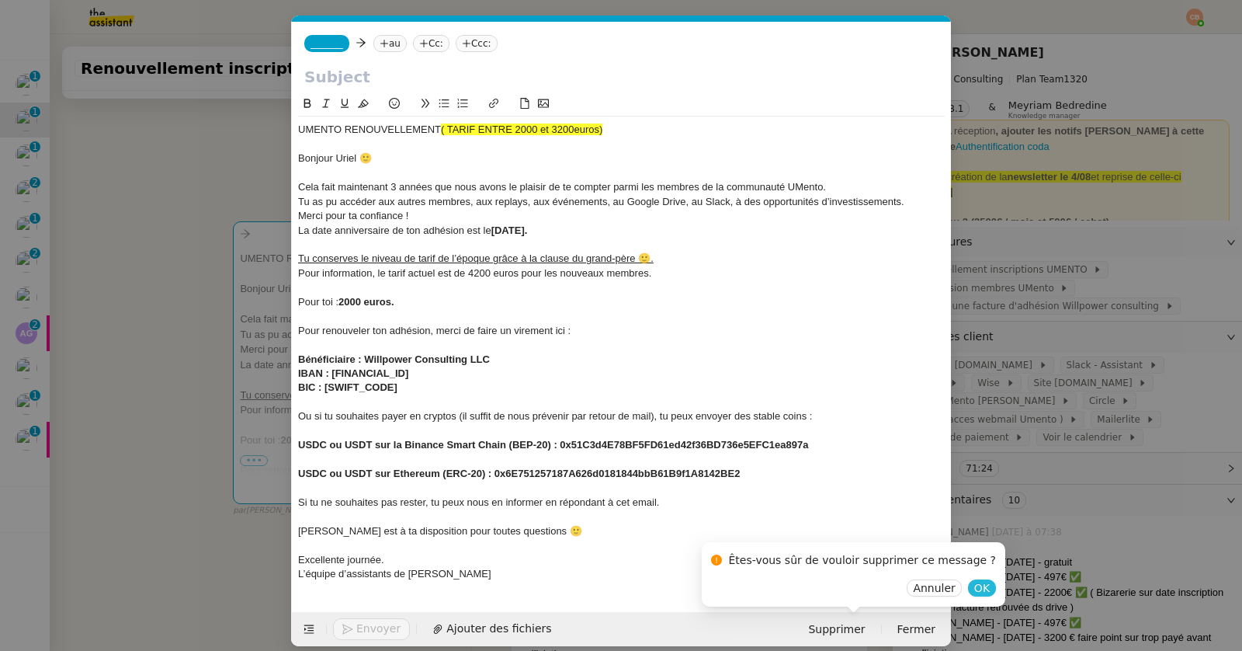
click at [974, 588] on span "OK" at bounding box center [982, 588] width 16 height 16
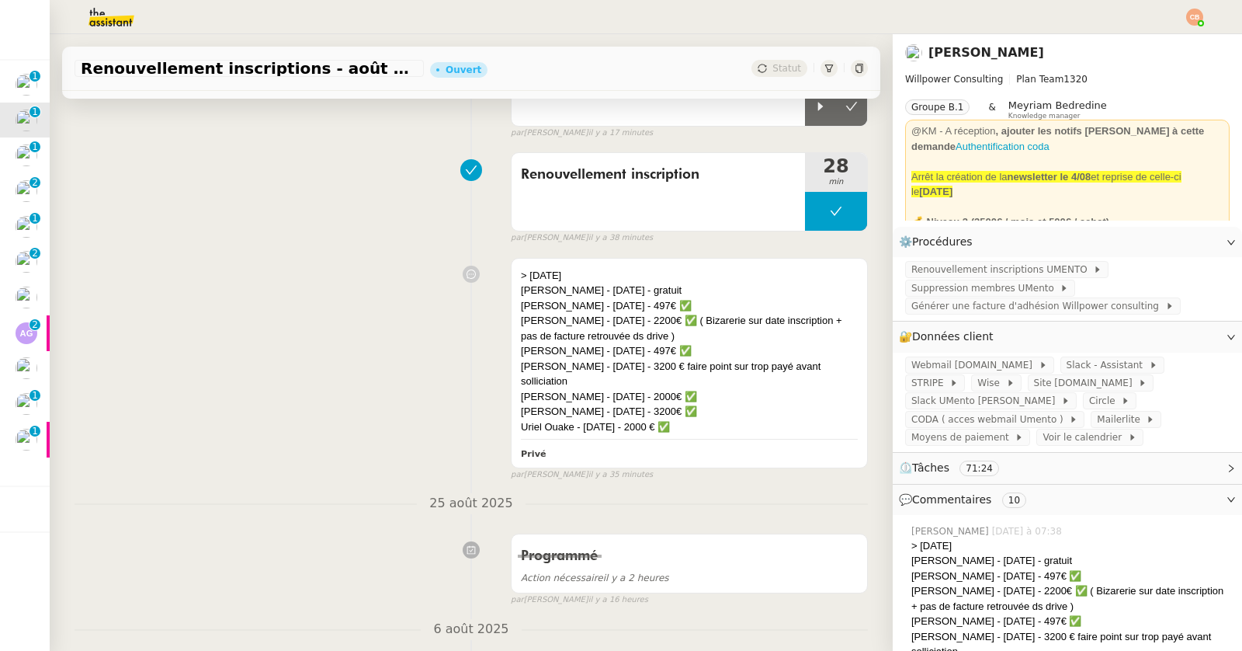
scroll to position [0, 0]
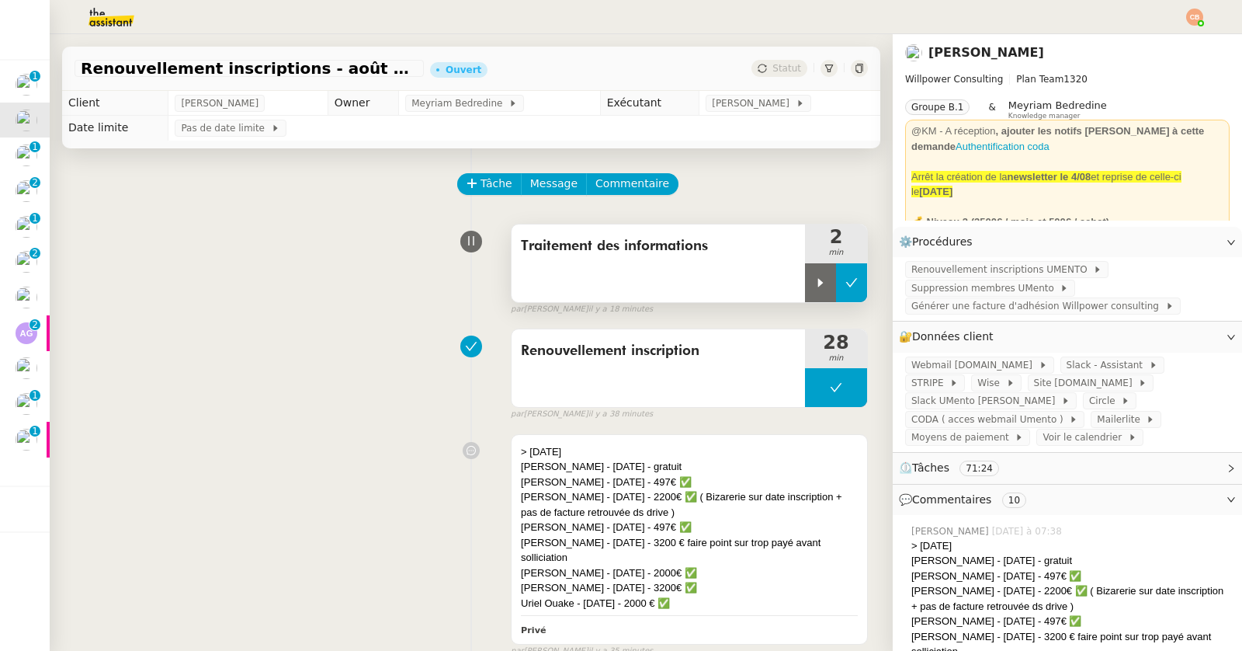
click at [845, 280] on icon at bounding box center [851, 282] width 12 height 12
